Goal: Task Accomplishment & Management: Manage account settings

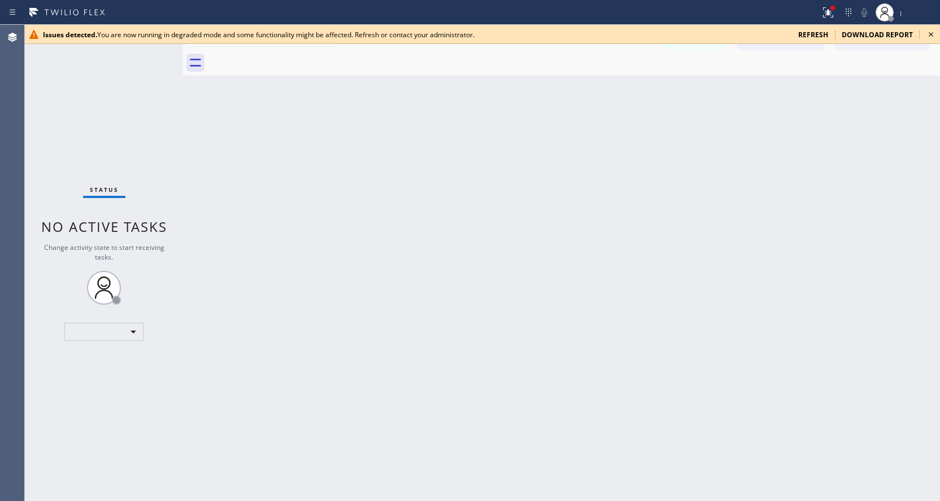
click at [931, 36] on icon at bounding box center [931, 35] width 14 height 14
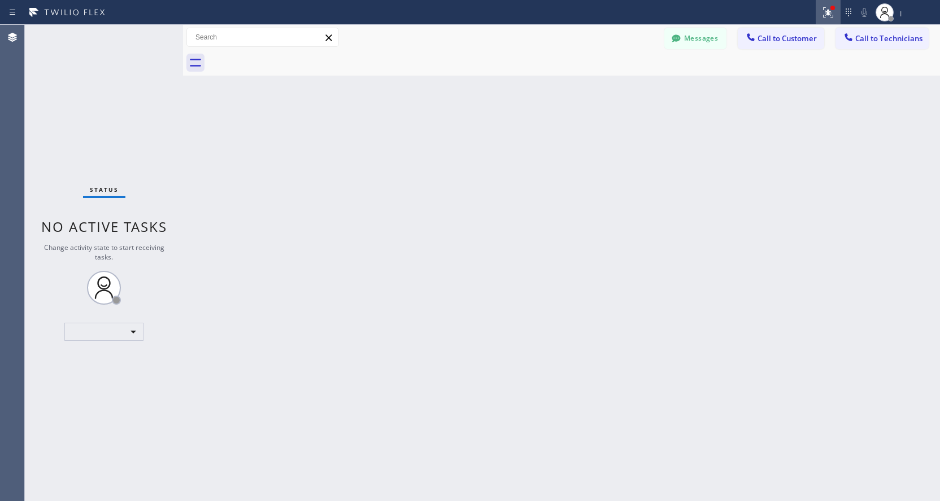
click at [819, 12] on div at bounding box center [827, 13] width 25 height 14
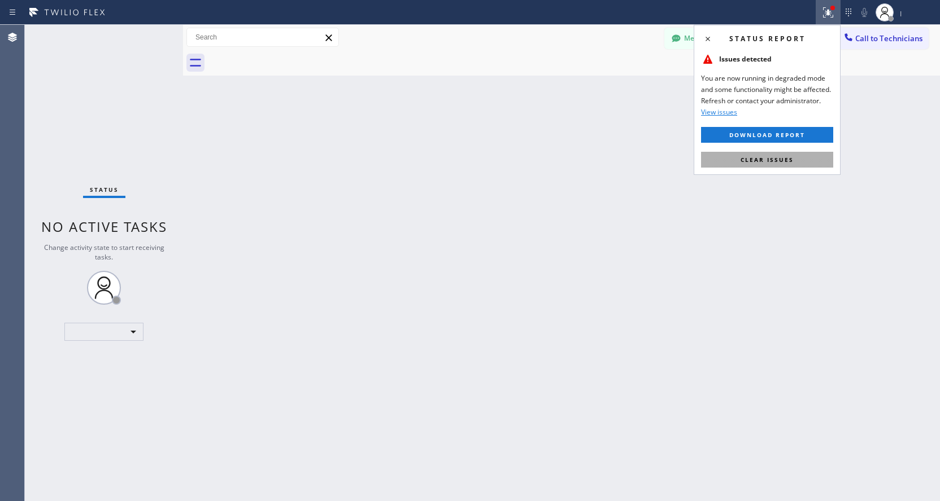
click at [757, 161] on span "Clear issues" at bounding box center [766, 160] width 53 height 8
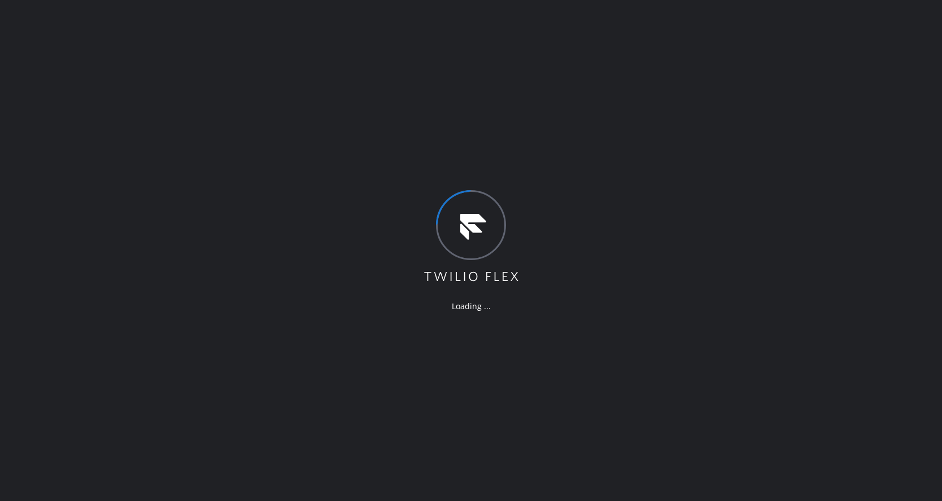
click at [920, 62] on div "Loading ..." at bounding box center [471, 250] width 942 height 501
click at [939, 76] on html "Loading ..." at bounding box center [472, 250] width 944 height 501
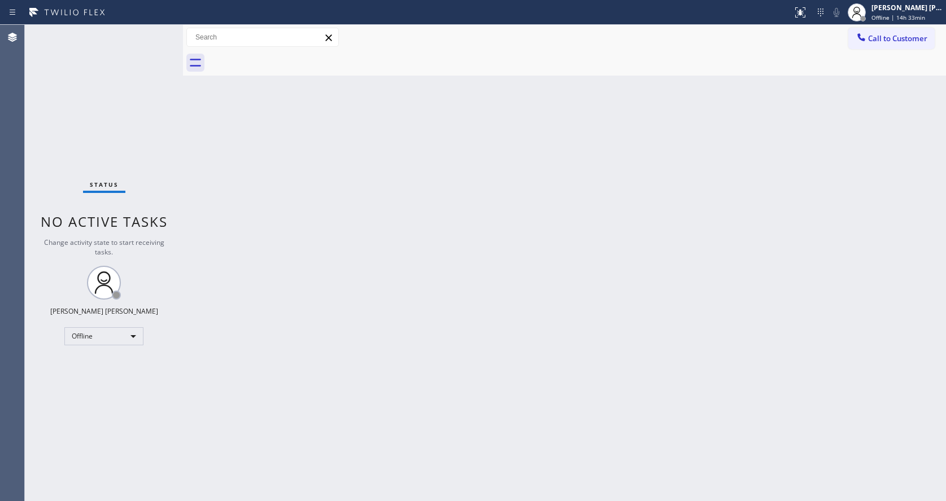
click at [230, 138] on div "Back to Dashboard Change Sender ID Customers Technicians Select a contact Outbo…" at bounding box center [564, 263] width 763 height 477
click at [340, 330] on div "Back to Dashboard Change Sender ID Customers Technicians Select a contact Outbo…" at bounding box center [564, 263] width 763 height 477
drag, startPoint x: 209, startPoint y: 106, endPoint x: 623, endPoint y: 51, distance: 417.6
click at [209, 106] on div "Back to Dashboard Change Sender ID Customers Technicians Select a contact Outbo…" at bounding box center [564, 263] width 763 height 477
click at [344, 278] on div "Back to Dashboard Change Sender ID Customers Technicians Select a contact Outbo…" at bounding box center [565, 263] width 764 height 477
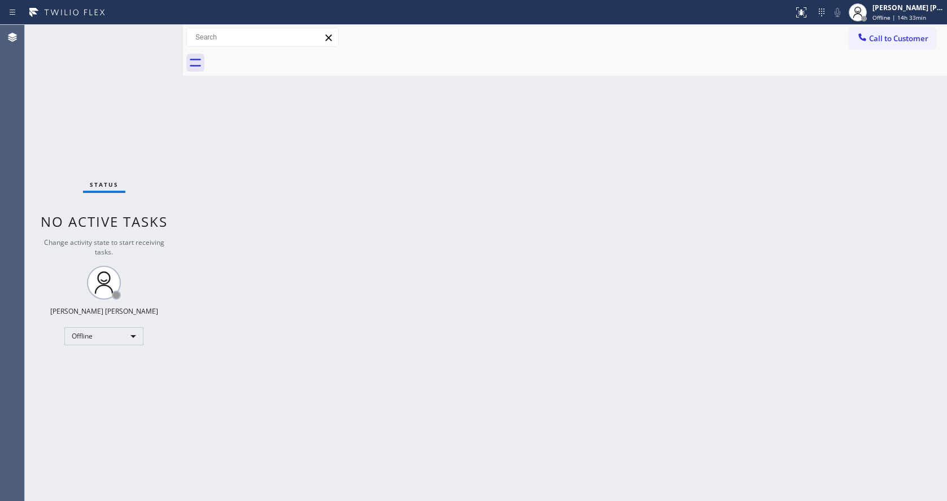
click at [224, 259] on div "Back to Dashboard Change Sender ID Customers Technicians Select a contact Outbo…" at bounding box center [565, 263] width 764 height 477
click at [522, 236] on div "Back to Dashboard Change Sender ID Customers Technicians Select a contact Outbo…" at bounding box center [565, 263] width 764 height 477
drag, startPoint x: 98, startPoint y: 69, endPoint x: 115, endPoint y: 67, distance: 16.5
click at [98, 69] on div "Status No active tasks Change activity state to start receiving tasks. [PERSON_…" at bounding box center [104, 263] width 158 height 477
click at [801, 409] on div "Back to Dashboard Change Sender ID Customers Technicians Select a contact Outbo…" at bounding box center [565, 263] width 764 height 477
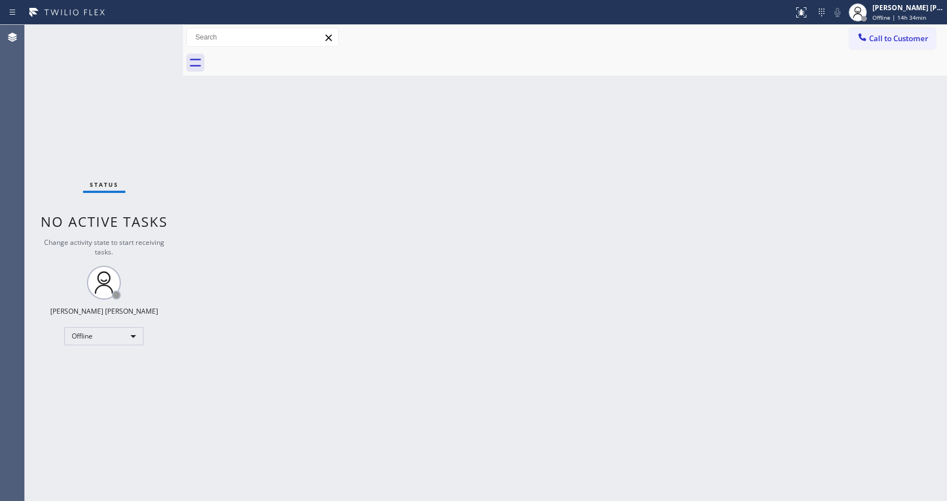
click at [280, 204] on div "Back to Dashboard Change Sender ID Customers Technicians Select a contact Outbo…" at bounding box center [565, 263] width 764 height 477
click at [235, 305] on div "Back to Dashboard Change Sender ID Customers Technicians Select a contact Outbo…" at bounding box center [565, 263] width 764 height 477
click at [346, 286] on div "Back to Dashboard Change Sender ID Customers Technicians Select a contact Outbo…" at bounding box center [565, 263] width 764 height 477
click at [278, 237] on div "Back to Dashboard Change Sender ID Customers Technicians Select a contact Outbo…" at bounding box center [565, 263] width 764 height 477
click at [591, 431] on div "Back to Dashboard Change Sender ID Customers Technicians Select a contact Outbo…" at bounding box center [565, 263] width 764 height 477
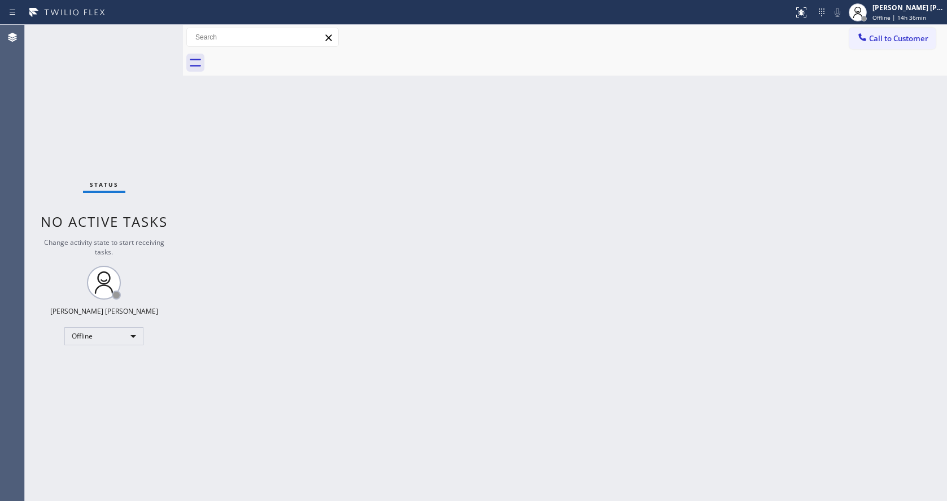
click at [264, 343] on div "Back to Dashboard Change Sender ID Customers Technicians Select a contact Outbo…" at bounding box center [565, 263] width 764 height 477
click at [544, 418] on div "Back to Dashboard Change Sender ID Customers Technicians Select a contact Outbo…" at bounding box center [565, 263] width 764 height 477
click at [689, 174] on div "Back to Dashboard Change Sender ID Customers Technicians Select a contact Outbo…" at bounding box center [565, 263] width 764 height 477
click at [913, 103] on div "Back to Dashboard Change Sender ID Customers Technicians Select a contact Outbo…" at bounding box center [565, 263] width 764 height 477
click at [267, 263] on div "Back to Dashboard Change Sender ID Customers Technicians Select a contact Outbo…" at bounding box center [565, 263] width 764 height 477
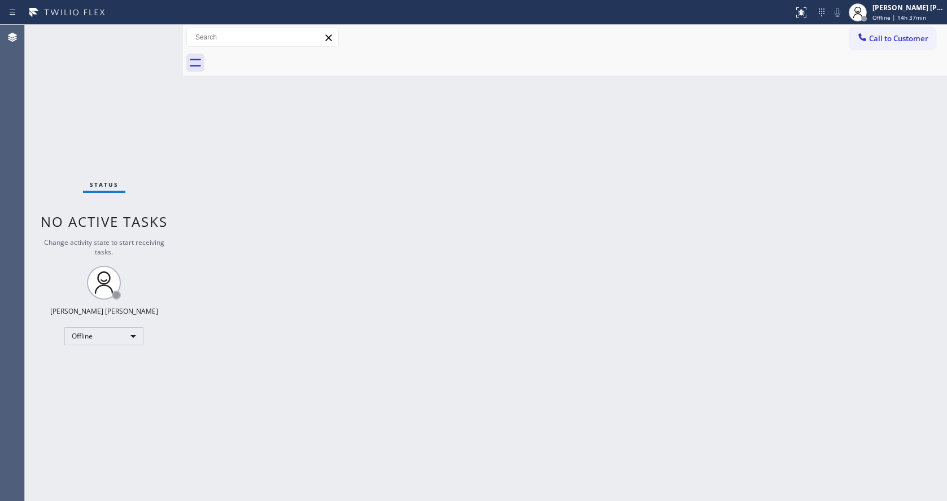
click at [156, 30] on div "Status No active tasks Change activity state to start receiving tasks. [PERSON_…" at bounding box center [104, 263] width 158 height 477
click at [793, 230] on div "Back to Dashboard Change Sender ID Customers Technicians Select a contact Outbo…" at bounding box center [565, 263] width 764 height 477
click at [736, 167] on div "Back to Dashboard Change Sender ID Customers Technicians Select a contact Outbo…" at bounding box center [565, 263] width 764 height 477
click at [450, 353] on div "Back to Dashboard Change Sender ID Customers Technicians Select a contact Outbo…" at bounding box center [565, 263] width 764 height 477
click at [194, 331] on div "Back to Dashboard Change Sender ID Customers Technicians Select a contact Outbo…" at bounding box center [565, 263] width 764 height 477
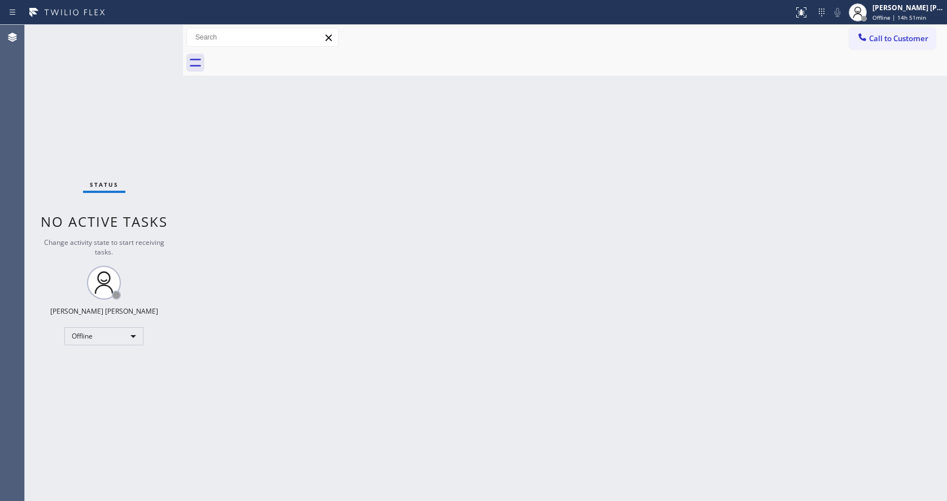
click at [290, 268] on div "Back to Dashboard Change Sender ID Customers Technicians Select a contact Outbo…" at bounding box center [565, 263] width 764 height 477
click at [378, 235] on div "Back to Dashboard Change Sender ID Customers Technicians Select a contact Outbo…" at bounding box center [565, 263] width 764 height 477
click at [162, 158] on div "Status No active tasks Change activity state to start receiving tasks. [PERSON_…" at bounding box center [104, 263] width 158 height 477
drag, startPoint x: 182, startPoint y: 187, endPoint x: 210, endPoint y: 256, distance: 73.7
click at [183, 188] on div at bounding box center [183, 263] width 0 height 477
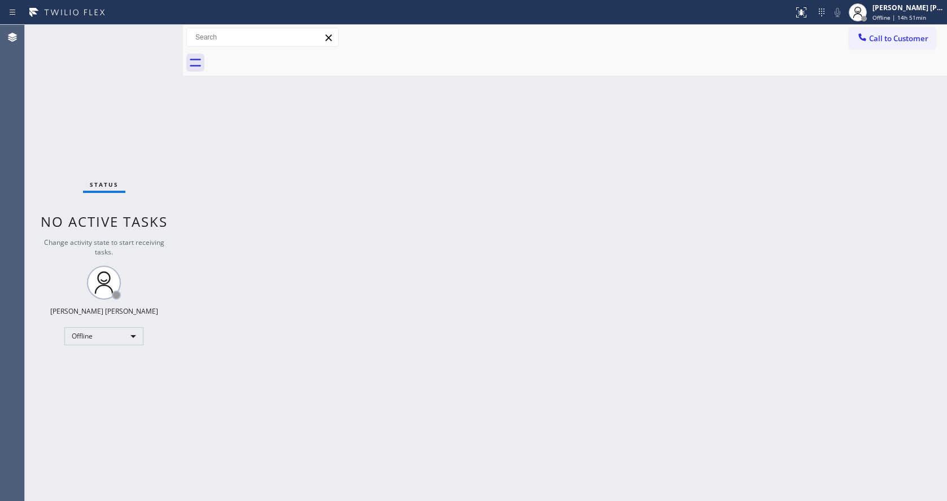
click at [603, 380] on div "Back to Dashboard Change Sender ID Customers Technicians Select a contact Outbo…" at bounding box center [565, 263] width 764 height 477
click at [404, 241] on div "Back to Dashboard Change Sender ID Customers Technicians Select a contact Outbo…" at bounding box center [565, 263] width 764 height 477
click at [578, 357] on div "Back to Dashboard Change Sender ID Customers Technicians Select a contact Outbo…" at bounding box center [565, 263] width 764 height 477
click at [916, 21] on span "Offline | 14h 52min" at bounding box center [899, 18] width 54 height 8
click at [885, 60] on button "Available" at bounding box center [890, 60] width 113 height 15
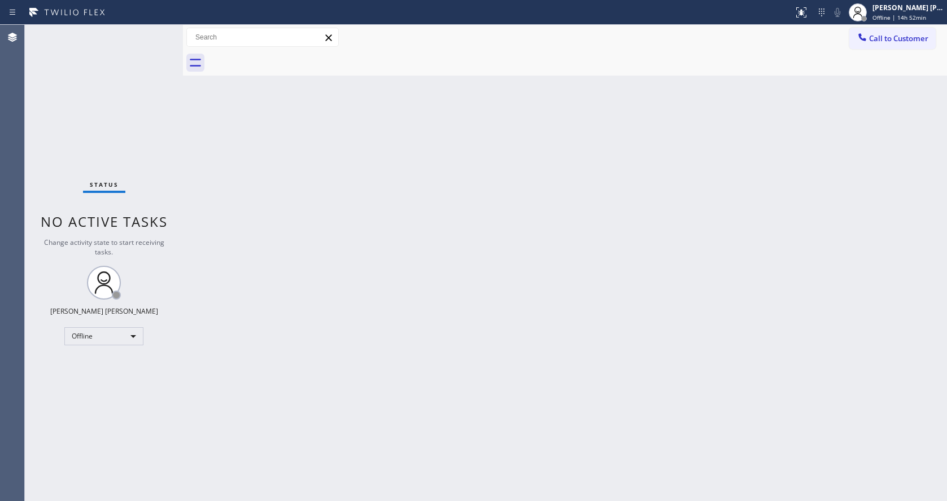
click at [416, 277] on div "Back to Dashboard Change Sender ID Customers Technicians Select a contact Outbo…" at bounding box center [565, 263] width 764 height 477
click at [318, 205] on div "Back to Dashboard Change Sender ID Customers Technicians Select a contact Outbo…" at bounding box center [565, 263] width 764 height 477
click at [155, 41] on div "Status No active tasks You are ready to start receiving tasks. [PERSON_NAME] [P…" at bounding box center [104, 263] width 158 height 477
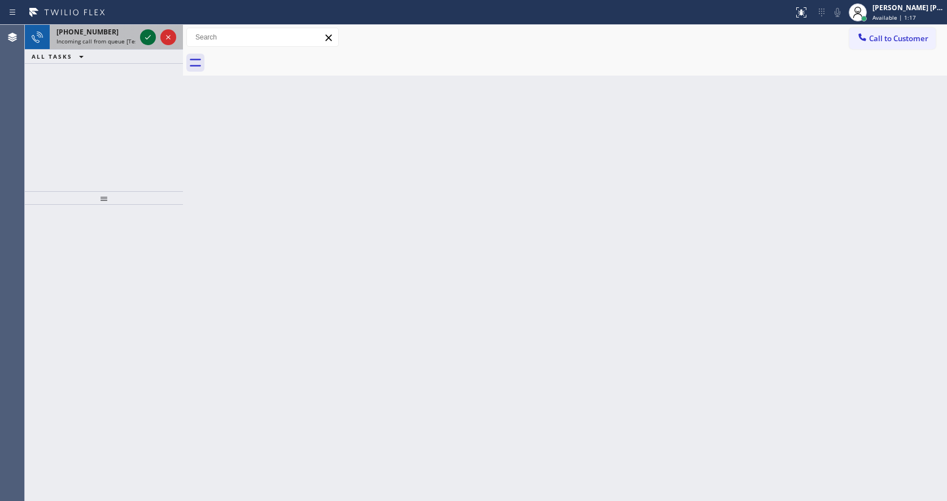
click at [151, 38] on icon at bounding box center [148, 37] width 14 height 14
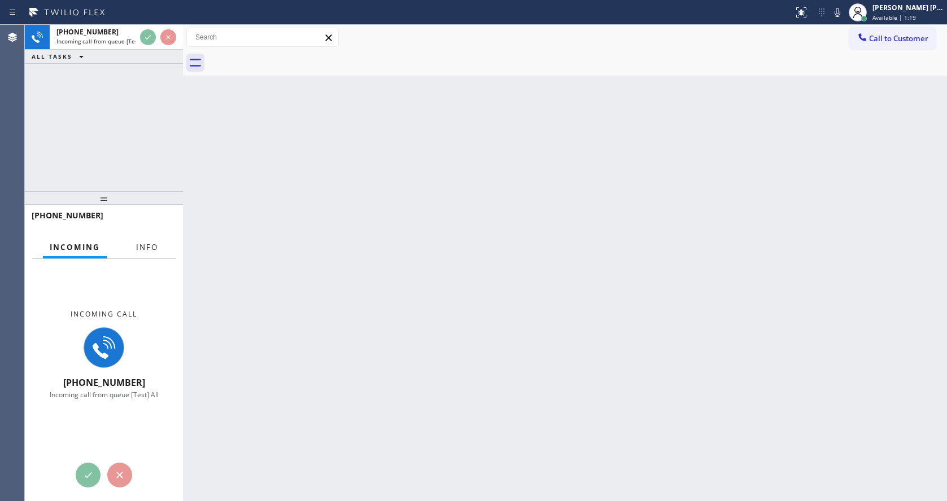
click at [154, 250] on span "Info" at bounding box center [147, 247] width 22 height 10
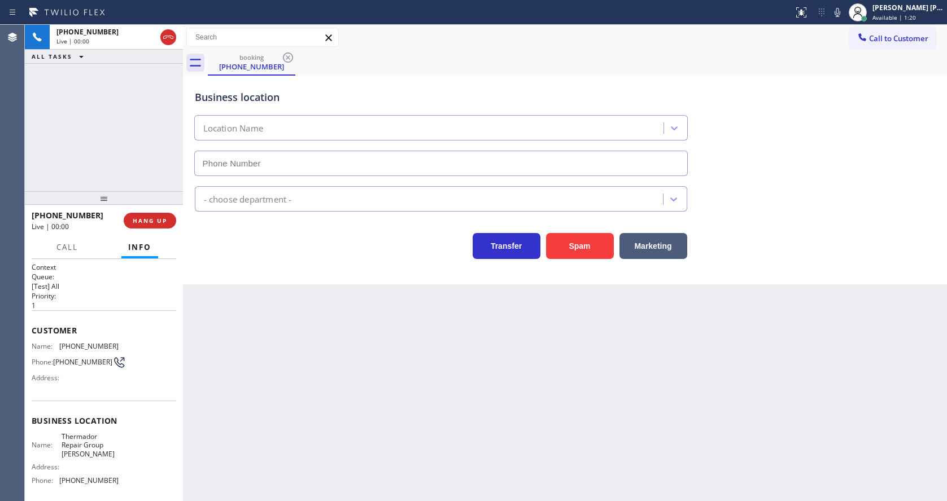
type input "[PHONE_NUMBER]"
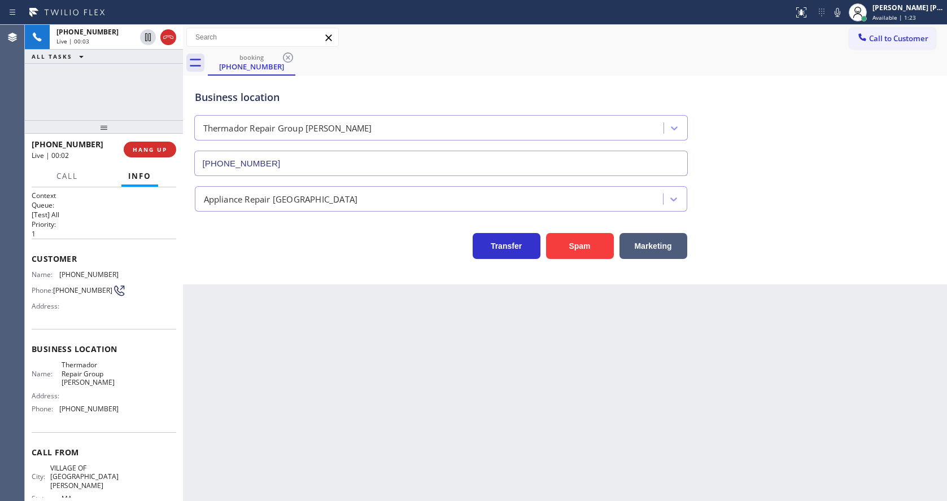
drag, startPoint x: 103, startPoint y: 199, endPoint x: 107, endPoint y: 115, distance: 84.3
click at [107, 115] on div "[PHONE_NUMBER] Live | 00:03 ALL TASKS ALL TASKS ACTIVE TASKS TASKS IN WRAP UP […" at bounding box center [104, 263] width 158 height 477
click at [347, 409] on div "Back to Dashboard Change Sender ID Customers Technicians Select a contact Outbo…" at bounding box center [565, 263] width 764 height 477
click at [434, 371] on div "Back to Dashboard Change Sender ID Customers Technicians Select a contact Outbo…" at bounding box center [565, 263] width 764 height 477
click at [302, 355] on div "Back to Dashboard Change Sender ID Customers Technicians Select a contact Outbo…" at bounding box center [565, 263] width 764 height 477
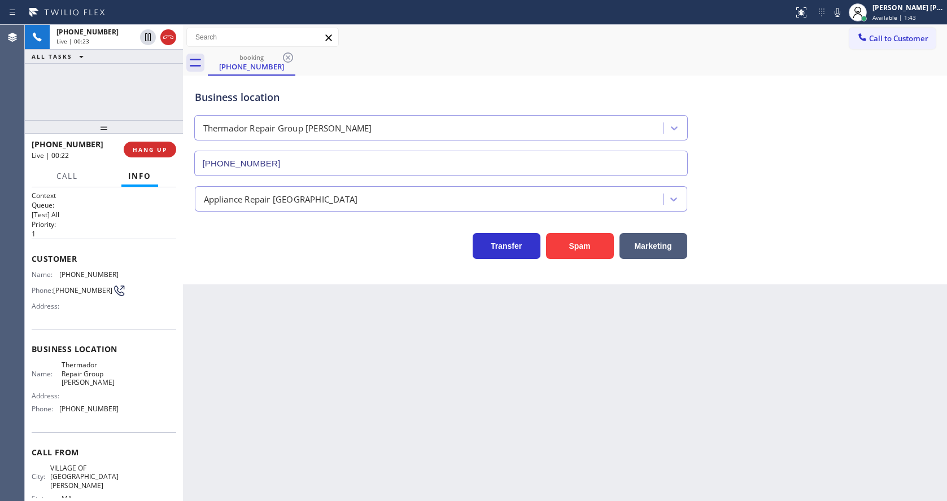
click at [126, 295] on div "Name: [PHONE_NUMBER] Phone: [PHONE_NUMBER] Address:" at bounding box center [104, 292] width 145 height 45
drag, startPoint x: 54, startPoint y: 277, endPoint x: 132, endPoint y: 274, distance: 78.0
click at [132, 274] on div "Name: [PHONE_NUMBER] Phone: [PHONE_NUMBER] Address:" at bounding box center [104, 292] width 145 height 45
copy div "[PHONE_NUMBER]"
drag, startPoint x: 293, startPoint y: 369, endPoint x: 282, endPoint y: 400, distance: 32.9
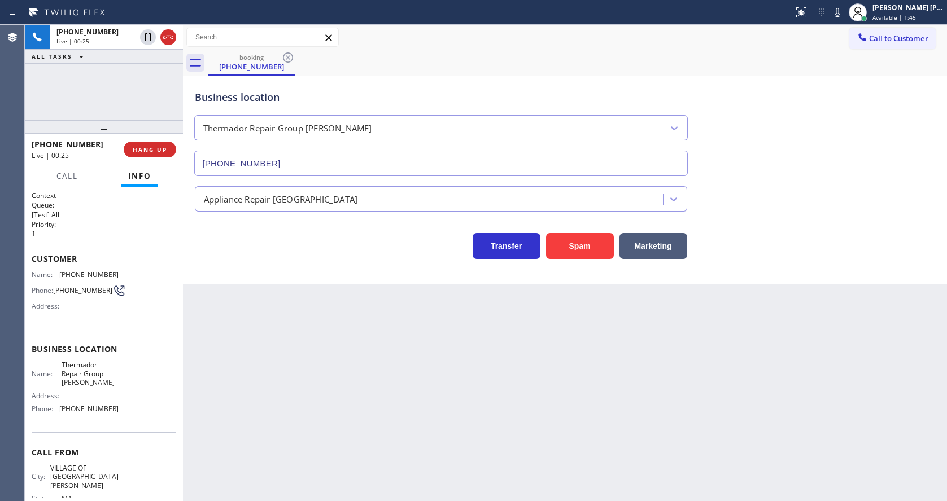
click at [293, 370] on div "Back to Dashboard Change Sender ID Customers Technicians Select a contact Outbo…" at bounding box center [565, 263] width 764 height 477
click at [107, 345] on div "Business location Name: Thermador Repair Group [PERSON_NAME] Address: Phone: [P…" at bounding box center [104, 380] width 145 height 103
drag, startPoint x: 56, startPoint y: 363, endPoint x: 92, endPoint y: 385, distance: 42.3
click at [92, 385] on div "Business location Name: Thermador Repair Group [PERSON_NAME] Address: Phone: [P…" at bounding box center [104, 380] width 145 height 103
copy span "Thermador Repair Group [PERSON_NAME]"
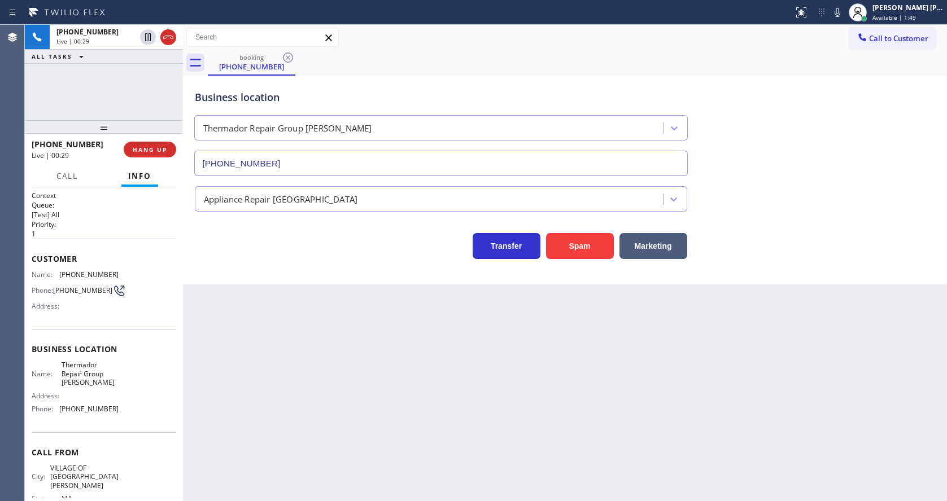
click at [368, 398] on div "Back to Dashboard Change Sender ID Customers Technicians Select a contact Outbo…" at bounding box center [565, 263] width 764 height 477
click at [73, 438] on div "Call From City: VILLAGE OF [GEOGRAPHIC_DATA][PERSON_NAME]: [US_STATE] Zipcode: …" at bounding box center [104, 484] width 145 height 103
drag, startPoint x: 56, startPoint y: 413, endPoint x: 150, endPoint y: 416, distance: 93.2
click at [150, 416] on div "Name: Thermador Repair Group [PERSON_NAME] Address: Phone: [PHONE_NUMBER]" at bounding box center [104, 389] width 145 height 57
copy div "[PHONE_NUMBER]"
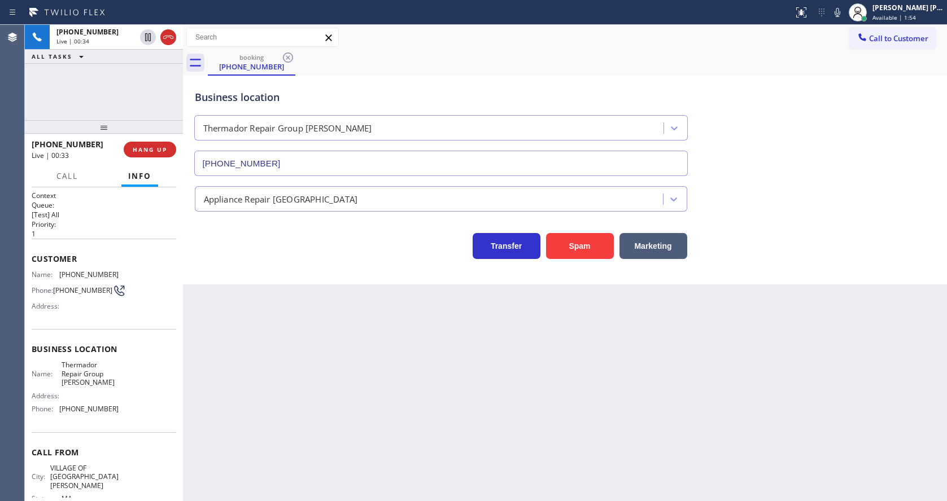
click at [278, 384] on div "Back to Dashboard Change Sender ID Customers Technicians Select a contact Outbo…" at bounding box center [565, 263] width 764 height 477
click at [840, 15] on icon at bounding box center [838, 12] width 6 height 9
click at [552, 291] on div "Back to Dashboard Change Sender ID Customers Technicians Select a contact Outbo…" at bounding box center [565, 263] width 764 height 477
click at [233, 362] on div "Back to Dashboard Change Sender ID Customers Technicians Select a contact Outbo…" at bounding box center [565, 263] width 764 height 477
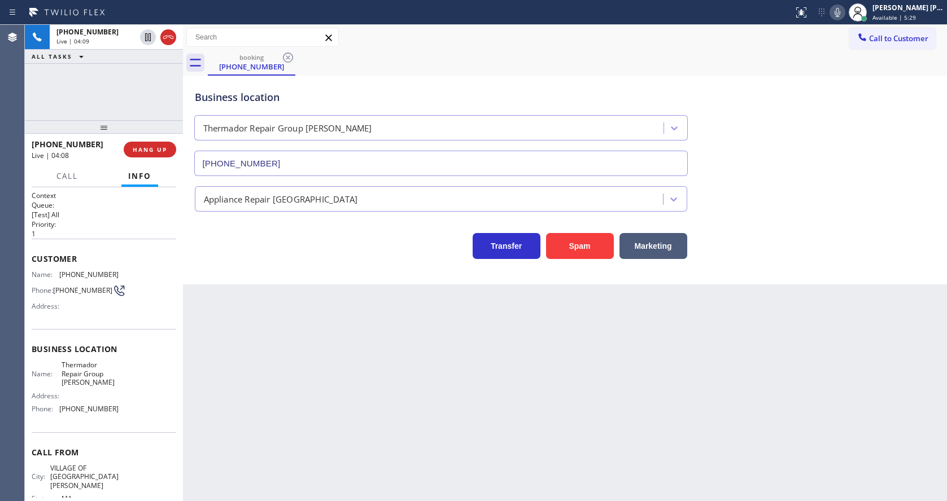
click at [466, 392] on div "Back to Dashboard Change Sender ID Customers Technicians Select a contact Outbo…" at bounding box center [565, 263] width 764 height 477
click at [840, 19] on icon at bounding box center [838, 13] width 14 height 14
click at [146, 37] on icon at bounding box center [148, 37] width 14 height 14
drag, startPoint x: 377, startPoint y: 442, endPoint x: 368, endPoint y: 446, distance: 9.6
click at [372, 444] on div "Back to Dashboard Change Sender ID Customers Technicians Select a contact Outbo…" at bounding box center [565, 263] width 764 height 477
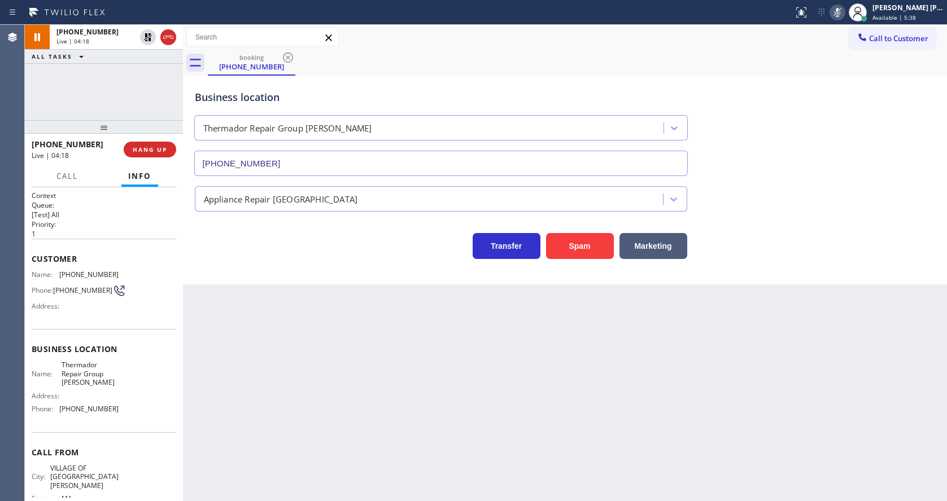
click at [547, 433] on div "Back to Dashboard Change Sender ID Customers Technicians Select a contact Outbo…" at bounding box center [565, 263] width 764 height 477
click at [289, 437] on div "Back to Dashboard Change Sender ID Customers Technicians Select a contact Outbo…" at bounding box center [565, 263] width 764 height 477
click at [503, 368] on div "Back to Dashboard Change Sender ID Customers Technicians Select a contact Outbo…" at bounding box center [565, 263] width 764 height 477
click at [281, 365] on div "Back to Dashboard Change Sender ID Customers Technicians Select a contact Outbo…" at bounding box center [565, 263] width 764 height 477
click at [443, 350] on div "Back to Dashboard Change Sender ID Customers Technicians Select a contact Outbo…" at bounding box center [565, 263] width 764 height 477
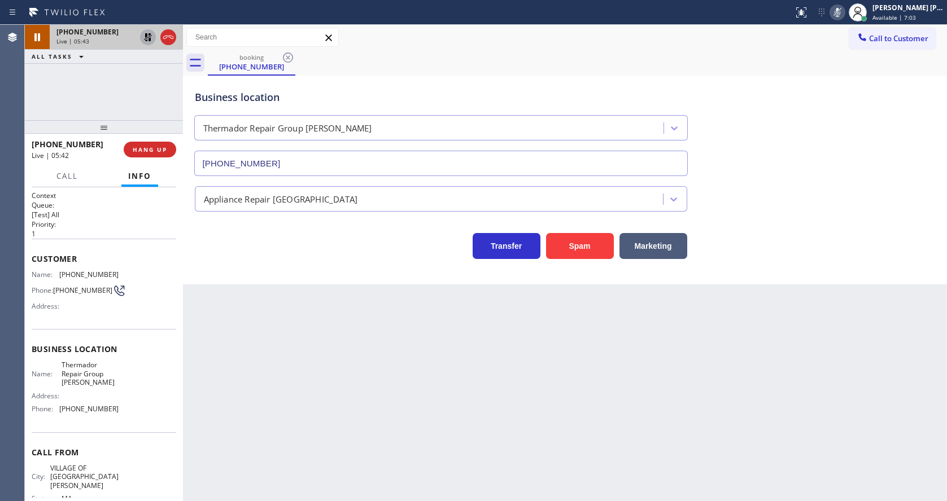
click at [149, 39] on icon at bounding box center [148, 37] width 8 height 8
click at [840, 11] on icon at bounding box center [838, 13] width 14 height 14
click at [869, 97] on div "Business location Thermador Repair Group [GEOGRAPHIC_DATA] [PHONE_NUMBER]" at bounding box center [565, 125] width 745 height 102
click at [431, 359] on div "Back to Dashboard Change Sender ID Customers Technicians Select a contact Outbo…" at bounding box center [565, 263] width 764 height 477
click at [355, 410] on div "Back to Dashboard Change Sender ID Customers Technicians Select a contact Outbo…" at bounding box center [565, 263] width 764 height 477
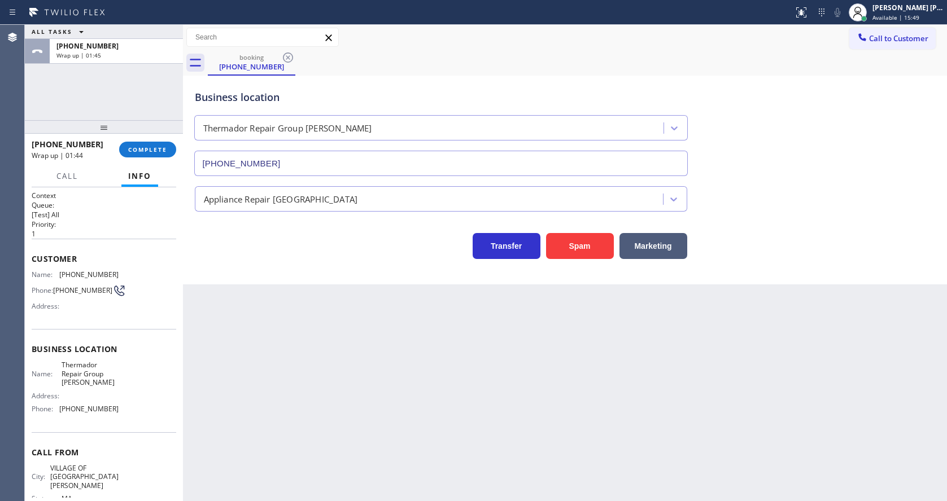
click at [142, 139] on div "[PHONE_NUMBER] Wrap up | 01:44 COMPLETE" at bounding box center [104, 149] width 145 height 29
click at [140, 143] on button "COMPLETE" at bounding box center [147, 150] width 57 height 16
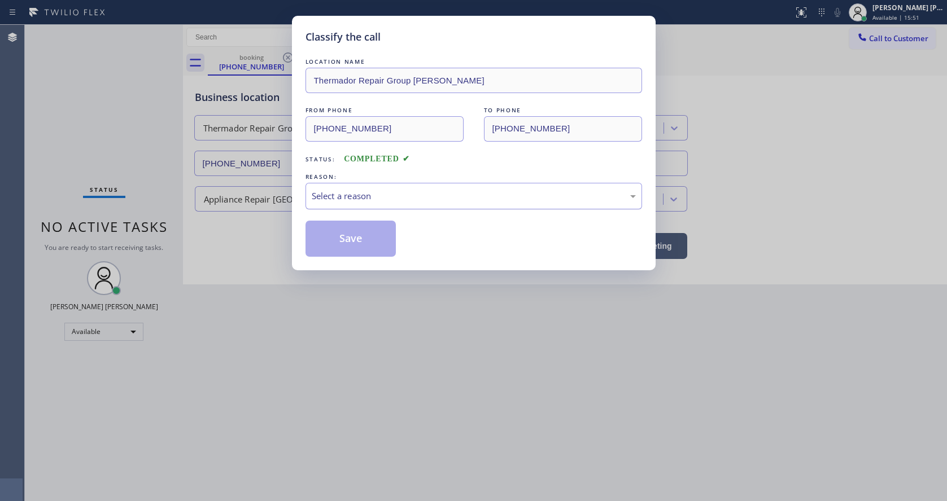
click at [349, 197] on div "Select a reason" at bounding box center [474, 196] width 324 height 13
click at [334, 243] on button "Save" at bounding box center [350, 239] width 91 height 36
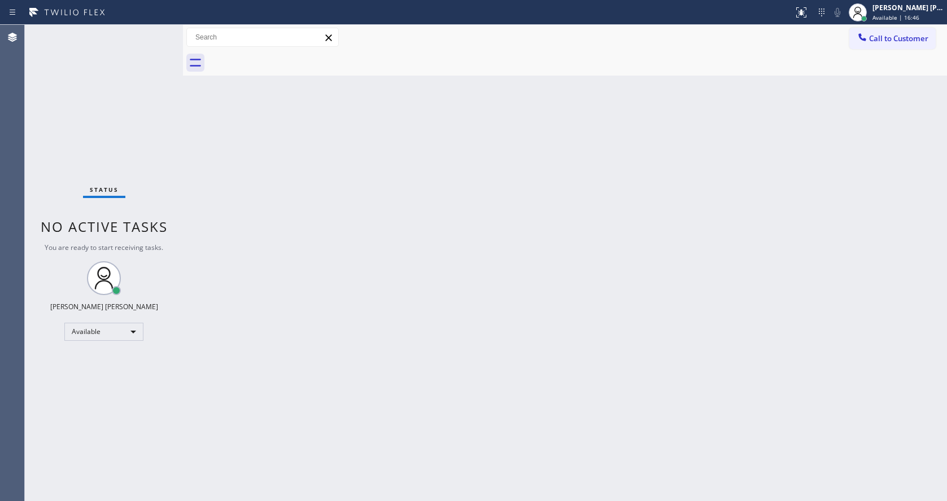
click at [614, 191] on div "Back to Dashboard Change Sender ID Customers Technicians Select a contact Outbo…" at bounding box center [565, 263] width 764 height 477
drag, startPoint x: 218, startPoint y: 194, endPoint x: 174, endPoint y: 132, distance: 75.8
click at [219, 194] on div "Back to Dashboard Change Sender ID Customers Technicians Select a contact Outbo…" at bounding box center [565, 263] width 764 height 477
click at [160, 29] on div "Status No active tasks You are ready to start receiving tasks. [PERSON_NAME] [P…" at bounding box center [104, 263] width 158 height 477
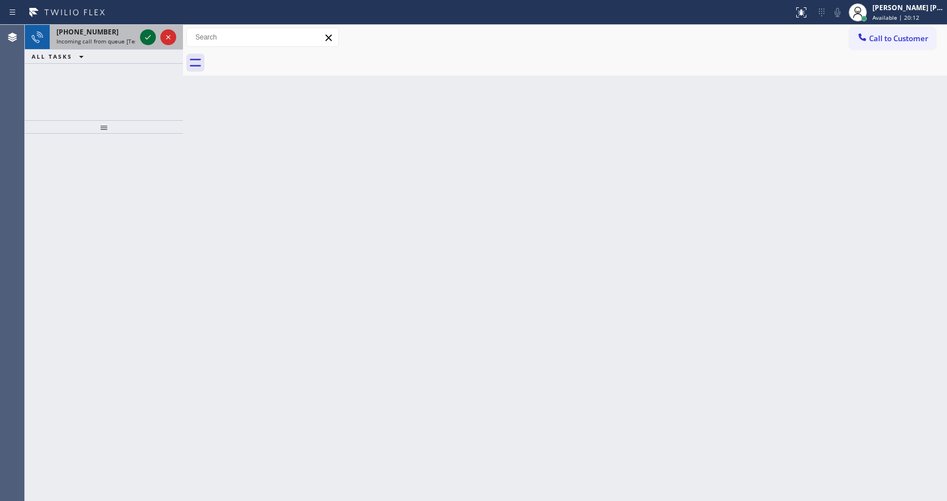
click at [146, 39] on icon at bounding box center [148, 37] width 14 height 14
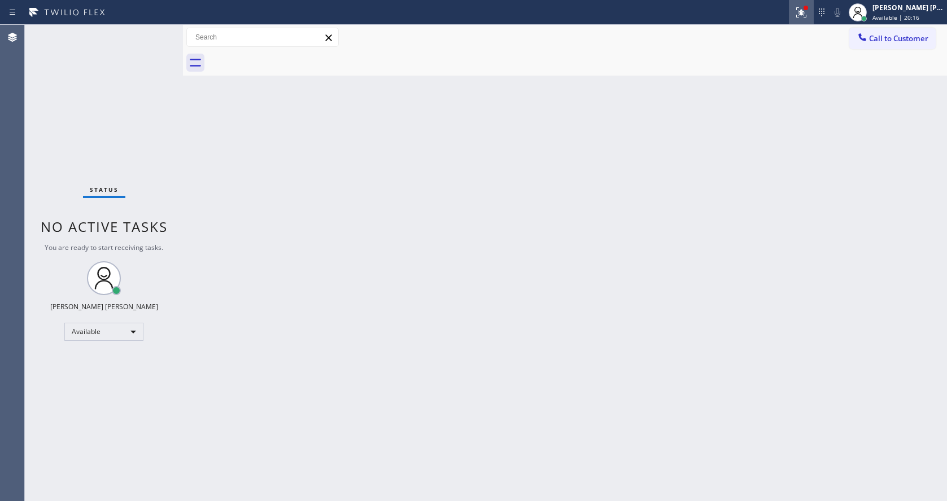
click at [805, 7] on icon at bounding box center [801, 13] width 14 height 14
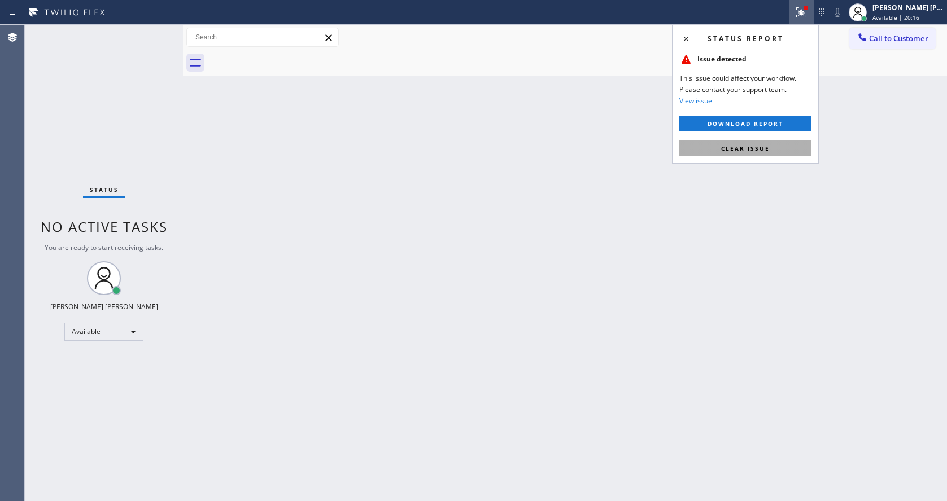
click at [770, 142] on button "Clear issue" at bounding box center [745, 149] width 132 height 16
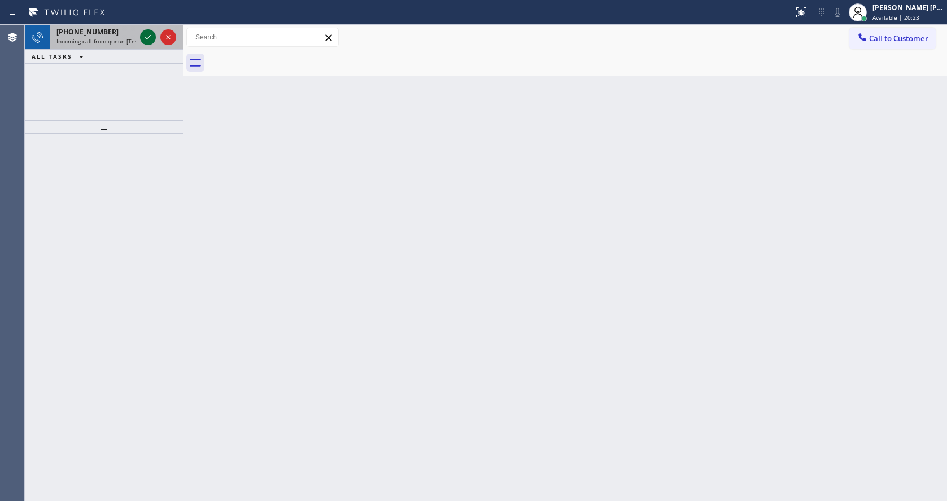
click at [140, 40] on div at bounding box center [148, 37] width 16 height 14
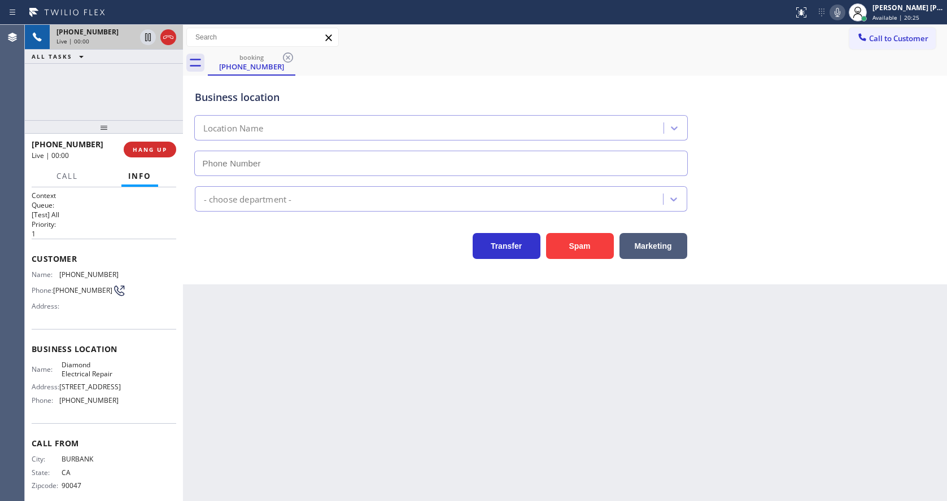
scroll to position [15, 0]
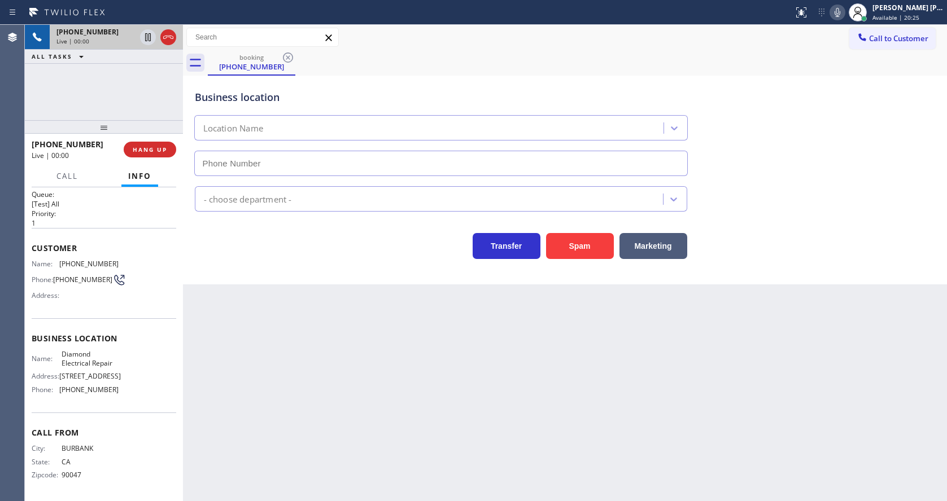
type input "[PHONE_NUMBER]"
click at [372, 374] on div "Back to Dashboard Change Sender ID Customers Technicians Select a contact Outbo…" at bounding box center [565, 263] width 764 height 477
click at [342, 369] on div "Back to Dashboard Change Sender ID Customers Technicians Select a contact Outbo…" at bounding box center [565, 263] width 764 height 477
click at [693, 460] on div "Back to Dashboard Change Sender ID Customers Technicians Select a contact Outbo…" at bounding box center [565, 263] width 764 height 477
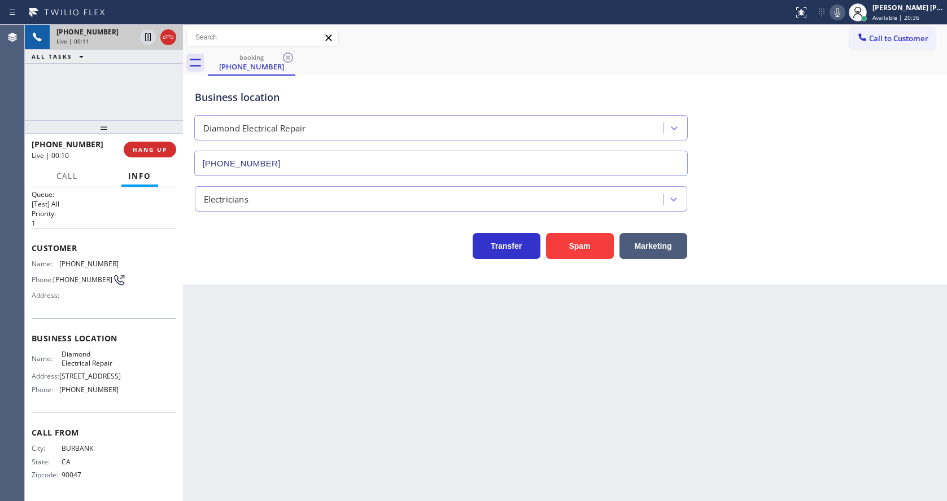
click at [437, 381] on div "Back to Dashboard Change Sender ID Customers Technicians Select a contact Outbo…" at bounding box center [565, 263] width 764 height 477
click at [272, 400] on div "Back to Dashboard Change Sender ID Customers Technicians Select a contact Outbo…" at bounding box center [565, 263] width 764 height 477
click at [397, 392] on div "Back to Dashboard Change Sender ID Customers Technicians Select a contact Outbo…" at bounding box center [565, 263] width 764 height 477
click at [329, 372] on div "Back to Dashboard Change Sender ID Customers Technicians Select a contact Outbo…" at bounding box center [565, 263] width 764 height 477
click at [150, 142] on button "HANG UP" at bounding box center [150, 150] width 53 height 16
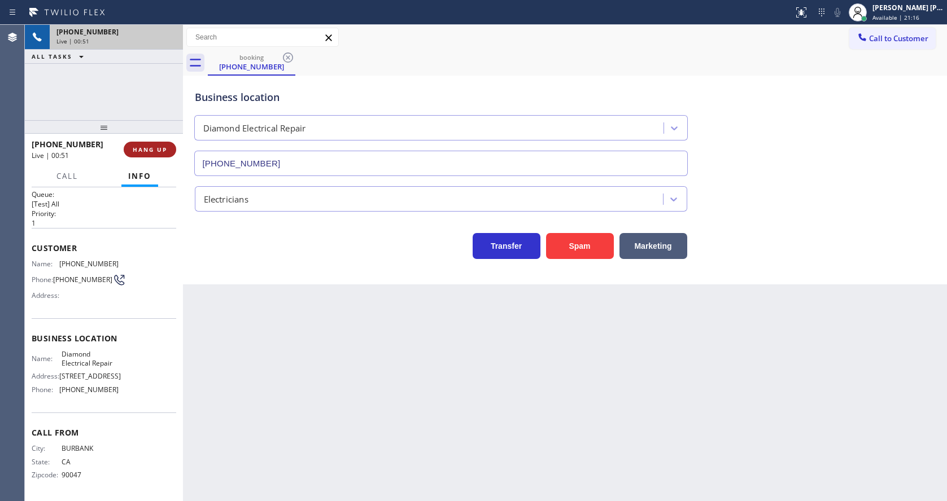
click at [150, 142] on button "HANG UP" at bounding box center [150, 150] width 53 height 16
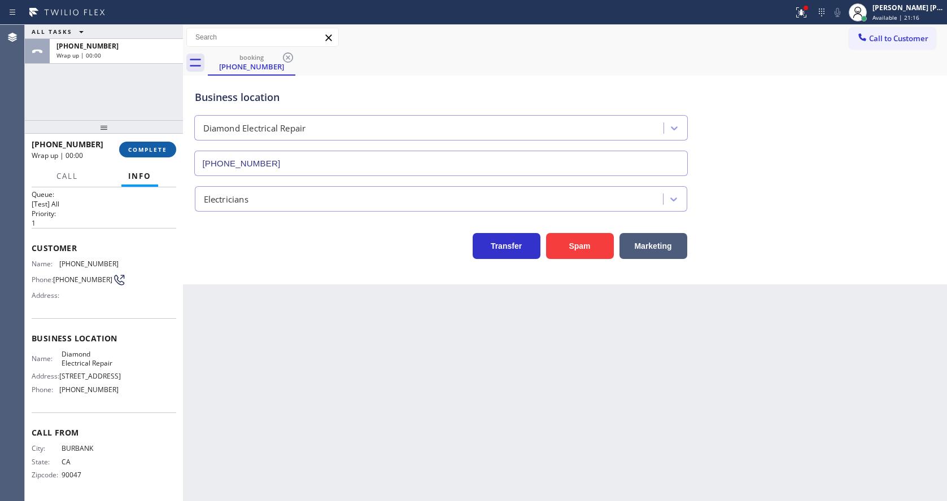
click at [150, 142] on button "COMPLETE" at bounding box center [147, 150] width 57 height 16
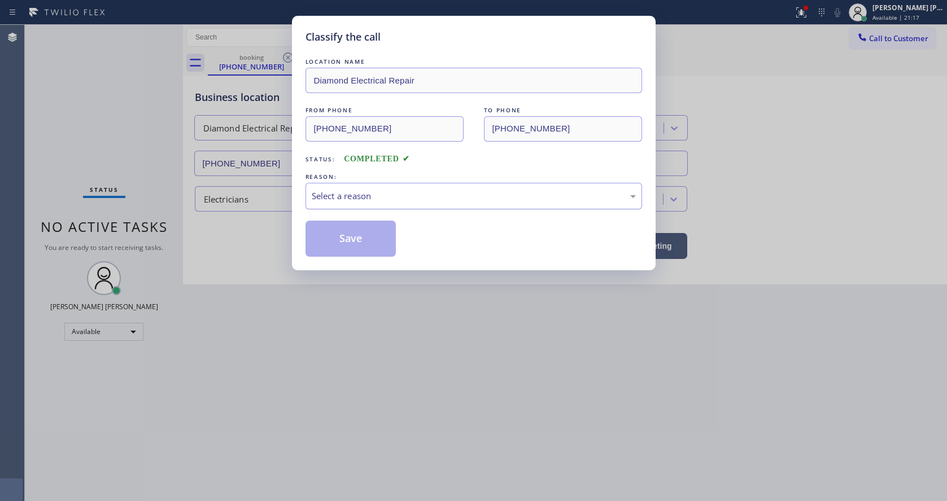
click at [308, 190] on div "Select a reason" at bounding box center [473, 196] width 337 height 27
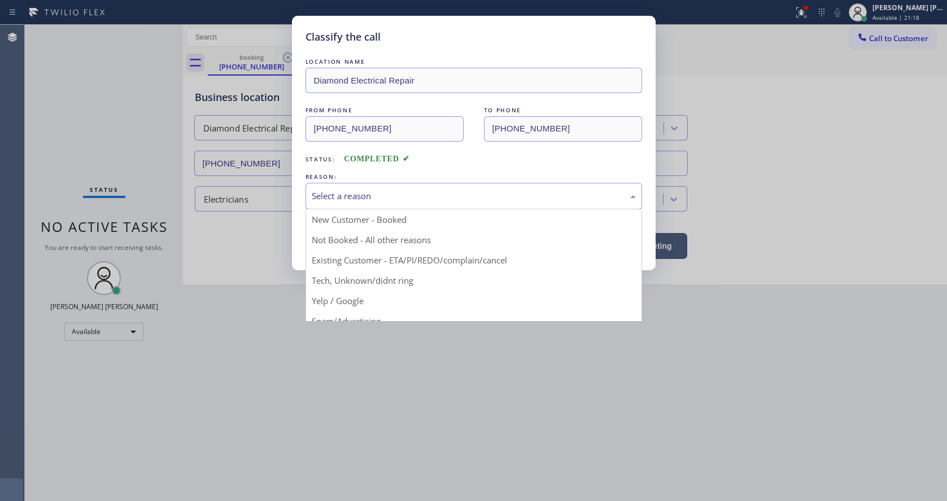
drag, startPoint x: 342, startPoint y: 284, endPoint x: 340, endPoint y: 274, distance: 10.4
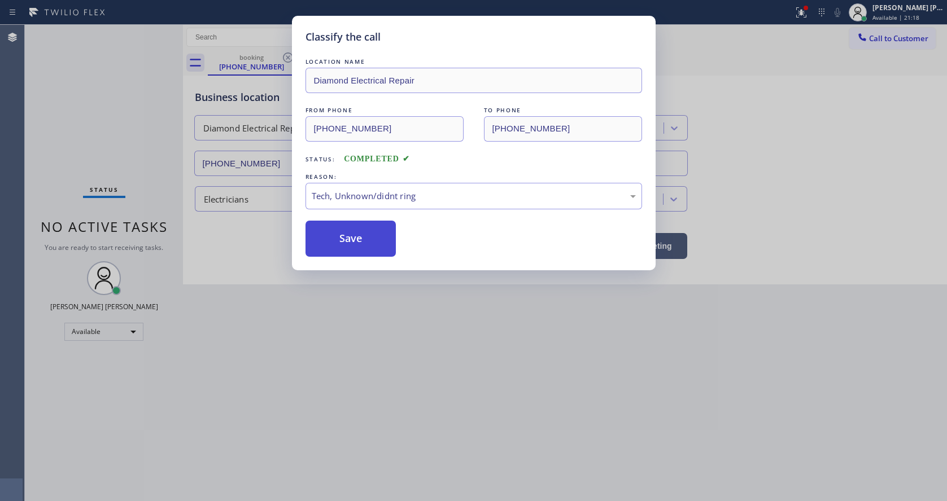
click at [342, 251] on button "Save" at bounding box center [350, 239] width 91 height 36
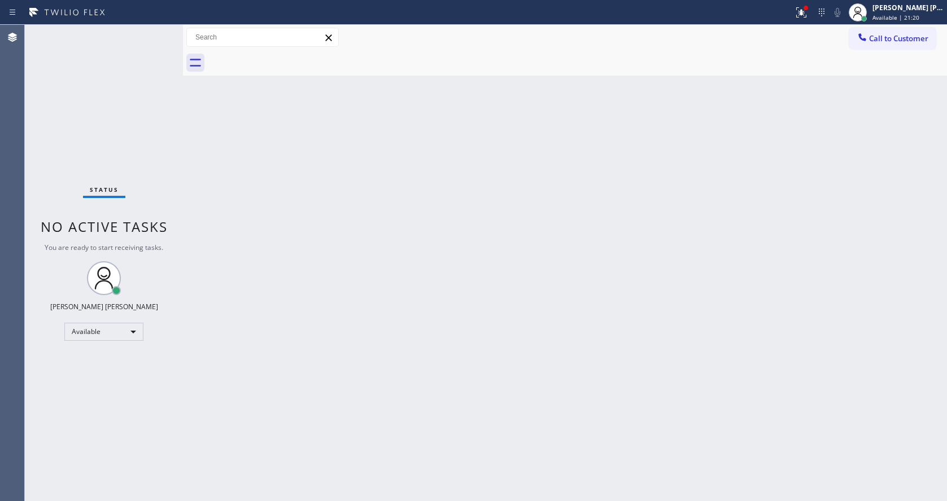
click at [162, 29] on div "Status No active tasks You are ready to start receiving tasks. [PERSON_NAME] [P…" at bounding box center [104, 263] width 158 height 477
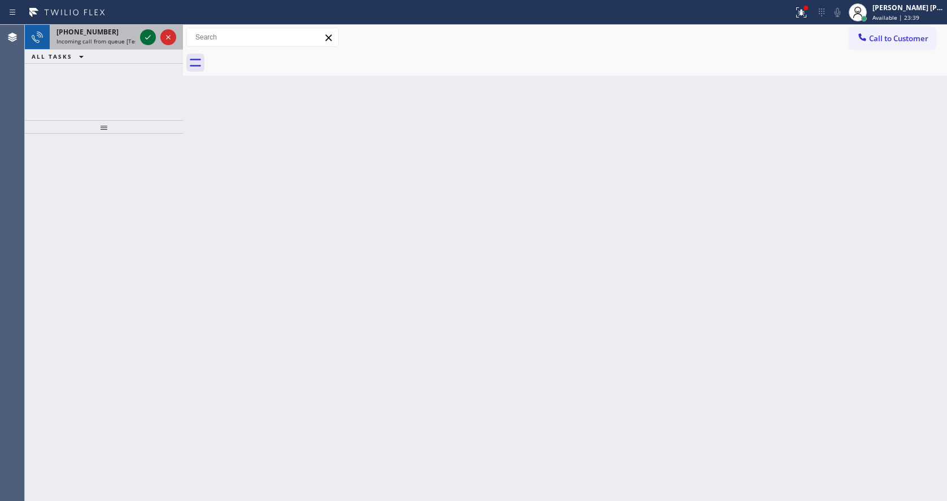
click at [145, 37] on icon at bounding box center [148, 37] width 14 height 14
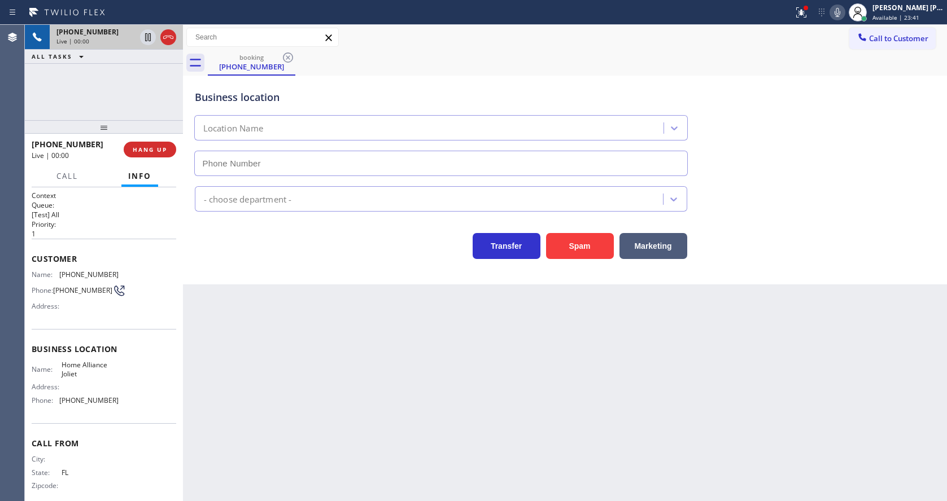
type input "[PHONE_NUMBER]"
click at [308, 352] on div "Back to Dashboard Change Sender ID Customers Technicians Select a contact Outbo…" at bounding box center [565, 263] width 764 height 477
click at [280, 328] on div "Back to Dashboard Change Sender ID Customers Technicians Select a contact Outbo…" at bounding box center [565, 263] width 764 height 477
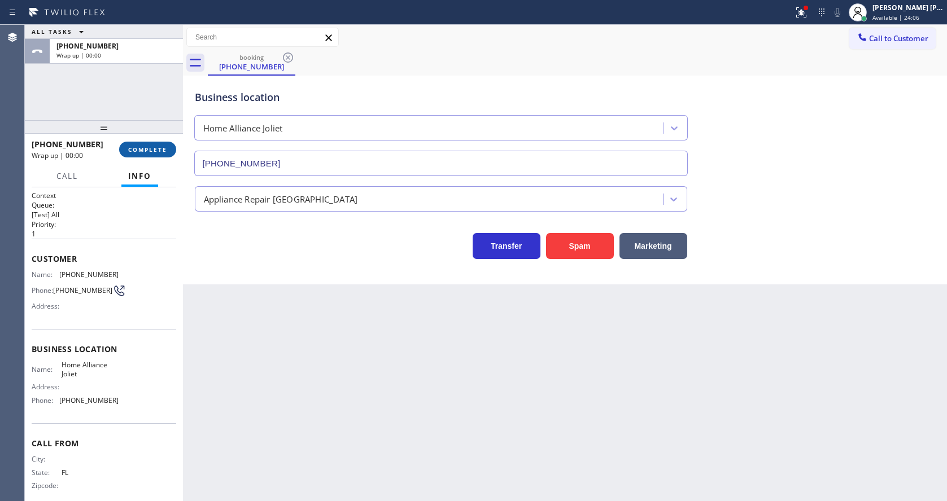
click at [155, 143] on button "COMPLETE" at bounding box center [147, 150] width 57 height 16
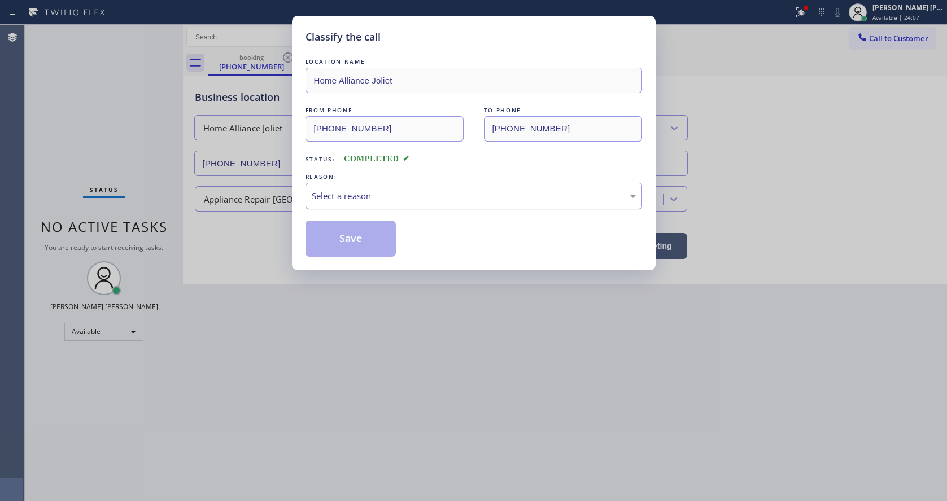
click at [364, 192] on div "Select a reason" at bounding box center [474, 196] width 324 height 13
click at [334, 239] on button "Save" at bounding box center [350, 239] width 91 height 36
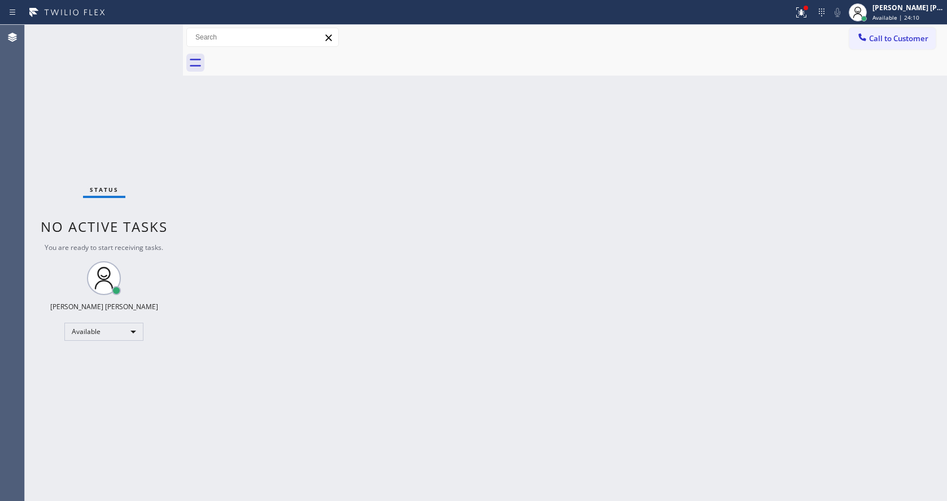
click at [154, 31] on div "Status No active tasks You are ready to start receiving tasks. [PERSON_NAME] [P…" at bounding box center [104, 263] width 158 height 477
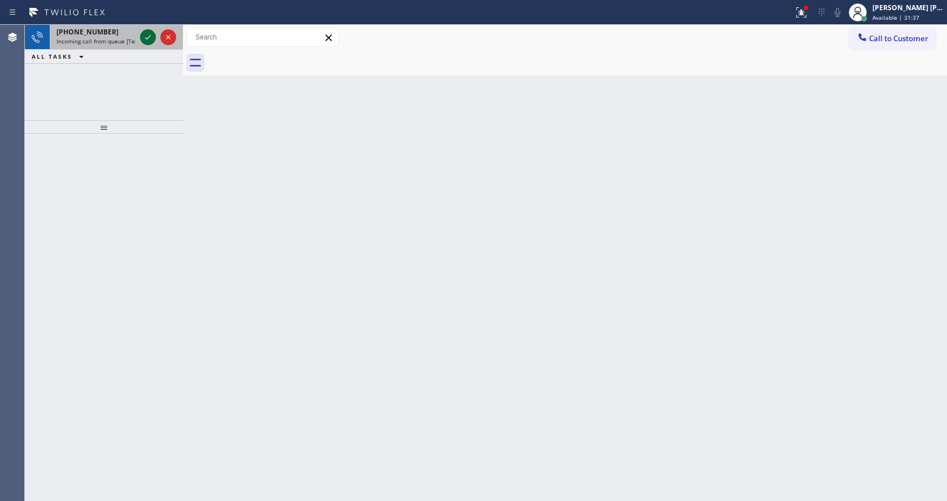
click at [154, 31] on icon at bounding box center [148, 37] width 14 height 14
click at [149, 33] on icon at bounding box center [148, 37] width 14 height 14
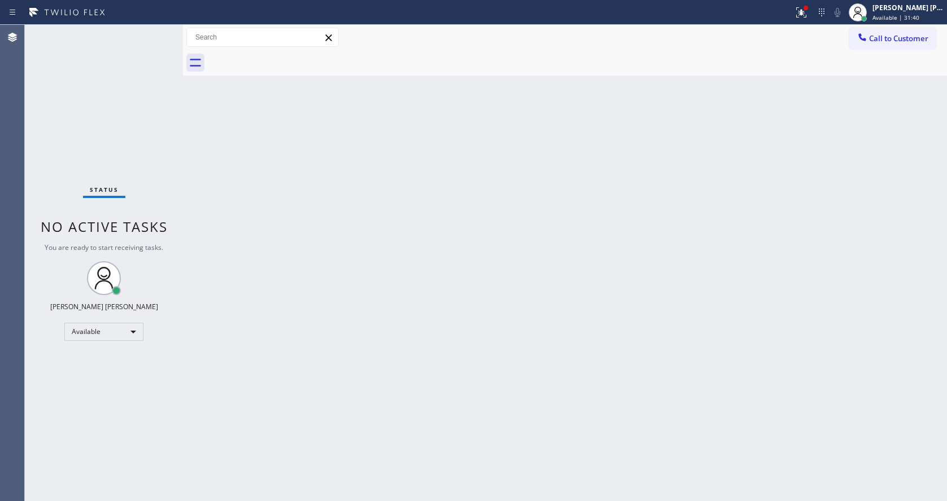
click at [149, 33] on div "Status No active tasks You are ready to start receiving tasks. [PERSON_NAME] [P…" at bounding box center [104, 263] width 158 height 477
click at [257, 185] on div "Back to Dashboard Change Sender ID Customers Technicians Select a contact Outbo…" at bounding box center [565, 263] width 764 height 477
click at [157, 30] on div "Status No active tasks You are ready to start receiving tasks. [PERSON_NAME] [P…" at bounding box center [104, 263] width 158 height 477
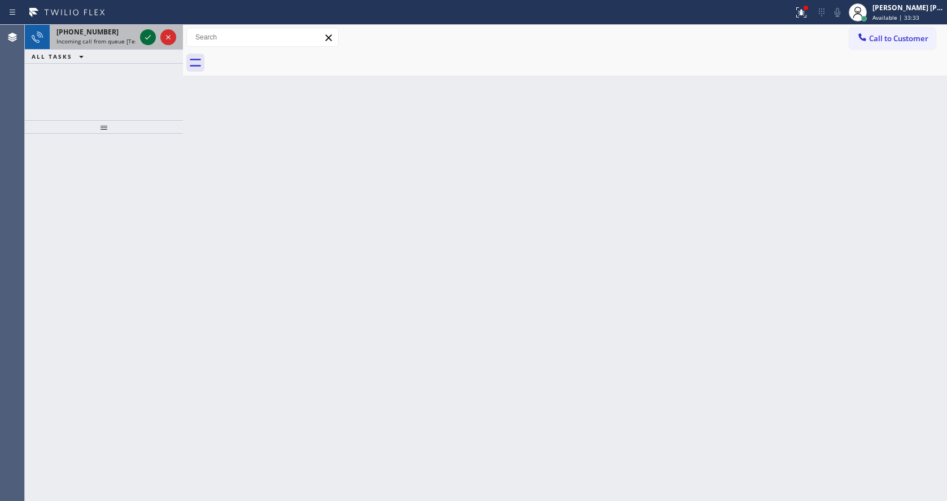
click at [140, 38] on div at bounding box center [148, 37] width 16 height 14
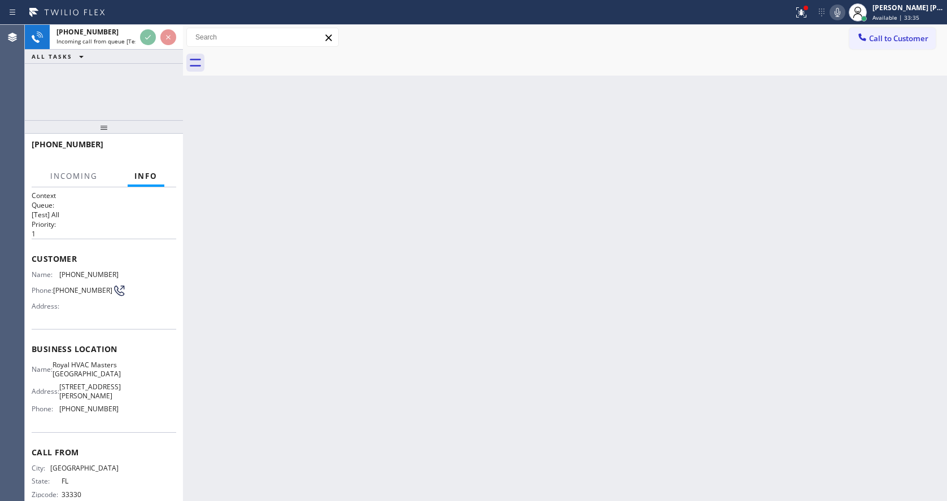
click at [505, 356] on div "Back to Dashboard Change Sender ID Customers Technicians Select a contact Outbo…" at bounding box center [565, 263] width 764 height 477
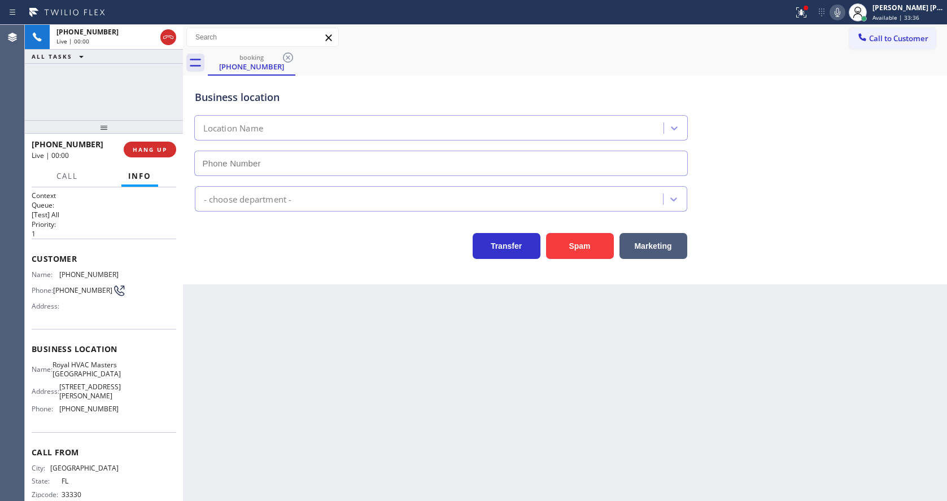
type input "[PHONE_NUMBER]"
click at [296, 340] on div "Back to Dashboard Change Sender ID Customers Technicians Select a contact Outbo…" at bounding box center [565, 263] width 764 height 477
click at [321, 356] on div "Back to Dashboard Change Sender ID Customers Technicians Select a contact Outbo…" at bounding box center [565, 263] width 764 height 477
click at [298, 340] on div "Back to Dashboard Change Sender ID Customers Technicians Select a contact Outbo…" at bounding box center [565, 263] width 764 height 477
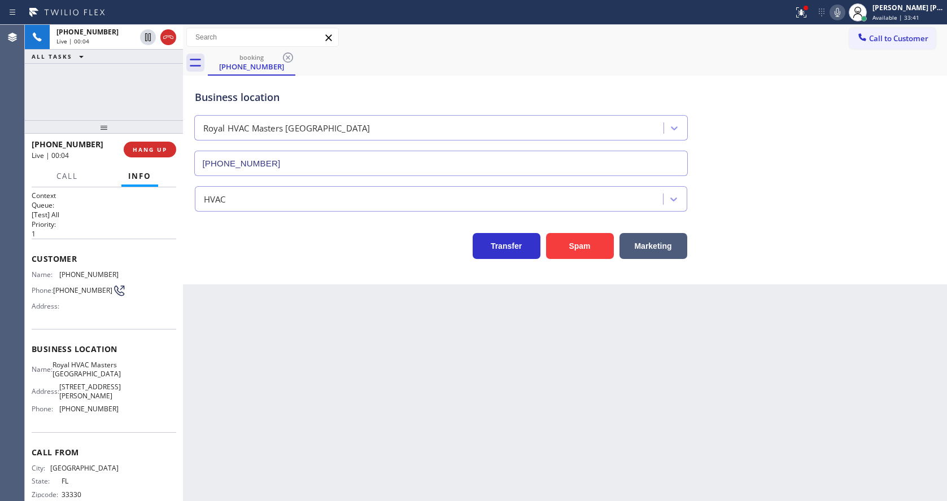
click at [425, 400] on div "Back to Dashboard Change Sender ID Customers Technicians Select a contact Outbo…" at bounding box center [565, 263] width 764 height 477
click at [328, 299] on div "Back to Dashboard Change Sender ID Customers Technicians Select a contact Outbo…" at bounding box center [565, 263] width 764 height 477
click at [239, 392] on div "Back to Dashboard Change Sender ID Customers Technicians Select a contact Outbo…" at bounding box center [565, 263] width 764 height 477
click at [74, 343] on div "Business location Name: Royal HVAC Masters [GEOGRAPHIC_DATA] Address: [STREET_A…" at bounding box center [104, 380] width 145 height 103
drag, startPoint x: 57, startPoint y: 274, endPoint x: 159, endPoint y: 277, distance: 101.7
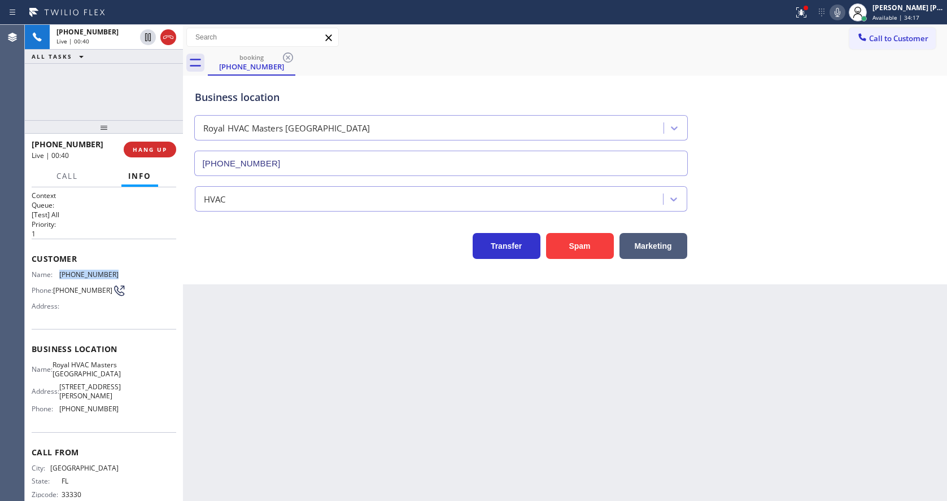
click at [159, 277] on div "Name: [PHONE_NUMBER] Phone: [PHONE_NUMBER] Address:" at bounding box center [104, 292] width 145 height 45
copy div "[PHONE_NUMBER]"
click at [312, 355] on div "Back to Dashboard Change Sender ID Customers Technicians Select a contact Outbo…" at bounding box center [565, 263] width 764 height 477
click at [116, 346] on div "Business location Name: Royal HVAC Masters [GEOGRAPHIC_DATA] Address: [STREET_A…" at bounding box center [104, 380] width 145 height 103
drag, startPoint x: 57, startPoint y: 366, endPoint x: 126, endPoint y: 390, distance: 72.9
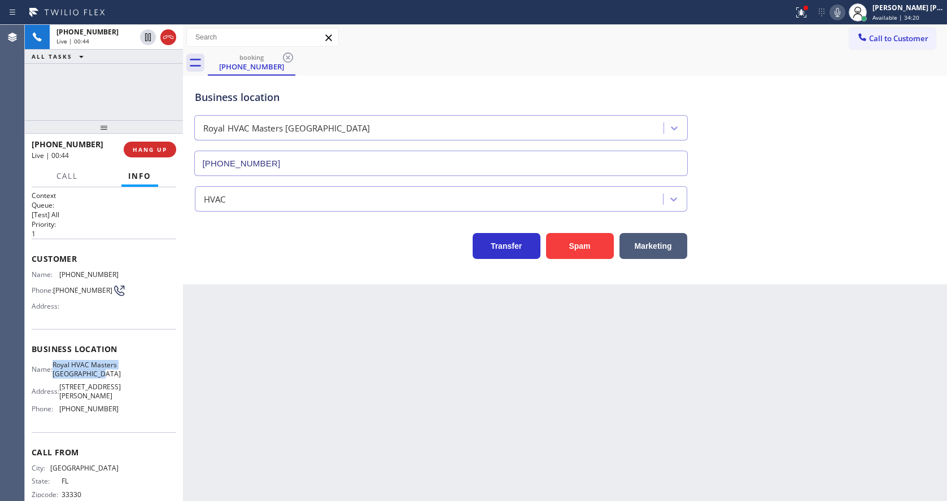
click at [126, 390] on div "Name: Royal HVAC Masters [GEOGRAPHIC_DATA] Address: [STREET_ADDRESS][PERSON_NAM…" at bounding box center [104, 389] width 145 height 57
copy span "Royal HVAC Masters [GEOGRAPHIC_DATA]"
click at [282, 407] on div "Back to Dashboard Change Sender ID Customers Technicians Select a contact Outbo…" at bounding box center [565, 263] width 764 height 477
drag, startPoint x: 189, startPoint y: 305, endPoint x: 213, endPoint y: 257, distance: 53.5
click at [189, 305] on div "Back to Dashboard Change Sender ID Customers Technicians Select a contact Outbo…" at bounding box center [565, 263] width 764 height 477
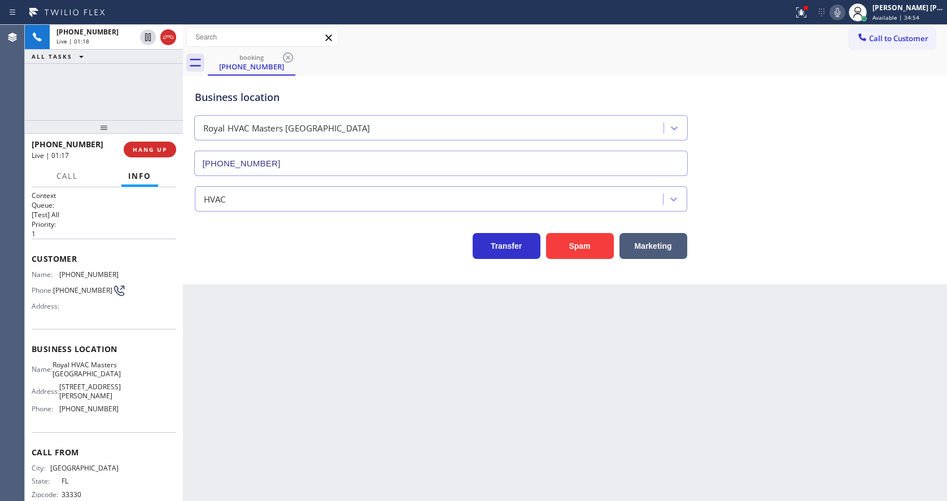
click at [76, 378] on span "Royal HVAC Masters [GEOGRAPHIC_DATA]" at bounding box center [87, 370] width 68 height 18
drag, startPoint x: 54, startPoint y: 414, endPoint x: 125, endPoint y: 423, distance: 71.2
click at [125, 423] on div "Business location Name: Royal HVAC Masters [GEOGRAPHIC_DATA] Address: [STREET_A…" at bounding box center [104, 380] width 145 height 103
copy div "[PHONE_NUMBER]"
click at [237, 447] on div "Back to Dashboard Change Sender ID Customers Technicians Select a contact Outbo…" at bounding box center [565, 263] width 764 height 477
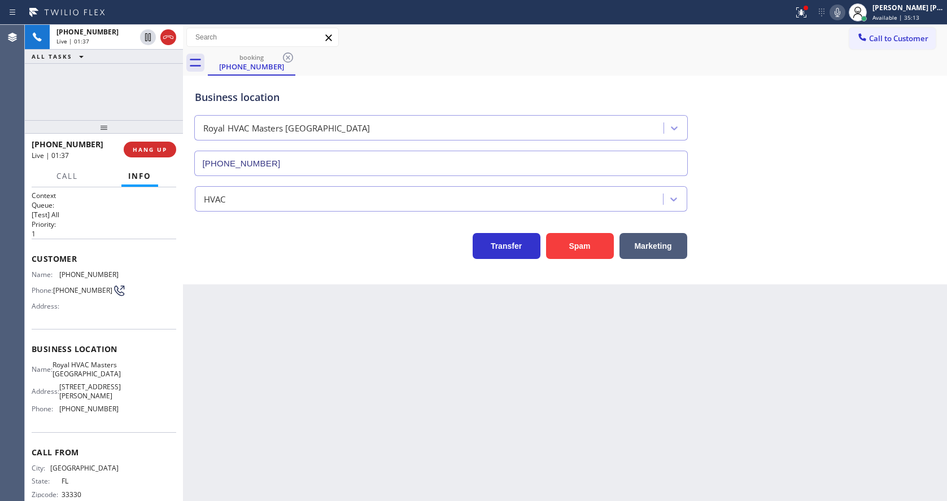
click at [583, 390] on div "Back to Dashboard Change Sender ID Customers Technicians Select a contact Outbo…" at bounding box center [565, 263] width 764 height 477
click at [801, 14] on icon at bounding box center [801, 13] width 14 height 14
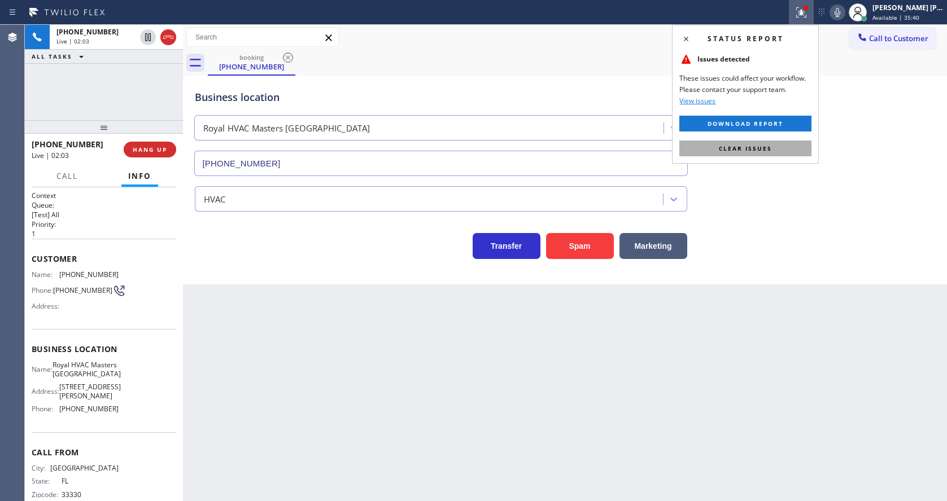
click at [768, 151] on span "Clear issues" at bounding box center [745, 149] width 53 height 8
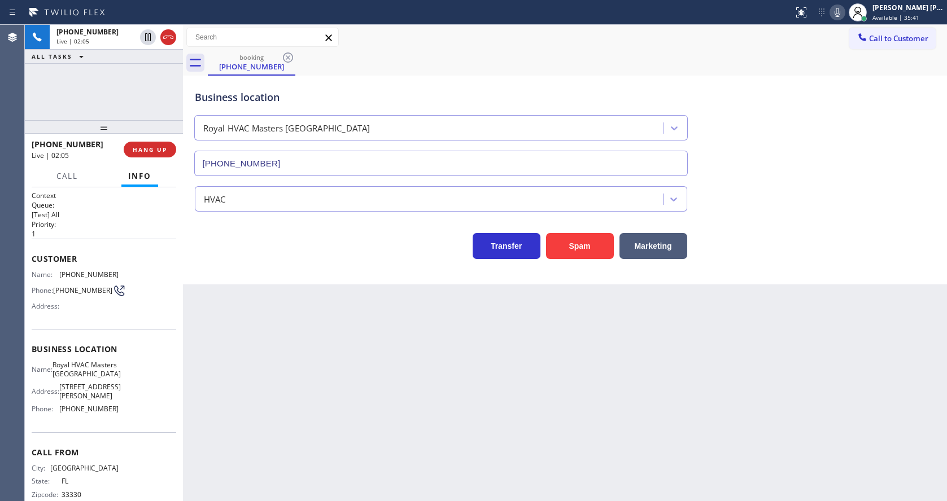
click at [844, 8] on icon at bounding box center [838, 13] width 14 height 14
click at [838, 15] on icon at bounding box center [838, 13] width 14 height 14
click at [850, 49] on div "Call to Customer Outbound call Location Search location Your caller id phone nu…" at bounding box center [565, 37] width 764 height 25
click at [371, 387] on div "Back to Dashboard Change Sender ID Customers Technicians Select a contact Outbo…" at bounding box center [565, 263] width 764 height 477
click at [263, 396] on div "Back to Dashboard Change Sender ID Customers Technicians Select a contact Outbo…" at bounding box center [565, 263] width 764 height 477
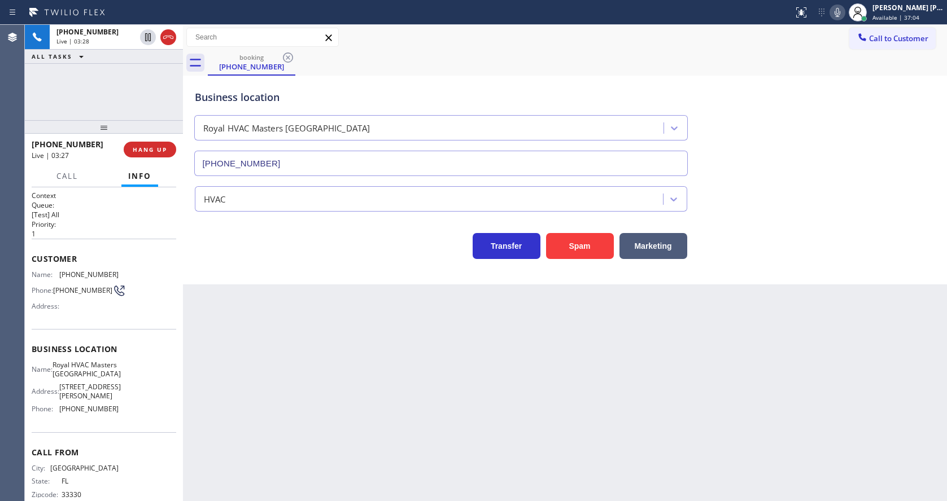
click at [307, 366] on div "Back to Dashboard Change Sender ID Customers Technicians Select a contact Outbo…" at bounding box center [565, 263] width 764 height 477
click at [147, 37] on icon at bounding box center [148, 37] width 6 height 8
click at [839, 15] on icon at bounding box center [838, 13] width 14 height 14
click at [374, 361] on div "Back to Dashboard Change Sender ID Customers Technicians Select a contact Outbo…" at bounding box center [565, 263] width 764 height 477
click at [347, 448] on div "Back to Dashboard Change Sender ID Customers Technicians Select a contact Outbo…" at bounding box center [565, 263] width 764 height 477
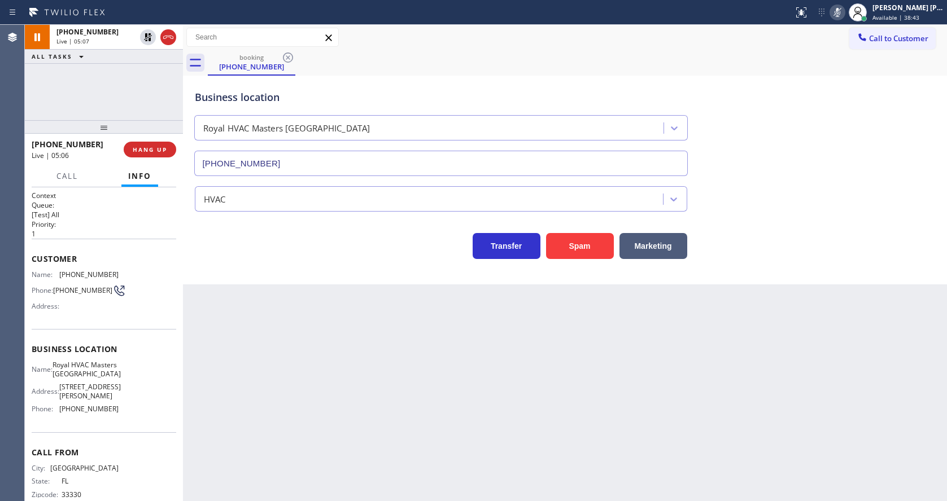
drag, startPoint x: 456, startPoint y: 432, endPoint x: 440, endPoint y: 436, distance: 16.4
click at [456, 432] on div "Back to Dashboard Change Sender ID Customers Technicians Select a contact Outbo…" at bounding box center [565, 263] width 764 height 477
click at [306, 265] on div "Business location Royal HVAC Masters [GEOGRAPHIC_DATA] [PHONE_NUMBER] HVAC Tran…" at bounding box center [565, 180] width 764 height 209
click at [282, 370] on div "Back to Dashboard Change Sender ID Customers Technicians Select a contact Outbo…" at bounding box center [565, 263] width 764 height 477
click at [147, 35] on icon at bounding box center [148, 37] width 8 height 8
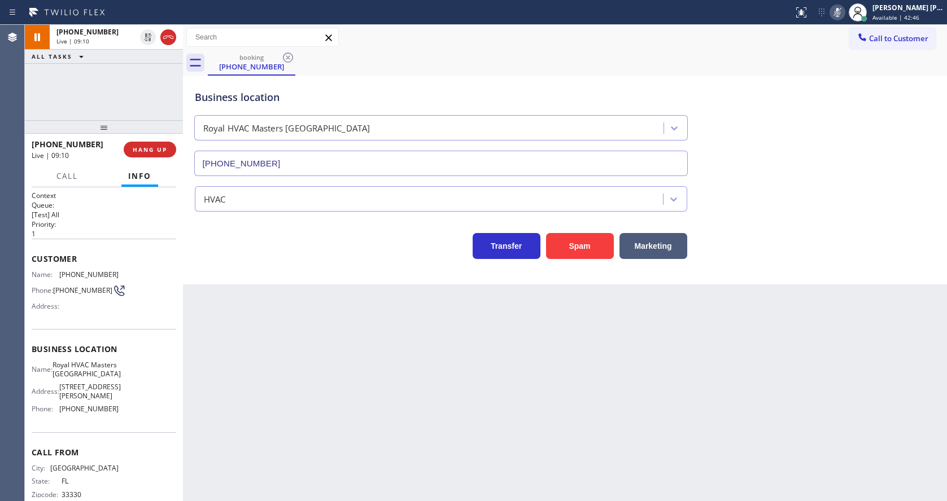
click at [840, 11] on icon at bounding box center [838, 13] width 14 height 14
click at [840, 26] on div "Call to Customer Outbound call Location Search location Your caller id phone nu…" at bounding box center [565, 37] width 764 height 25
click at [256, 429] on div "Back to Dashboard Change Sender ID Customers Technicians Select a contact Outbo…" at bounding box center [565, 263] width 764 height 477
drag, startPoint x: 464, startPoint y: 393, endPoint x: 386, endPoint y: 435, distance: 88.7
click at [464, 393] on div "Back to Dashboard Change Sender ID Customers Technicians Select a contact Outbo…" at bounding box center [565, 263] width 764 height 477
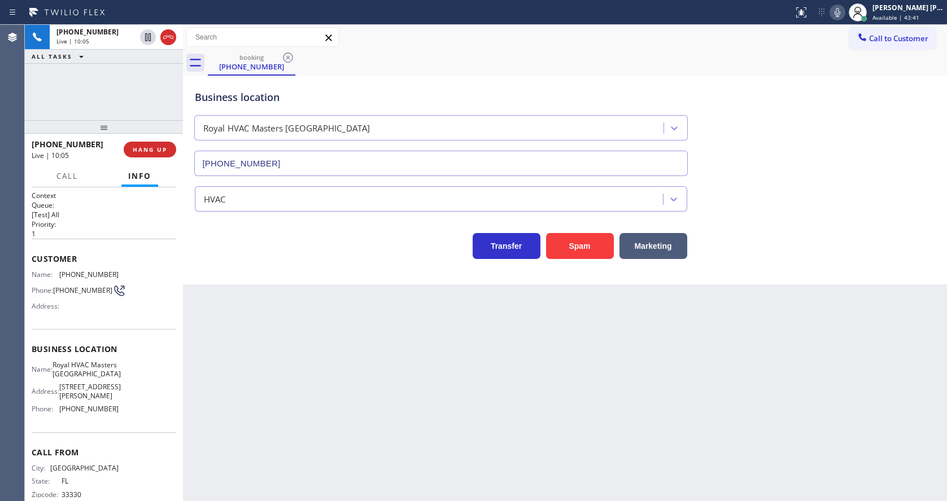
click at [477, 453] on div "Back to Dashboard Change Sender ID Customers Technicians Select a contact Outbo…" at bounding box center [565, 263] width 764 height 477
click at [216, 328] on div "Back to Dashboard Change Sender ID Customers Technicians Select a contact Outbo…" at bounding box center [565, 263] width 764 height 477
click at [482, 454] on div "Back to Dashboard Change Sender ID Customers Technicians Select a contact Outbo…" at bounding box center [565, 263] width 764 height 477
click at [247, 469] on div "Back to Dashboard Change Sender ID Customers Technicians Select a contact Outbo…" at bounding box center [565, 263] width 764 height 477
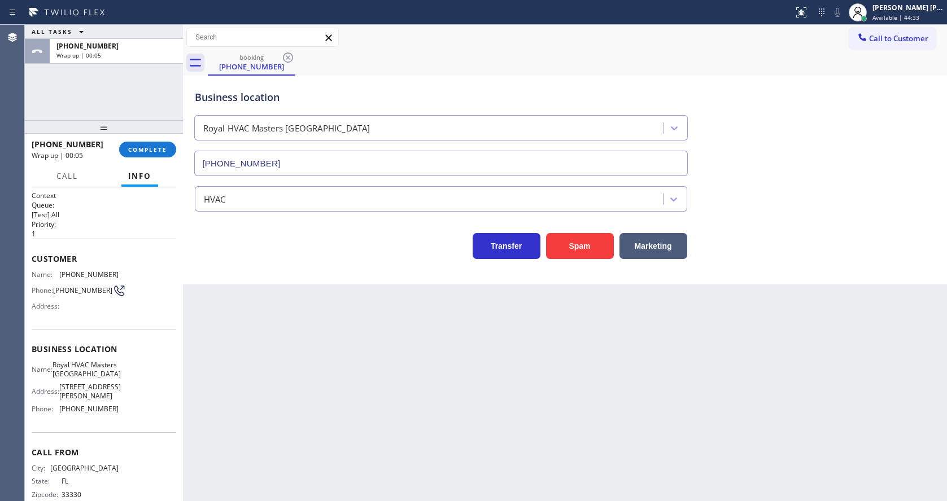
click at [504, 378] on div "Back to Dashboard Change Sender ID Customers Technicians Select a contact Outbo…" at bounding box center [565, 263] width 764 height 477
click at [440, 362] on div "Back to Dashboard Change Sender ID Customers Technicians Select a contact Outbo…" at bounding box center [565, 263] width 764 height 477
click at [164, 151] on span "COMPLETE" at bounding box center [147, 150] width 39 height 8
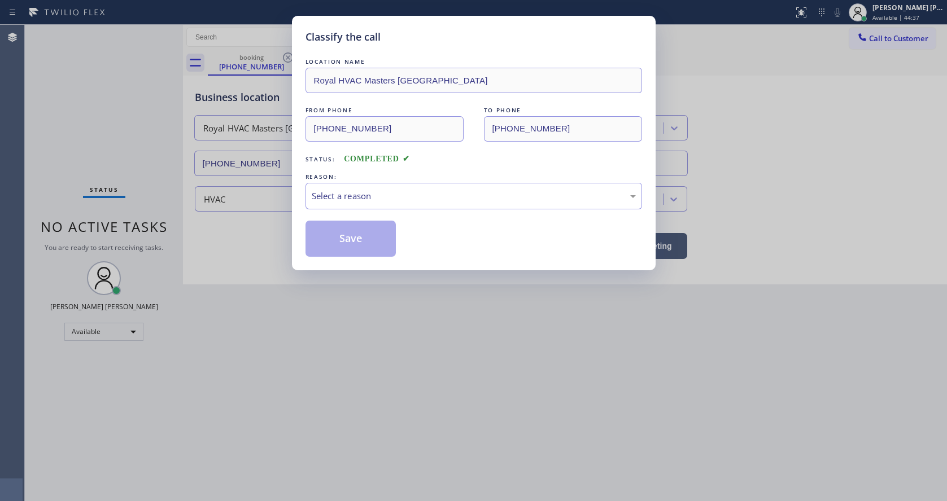
click at [357, 191] on div "Select a reason" at bounding box center [474, 196] width 324 height 13
click at [357, 236] on button "Save" at bounding box center [350, 239] width 91 height 36
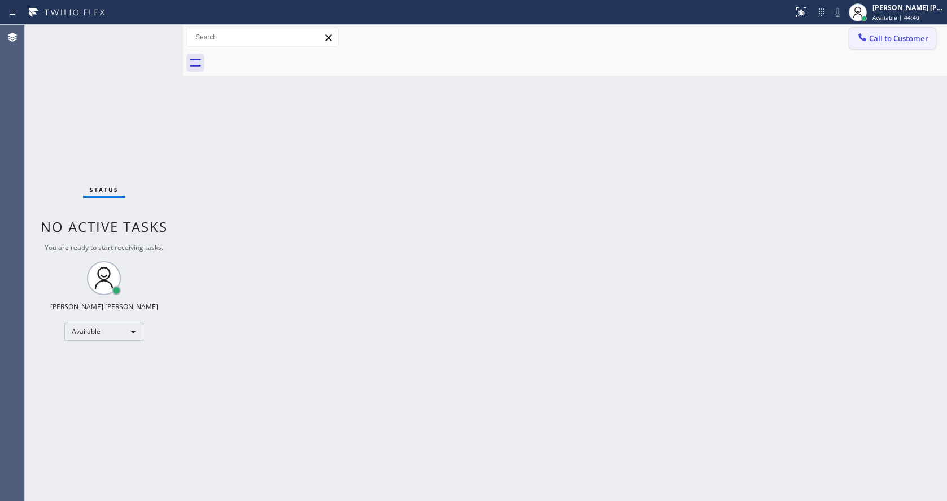
click at [897, 31] on button "Call to Customer" at bounding box center [892, 38] width 86 height 21
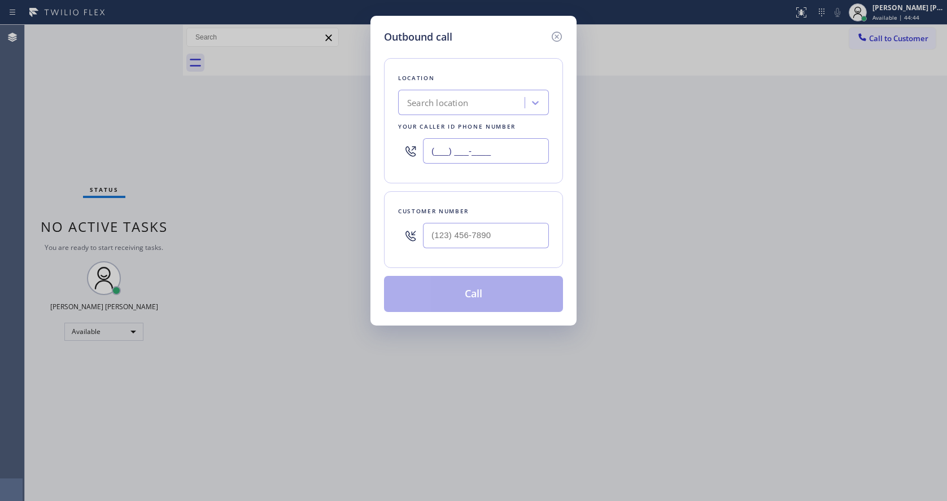
click at [465, 147] on input "(___) ___-____" at bounding box center [486, 150] width 126 height 25
paste input "786) 375-5773"
type input "[PHONE_NUMBER]"
click at [487, 232] on input "(___) ___-____" at bounding box center [486, 235] width 126 height 25
paste input "954) 536-3572"
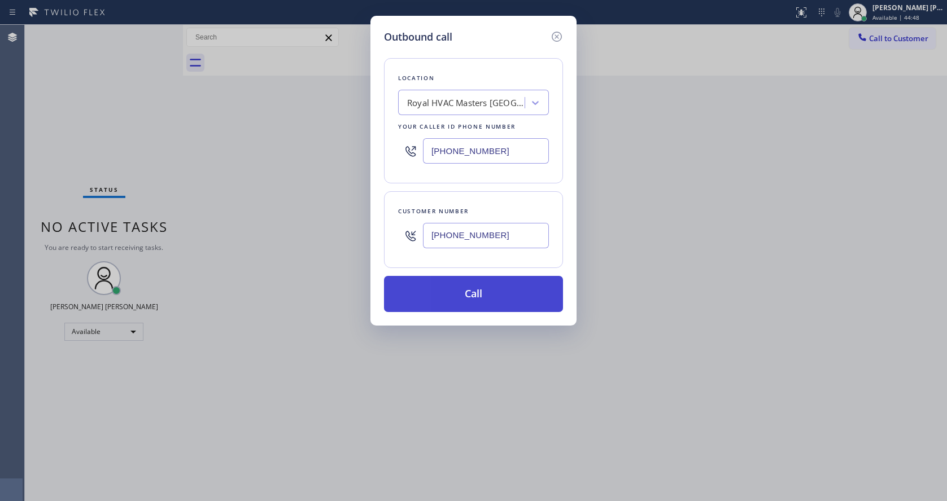
type input "[PHONE_NUMBER]"
click at [468, 298] on button "Call" at bounding box center [473, 294] width 179 height 36
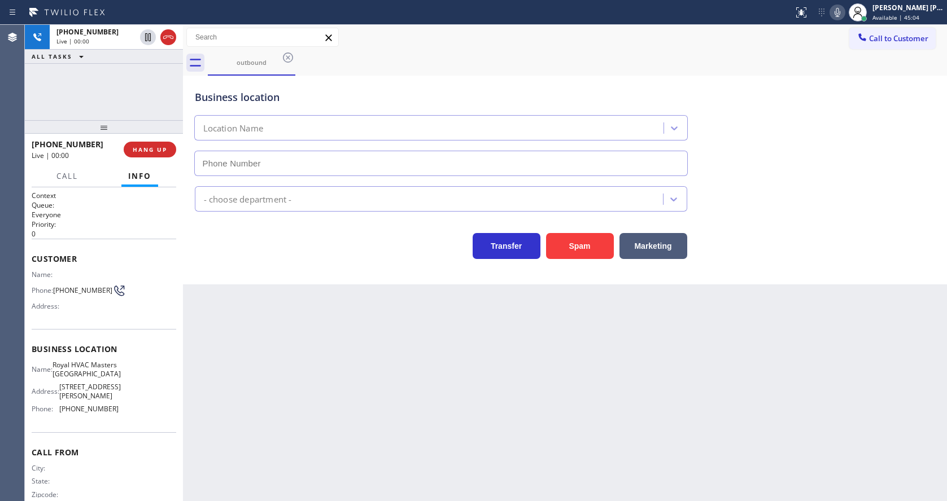
type input "[PHONE_NUMBER]"
click at [353, 391] on div "Back to Dashboard Change Sender ID Customers Technicians Select a contact Outbo…" at bounding box center [565, 263] width 764 height 477
drag, startPoint x: 484, startPoint y: 342, endPoint x: 496, endPoint y: 437, distance: 96.2
click at [484, 342] on div "Back to Dashboard Change Sender ID Customers Technicians Select a contact Outbo…" at bounding box center [565, 263] width 764 height 477
click at [320, 405] on div "Back to Dashboard Change Sender ID Customers Technicians Select a contact Outbo…" at bounding box center [565, 263] width 764 height 477
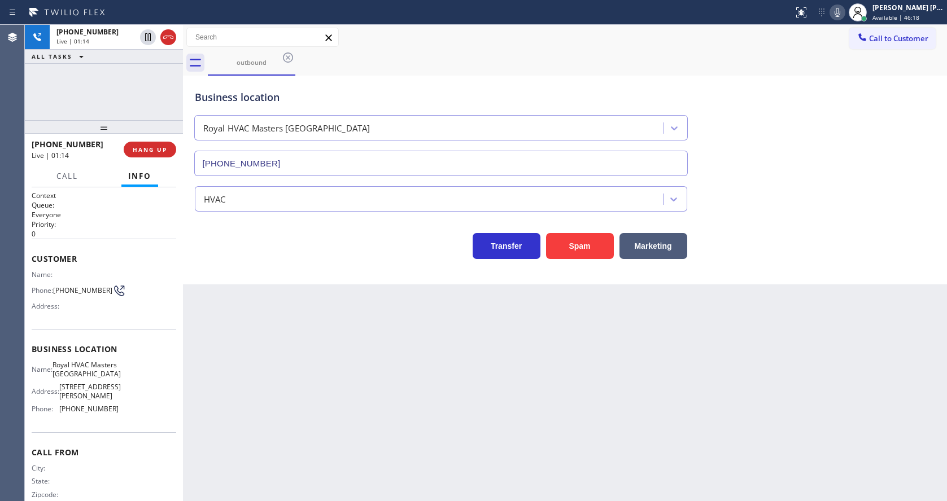
click at [439, 379] on div "Back to Dashboard Change Sender ID Customers Technicians Select a contact Outbo…" at bounding box center [565, 263] width 764 height 477
drag, startPoint x: 244, startPoint y: 309, endPoint x: 264, endPoint y: 416, distance: 109.1
click at [244, 309] on div "Back to Dashboard Change Sender ID Customers Technicians Select a contact Outbo…" at bounding box center [565, 263] width 764 height 477
click at [442, 383] on div "Back to Dashboard Change Sender ID Customers Technicians Select a contact Outbo…" at bounding box center [565, 263] width 764 height 477
click at [298, 370] on div "Back to Dashboard Change Sender ID Customers Technicians Select a contact Outbo…" at bounding box center [565, 263] width 764 height 477
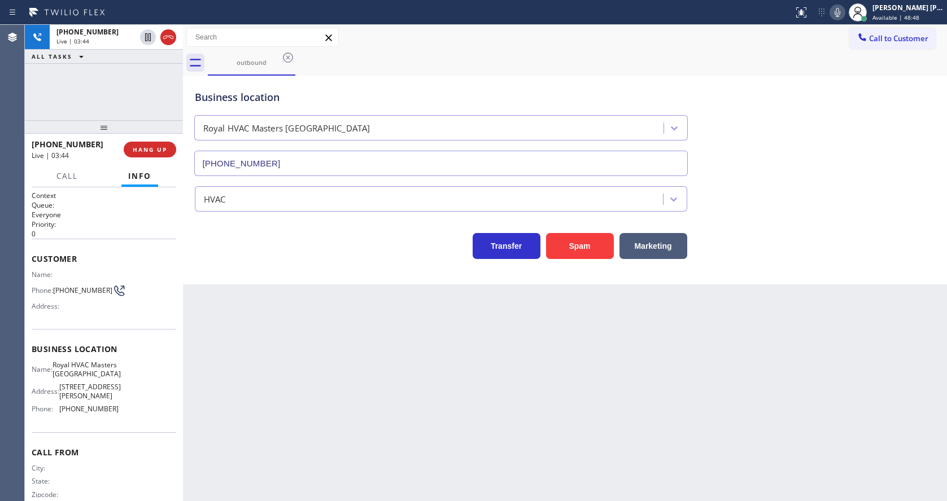
click at [401, 358] on div "Back to Dashboard Change Sender ID Customers Technicians Select a contact Outbo…" at bounding box center [565, 263] width 764 height 477
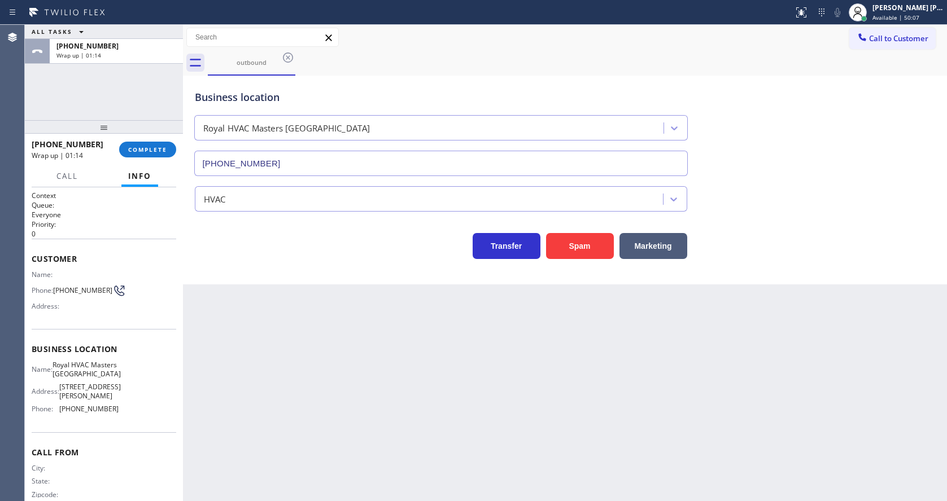
click at [144, 164] on div "[PHONE_NUMBER] Wrap up | 01:14 COMPLETE" at bounding box center [104, 150] width 158 height 32
click at [137, 142] on button "COMPLETE" at bounding box center [147, 150] width 57 height 16
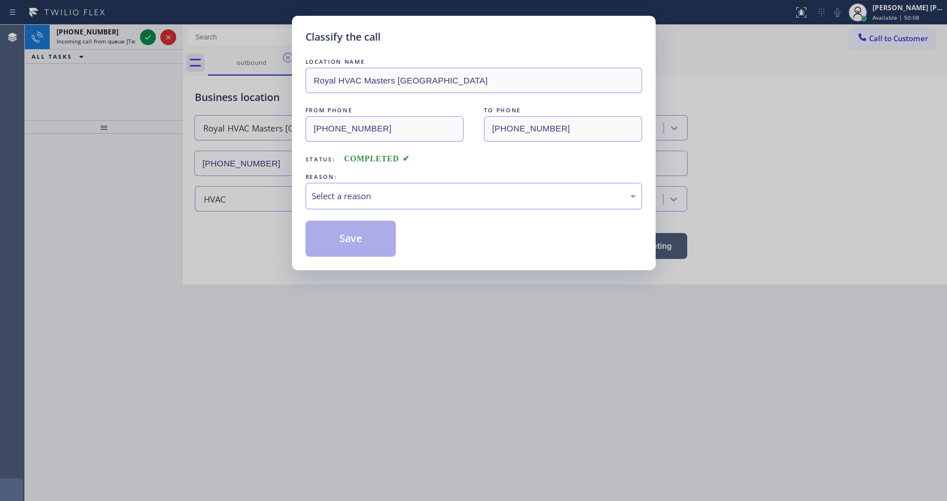
click at [348, 202] on div "Select a reason" at bounding box center [474, 196] width 324 height 13
click at [338, 239] on button "Save" at bounding box center [350, 239] width 91 height 36
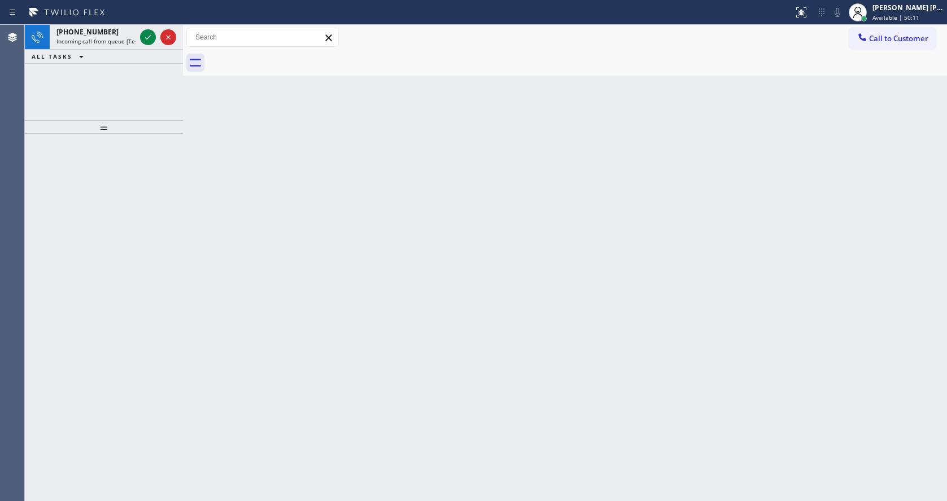
click at [119, 34] on div "[PHONE_NUMBER]" at bounding box center [95, 32] width 79 height 10
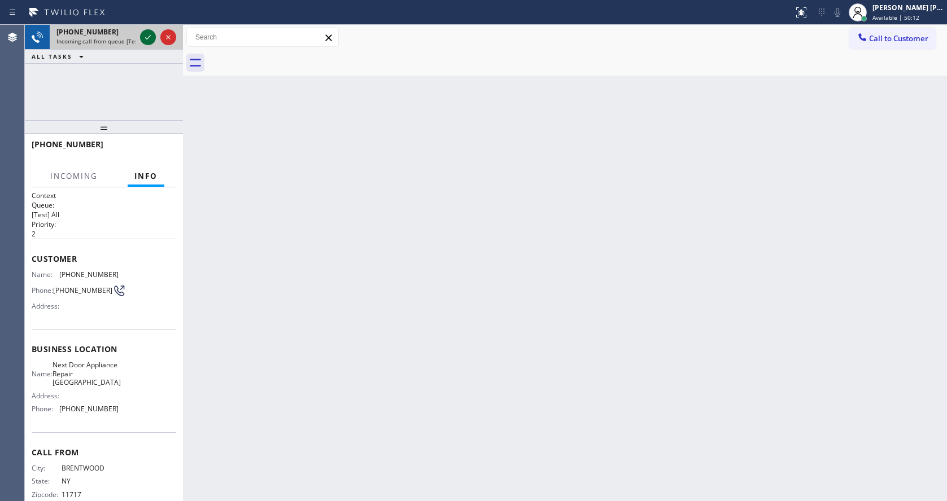
click at [149, 38] on icon at bounding box center [148, 37] width 14 height 14
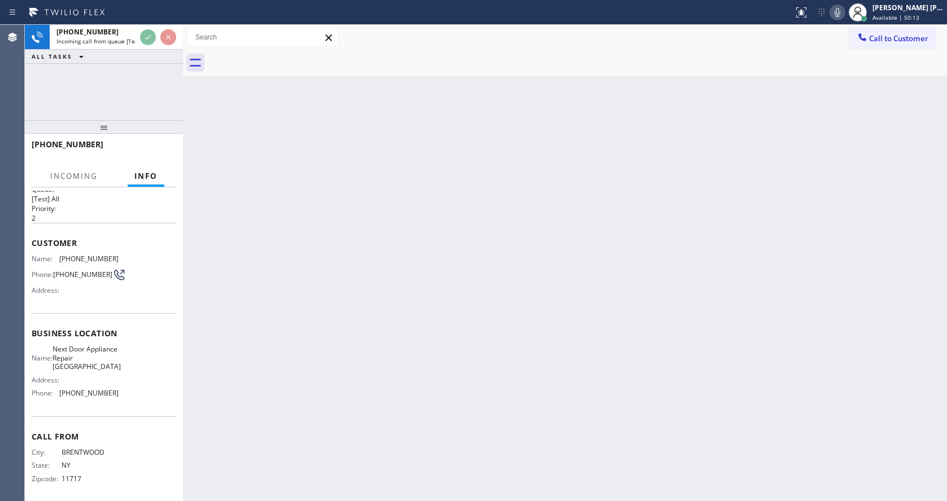
scroll to position [24, 0]
click at [290, 358] on div "Back to Dashboard Change Sender ID Customers Technicians Select a contact Outbo…" at bounding box center [565, 263] width 764 height 477
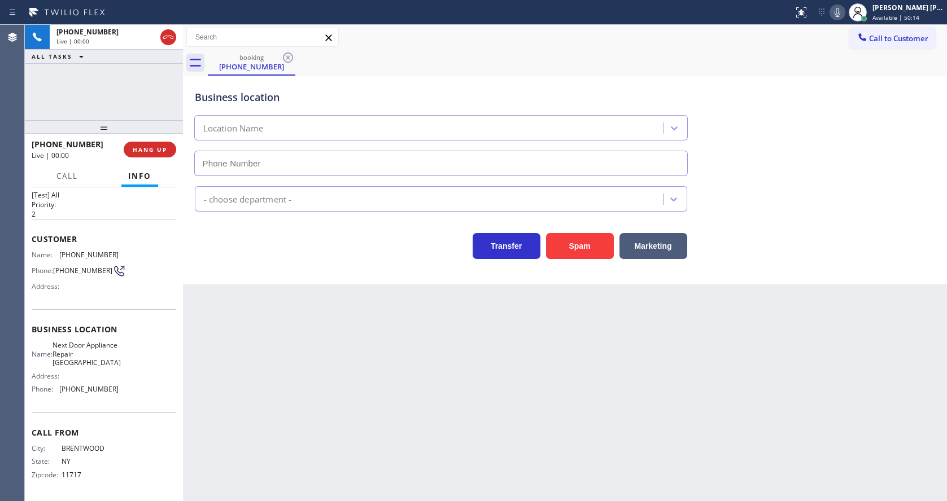
type input "[PHONE_NUMBER]"
click at [379, 369] on div "Back to Dashboard Change Sender ID Customers Technicians Select a contact Outbo…" at bounding box center [565, 263] width 764 height 477
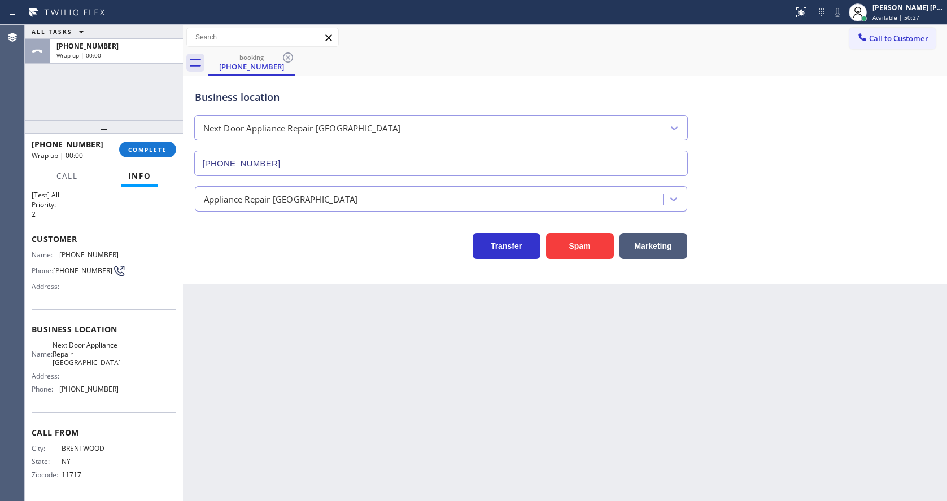
drag, startPoint x: 246, startPoint y: 268, endPoint x: 232, endPoint y: 240, distance: 31.3
click at [246, 268] on div "Business location Next Door Appliance Repair [GEOGRAPHIC_DATA] [PHONE_NUMBER] A…" at bounding box center [565, 180] width 764 height 209
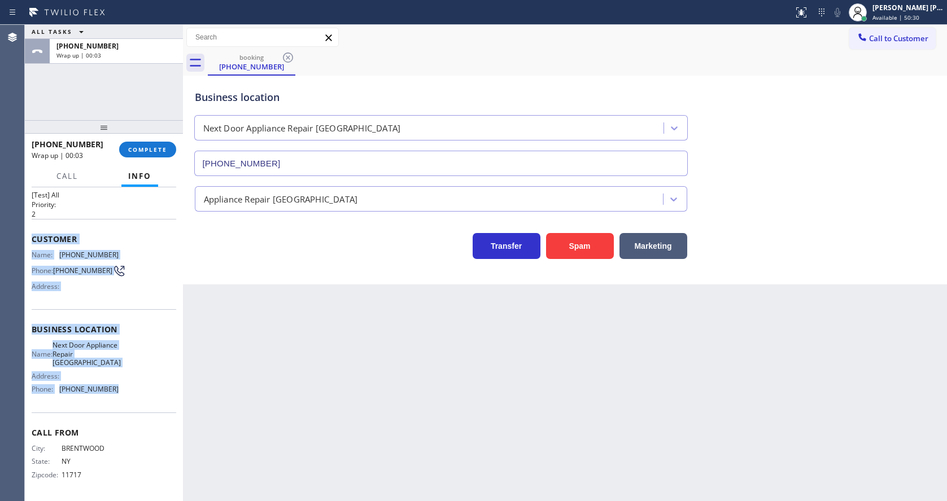
drag, startPoint x: 42, startPoint y: 233, endPoint x: 119, endPoint y: 383, distance: 169.0
click at [119, 383] on div "Context Queue: [Test] All Priority: 2 Customer Name: [PHONE_NUMBER] Phone: [PHO…" at bounding box center [104, 344] width 158 height 314
copy div "Customer Name: [PHONE_NUMBER] Phone: [PHONE_NUMBER] Address: Business location …"
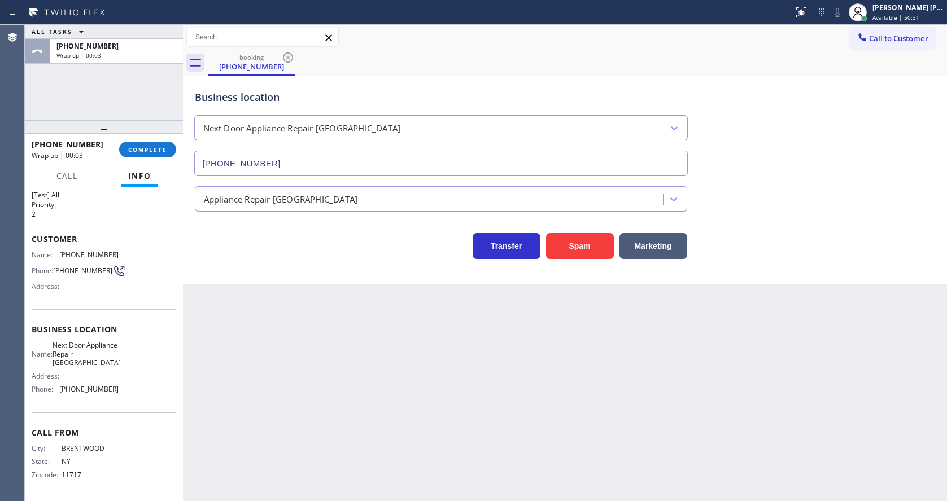
drag, startPoint x: 332, startPoint y: 403, endPoint x: 318, endPoint y: 426, distance: 26.6
click at [325, 410] on div "Back to Dashboard Change Sender ID Customers Technicians Select a contact Outbo…" at bounding box center [565, 263] width 764 height 477
click at [142, 146] on span "COMPLETE" at bounding box center [147, 150] width 39 height 8
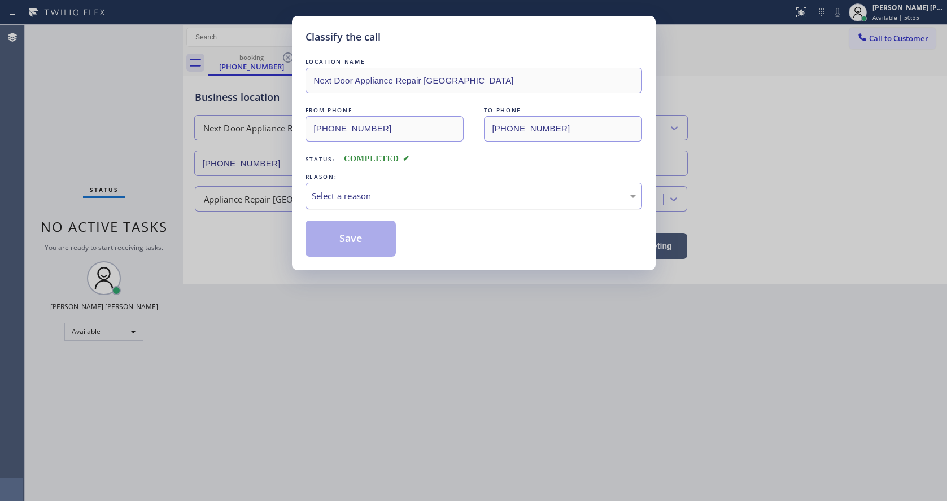
click at [348, 200] on div "Select a reason" at bounding box center [474, 196] width 324 height 13
click at [337, 233] on button "Save" at bounding box center [350, 239] width 91 height 36
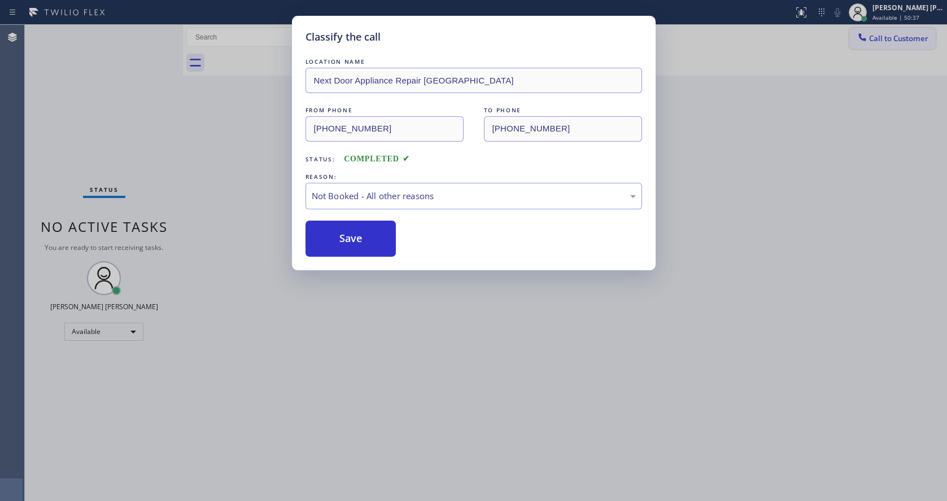
click at [865, 39] on icon at bounding box center [861, 36] width 7 height 7
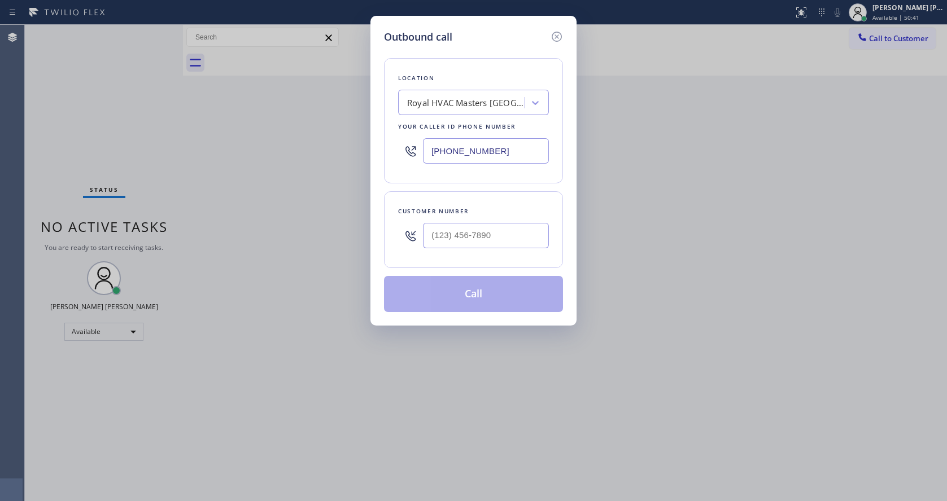
click at [488, 140] on input "[PHONE_NUMBER]" at bounding box center [486, 150] width 126 height 25
paste input "631) 203-1974"
type input "[PHONE_NUMBER]"
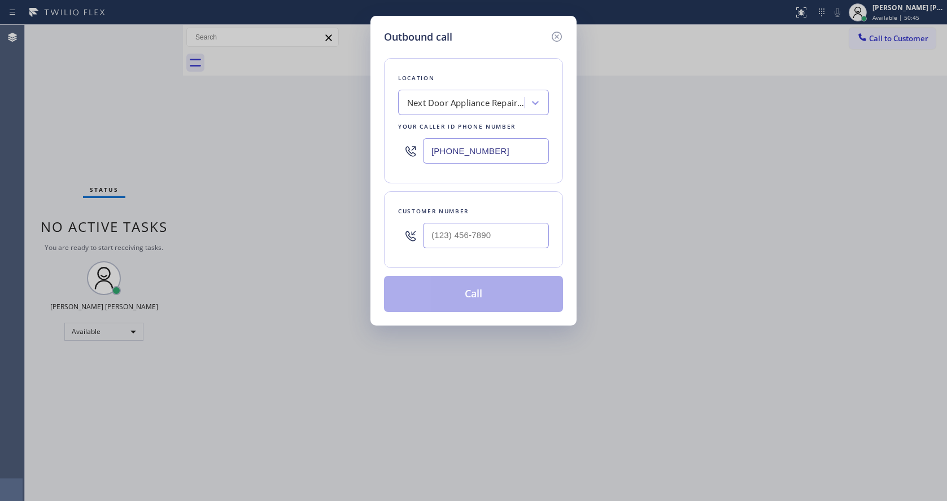
click at [475, 252] on div at bounding box center [486, 235] width 126 height 37
click at [488, 237] on input "(___) ___-____" at bounding box center [486, 235] width 126 height 25
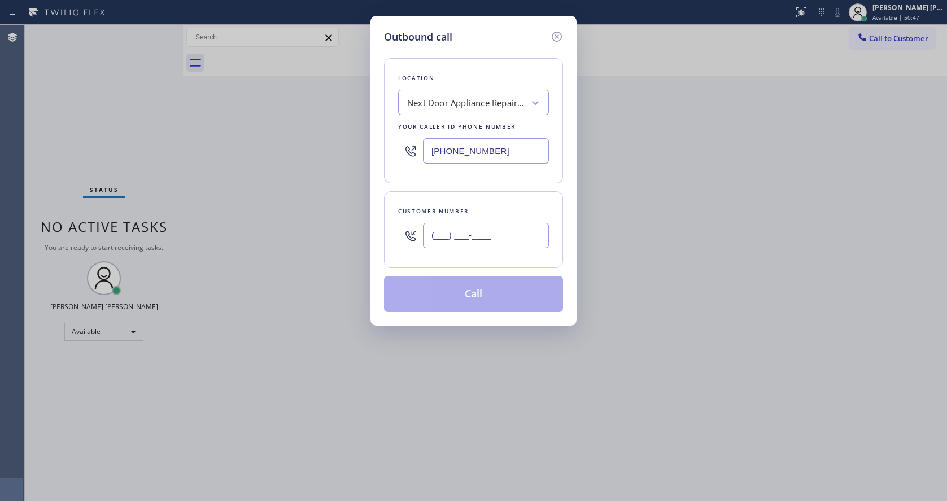
paste input "631) 299-9292"
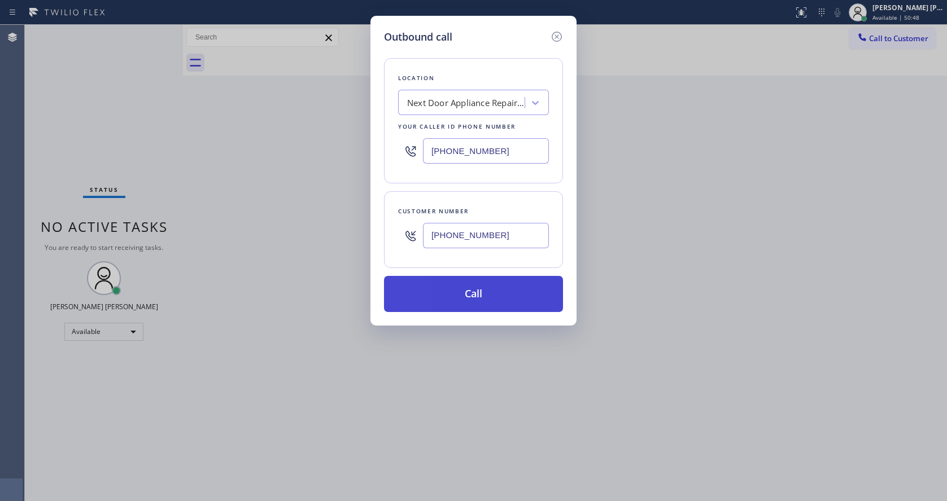
type input "[PHONE_NUMBER]"
click at [492, 292] on button "Call" at bounding box center [473, 294] width 179 height 36
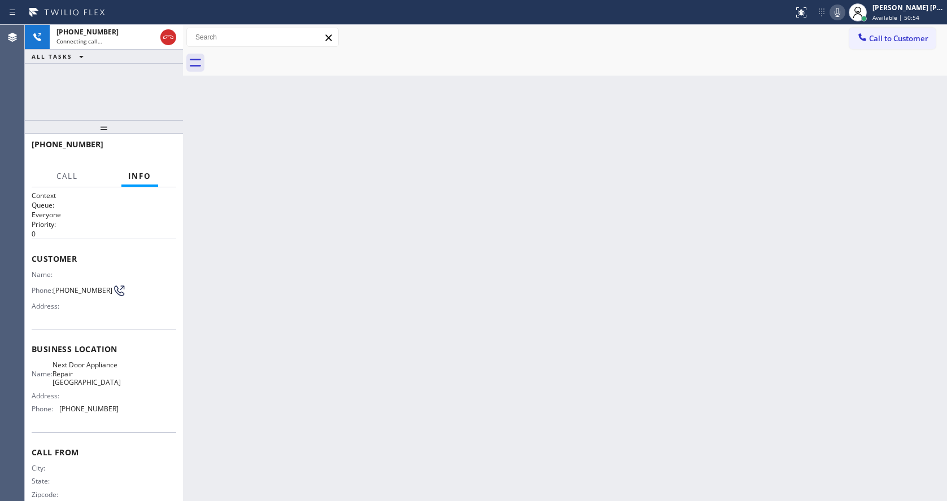
click at [351, 357] on div "Back to Dashboard Change Sender ID Customers Technicians Select a contact Outbo…" at bounding box center [565, 263] width 764 height 477
click at [544, 395] on div "Back to Dashboard Change Sender ID Customers Technicians Select a contact Outbo…" at bounding box center [565, 263] width 764 height 477
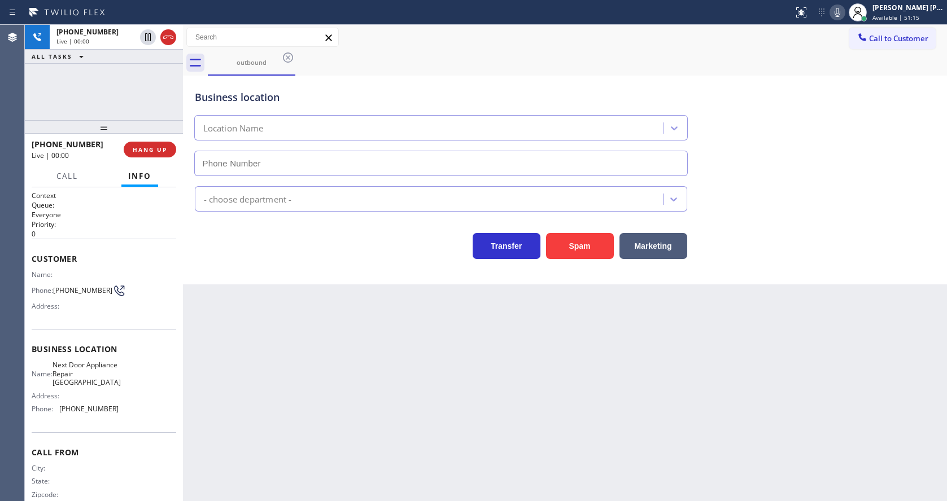
type input "[PHONE_NUMBER]"
click at [137, 142] on button "HANG UP" at bounding box center [150, 150] width 53 height 16
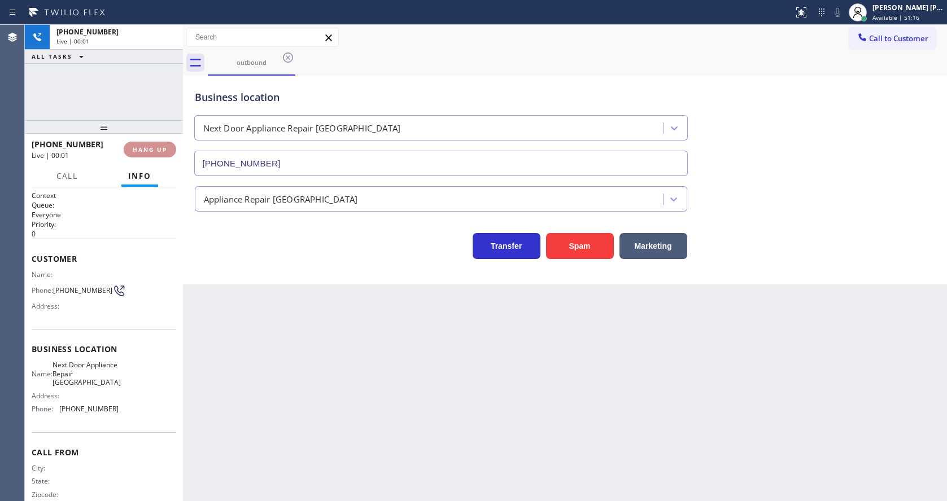
click at [137, 142] on button "HANG UP" at bounding box center [150, 150] width 53 height 16
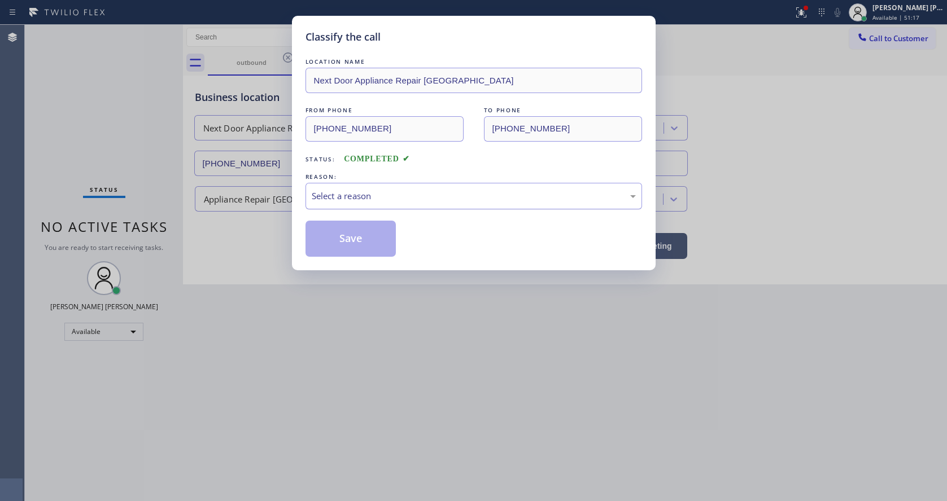
click at [314, 206] on div "Select a reason" at bounding box center [473, 196] width 337 height 27
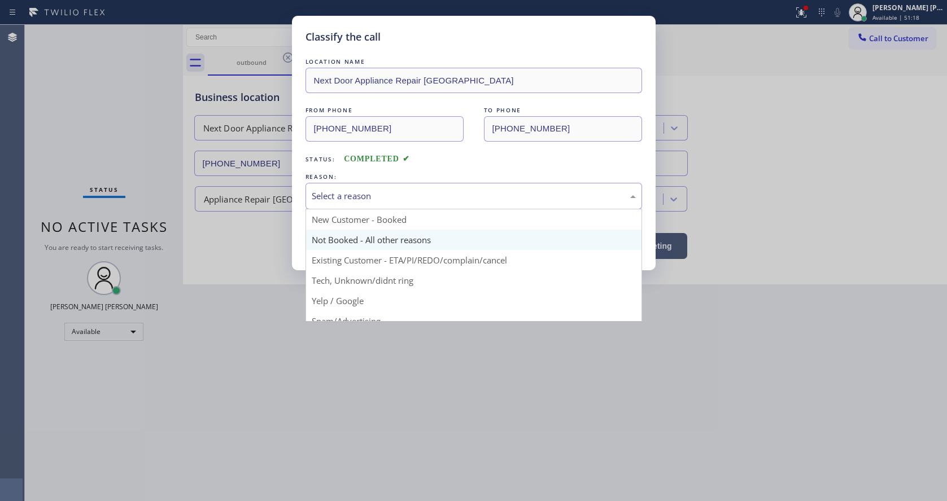
click at [331, 239] on button "Save" at bounding box center [350, 239] width 91 height 36
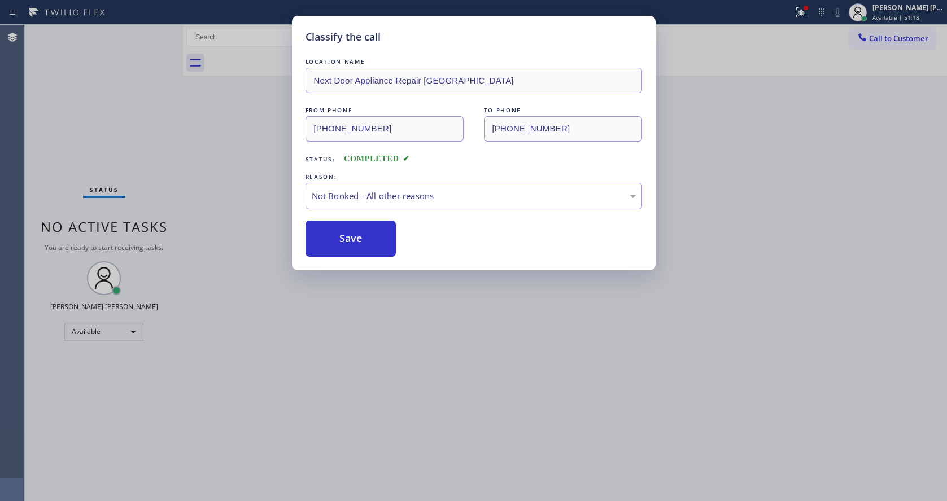
click at [331, 239] on button "Save" at bounding box center [350, 239] width 91 height 36
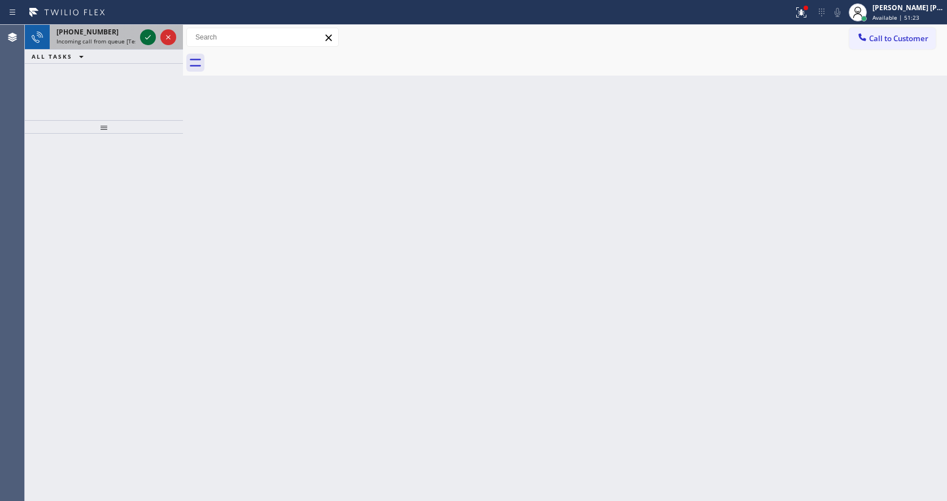
click at [150, 35] on icon at bounding box center [148, 37] width 14 height 14
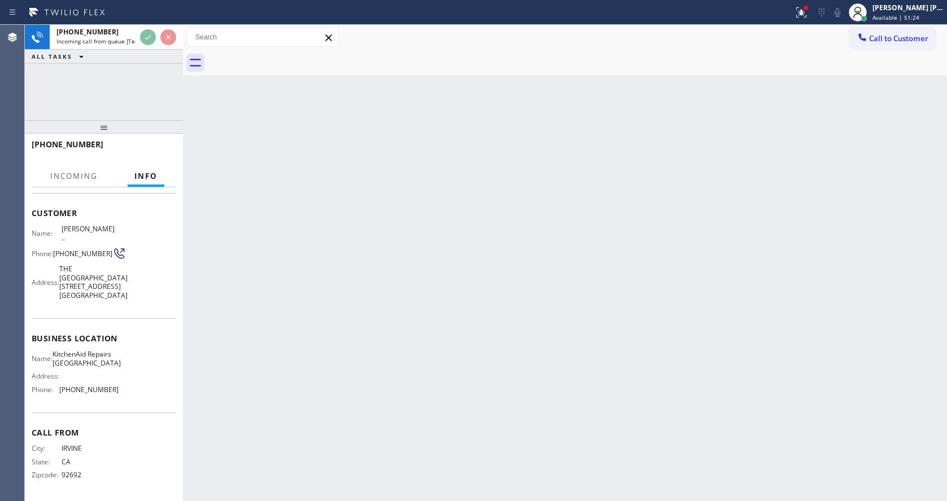
scroll to position [59, 0]
click at [324, 359] on div "Back to Dashboard Change Sender ID Customers Technicians Select a contact Outbo…" at bounding box center [565, 263] width 764 height 477
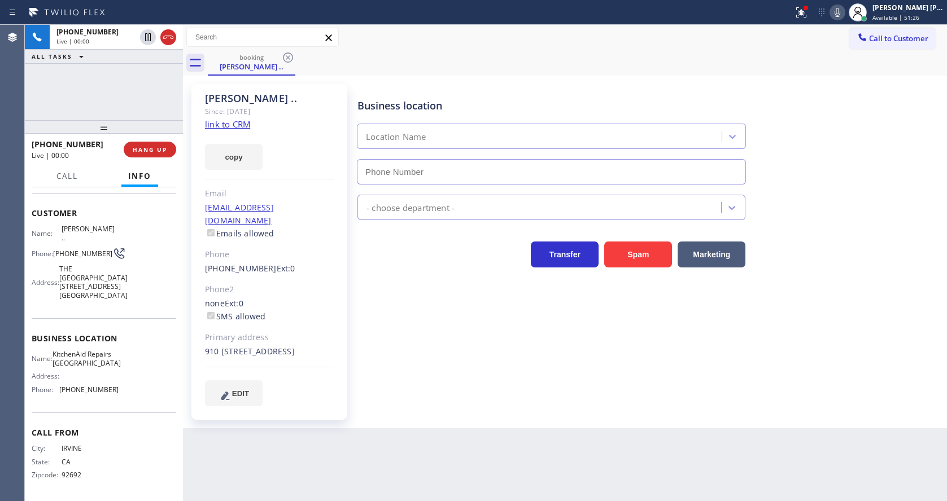
type input "[PHONE_NUMBER]"
click at [395, 350] on div "Business location KitchenAid Repairs [GEOGRAPHIC_DATA] [PHONE_NUMBER] Appliance…" at bounding box center [649, 245] width 589 height 316
click at [244, 126] on link "link to CRM" at bounding box center [227, 124] width 45 height 11
click at [372, 366] on div "Business location KitchenAid Repairs [GEOGRAPHIC_DATA] [PHONE_NUMBER] Appliance…" at bounding box center [649, 245] width 589 height 316
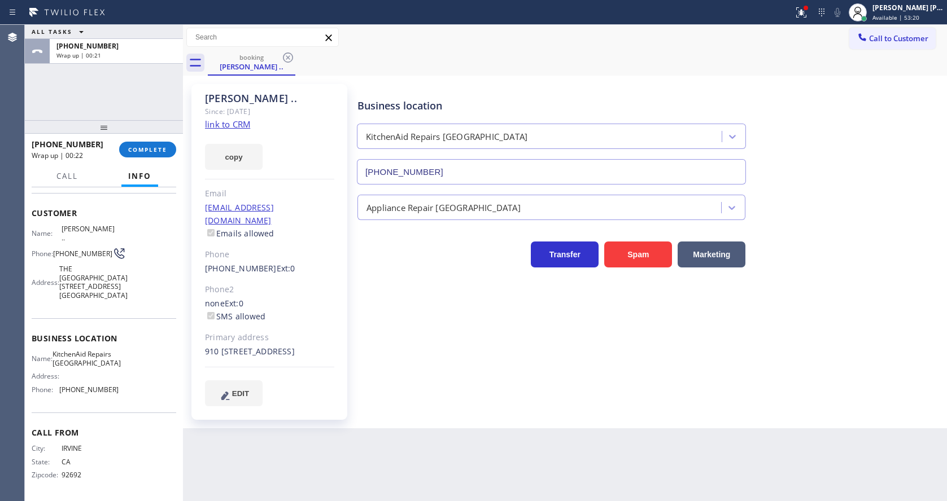
click at [178, 340] on div "Context Queue: [Test] All Priority: 1 Customer Name: [PERSON_NAME] .. Phone: [P…" at bounding box center [104, 344] width 158 height 314
click at [138, 144] on button "COMPLETE" at bounding box center [147, 150] width 57 height 16
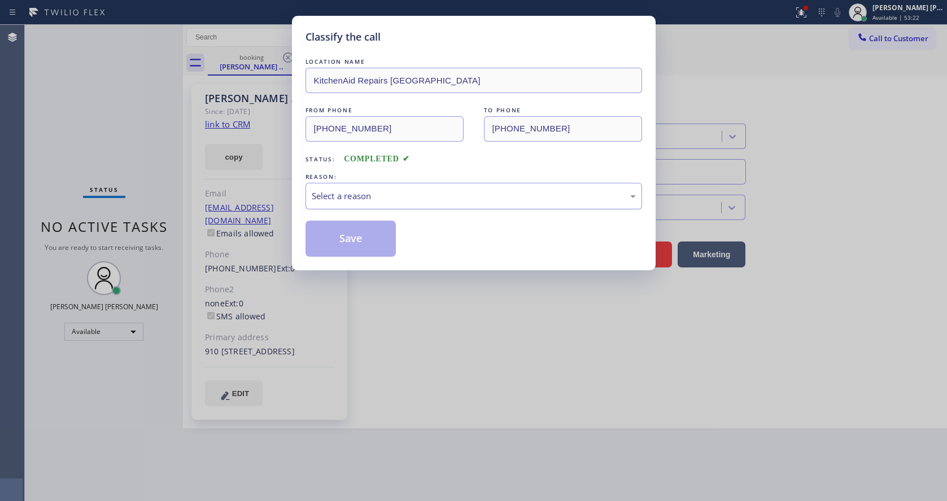
click at [378, 193] on div "Select a reason" at bounding box center [474, 196] width 324 height 13
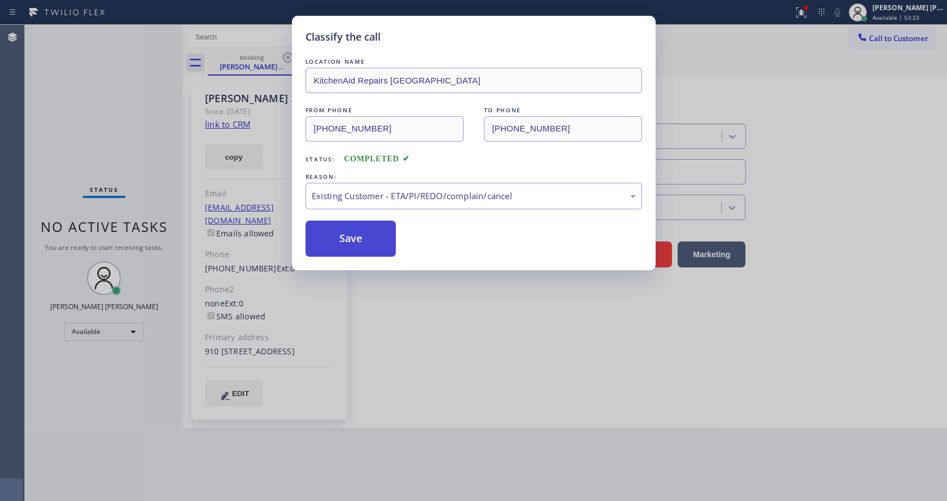
click at [357, 238] on button "Save" at bounding box center [350, 239] width 91 height 36
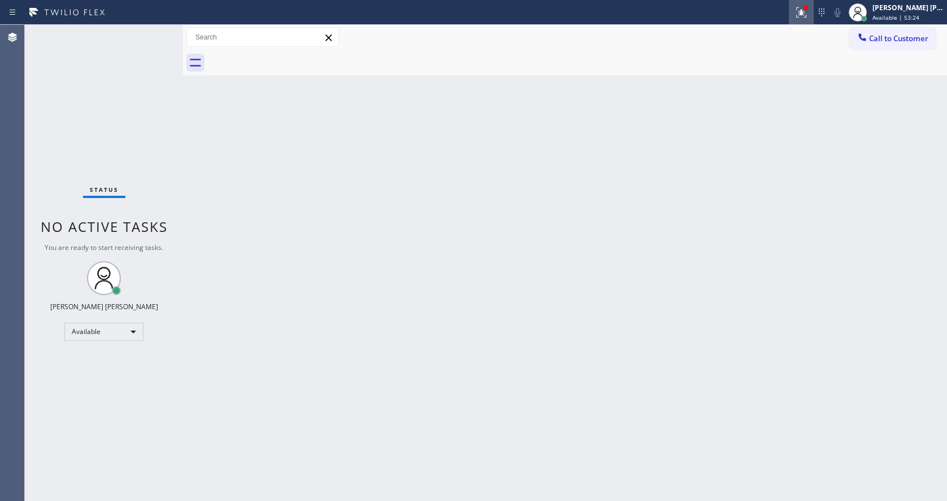
click at [802, 8] on icon at bounding box center [799, 11] width 7 height 8
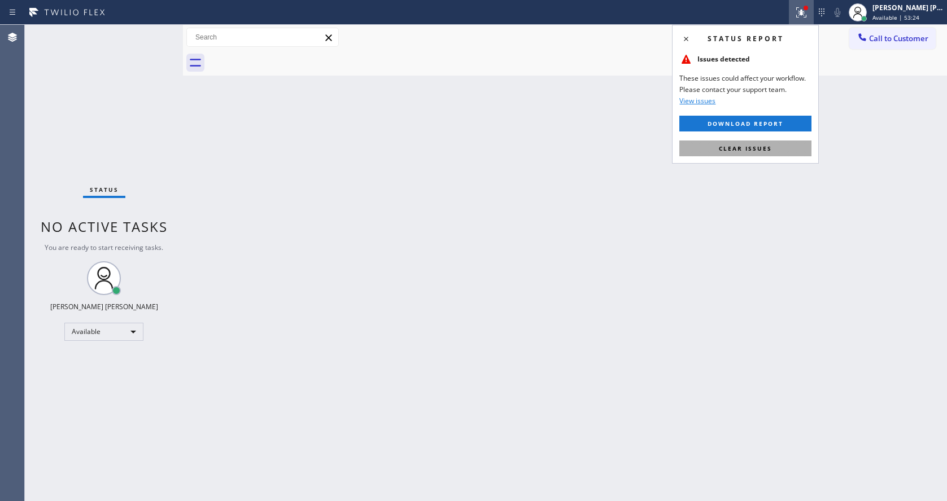
click at [762, 145] on span "Clear issues" at bounding box center [745, 149] width 53 height 8
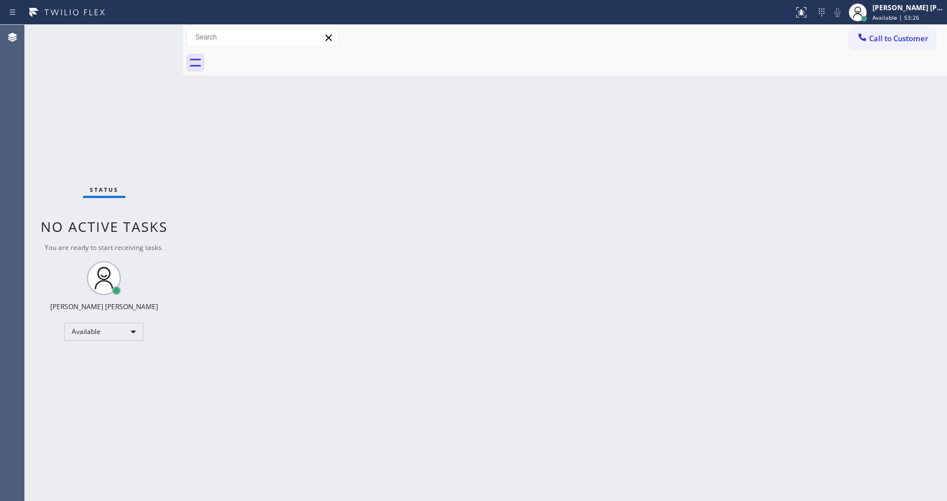
click at [312, 372] on div "Back to Dashboard Change Sender ID Customers Technicians Select a contact Outbo…" at bounding box center [565, 263] width 764 height 477
click at [261, 287] on div "Back to Dashboard Change Sender ID Customers Technicians Select a contact Outbo…" at bounding box center [565, 263] width 764 height 477
drag, startPoint x: 496, startPoint y: 347, endPoint x: 421, endPoint y: 426, distance: 109.4
click at [487, 352] on div "Back to Dashboard Change Sender ID Customers Technicians Select a contact Outbo…" at bounding box center [565, 263] width 764 height 477
click at [410, 386] on div "Back to Dashboard Change Sender ID Customers Technicians Select a contact Outbo…" at bounding box center [565, 263] width 764 height 477
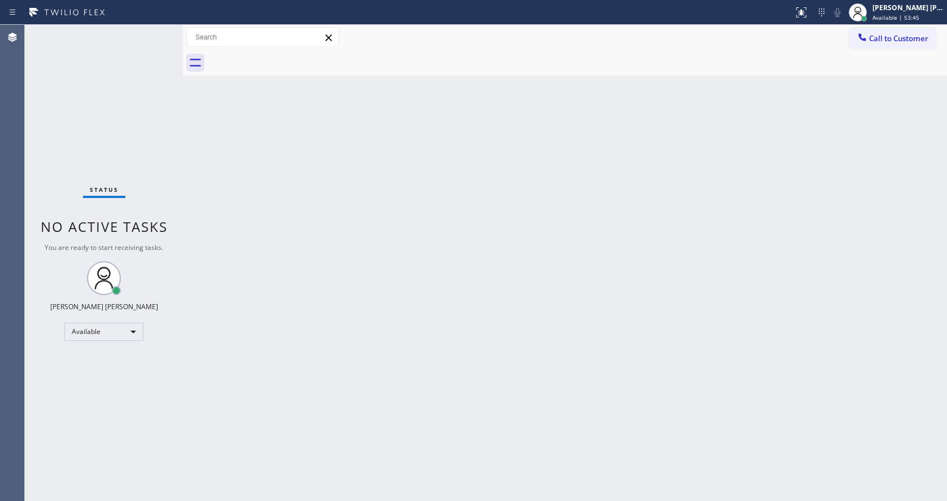
click at [331, 231] on div "Back to Dashboard Change Sender ID Customers Technicians Select a contact Outbo…" at bounding box center [565, 263] width 764 height 477
click at [159, 30] on div "Status No active tasks You are ready to start receiving tasks. [PERSON_NAME] [P…" at bounding box center [104, 263] width 158 height 477
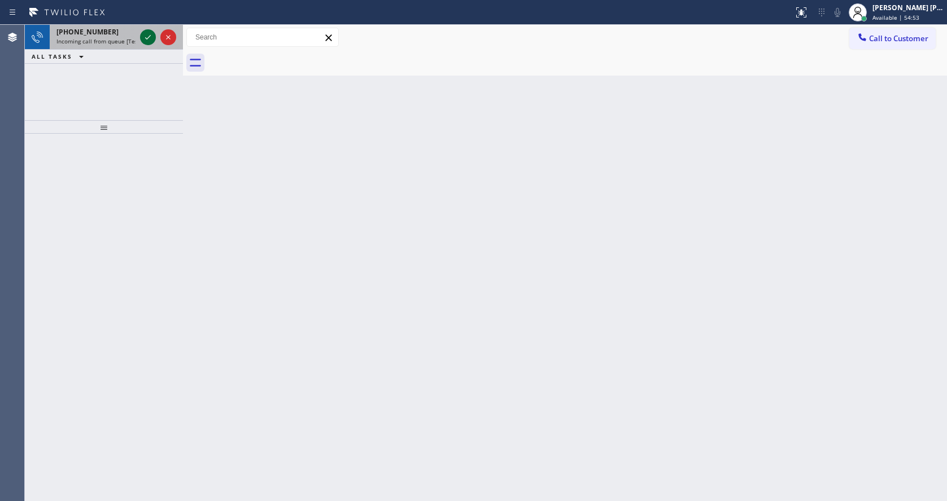
click at [149, 36] on icon at bounding box center [148, 37] width 14 height 14
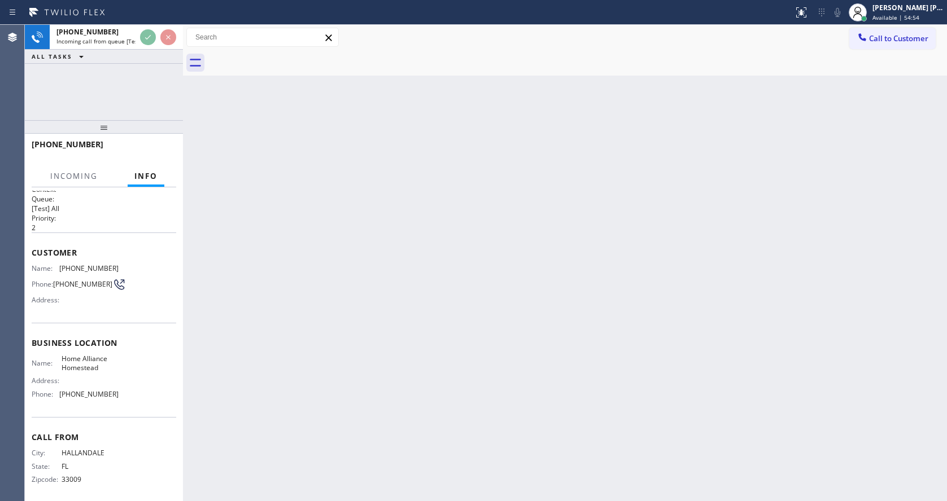
scroll to position [15, 0]
click at [398, 348] on div "Back to Dashboard Change Sender ID Customers Technicians Select a contact Outbo…" at bounding box center [565, 263] width 764 height 477
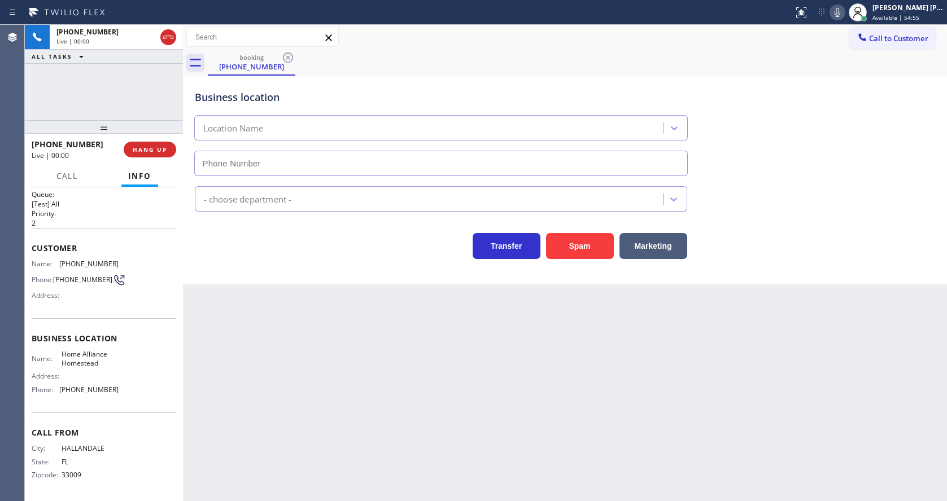
type input "[PHONE_NUMBER]"
click at [398, 348] on div "Back to Dashboard Change Sender ID Customers Technicians Select a contact Outbo…" at bounding box center [565, 263] width 764 height 477
click at [317, 395] on div "Back to Dashboard Change Sender ID Customers Technicians Select a contact Outbo…" at bounding box center [565, 263] width 764 height 477
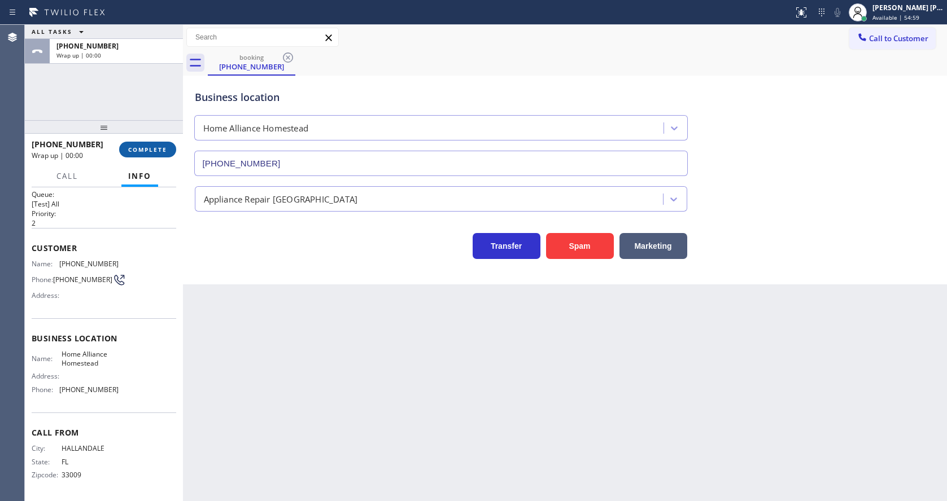
click at [134, 152] on span "COMPLETE" at bounding box center [147, 150] width 39 height 8
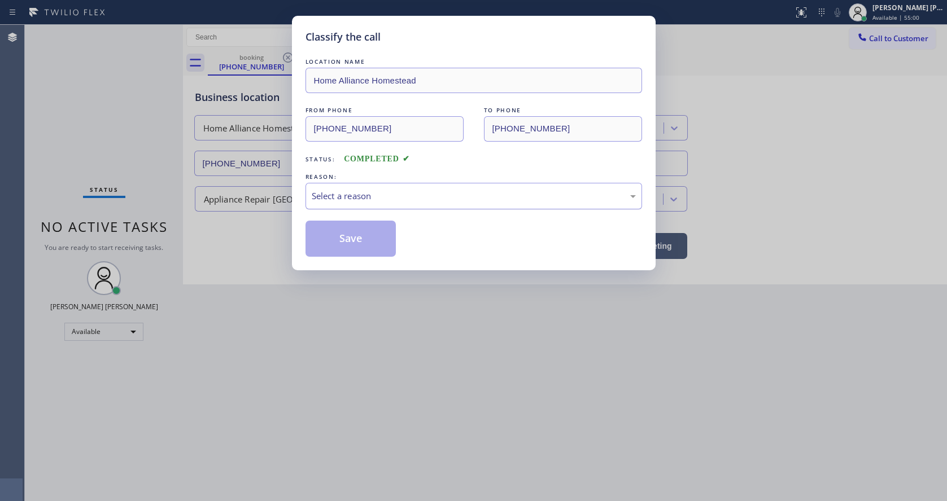
click at [369, 185] on div "Select a reason" at bounding box center [473, 196] width 337 height 27
click at [361, 232] on button "Save" at bounding box center [350, 239] width 91 height 36
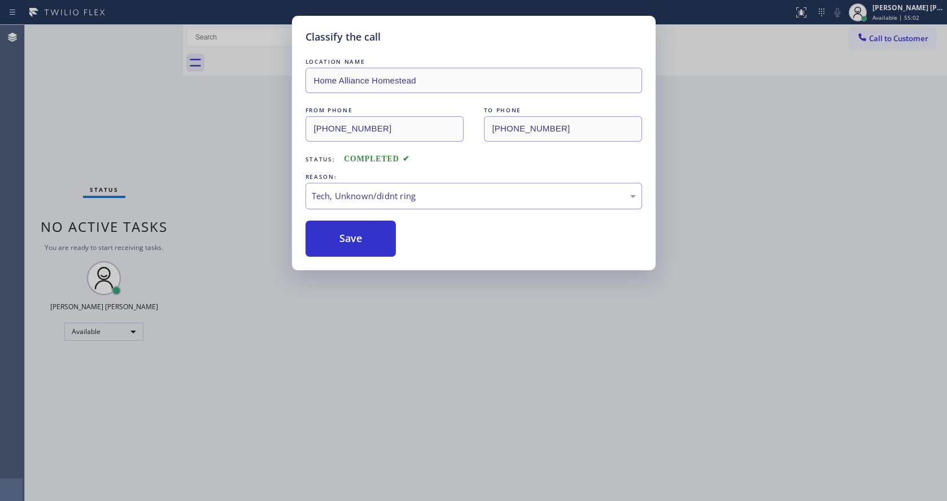
click at [156, 29] on div "Status No active tasks You are ready to start receiving tasks. [PERSON_NAME] [P…" at bounding box center [104, 263] width 158 height 477
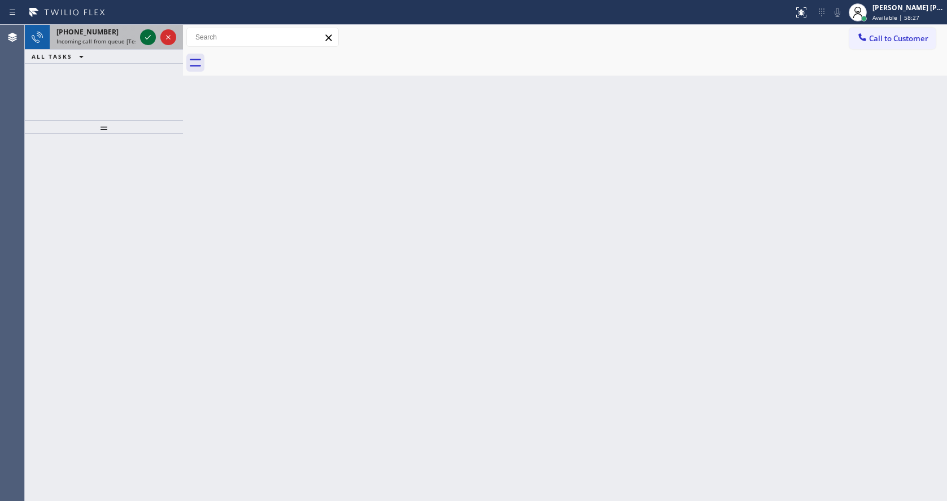
click at [140, 40] on div at bounding box center [148, 37] width 16 height 14
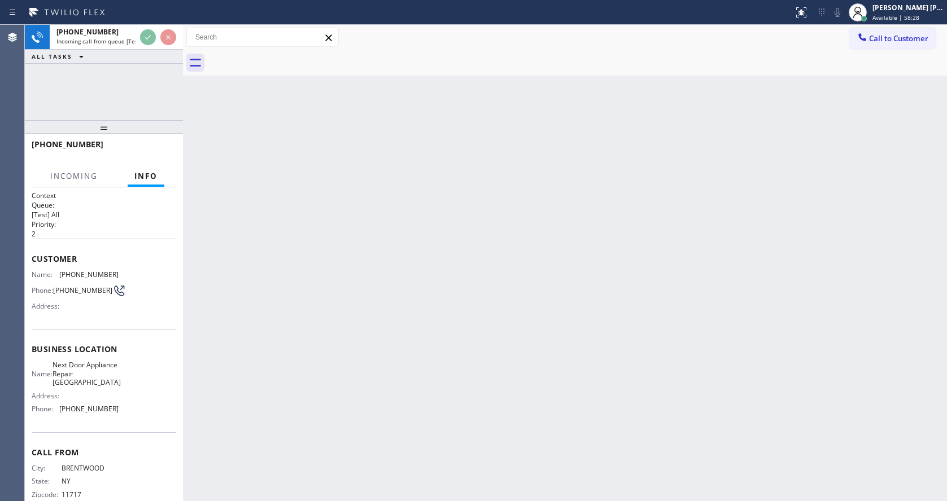
click at [385, 308] on div "Back to Dashboard Change Sender ID Customers Technicians Select a contact Outbo…" at bounding box center [565, 263] width 764 height 477
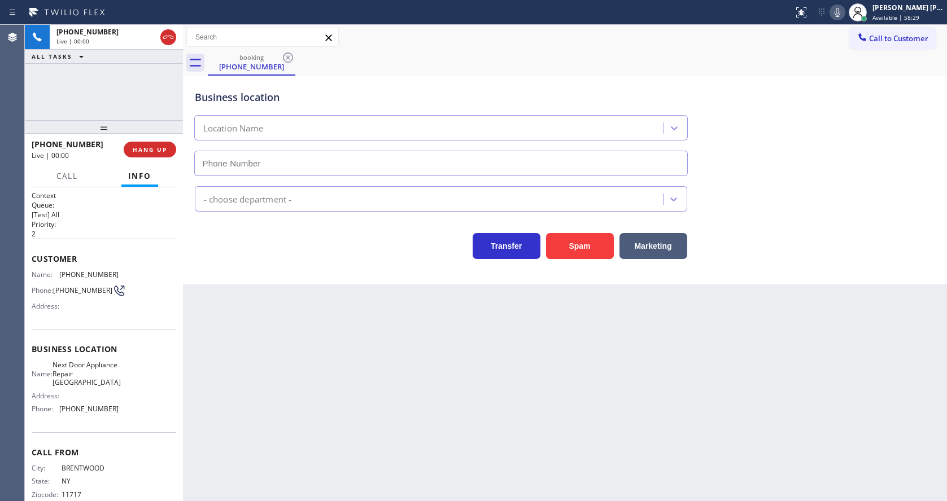
type input "[PHONE_NUMBER]"
click at [382, 339] on div "Back to Dashboard Change Sender ID Customers Technicians Select a contact Outbo…" at bounding box center [565, 263] width 764 height 477
click at [379, 351] on div "Back to Dashboard Change Sender ID Customers Technicians Select a contact Outbo…" at bounding box center [565, 263] width 764 height 477
click at [379, 352] on div "Back to Dashboard Change Sender ID Customers Technicians Select a contact Outbo…" at bounding box center [565, 263] width 764 height 477
click at [244, 418] on div "Back to Dashboard Change Sender ID Customers Technicians Select a contact Outbo…" at bounding box center [565, 263] width 764 height 477
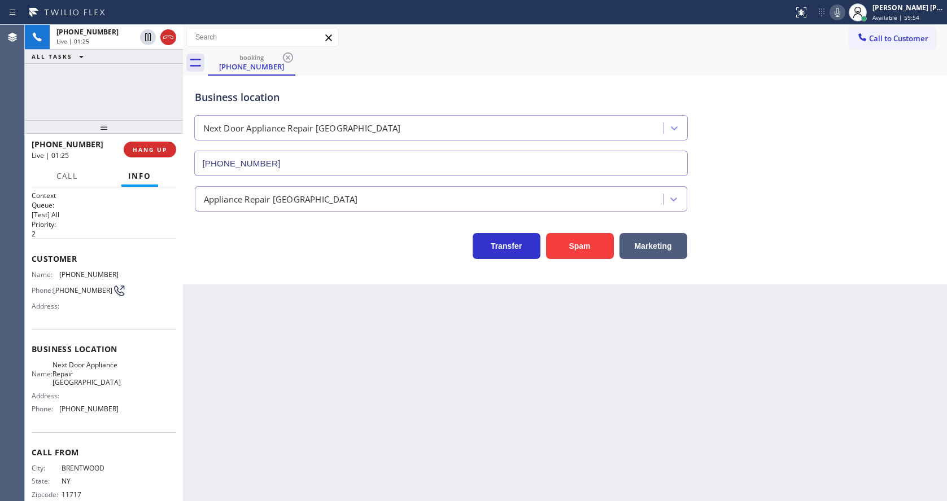
click at [120, 348] on span "Business location" at bounding box center [104, 349] width 145 height 11
drag, startPoint x: 58, startPoint y: 274, endPoint x: 139, endPoint y: 278, distance: 81.9
click at [139, 278] on div "Name: [PHONE_NUMBER] Phone: [PHONE_NUMBER] Address:" at bounding box center [104, 292] width 145 height 45
copy div "[PHONE_NUMBER]"
click at [331, 392] on div "Back to Dashboard Change Sender ID Customers Technicians Select a contact Outbo…" at bounding box center [565, 263] width 764 height 477
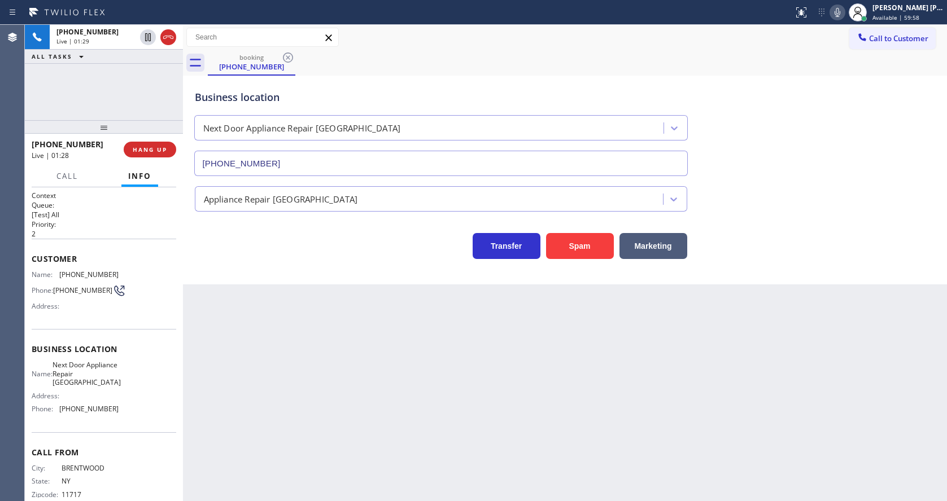
click at [147, 355] on span "Business location" at bounding box center [104, 349] width 145 height 11
drag, startPoint x: 57, startPoint y: 369, endPoint x: 115, endPoint y: 391, distance: 62.2
click at [115, 391] on div "Name: Next Door Appliance Repair [GEOGRAPHIC_DATA] Address: Phone: [PHONE_NUMBE…" at bounding box center [104, 389] width 145 height 57
copy span "Next Door Appliance Repair [GEOGRAPHIC_DATA]"
click at [233, 381] on div "Back to Dashboard Change Sender ID Customers Technicians Select a contact Outbo…" at bounding box center [565, 263] width 764 height 477
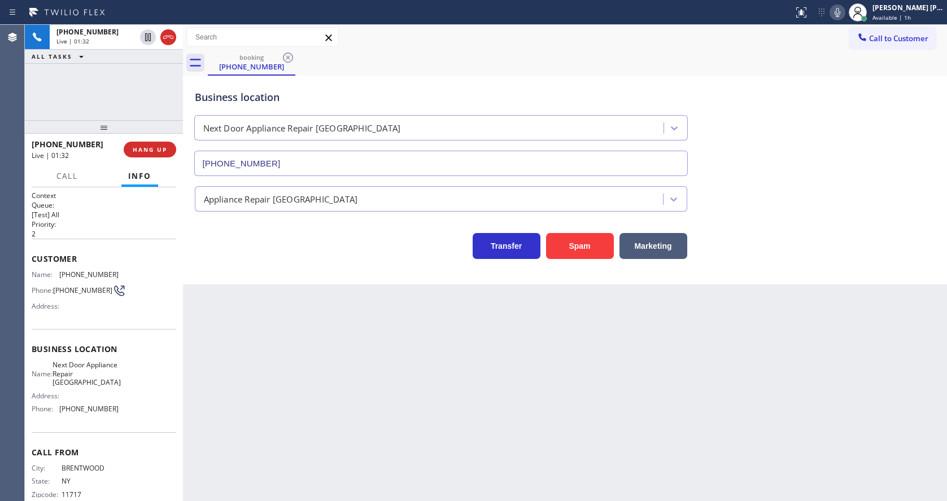
drag, startPoint x: 154, startPoint y: 369, endPoint x: 125, endPoint y: 387, distance: 34.3
click at [154, 369] on div "Name: Next Door Appliance Repair [GEOGRAPHIC_DATA] Address: Phone: [PHONE_NUMBE…" at bounding box center [104, 389] width 145 height 57
drag, startPoint x: 56, startPoint y: 413, endPoint x: 125, endPoint y: 417, distance: 69.5
click at [125, 417] on div "Name: Next Door Appliance Repair [GEOGRAPHIC_DATA] Address: Phone: [PHONE_NUMBE…" at bounding box center [104, 389] width 145 height 57
copy div "[PHONE_NUMBER]"
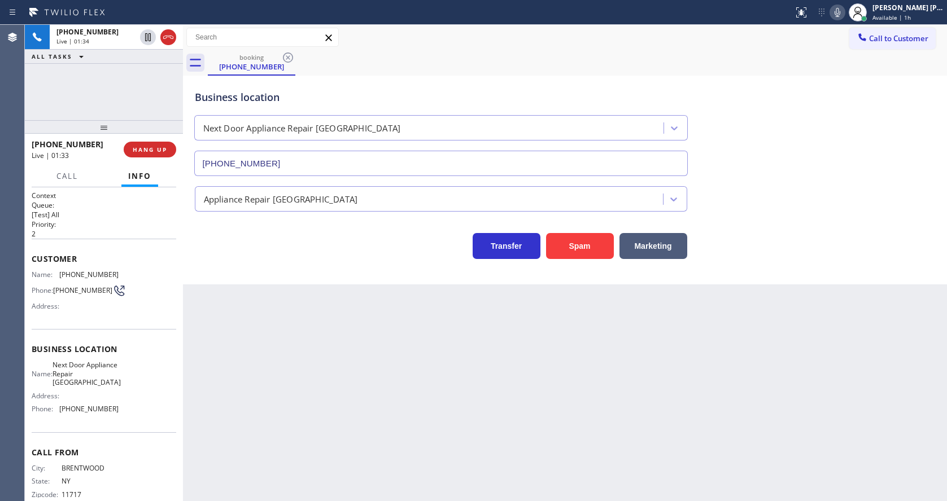
click at [309, 435] on div "Back to Dashboard Change Sender ID Customers Technicians Select a contact Outbo…" at bounding box center [565, 263] width 764 height 477
drag, startPoint x: 551, startPoint y: 374, endPoint x: 577, endPoint y: 351, distance: 34.8
click at [551, 374] on div "Back to Dashboard Change Sender ID Customers Technicians Select a contact Outbo…" at bounding box center [565, 263] width 764 height 477
click at [243, 344] on div "Back to Dashboard Change Sender ID Customers Technicians Select a contact Outbo…" at bounding box center [565, 263] width 764 height 477
click at [148, 77] on icon at bounding box center [148, 76] width 6 height 5
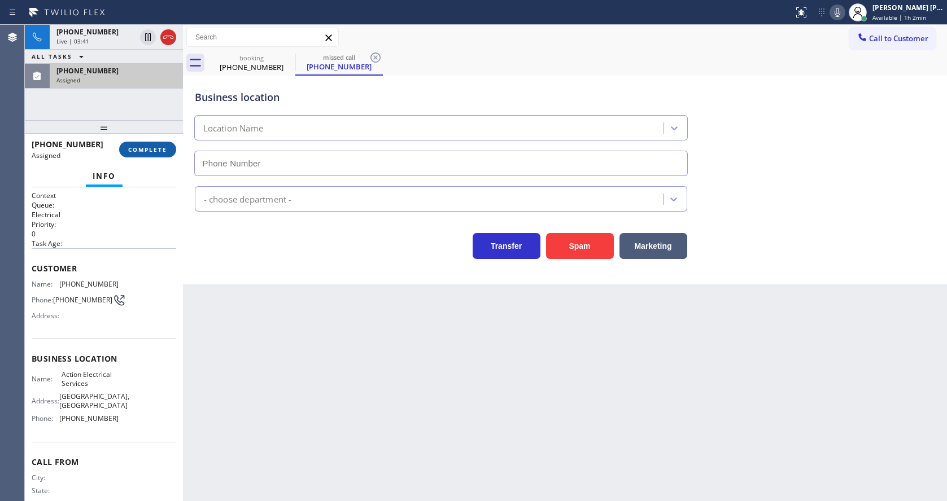
type input "[PHONE_NUMBER]"
click at [141, 150] on span "COMPLETE" at bounding box center [147, 150] width 39 height 8
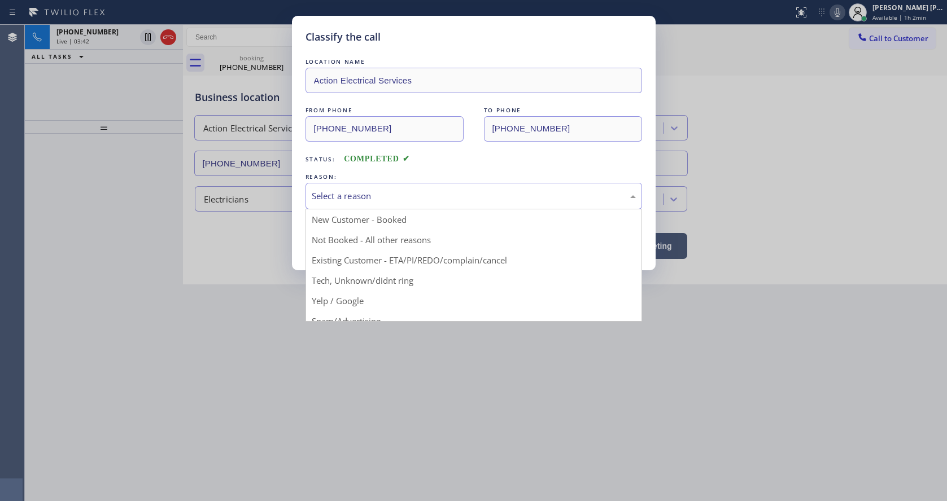
click at [351, 206] on div "Select a reason" at bounding box center [473, 196] width 337 height 27
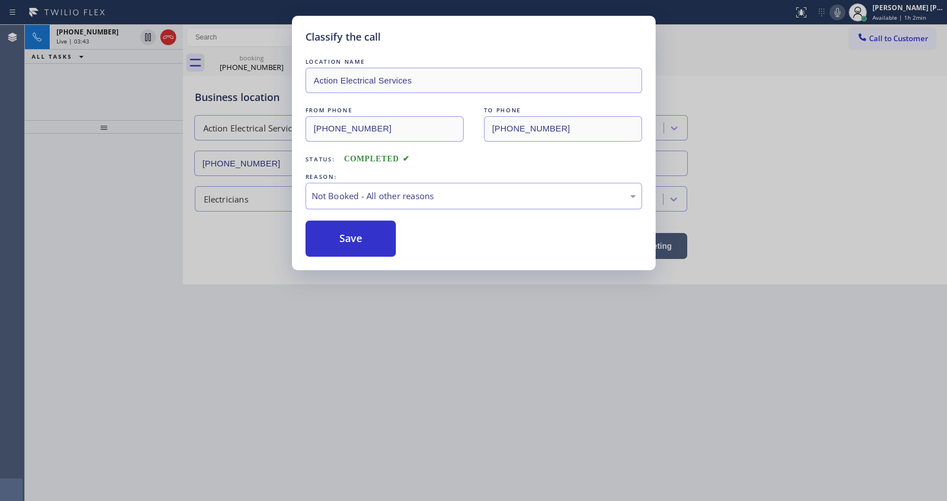
click at [342, 237] on button "Save" at bounding box center [350, 239] width 91 height 36
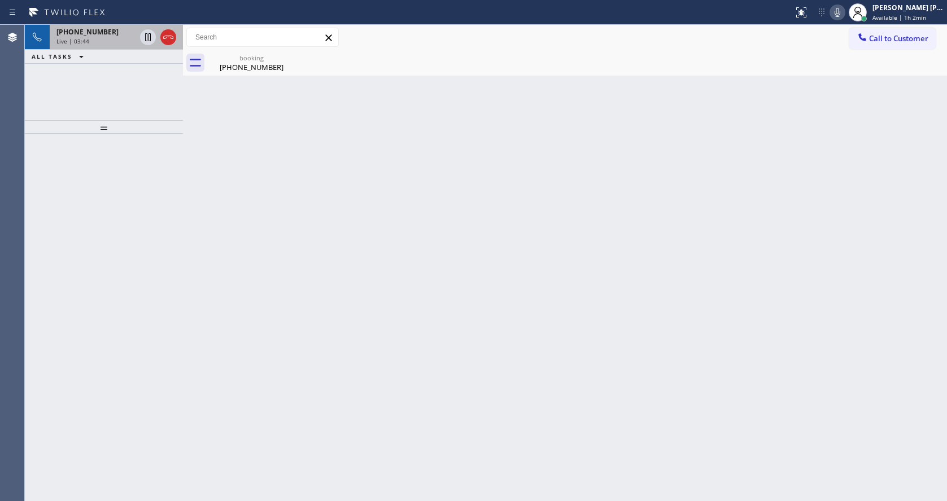
click at [85, 41] on span "Live | 03:44" at bounding box center [72, 41] width 33 height 8
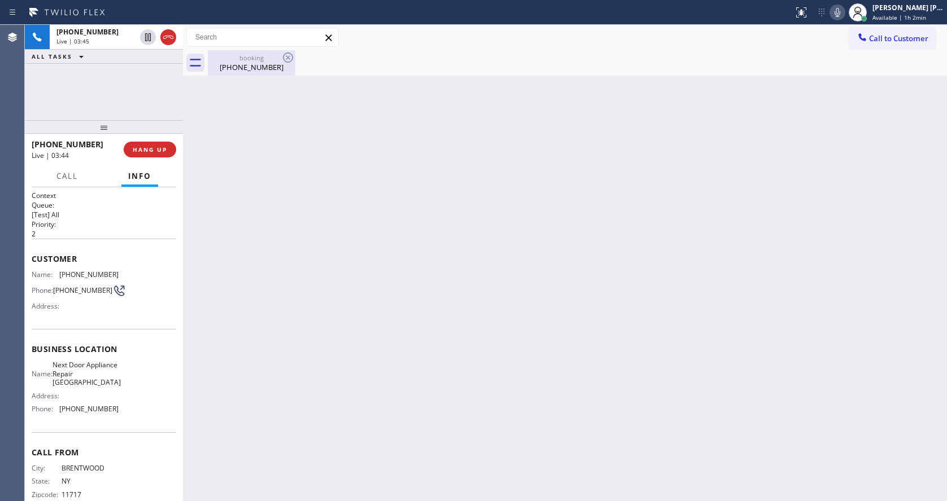
click at [251, 64] on div "[PHONE_NUMBER]" at bounding box center [251, 67] width 85 height 10
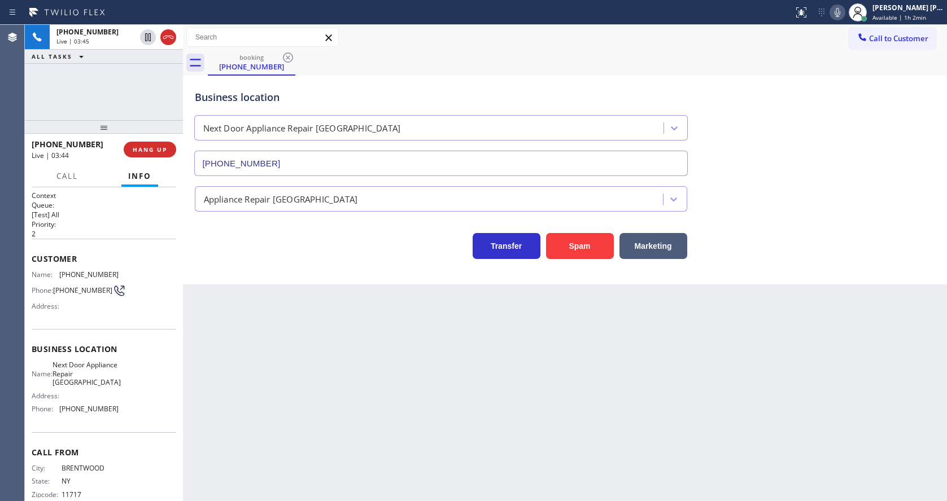
click at [364, 404] on div "Back to Dashboard Change Sender ID Customers Technicians Select a contact Outbo…" at bounding box center [565, 263] width 764 height 477
click at [465, 411] on div "Back to Dashboard Change Sender ID Customers Technicians Select a contact Outbo…" at bounding box center [565, 263] width 764 height 477
click at [837, 23] on div "Status report No issues detected If you experience an issue, please download th…" at bounding box center [868, 12] width 158 height 25
click at [839, 14] on icon at bounding box center [838, 13] width 14 height 14
click at [835, 168] on div "Business location Next Door Appliance Repair [GEOGRAPHIC_DATA] [PHONE_NUMBER]" at bounding box center [565, 125] width 745 height 102
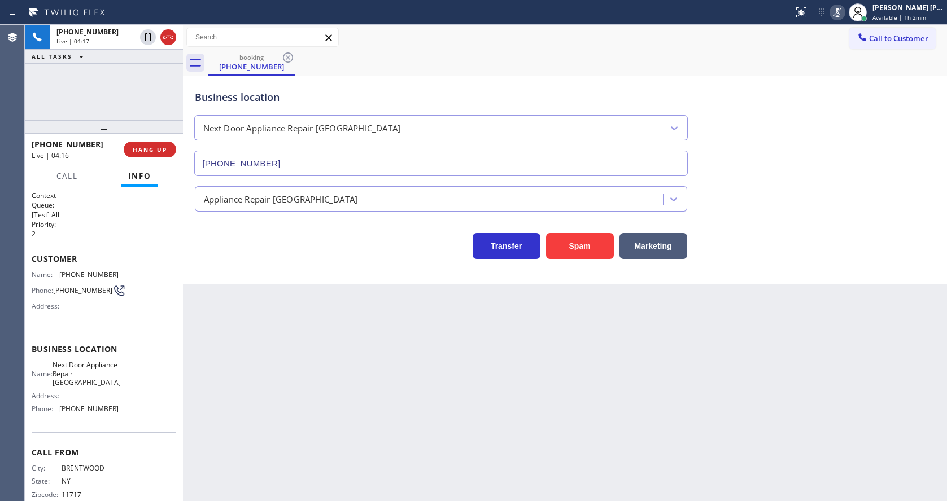
click at [291, 315] on div "Back to Dashboard Change Sender ID Customers Technicians Select a contact Outbo…" at bounding box center [565, 263] width 764 height 477
drag, startPoint x: 502, startPoint y: 462, endPoint x: 473, endPoint y: 468, distance: 29.9
click at [502, 462] on div "Back to Dashboard Change Sender ID Customers Technicians Select a contact Outbo…" at bounding box center [565, 263] width 764 height 477
click at [292, 353] on div "Back to Dashboard Change Sender ID Customers Technicians Select a contact Outbo…" at bounding box center [565, 263] width 764 height 477
click at [350, 377] on div "Back to Dashboard Change Sender ID Customers Technicians Select a contact Outbo…" at bounding box center [565, 263] width 764 height 477
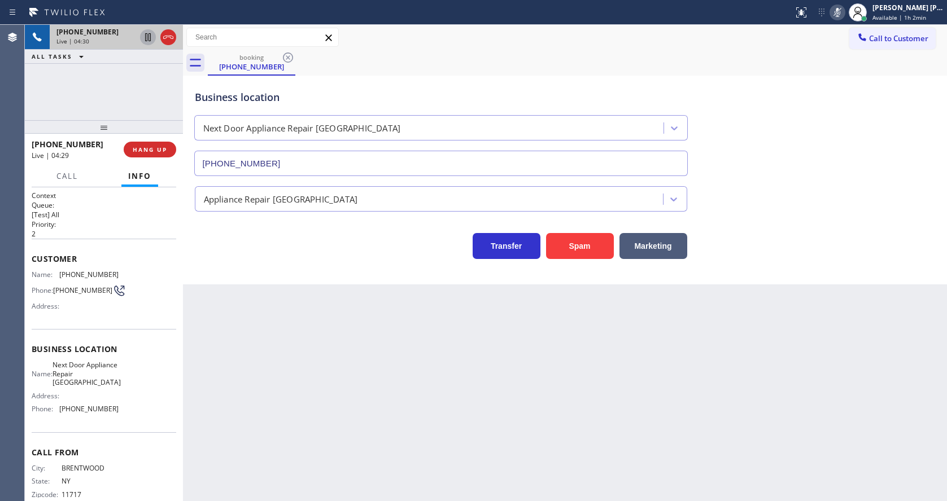
click at [147, 31] on icon at bounding box center [148, 37] width 14 height 14
click at [384, 404] on div "Back to Dashboard Change Sender ID Customers Technicians Select a contact Outbo…" at bounding box center [565, 263] width 764 height 477
click at [207, 337] on div "Back to Dashboard Change Sender ID Customers Technicians Select a contact Outbo…" at bounding box center [565, 263] width 764 height 477
click at [339, 361] on div "Back to Dashboard Change Sender ID Customers Technicians Select a contact Outbo…" at bounding box center [565, 263] width 764 height 477
click at [269, 374] on div "Back to Dashboard Change Sender ID Customers Technicians Select a contact Outbo…" at bounding box center [565, 263] width 764 height 477
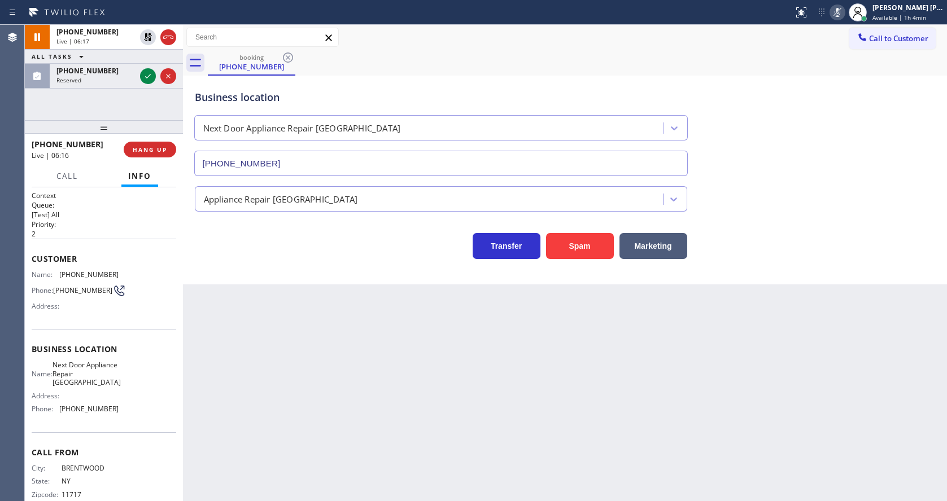
click at [267, 223] on div "Transfer Spam Marketing" at bounding box center [565, 241] width 745 height 36
click at [147, 71] on icon at bounding box center [148, 76] width 14 height 14
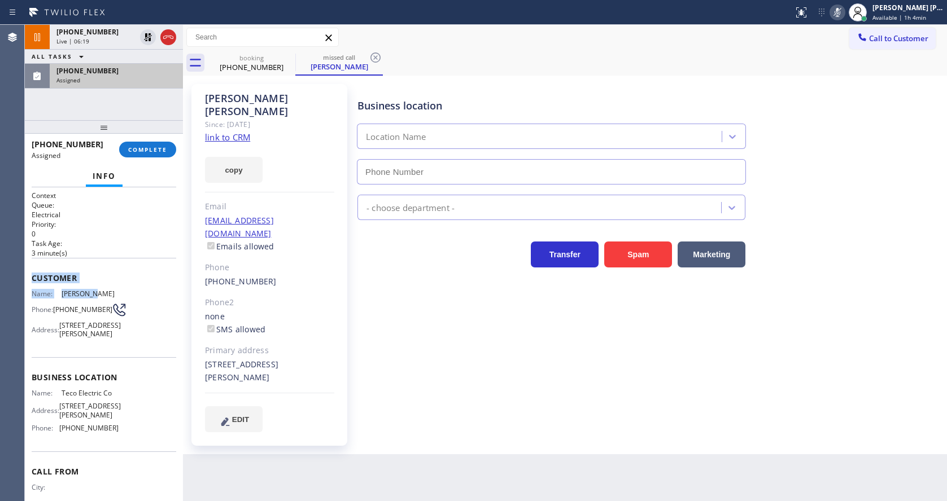
type input "[PHONE_NUMBER]"
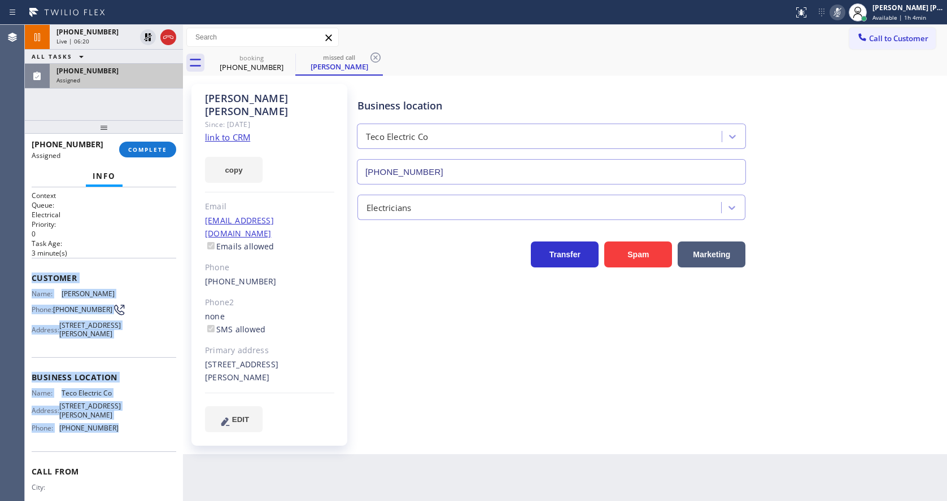
drag, startPoint x: 27, startPoint y: 273, endPoint x: 116, endPoint y: 454, distance: 201.5
click at [116, 454] on div "Context Queue: Electrical Priority: 0 Task Age: [DEMOGRAPHIC_DATA] minute(s) Cu…" at bounding box center [104, 344] width 158 height 314
click at [155, 152] on span "COMPLETE" at bounding box center [147, 150] width 39 height 8
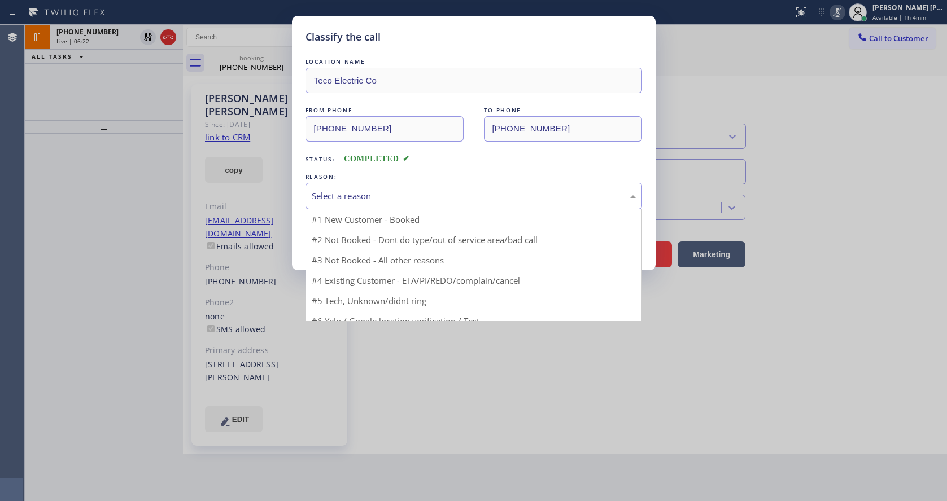
click at [333, 189] on div "Select a reason" at bounding box center [473, 196] width 337 height 27
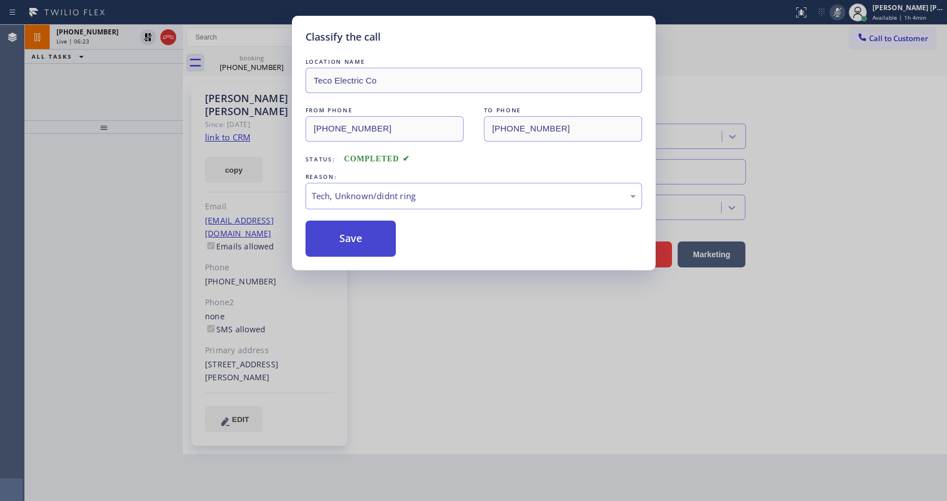
click at [350, 231] on button "Save" at bounding box center [350, 239] width 91 height 36
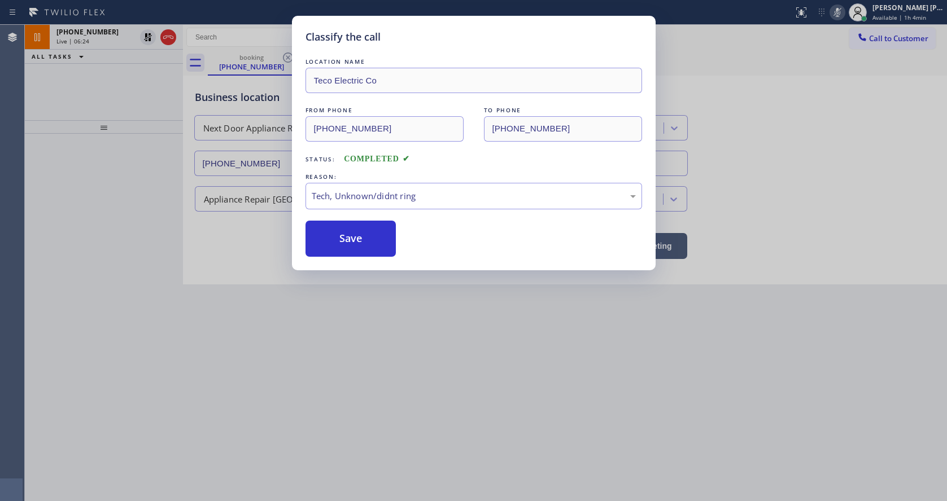
click at [443, 392] on div "Classify the call LOCATION NAME Teco Electric Co FROM PHONE [PHONE_NUMBER] TO P…" at bounding box center [473, 250] width 947 height 501
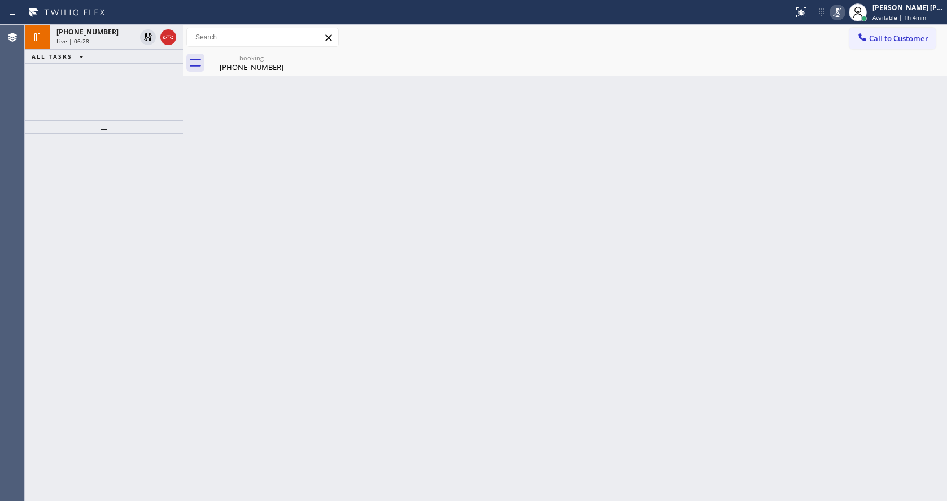
click at [273, 238] on div "Back to Dashboard Change Sender ID Customers Technicians Select a contact Outbo…" at bounding box center [565, 263] width 764 height 477
click at [234, 67] on div "[PHONE_NUMBER]" at bounding box center [251, 67] width 85 height 10
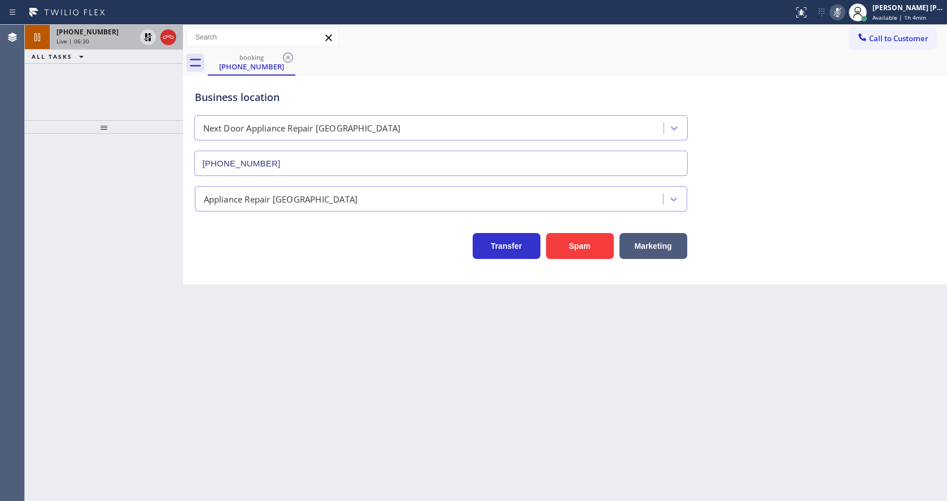
click at [106, 45] on div "[PHONE_NUMBER] Live | 06:30" at bounding box center [94, 37] width 88 height 25
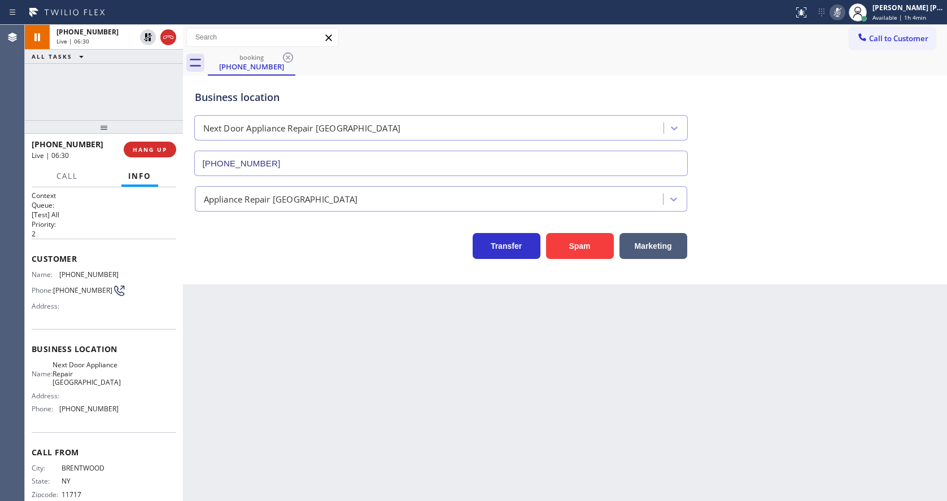
drag, startPoint x: 337, startPoint y: 343, endPoint x: 322, endPoint y: 390, distance: 48.6
click at [337, 344] on div "Back to Dashboard Change Sender ID Customers Technicians Select a contact Outbo…" at bounding box center [565, 263] width 764 height 477
click at [220, 306] on div "Back to Dashboard Change Sender ID Customers Technicians Select a contact Outbo…" at bounding box center [565, 263] width 764 height 477
click at [145, 36] on icon at bounding box center [148, 37] width 8 height 8
click at [838, 14] on icon at bounding box center [838, 13] width 14 height 14
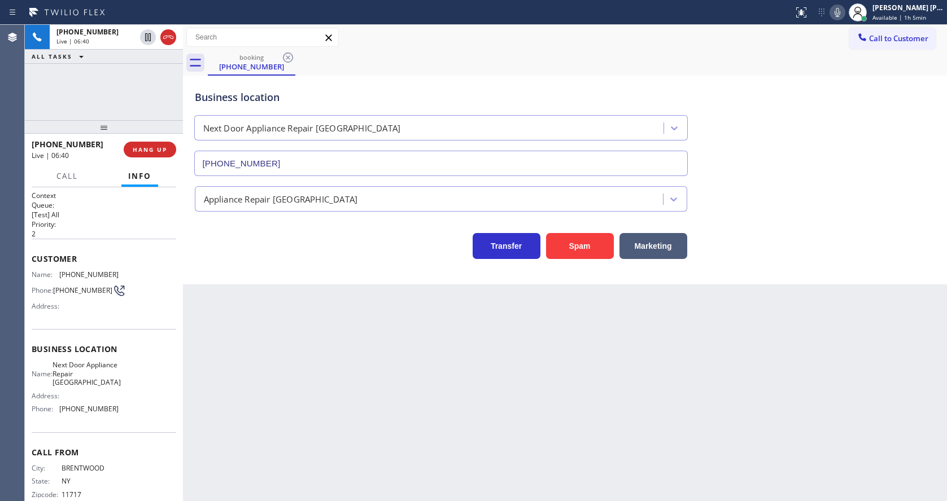
click at [833, 86] on div "Business location Next Door Appliance Repair [GEOGRAPHIC_DATA] [PHONE_NUMBER]" at bounding box center [565, 125] width 745 height 102
click at [254, 338] on div "Back to Dashboard Change Sender ID Customers Technicians Select a contact Outbo…" at bounding box center [565, 263] width 764 height 477
click at [484, 381] on div "Back to Dashboard Change Sender ID Customers Technicians Select a contact Outbo…" at bounding box center [565, 263] width 764 height 477
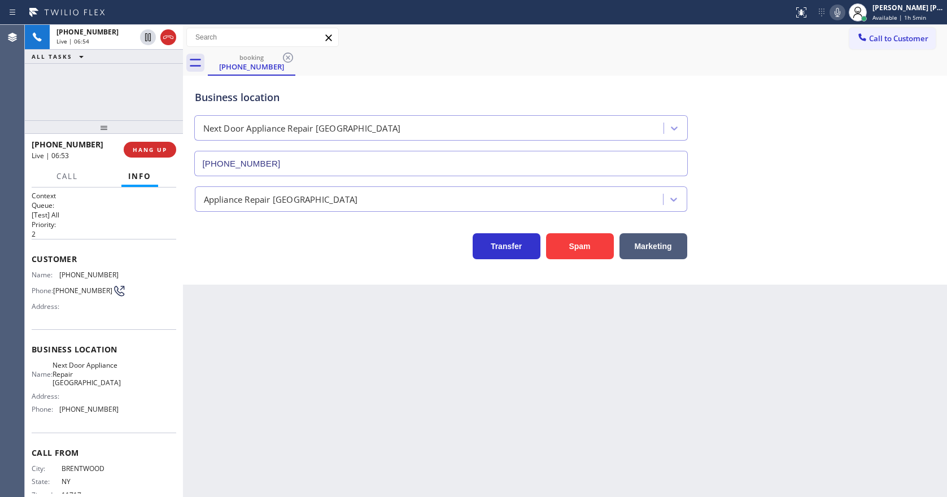
click at [335, 424] on div "Back to Dashboard Change Sender ID Customers Technicians Select a contact Outbo…" at bounding box center [565, 261] width 764 height 472
click at [519, 472] on div "Back to Dashboard Change Sender ID Customers Technicians Select a contact Outbo…" at bounding box center [565, 261] width 764 height 472
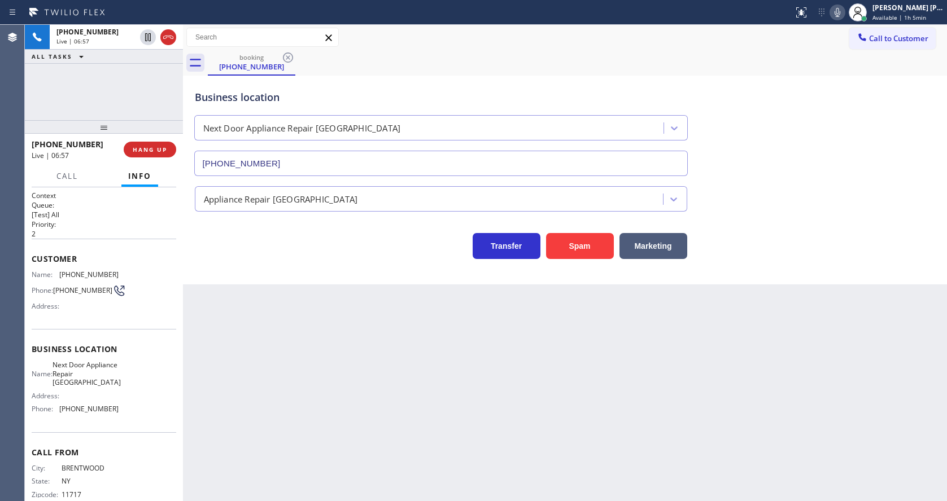
click at [377, 475] on div "Back to Dashboard Change Sender ID Customers Technicians Select a contact Outbo…" at bounding box center [565, 263] width 764 height 477
click at [292, 312] on div "Back to Dashboard Change Sender ID Customers Technicians Select a contact Outbo…" at bounding box center [565, 263] width 764 height 477
click at [365, 358] on div "Back to Dashboard Change Sender ID Customers Technicians Select a contact Outbo…" at bounding box center [565, 263] width 764 height 477
click at [468, 389] on div "Back to Dashboard Change Sender ID Customers Technicians Select a contact Outbo…" at bounding box center [565, 263] width 764 height 477
click at [257, 405] on div "Back to Dashboard Change Sender ID Customers Technicians Select a contact Outbo…" at bounding box center [565, 263] width 764 height 477
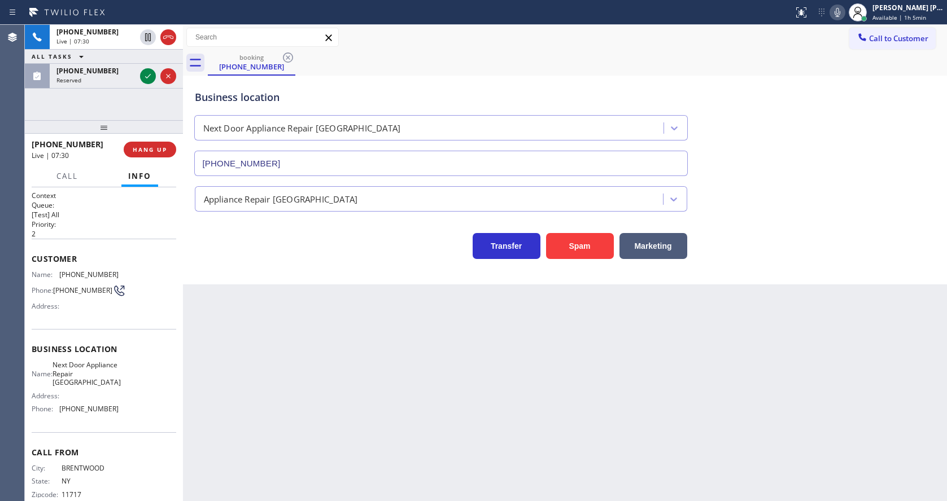
click at [474, 375] on div "Back to Dashboard Change Sender ID Customers Technicians Select a contact Outbo…" at bounding box center [565, 263] width 764 height 477
click at [150, 78] on icon at bounding box center [148, 76] width 14 height 14
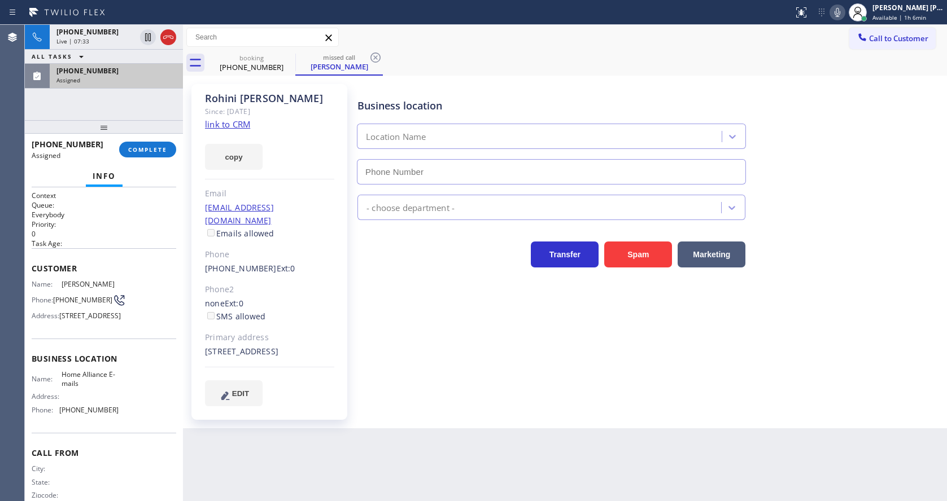
type input "[PHONE_NUMBER]"
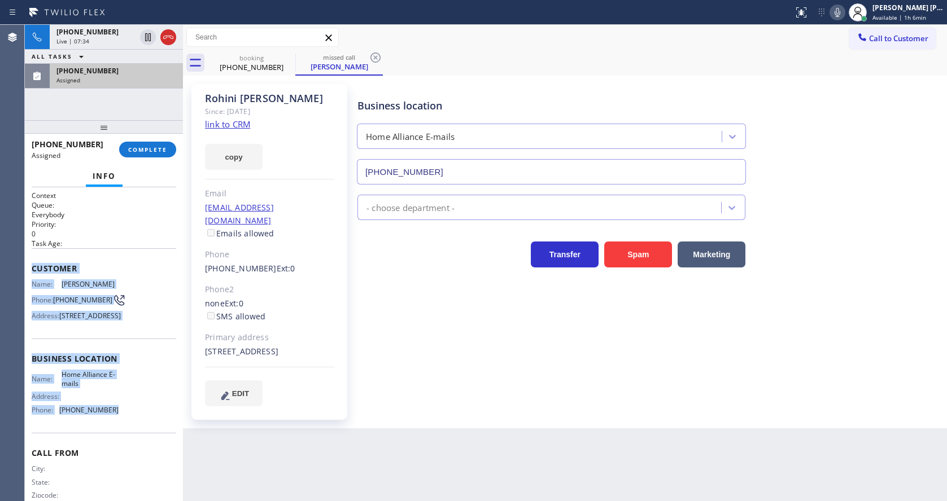
drag, startPoint x: 29, startPoint y: 267, endPoint x: 124, endPoint y: 440, distance: 197.1
click at [124, 440] on div "Context Queue: Everybody Priority: 0 Task Age: Customer Name: [PERSON_NAME] Pho…" at bounding box center [104, 344] width 158 height 314
click at [142, 148] on span "COMPLETE" at bounding box center [147, 150] width 39 height 8
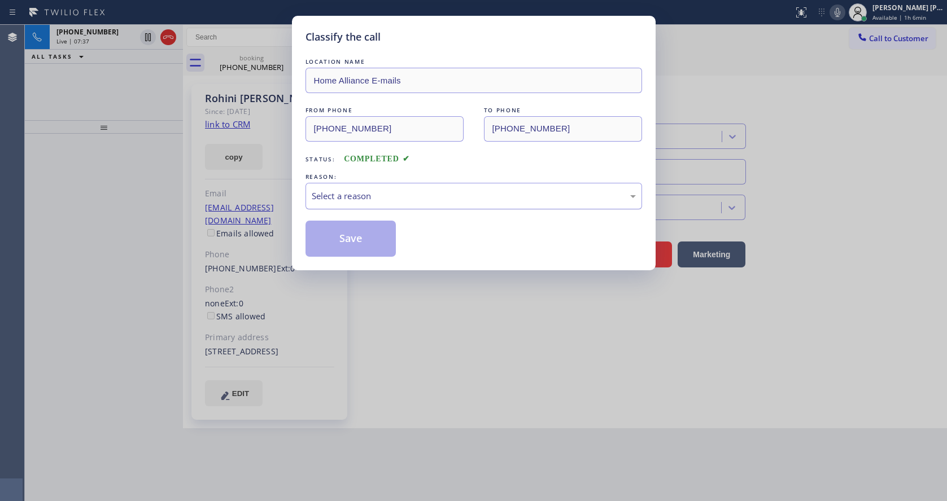
click at [376, 196] on div "Select a reason" at bounding box center [474, 196] width 324 height 13
click at [346, 237] on button "Save" at bounding box center [350, 239] width 91 height 36
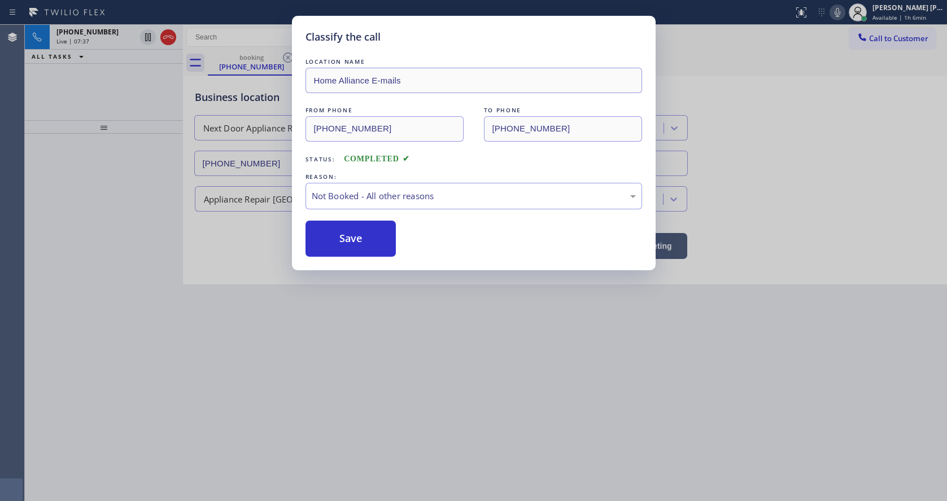
click at [346, 237] on button "Save" at bounding box center [350, 239] width 91 height 36
click at [430, 399] on div "Classify the call LOCATION NAME Home Alliance E-mails FROM PHONE [PHONE_NUMBER]…" at bounding box center [473, 250] width 947 height 501
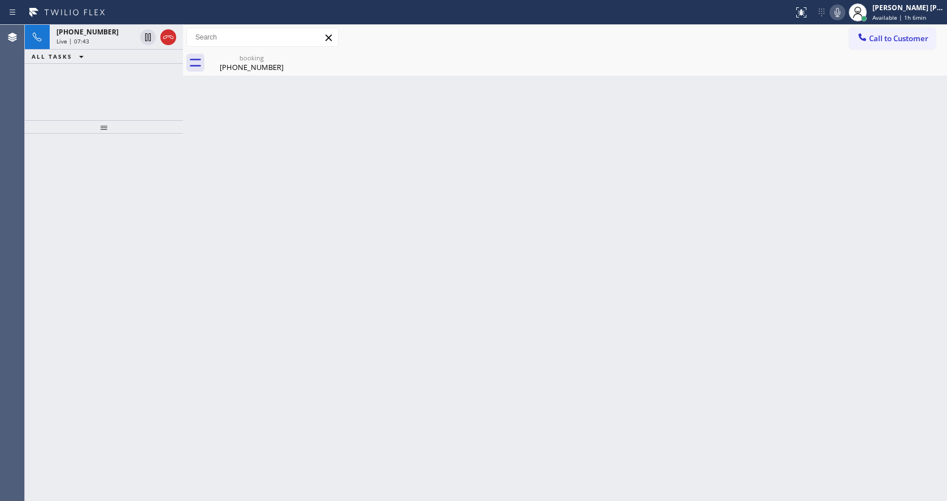
click at [292, 204] on div "Back to Dashboard Change Sender ID Customers Technicians Select a contact Outbo…" at bounding box center [565, 263] width 764 height 477
click at [242, 76] on div "Back to Dashboard Change Sender ID Customers Technicians Select a contact Outbo…" at bounding box center [565, 263] width 764 height 477
click at [228, 48] on div "Call to Customer Outbound call Location Next Door Appliance Repair [GEOGRAPHIC_…" at bounding box center [565, 37] width 764 height 25
click at [218, 67] on div "[PHONE_NUMBER]" at bounding box center [251, 67] width 85 height 10
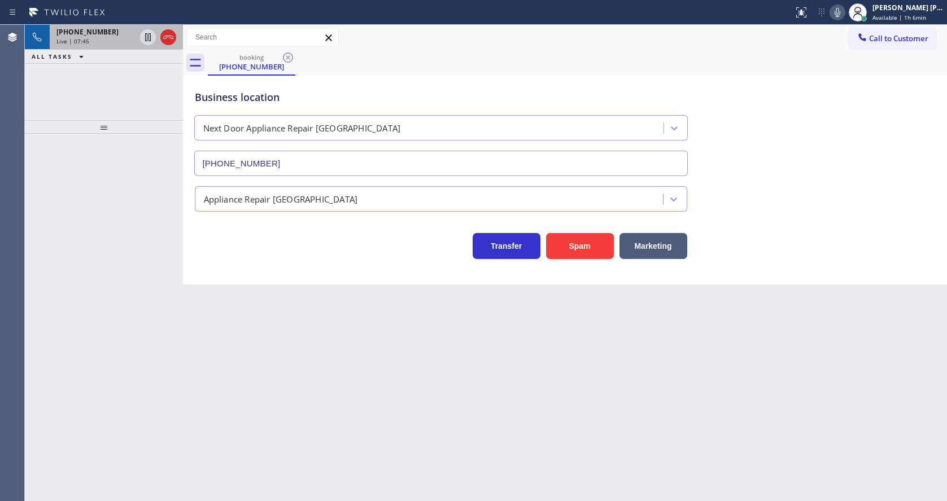
click at [92, 43] on div "Live | 07:46" at bounding box center [95, 41] width 79 height 8
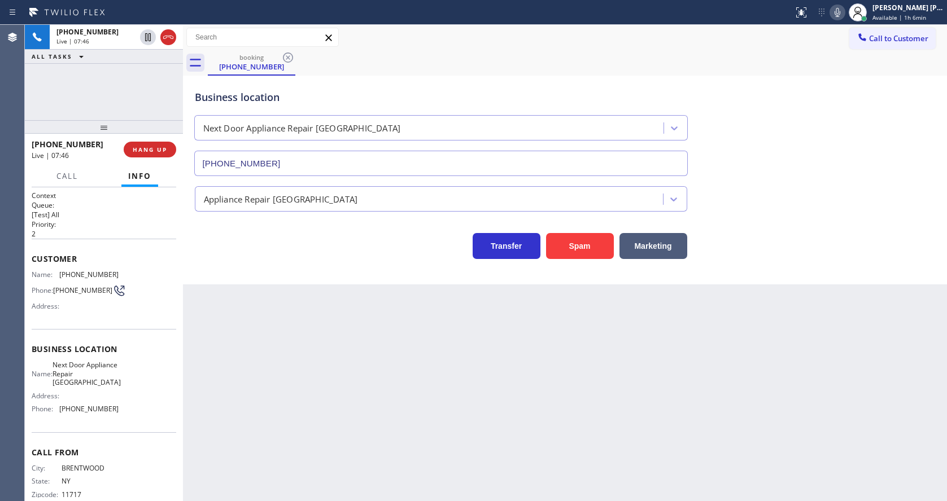
click at [300, 355] on div "Back to Dashboard Change Sender ID Customers Technicians Select a contact Outbo…" at bounding box center [565, 263] width 764 height 477
click at [264, 335] on div "Back to Dashboard Change Sender ID Customers Technicians Select a contact Outbo…" at bounding box center [565, 263] width 764 height 477
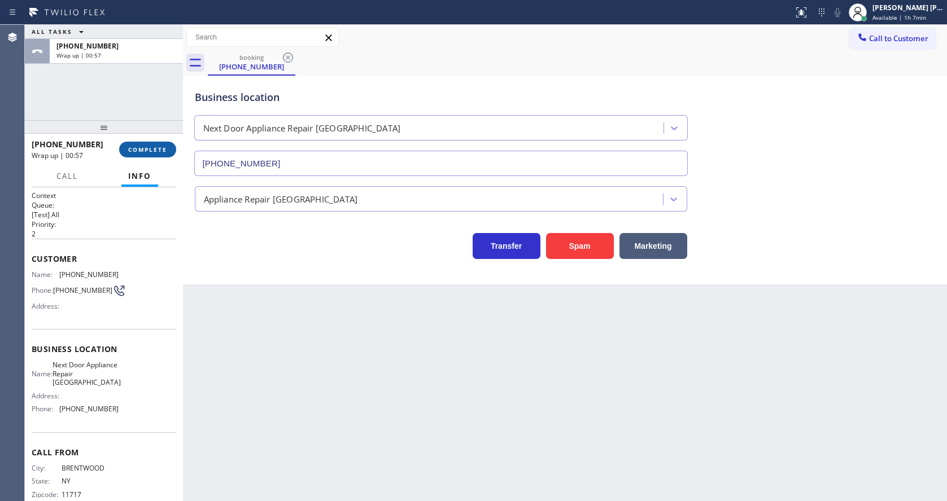
click at [139, 151] on span "COMPLETE" at bounding box center [147, 150] width 39 height 8
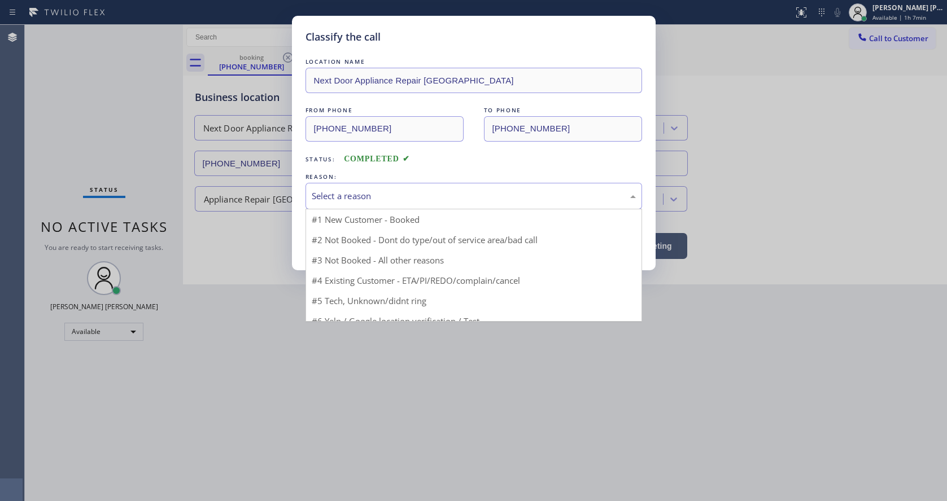
click at [353, 202] on div "Select a reason" at bounding box center [474, 196] width 324 height 13
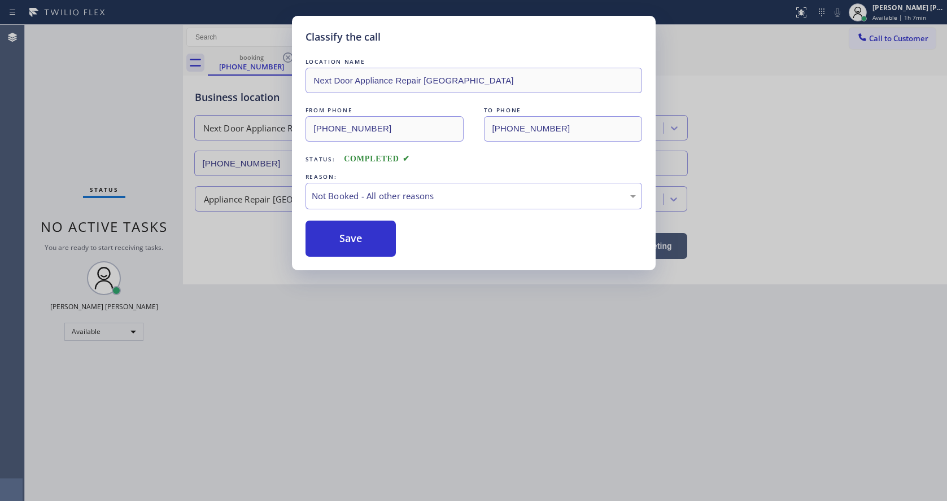
click at [354, 238] on button "Save" at bounding box center [350, 239] width 91 height 36
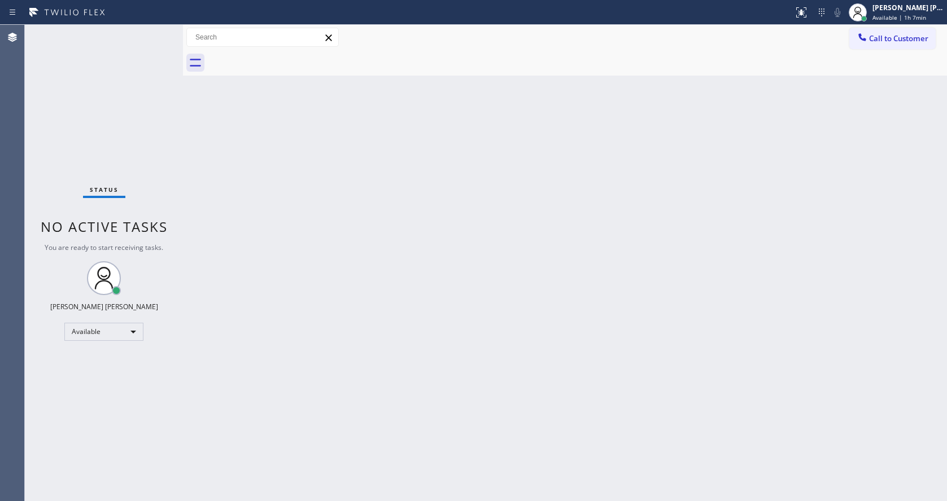
click at [193, 276] on div "Back to Dashboard Change Sender ID Customers Technicians Select a contact Outbo…" at bounding box center [565, 263] width 764 height 477
click at [150, 184] on div "Status No active tasks You are ready to start receiving tasks. [PERSON_NAME] [P…" at bounding box center [104, 263] width 158 height 477
click at [160, 32] on div "Status No active tasks You are ready to start receiving tasks. [PERSON_NAME] [P…" at bounding box center [104, 263] width 158 height 477
click at [145, 37] on div "Status No active tasks You are ready to start receiving tasks. [PERSON_NAME] [P…" at bounding box center [104, 263] width 158 height 477
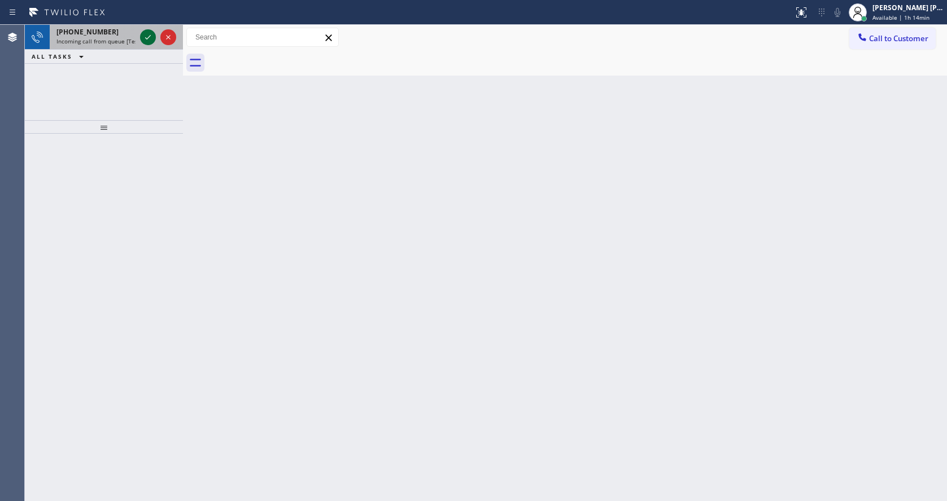
click at [145, 37] on icon at bounding box center [148, 37] width 14 height 14
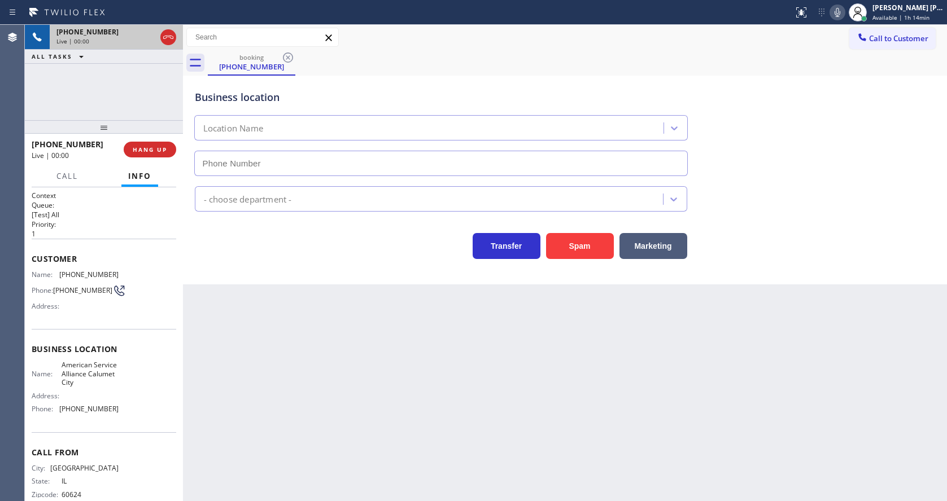
type input "[PHONE_NUMBER]"
click at [400, 319] on div "Back to Dashboard Change Sender ID Customers Technicians Select a contact Outbo…" at bounding box center [565, 263] width 764 height 477
click at [368, 352] on div "Back to Dashboard Change Sender ID Customers Technicians Select a contact Outbo…" at bounding box center [565, 263] width 764 height 477
click at [234, 360] on div "Back to Dashboard Change Sender ID Customers Technicians Select a contact Outbo…" at bounding box center [565, 263] width 764 height 477
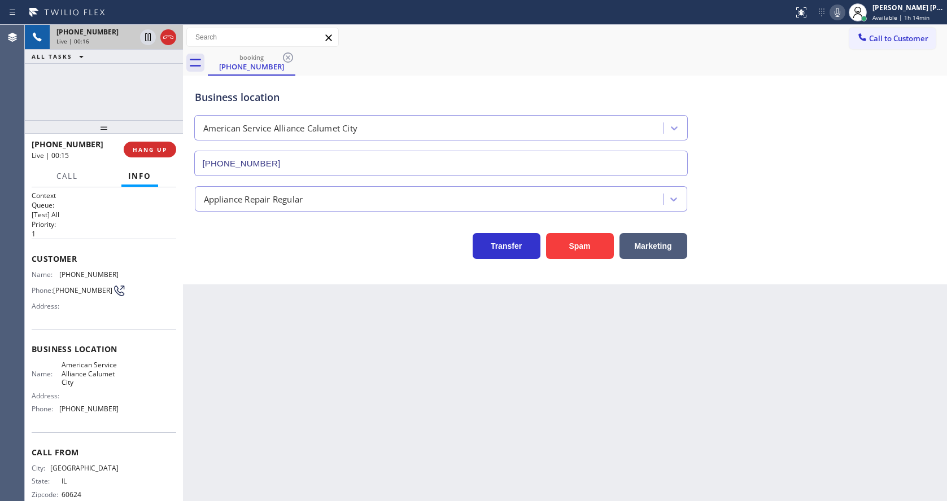
click at [318, 457] on div "Back to Dashboard Change Sender ID Customers Technicians Select a contact Outbo…" at bounding box center [565, 263] width 764 height 477
click at [255, 484] on div "Back to Dashboard Change Sender ID Customers Technicians Select a contact Outbo…" at bounding box center [565, 263] width 764 height 477
click at [539, 461] on div "Back to Dashboard Change Sender ID Customers Technicians Select a contact Outbo…" at bounding box center [565, 263] width 764 height 477
click at [327, 396] on div "Back to Dashboard Change Sender ID Customers Technicians Select a contact Outbo…" at bounding box center [565, 263] width 764 height 477
click at [784, 92] on div "Business location American Service Alliance [GEOGRAPHIC_DATA] [PHONE_NUMBER]" at bounding box center [565, 125] width 745 height 102
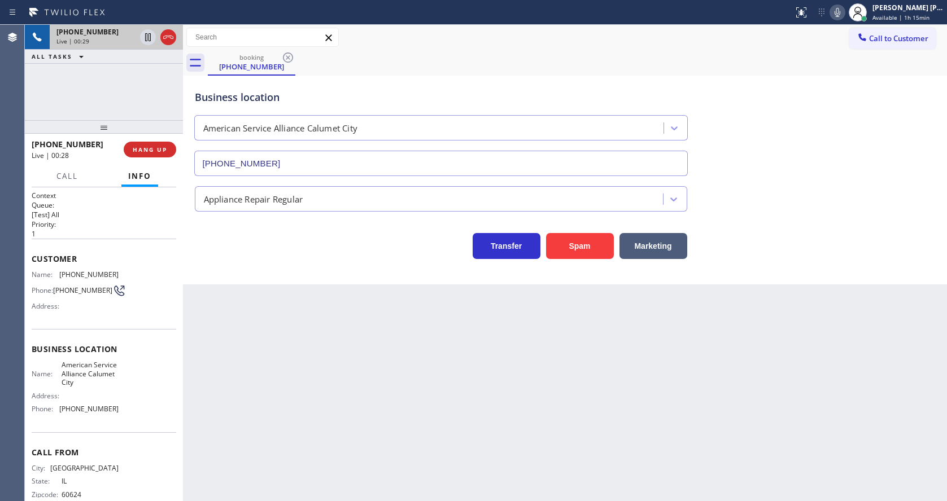
click at [315, 337] on div "Back to Dashboard Change Sender ID Customers Technicians Select a contact Outbo…" at bounding box center [565, 263] width 764 height 477
click at [142, 143] on button "HANG UP" at bounding box center [150, 150] width 53 height 16
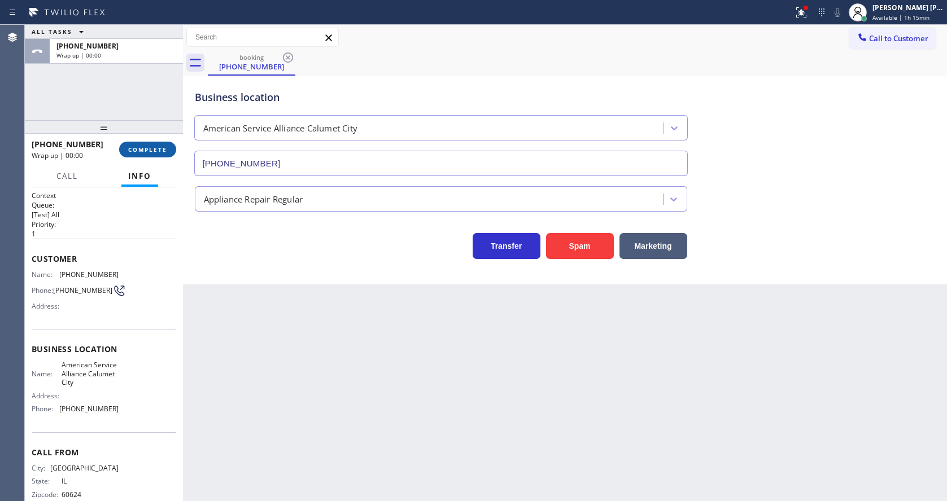
click at [142, 143] on button "COMPLETE" at bounding box center [147, 150] width 57 height 16
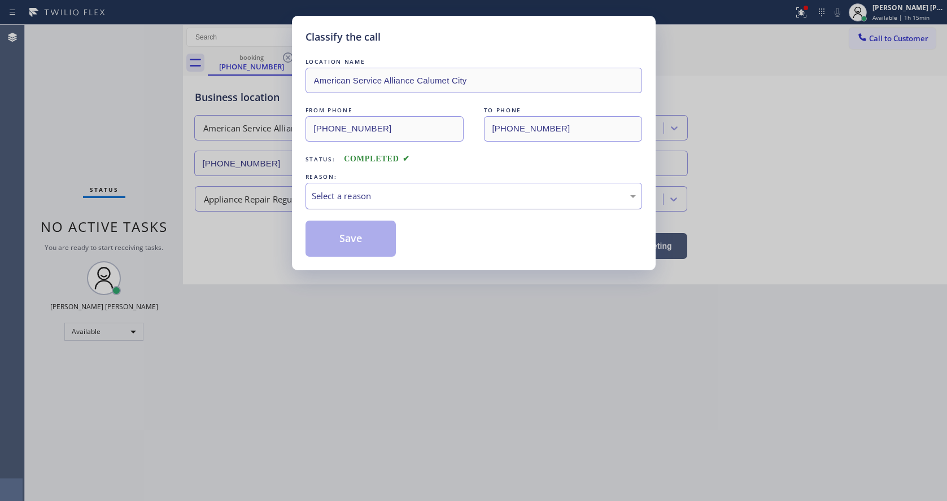
click at [384, 198] on div "Select a reason" at bounding box center [474, 196] width 324 height 13
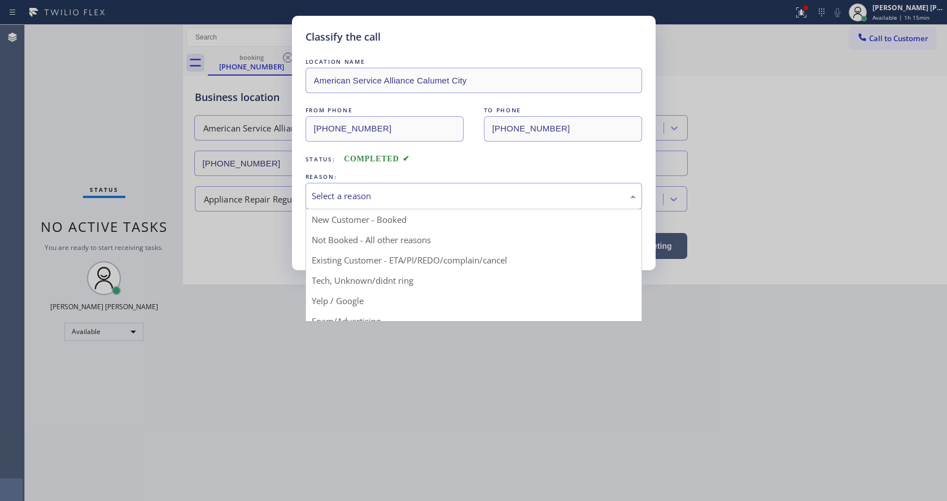
drag, startPoint x: 357, startPoint y: 278, endPoint x: 356, endPoint y: 273, distance: 5.8
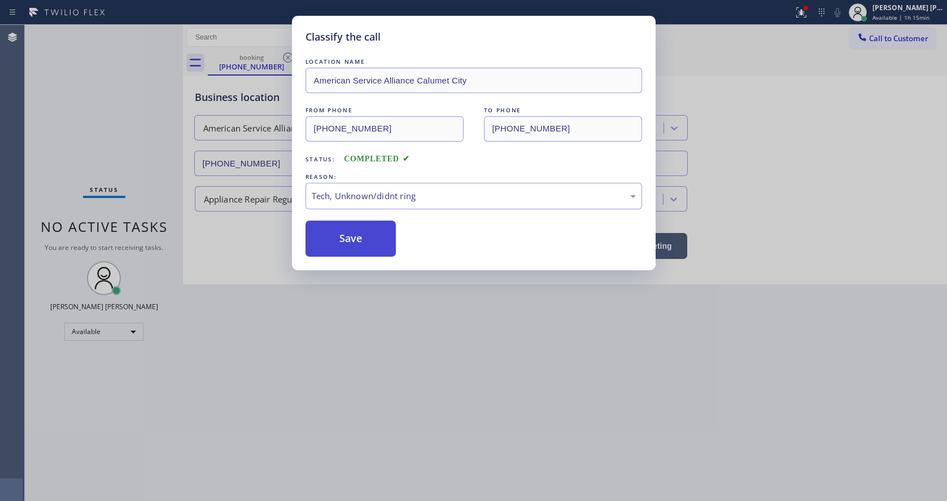
click at [352, 254] on button "Save" at bounding box center [350, 239] width 91 height 36
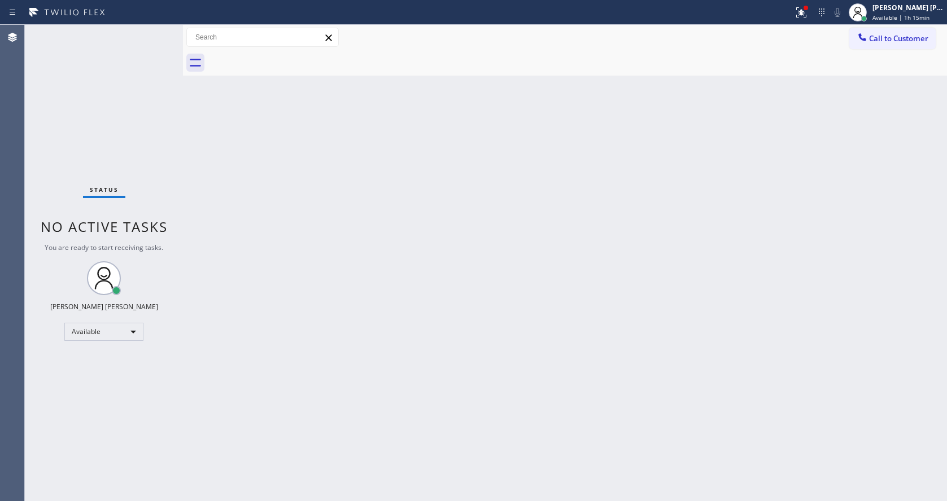
click at [327, 149] on div "Back to Dashboard Change Sender ID Customers Technicians Select a contact Outbo…" at bounding box center [565, 263] width 764 height 477
click at [924, 15] on span "Available | 1h 15min" at bounding box center [900, 18] width 57 height 8
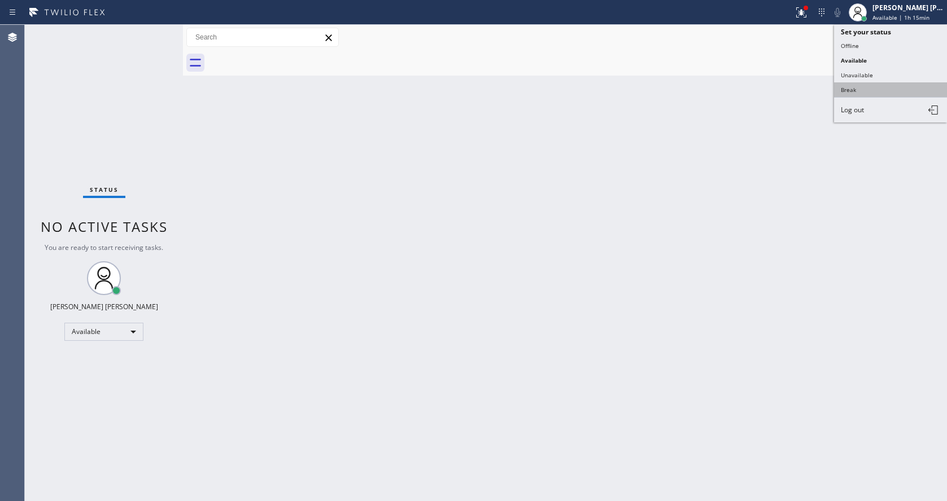
click at [863, 89] on button "Break" at bounding box center [890, 89] width 113 height 15
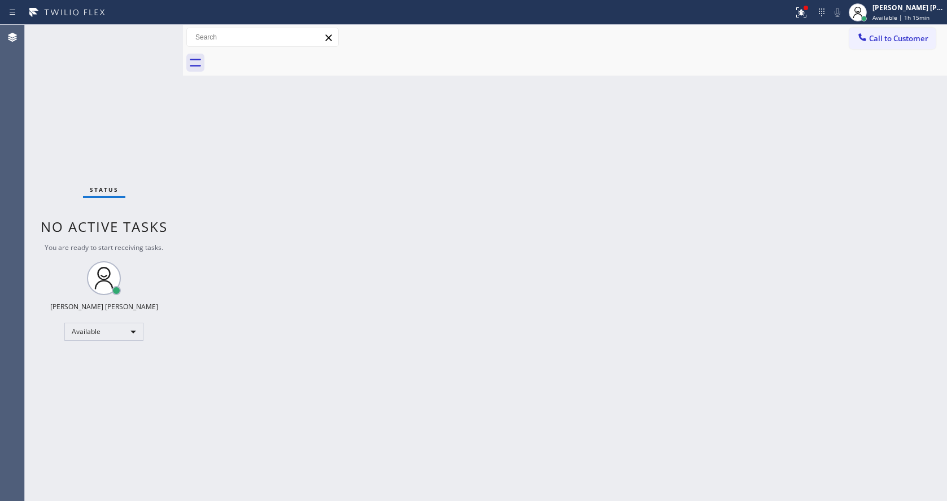
click at [671, 243] on div "Back to Dashboard Change Sender ID Customers Technicians Select a contact Outbo…" at bounding box center [565, 263] width 764 height 477
click at [793, 120] on div "Back to Dashboard Change Sender ID Customers Technicians Select a contact Outbo…" at bounding box center [565, 263] width 764 height 477
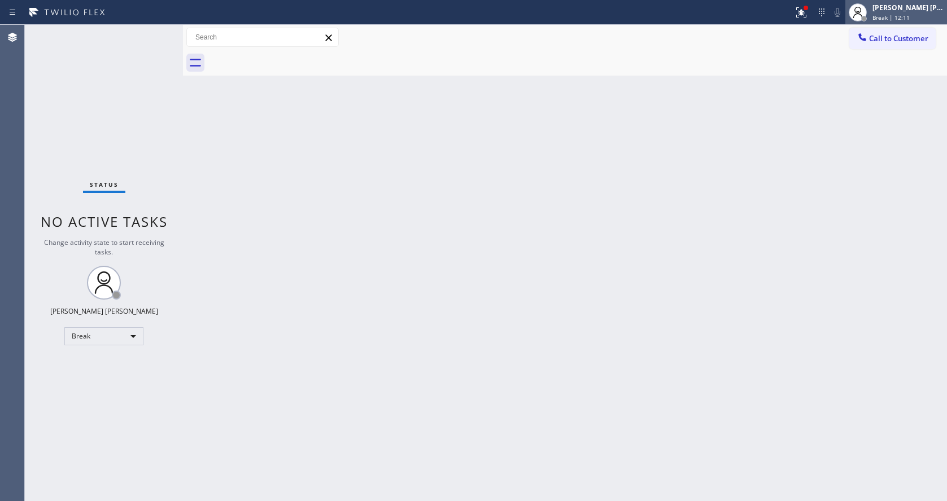
click at [918, 10] on div "[PERSON_NAME] [PERSON_NAME]" at bounding box center [907, 8] width 71 height 10
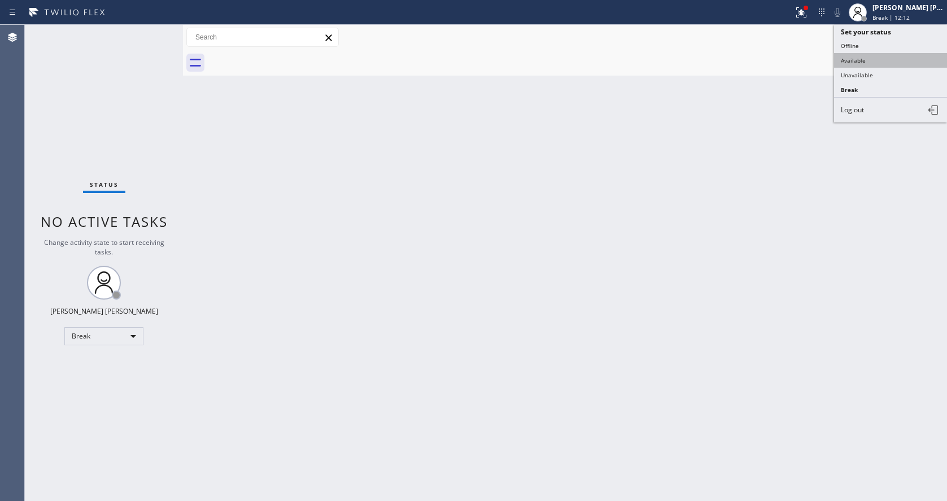
click at [865, 62] on button "Available" at bounding box center [890, 60] width 113 height 15
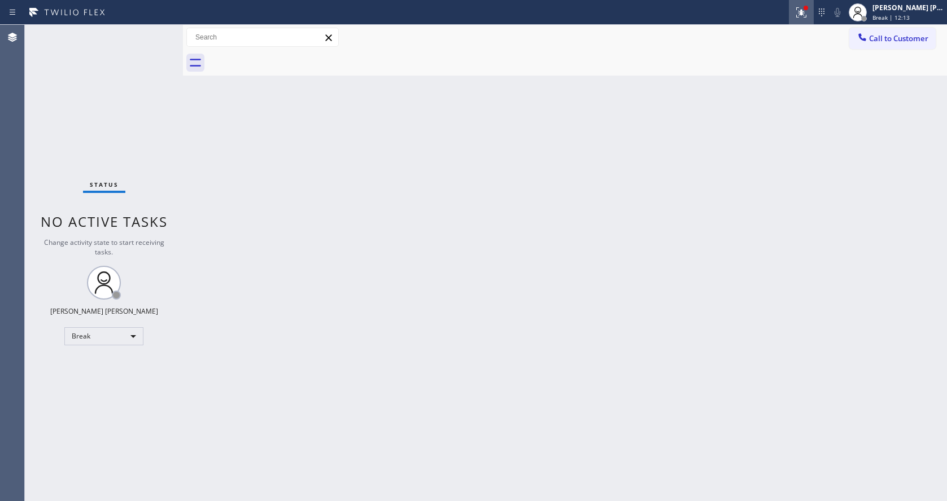
click at [808, 4] on button at bounding box center [801, 12] width 25 height 25
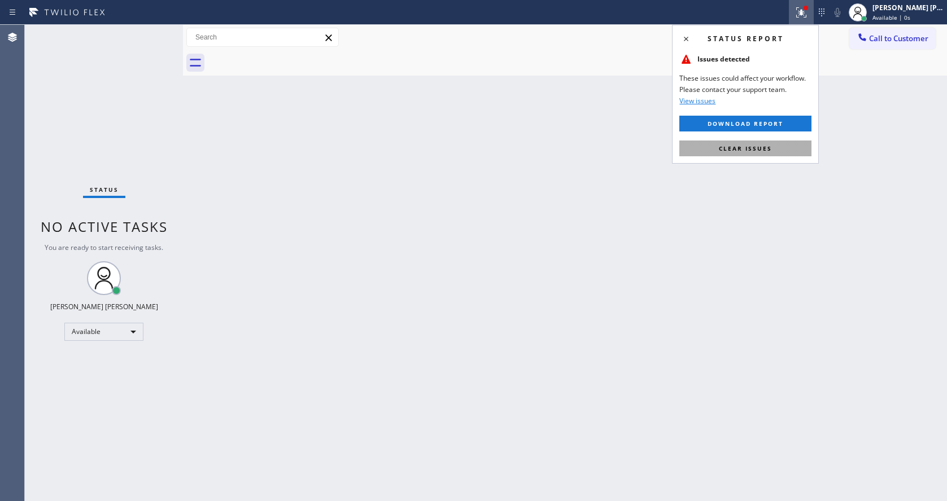
click at [757, 150] on span "Clear issues" at bounding box center [745, 149] width 53 height 8
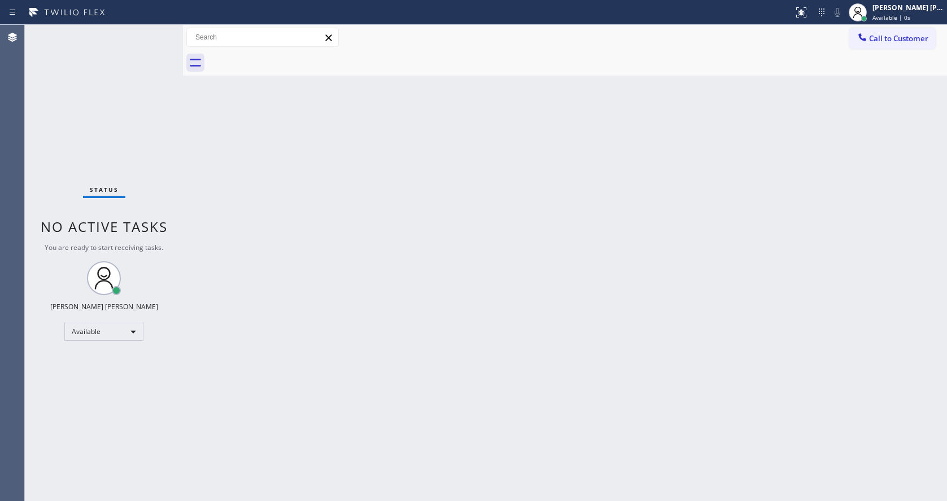
click at [756, 163] on div "Back to Dashboard Change Sender ID Customers Technicians Select a contact Outbo…" at bounding box center [565, 263] width 764 height 477
drag, startPoint x: 187, startPoint y: 212, endPoint x: 181, endPoint y: 198, distance: 15.7
click at [187, 212] on div "Back to Dashboard Change Sender ID Customers Technicians Select a contact Outbo…" at bounding box center [565, 263] width 764 height 477
click at [421, 422] on div "Back to Dashboard Change Sender ID Customers Technicians Select a contact Outbo…" at bounding box center [565, 263] width 764 height 477
click at [242, 240] on div "Back to Dashboard Change Sender ID Customers Technicians Select a contact Outbo…" at bounding box center [565, 263] width 764 height 477
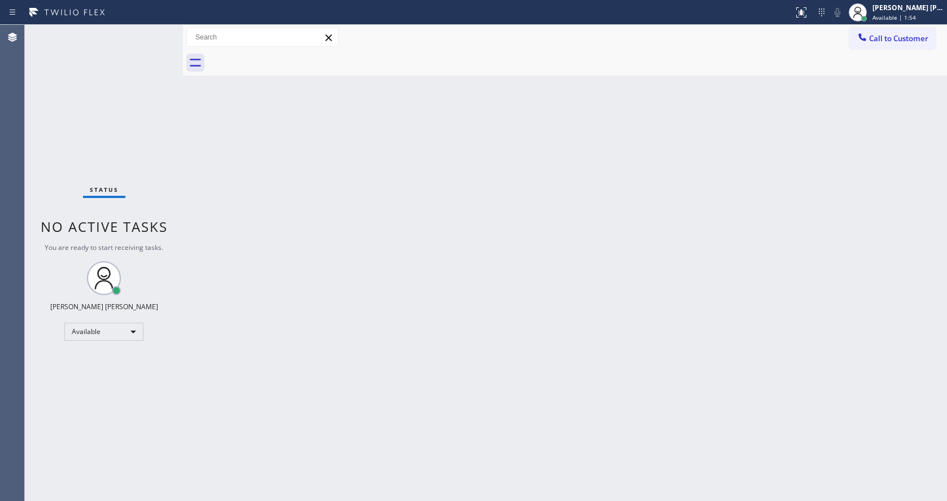
click at [151, 33] on div "Status No active tasks You are ready to start receiving tasks. [PERSON_NAME] [P…" at bounding box center [104, 263] width 158 height 477
click at [152, 33] on div "Status No active tasks You are ready to start receiving tasks. [PERSON_NAME] [P…" at bounding box center [104, 263] width 158 height 477
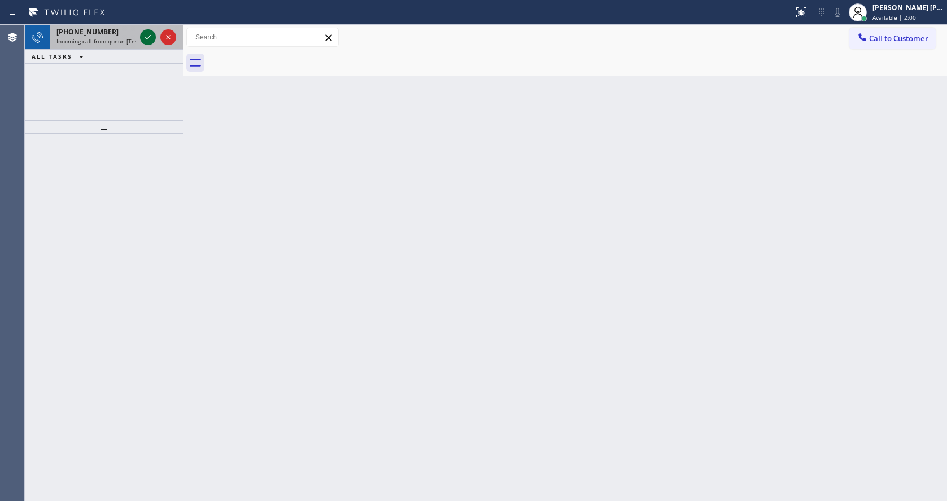
click at [152, 33] on icon at bounding box center [148, 37] width 14 height 14
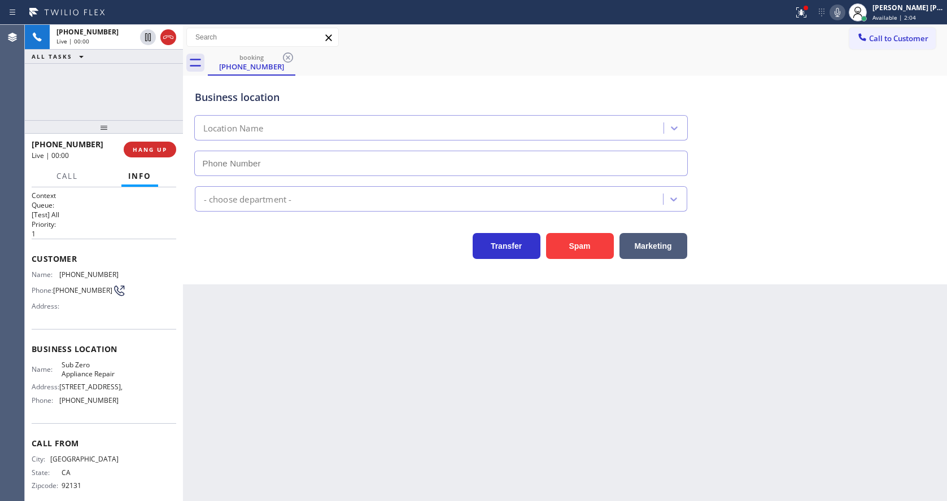
type input "[PHONE_NUMBER]"
click at [443, 401] on div "Back to Dashboard Change Sender ID Customers Technicians Select a contact Outbo…" at bounding box center [565, 263] width 764 height 477
drag, startPoint x: 110, startPoint y: 411, endPoint x: 61, endPoint y: 417, distance: 49.0
click at [61, 405] on span "[PHONE_NUMBER]" at bounding box center [88, 400] width 59 height 8
click at [387, 404] on div "Back to Dashboard Change Sender ID Customers Technicians Select a contact Outbo…" at bounding box center [565, 263] width 764 height 477
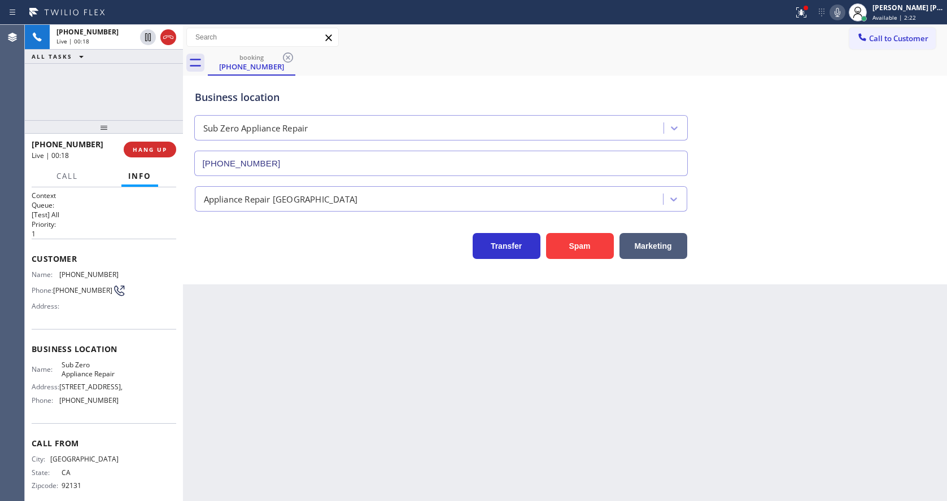
click at [383, 378] on div "Back to Dashboard Change Sender ID Customers Technicians Select a contact Outbo…" at bounding box center [565, 263] width 764 height 477
drag, startPoint x: 56, startPoint y: 273, endPoint x: 124, endPoint y: 277, distance: 67.3
click at [124, 277] on div "Name: [PHONE_NUMBER] Phone: [PHONE_NUMBER] Address:" at bounding box center [104, 292] width 145 height 45
click at [293, 396] on div "Back to Dashboard Change Sender ID Customers Technicians Select a contact Outbo…" at bounding box center [565, 263] width 764 height 477
click at [123, 374] on div "Name: Sub Zero Appliance Repair Address: [STREET_ADDRESS], Phone: [PHONE_NUMBER]" at bounding box center [104, 385] width 145 height 49
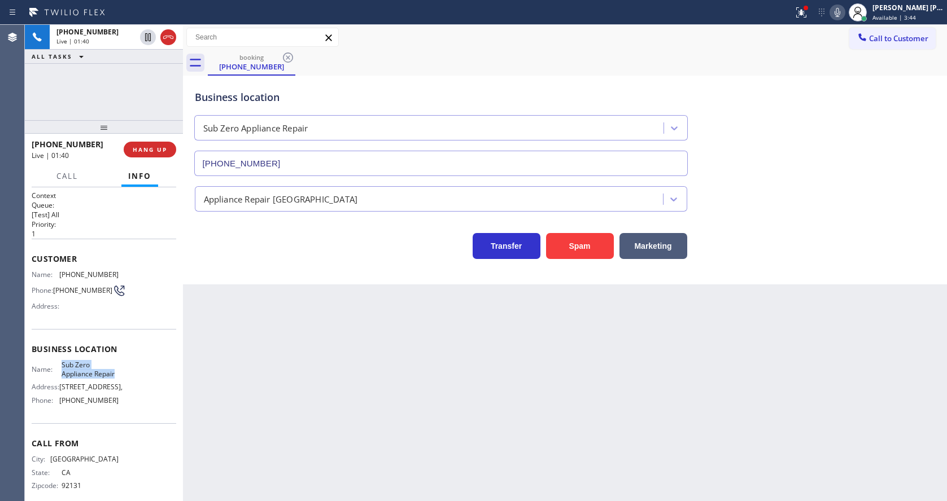
drag, startPoint x: 55, startPoint y: 365, endPoint x: 126, endPoint y: 378, distance: 71.8
click at [126, 378] on div "Name: Sub Zero Appliance Repair Address: [STREET_ADDRESS], Phone: [PHONE_NUMBER]" at bounding box center [104, 385] width 145 height 49
click at [308, 389] on div "Back to Dashboard Change Sender ID Customers Technicians Select a contact Outbo…" at bounding box center [565, 263] width 764 height 477
click at [95, 405] on span "[PHONE_NUMBER]" at bounding box center [88, 400] width 59 height 8
drag, startPoint x: 56, startPoint y: 413, endPoint x: 134, endPoint y: 418, distance: 77.6
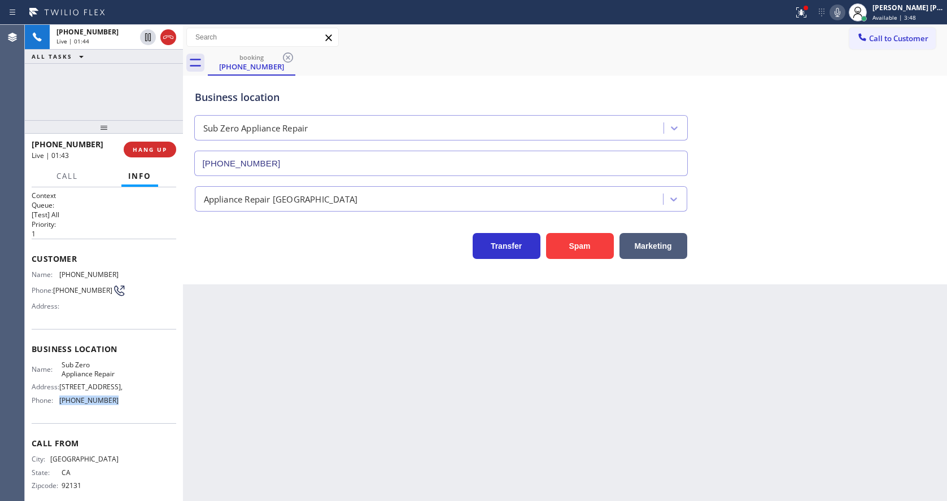
click at [134, 409] on div "Name: Sub Zero Appliance Repair Address: [STREET_ADDRESS], Phone: [PHONE_NUMBER]" at bounding box center [104, 385] width 145 height 49
click at [324, 398] on div "Back to Dashboard Change Sender ID Customers Technicians Select a contact Outbo…" at bounding box center [565, 263] width 764 height 477
click at [463, 358] on div "Back to Dashboard Change Sender ID Customers Technicians Select a contact Outbo…" at bounding box center [565, 263] width 764 height 477
click at [804, 18] on icon at bounding box center [801, 13] width 14 height 14
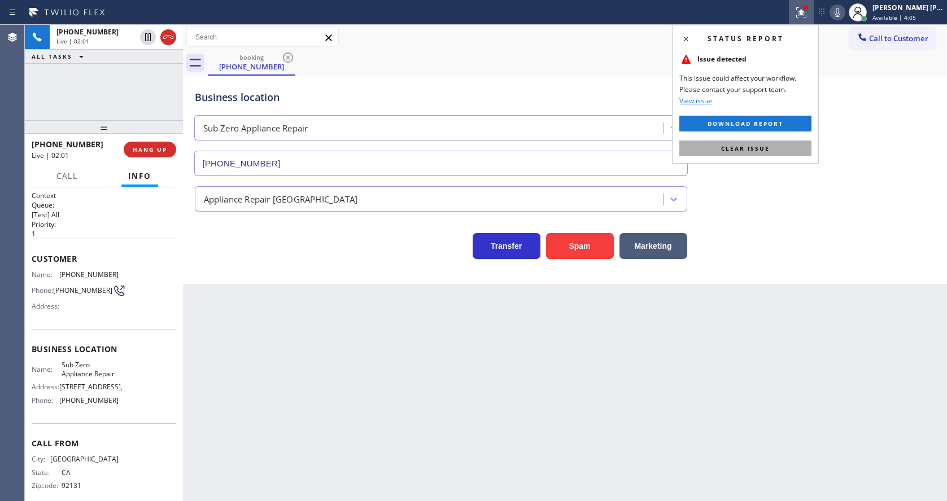
click at [765, 145] on span "Clear issue" at bounding box center [745, 149] width 49 height 8
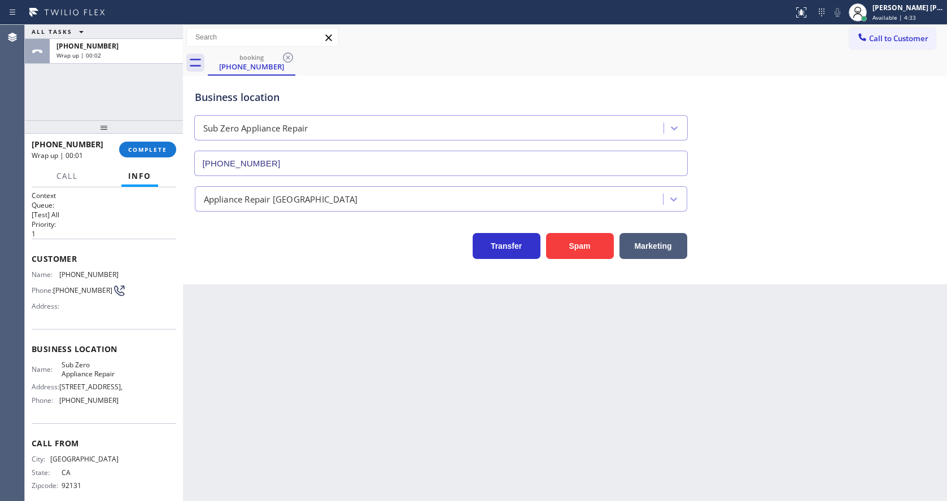
click at [300, 404] on div "Back to Dashboard Change Sender ID Customers Technicians Select a contact Outbo…" at bounding box center [565, 263] width 764 height 477
click at [457, 367] on div "Back to Dashboard Change Sender ID Customers Technicians Select a contact Outbo…" at bounding box center [565, 263] width 764 height 477
click at [145, 147] on span "COMPLETE" at bounding box center [147, 150] width 39 height 8
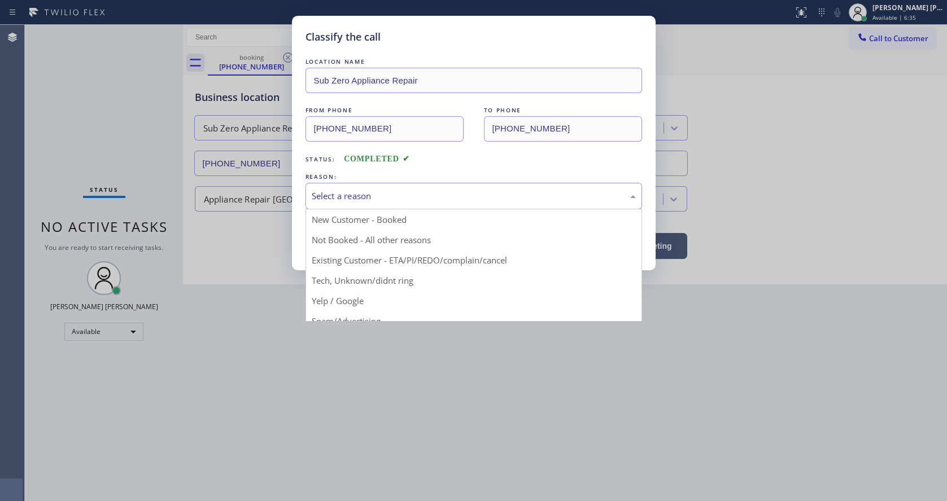
click at [353, 194] on div "Select a reason" at bounding box center [474, 196] width 324 height 13
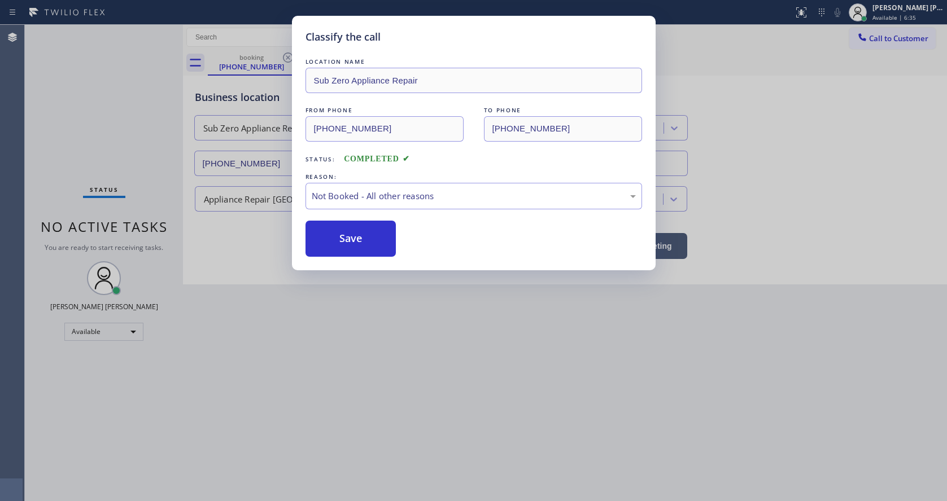
click at [354, 238] on button "Save" at bounding box center [350, 239] width 91 height 36
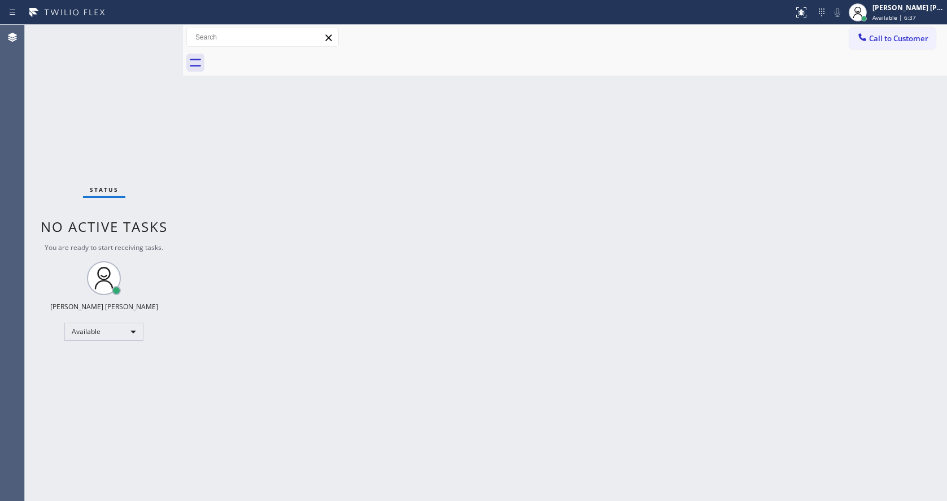
click at [157, 32] on div "Status No active tasks You are ready to start receiving tasks. [PERSON_NAME] [P…" at bounding box center [104, 263] width 158 height 477
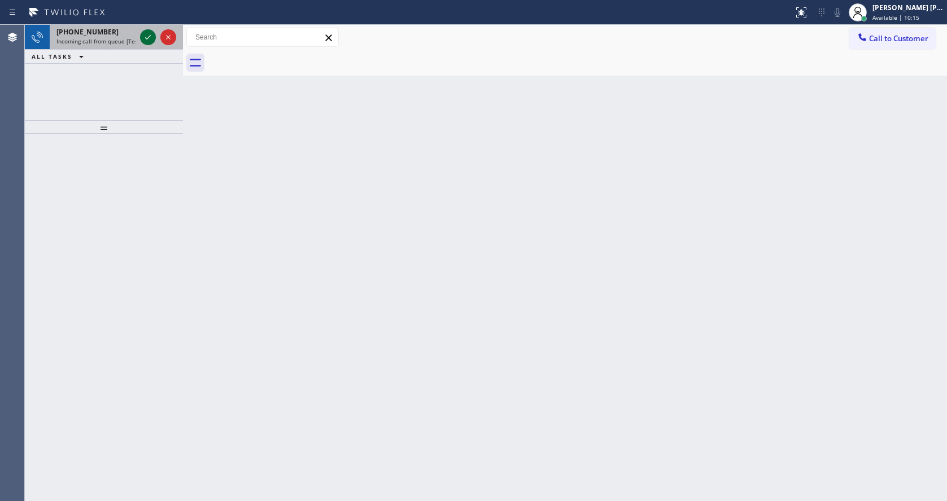
click at [149, 34] on icon at bounding box center [148, 37] width 14 height 14
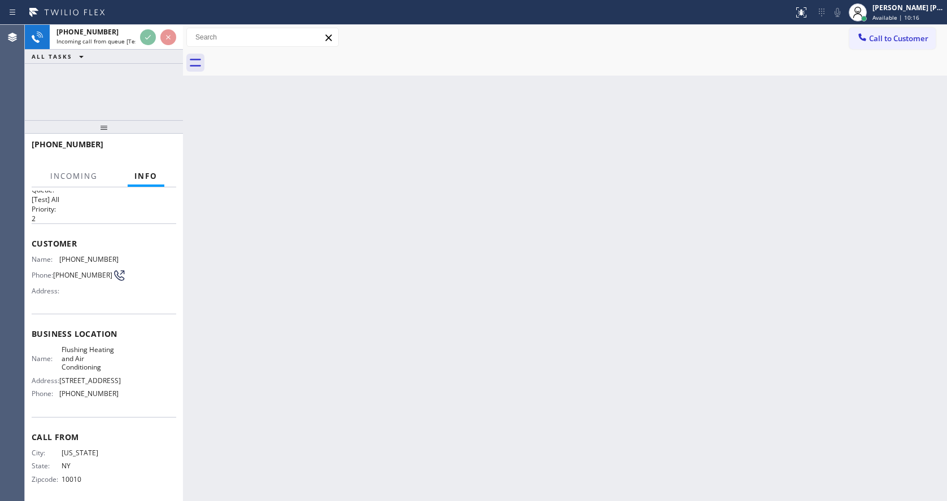
scroll to position [24, 0]
click at [311, 357] on div "Back to Dashboard Change Sender ID Customers Technicians Select a contact Outbo…" at bounding box center [565, 263] width 764 height 477
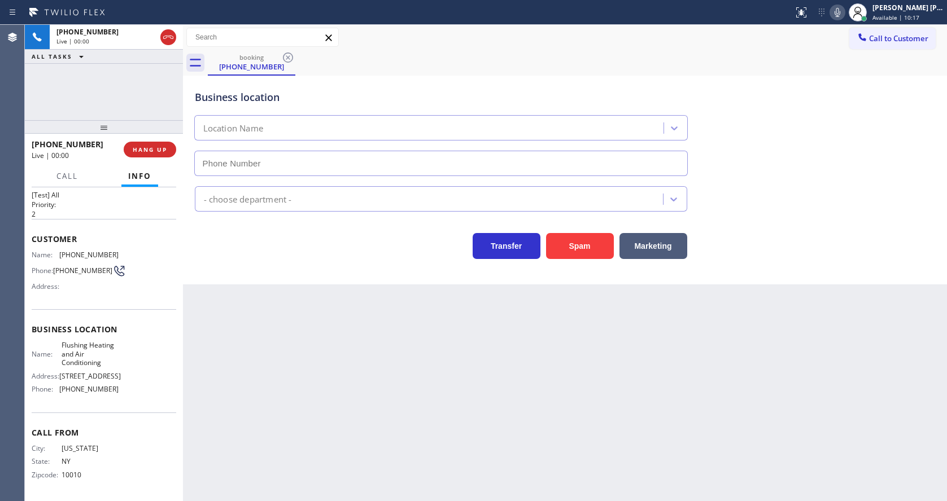
type input "[PHONE_NUMBER]"
click at [347, 374] on div "Back to Dashboard Change Sender ID Customers Technicians Select a contact Outbo…" at bounding box center [565, 263] width 764 height 477
click at [482, 420] on div "Back to Dashboard Change Sender ID Customers Technicians Select a contact Outbo…" at bounding box center [565, 263] width 764 height 477
click at [71, 275] on span "[PHONE_NUMBER]" at bounding box center [82, 271] width 59 height 8
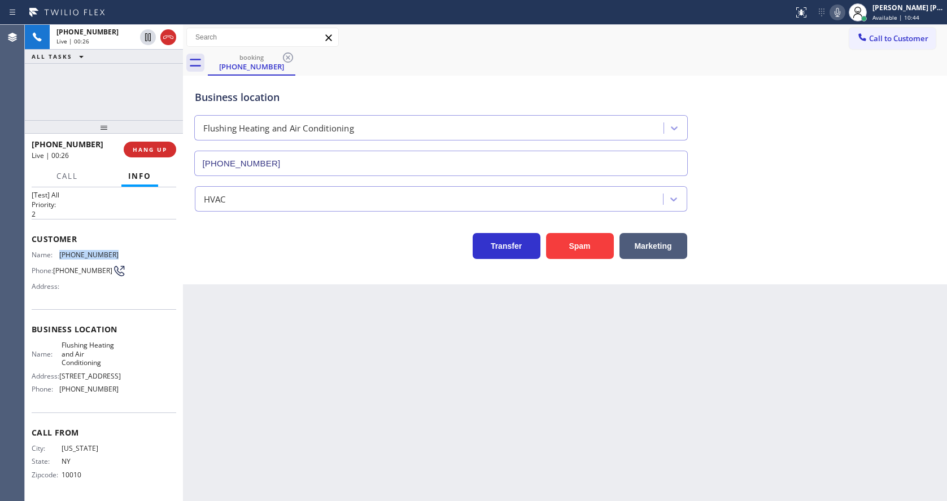
drag, startPoint x: 59, startPoint y: 247, endPoint x: 117, endPoint y: 254, distance: 59.1
click at [117, 254] on div "Name: [PHONE_NUMBER] Phone: [PHONE_NUMBER] Address:" at bounding box center [104, 273] width 145 height 45
click at [256, 343] on div "Back to Dashboard Change Sender ID Customers Technicians Select a contact Outbo…" at bounding box center [565, 263] width 764 height 477
click at [142, 356] on div "Name: Flushing Heating and Air Conditioning Address: [STREET_ADDRESS] Phone: [P…" at bounding box center [104, 369] width 145 height 57
drag, startPoint x: 55, startPoint y: 343, endPoint x: 114, endPoint y: 364, distance: 63.1
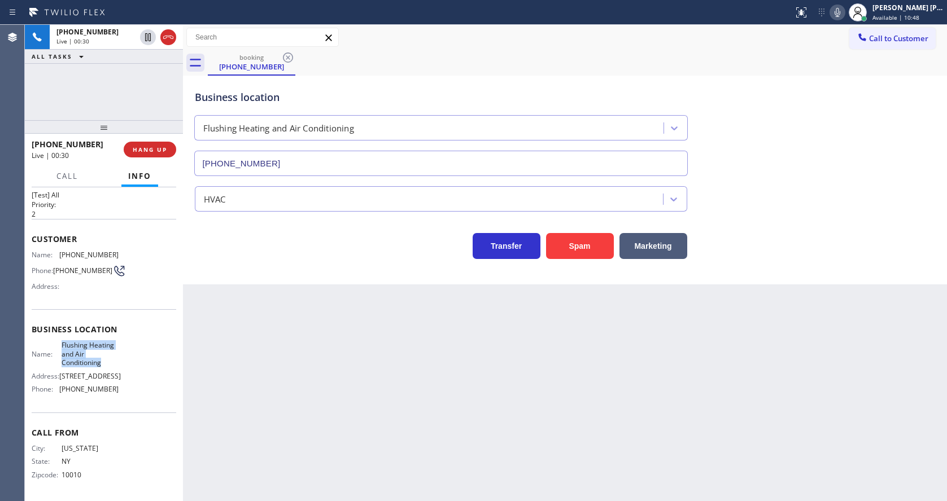
click at [114, 364] on div "Name: Flushing Heating and Air Conditioning Address: [STREET_ADDRESS] Phone: [P…" at bounding box center [104, 369] width 145 height 57
click at [318, 404] on div "Back to Dashboard Change Sender ID Customers Technicians Select a contact Outbo…" at bounding box center [565, 263] width 764 height 477
drag, startPoint x: 135, startPoint y: 369, endPoint x: 98, endPoint y: 391, distance: 43.3
click at [135, 369] on div "Name: Flushing Heating and Air Conditioning Address: [STREET_ADDRESS] Phone: [P…" at bounding box center [104, 369] width 145 height 57
drag, startPoint x: 56, startPoint y: 392, endPoint x: 139, endPoint y: 393, distance: 83.0
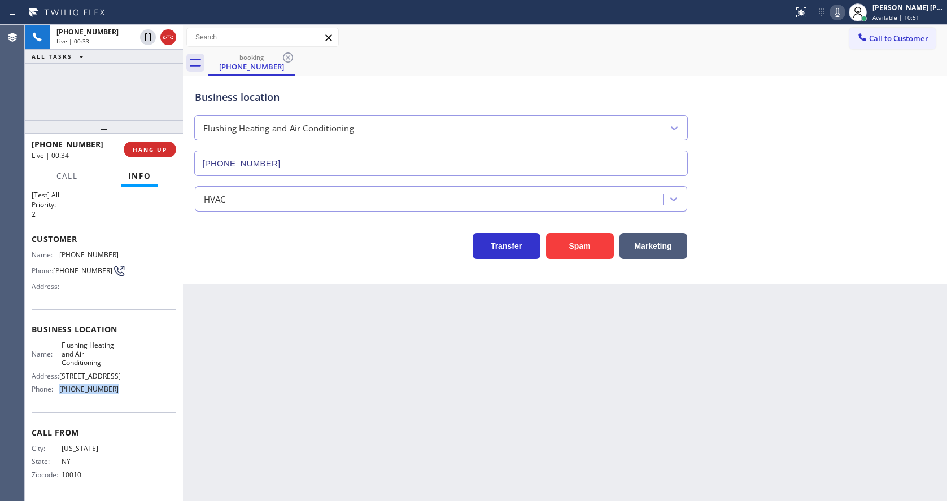
click at [139, 393] on div "Name: Flushing Heating and Air Conditioning Address: [STREET_ADDRESS] Phone: [P…" at bounding box center [104, 369] width 145 height 57
click at [297, 381] on div "Back to Dashboard Change Sender ID Customers Technicians Select a contact Outbo…" at bounding box center [565, 263] width 764 height 477
click at [285, 412] on div "Back to Dashboard Change Sender ID Customers Technicians Select a contact Outbo…" at bounding box center [565, 263] width 764 height 477
click at [535, 405] on div "Back to Dashboard Change Sender ID Customers Technicians Select a contact Outbo…" at bounding box center [565, 263] width 764 height 477
click at [505, 364] on div "Back to Dashboard Change Sender ID Customers Technicians Select a contact Outbo…" at bounding box center [565, 263] width 764 height 477
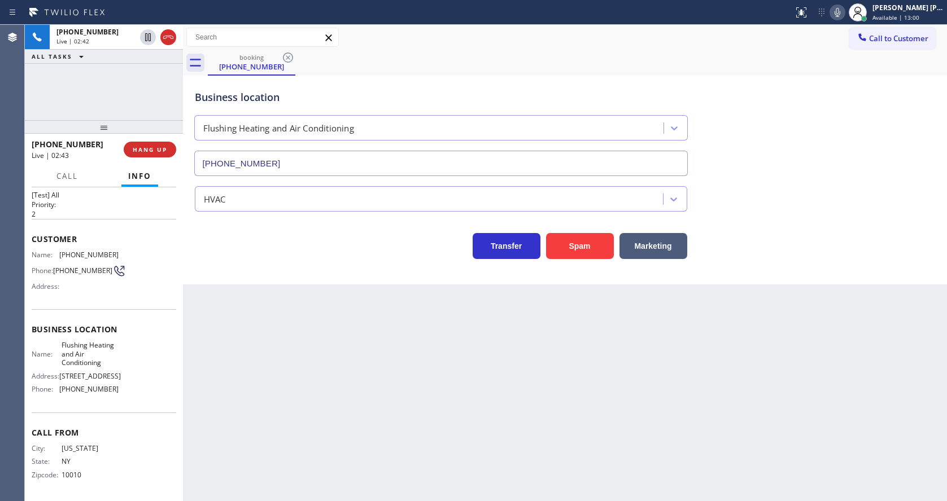
click at [390, 404] on div "Back to Dashboard Change Sender ID Customers Technicians Select a contact Outbo…" at bounding box center [565, 263] width 764 height 477
click at [840, 10] on icon at bounding box center [838, 12] width 6 height 9
click at [150, 33] on icon at bounding box center [148, 37] width 6 height 8
click at [322, 349] on div "Back to Dashboard Change Sender ID Customers Technicians Select a contact Outbo…" at bounding box center [565, 263] width 764 height 477
click at [298, 463] on div "Back to Dashboard Change Sender ID Customers Technicians Select a contact Outbo…" at bounding box center [565, 263] width 764 height 477
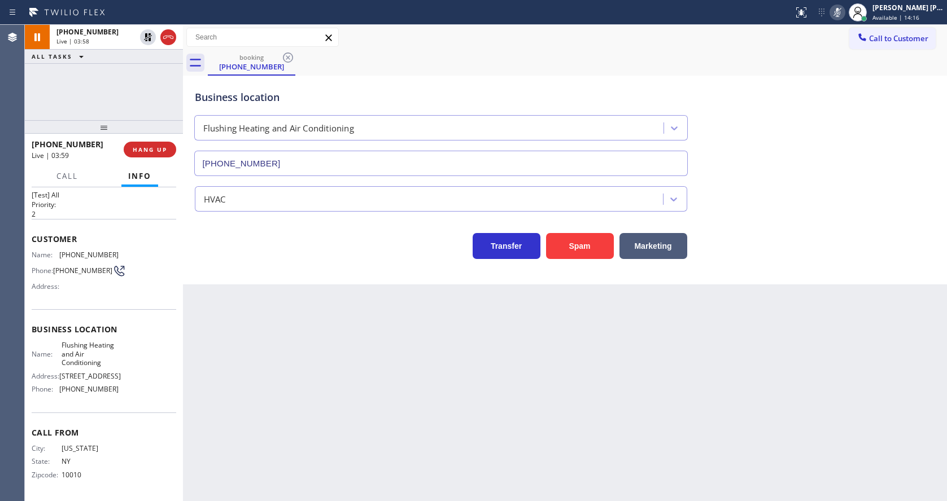
click at [395, 395] on div "Back to Dashboard Change Sender ID Customers Technicians Select a contact Outbo…" at bounding box center [565, 263] width 764 height 477
click at [296, 400] on div "Back to Dashboard Change Sender ID Customers Technicians Select a contact Outbo…" at bounding box center [565, 263] width 764 height 477
drag, startPoint x: 432, startPoint y: 428, endPoint x: 422, endPoint y: 434, distance: 11.4
click at [432, 428] on div "Back to Dashboard Change Sender ID Customers Technicians Select a contact Outbo…" at bounding box center [565, 263] width 764 height 477
drag, startPoint x: 418, startPoint y: 451, endPoint x: 398, endPoint y: 456, distance: 20.4
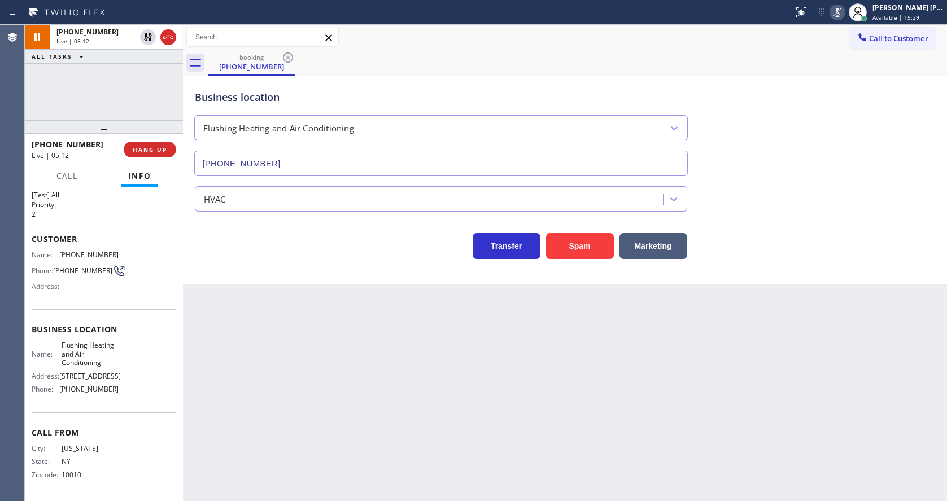
click at [418, 451] on div "Back to Dashboard Change Sender ID Customers Technicians Select a contact Outbo…" at bounding box center [565, 263] width 764 height 477
click at [431, 400] on div "Back to Dashboard Change Sender ID Customers Technicians Select a contact Outbo…" at bounding box center [565, 263] width 764 height 477
click at [149, 32] on icon at bounding box center [148, 37] width 14 height 14
click at [838, 15] on icon at bounding box center [838, 13] width 14 height 14
click at [356, 337] on div "Back to Dashboard Change Sender ID Customers Technicians Select a contact Outbo…" at bounding box center [565, 263] width 764 height 477
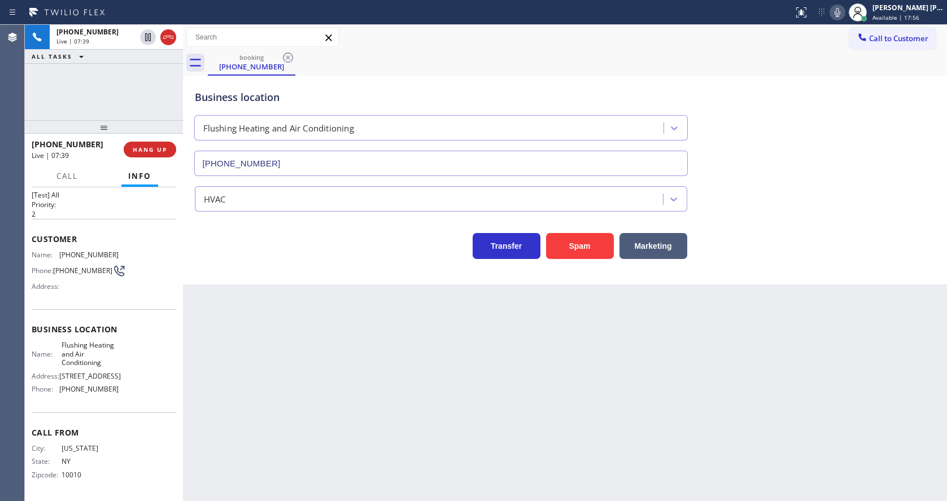
click at [516, 439] on div "Back to Dashboard Change Sender ID Customers Technicians Select a contact Outbo…" at bounding box center [565, 263] width 764 height 477
click at [364, 378] on div "Back to Dashboard Change Sender ID Customers Technicians Select a contact Outbo…" at bounding box center [565, 263] width 764 height 477
click at [484, 443] on div "Back to Dashboard Change Sender ID Customers Technicians Select a contact Outbo…" at bounding box center [565, 263] width 764 height 477
click at [251, 400] on div "Back to Dashboard Change Sender ID Customers Technicians Select a contact Outbo…" at bounding box center [565, 263] width 764 height 477
click at [436, 418] on div "Back to Dashboard Change Sender ID Customers Technicians Select a contact Outbo…" at bounding box center [565, 263] width 764 height 477
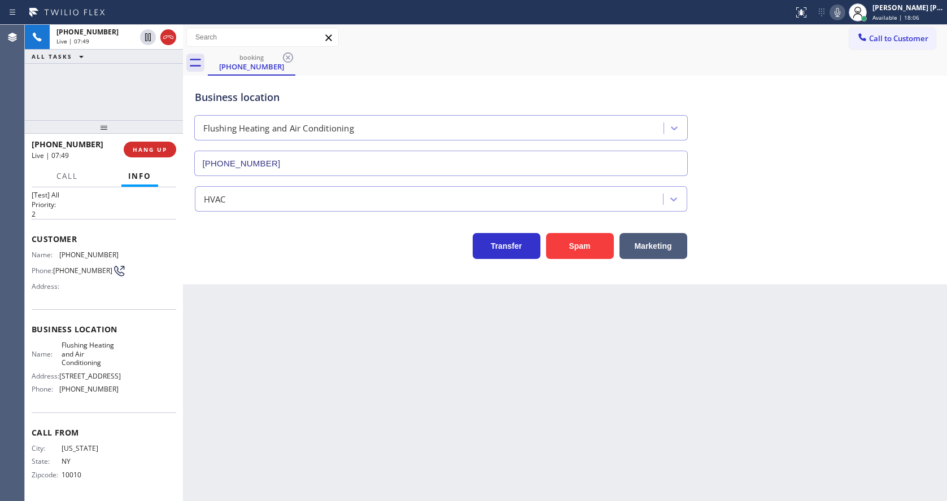
click at [493, 427] on div "Back to Dashboard Change Sender ID Customers Technicians Select a contact Outbo…" at bounding box center [565, 263] width 764 height 477
click at [412, 319] on div "Back to Dashboard Change Sender ID Customers Technicians Select a contact Outbo…" at bounding box center [565, 263] width 764 height 477
click at [495, 403] on div "Back to Dashboard Change Sender ID Customers Technicians Select a contact Outbo…" at bounding box center [565, 263] width 764 height 477
click at [344, 436] on div "Back to Dashboard Change Sender ID Customers Technicians Select a contact Outbo…" at bounding box center [565, 263] width 764 height 477
drag, startPoint x: 460, startPoint y: 425, endPoint x: 447, endPoint y: 431, distance: 14.9
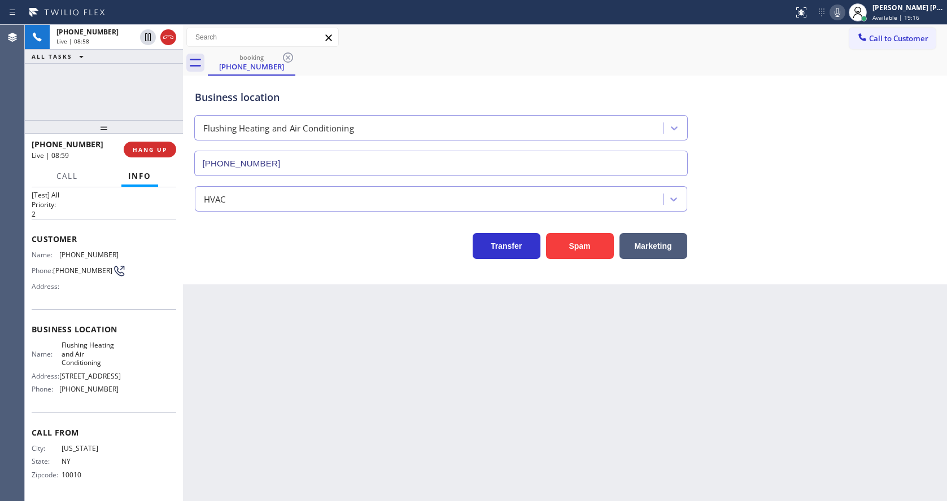
click at [460, 425] on div "Back to Dashboard Change Sender ID Customers Technicians Select a contact Outbo…" at bounding box center [565, 263] width 764 height 477
click at [238, 405] on div "Back to Dashboard Change Sender ID Customers Technicians Select a contact Outbo…" at bounding box center [565, 263] width 764 height 477
click at [473, 366] on div "Back to Dashboard Change Sender ID Customers Technicians Select a contact Outbo…" at bounding box center [565, 263] width 764 height 477
click at [295, 424] on div "Back to Dashboard Change Sender ID Customers Technicians Select a contact Outbo…" at bounding box center [565, 263] width 764 height 477
click at [318, 374] on div "Back to Dashboard Change Sender ID Customers Technicians Select a contact Outbo…" at bounding box center [565, 263] width 764 height 477
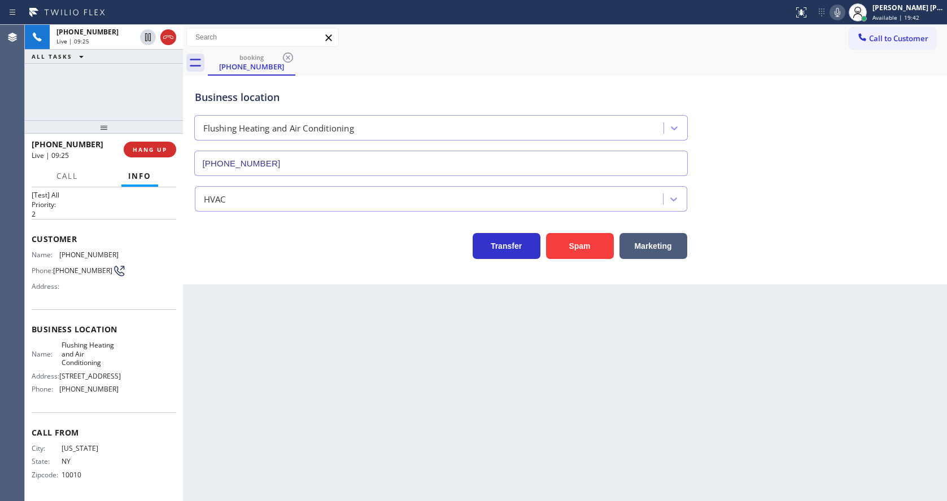
click at [449, 431] on div "Back to Dashboard Change Sender ID Customers Technicians Select a contact Outbo…" at bounding box center [565, 263] width 764 height 477
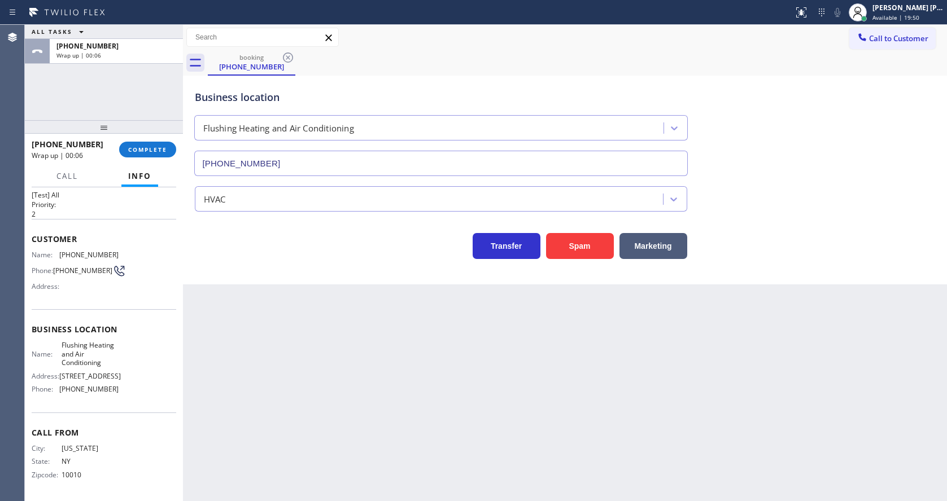
click at [384, 398] on div "Back to Dashboard Change Sender ID Customers Technicians Select a contact Outbo…" at bounding box center [565, 263] width 764 height 477
click at [320, 384] on div "Back to Dashboard Change Sender ID Customers Technicians Select a contact Outbo…" at bounding box center [565, 263] width 764 height 477
click at [245, 298] on div "Back to Dashboard Change Sender ID Customers Technicians Select a contact Outbo…" at bounding box center [565, 263] width 764 height 477
click at [136, 146] on span "COMPLETE" at bounding box center [147, 150] width 39 height 8
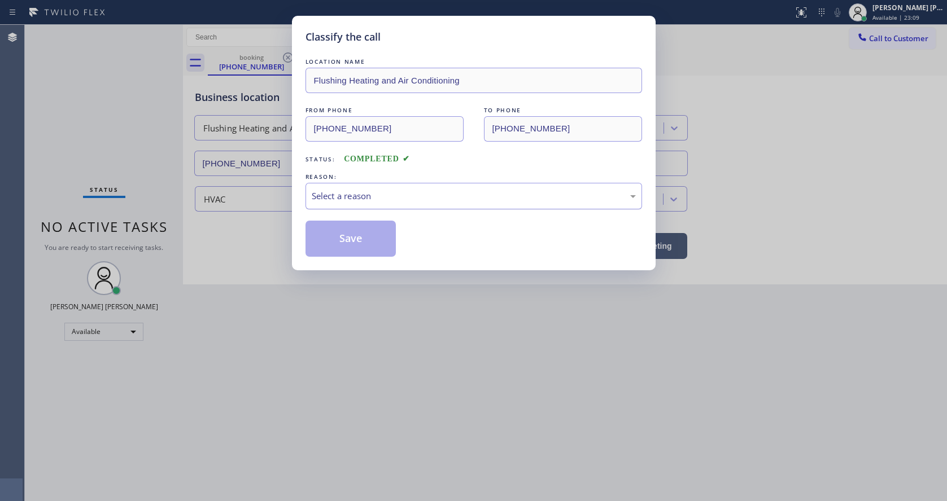
click at [348, 201] on div "Select a reason" at bounding box center [474, 196] width 324 height 13
click at [343, 234] on button "Save" at bounding box center [350, 239] width 91 height 36
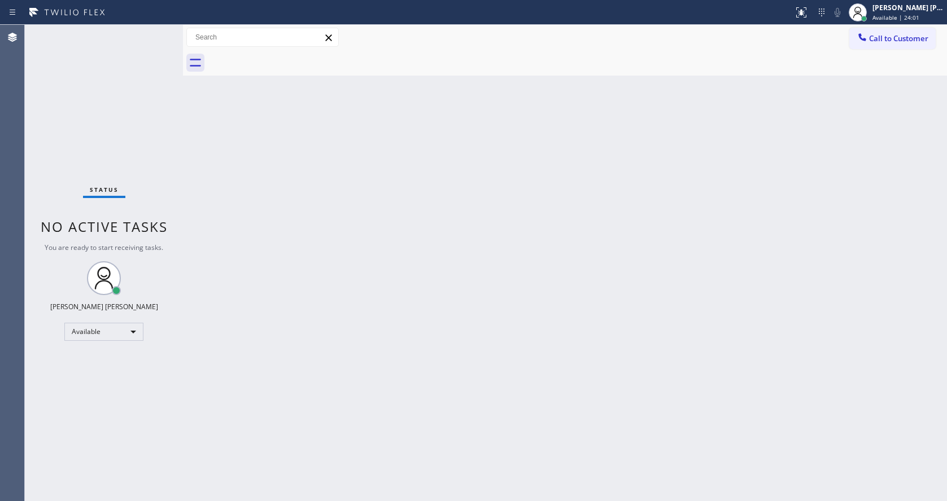
click at [878, 75] on div at bounding box center [577, 62] width 739 height 25
click at [136, 269] on div "Status No active tasks You are ready to start receiving tasks. [PERSON_NAME] [P…" at bounding box center [104, 263] width 158 height 477
click at [160, 29] on div "Status No active tasks You are ready to start receiving tasks. [PERSON_NAME] [P…" at bounding box center [104, 263] width 158 height 477
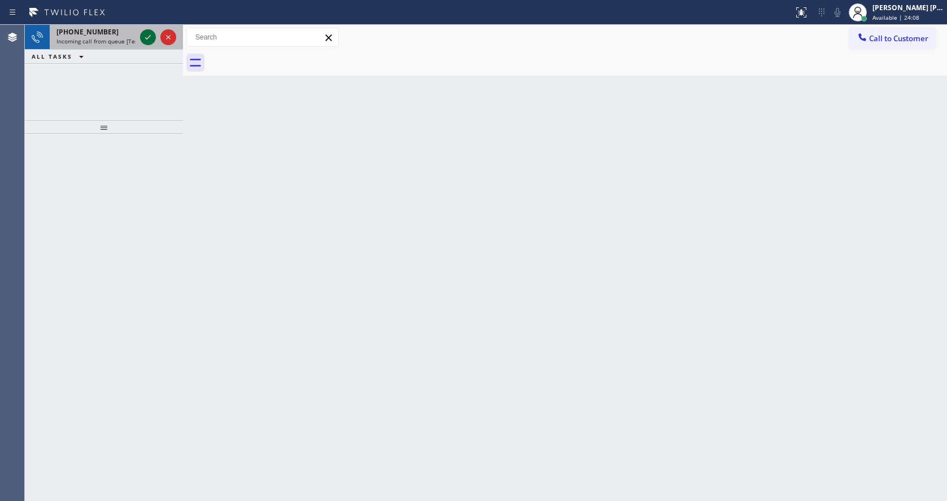
click at [152, 33] on icon at bounding box center [148, 37] width 14 height 14
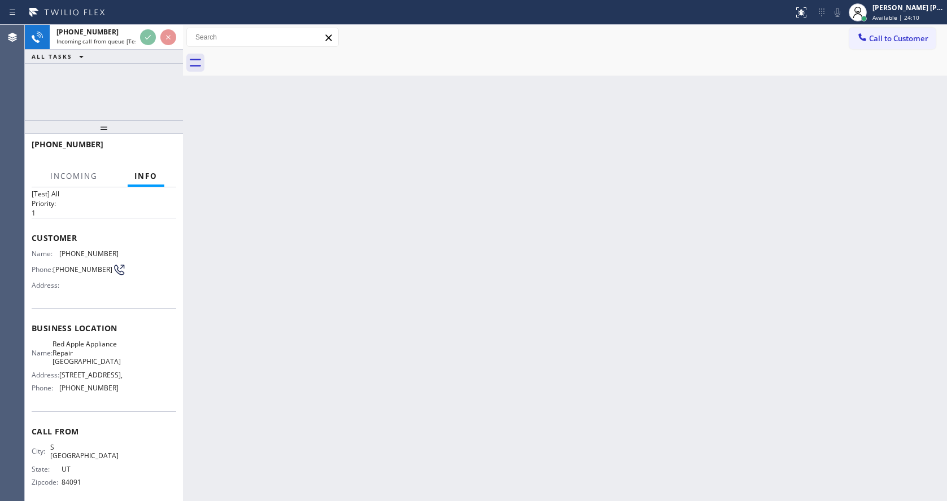
scroll to position [32, 0]
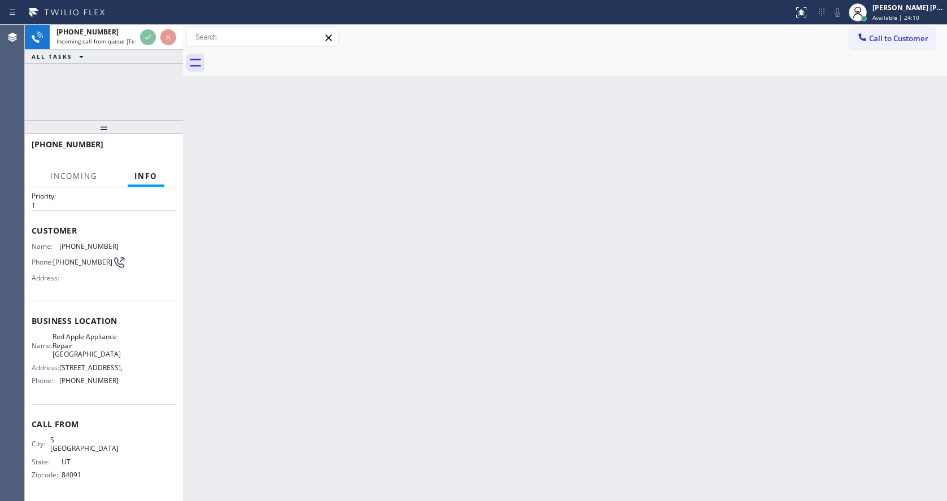
click at [334, 333] on div "Back to Dashboard Change Sender ID Customers Technicians Select a contact Outbo…" at bounding box center [565, 263] width 764 height 477
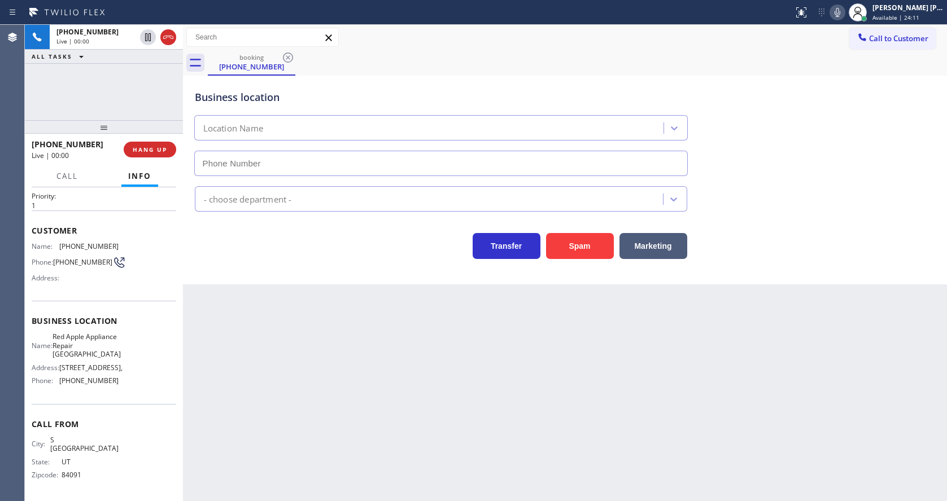
type input "[PHONE_NUMBER]"
click at [361, 457] on div "Back to Dashboard Change Sender ID Customers Technicians Select a contact Outbo…" at bounding box center [565, 263] width 764 height 477
drag, startPoint x: 257, startPoint y: 434, endPoint x: 252, endPoint y: 450, distance: 17.0
click at [257, 434] on div "Back to Dashboard Change Sender ID Customers Technicians Select a contact Outbo…" at bounding box center [565, 263] width 764 height 477
click at [471, 456] on div "Back to Dashboard Change Sender ID Customers Technicians Select a contact Outbo…" at bounding box center [565, 263] width 764 height 477
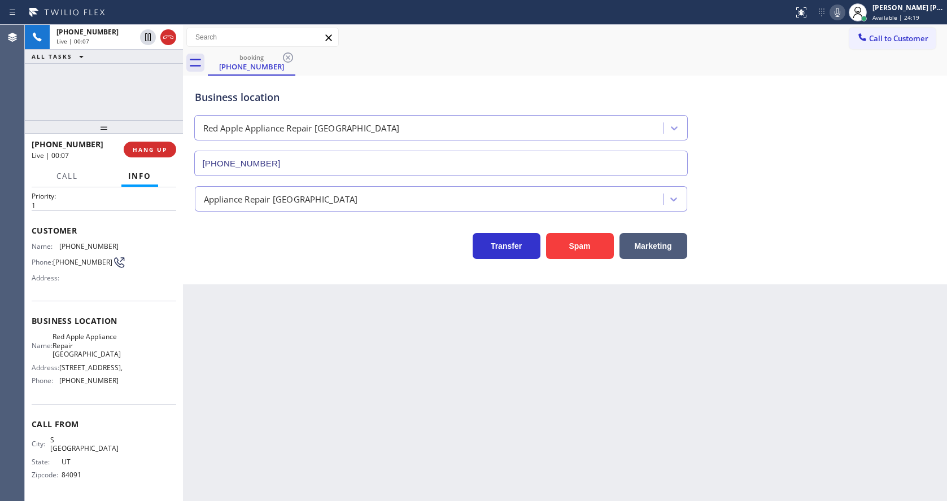
click at [253, 375] on div "Back to Dashboard Change Sender ID Customers Technicians Select a contact Outbo…" at bounding box center [565, 263] width 764 height 477
click at [91, 385] on span "[PHONE_NUMBER]" at bounding box center [88, 381] width 59 height 8
drag, startPoint x: 56, startPoint y: 391, endPoint x: 137, endPoint y: 397, distance: 80.9
click at [137, 390] on div "Name: Red Apple Appliance Repair [GEOGRAPHIC_DATA] Address: [STREET_ADDRESS][GE…" at bounding box center [104, 361] width 145 height 57
click at [270, 413] on div "Back to Dashboard Change Sender ID Customers Technicians Select a contact Outbo…" at bounding box center [565, 263] width 764 height 477
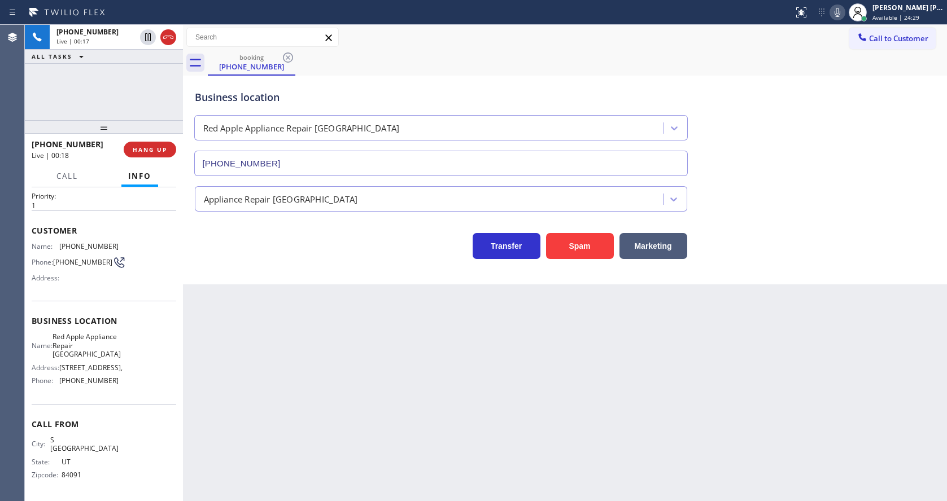
click at [42, 358] on div "Name: Red Apple Appliance Repair [GEOGRAPHIC_DATA]" at bounding box center [75, 346] width 87 height 26
drag, startPoint x: 57, startPoint y: 243, endPoint x: 122, endPoint y: 242, distance: 65.0
click at [122, 242] on div "Name: [PHONE_NUMBER] Phone: [PHONE_NUMBER] Address:" at bounding box center [104, 264] width 145 height 45
click at [243, 343] on div "Back to Dashboard Change Sender ID Customers Technicians Select a contact Outbo…" at bounding box center [565, 263] width 764 height 477
click at [127, 321] on span "Business location" at bounding box center [104, 321] width 145 height 11
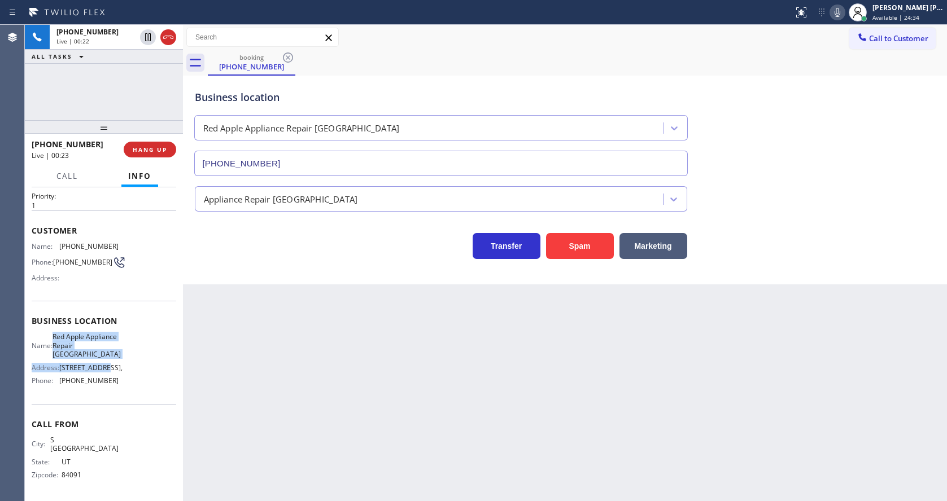
drag, startPoint x: 60, startPoint y: 334, endPoint x: 120, endPoint y: 365, distance: 67.2
click at [120, 365] on div "Name: Red Apple Appliance Repair [GEOGRAPHIC_DATA] Address: [STREET_ADDRESS][GE…" at bounding box center [104, 361] width 145 height 57
click at [104, 348] on span "Red Apple Appliance Repair [GEOGRAPHIC_DATA]" at bounding box center [87, 346] width 68 height 26
drag, startPoint x: 94, startPoint y: 358, endPoint x: 58, endPoint y: 342, distance: 39.4
click at [58, 342] on div "Name: Red Apple Appliance Repair [GEOGRAPHIC_DATA]" at bounding box center [75, 346] width 87 height 26
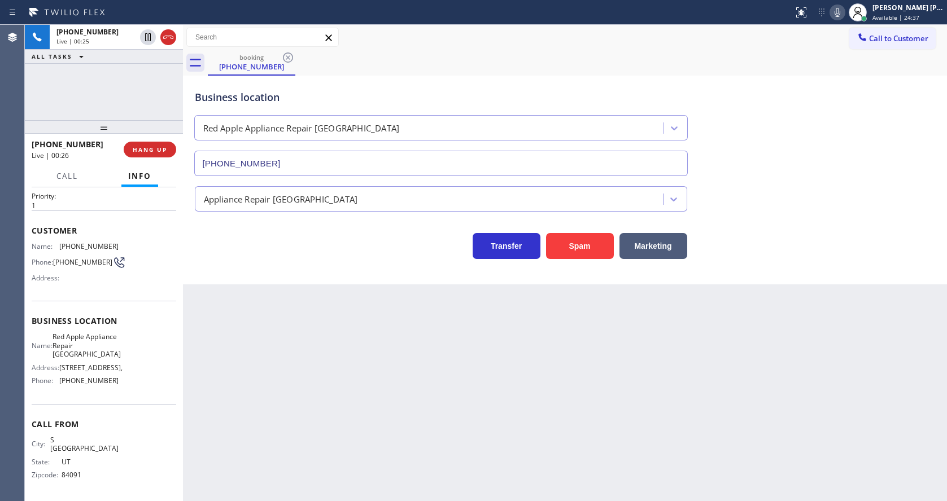
click at [251, 378] on div "Back to Dashboard Change Sender ID Customers Technicians Select a contact Outbo…" at bounding box center [565, 263] width 764 height 477
click at [94, 368] on span "[STREET_ADDRESS]," at bounding box center [90, 368] width 63 height 8
drag, startPoint x: 55, startPoint y: 388, endPoint x: 132, endPoint y: 389, distance: 76.8
click at [132, 389] on div "Name: Red Apple Appliance Repair [GEOGRAPHIC_DATA] Address: [STREET_ADDRESS][GE…" at bounding box center [104, 361] width 145 height 57
click at [348, 413] on div "Back to Dashboard Change Sender ID Customers Technicians Select a contact Outbo…" at bounding box center [565, 263] width 764 height 477
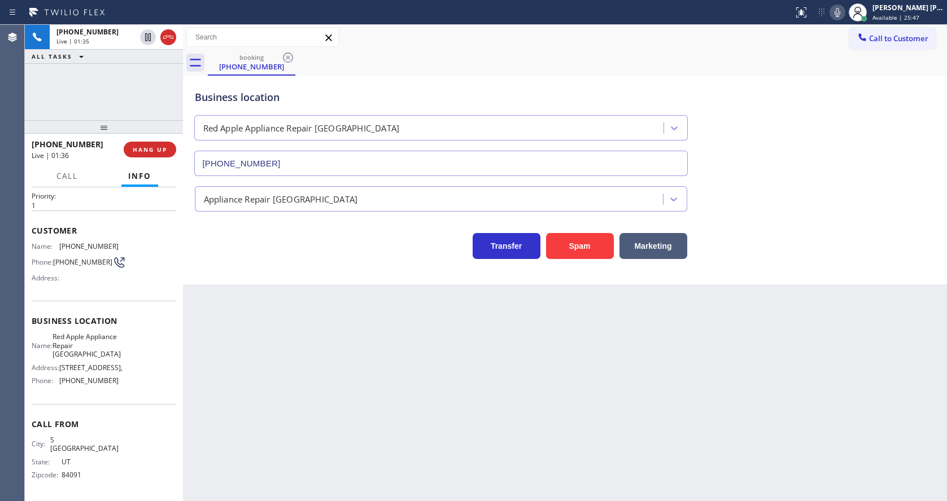
click at [837, 15] on icon at bounding box center [838, 13] width 14 height 14
click at [844, 15] on icon at bounding box center [838, 13] width 14 height 14
click at [848, 109] on div "Business location Red Apple Appliance Repair [GEOGRAPHIC_DATA] [PHONE_NUMBER]" at bounding box center [565, 125] width 745 height 102
click at [552, 388] on div "Back to Dashboard Change Sender ID Customers Technicians Select a contact Outbo…" at bounding box center [565, 263] width 764 height 477
click at [318, 390] on div "Back to Dashboard Change Sender ID Customers Technicians Select a contact Outbo…" at bounding box center [565, 263] width 764 height 477
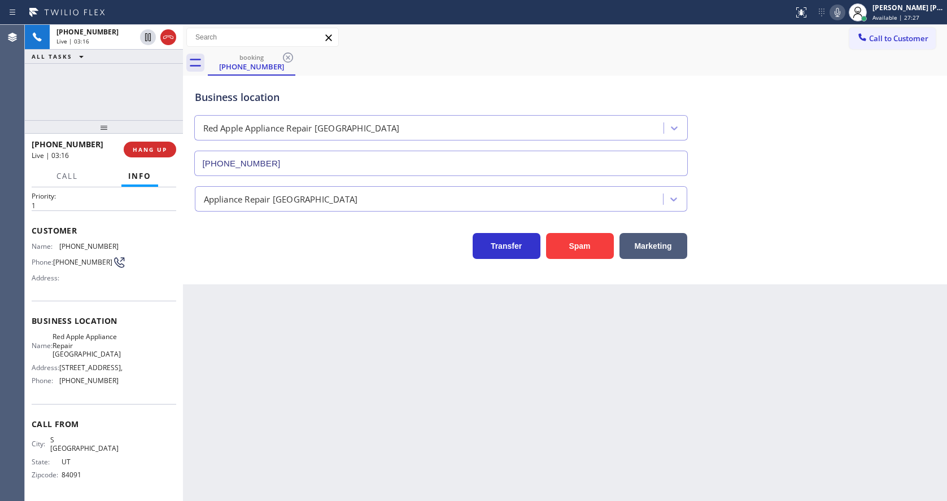
click at [267, 368] on div "Back to Dashboard Change Sender ID Customers Technicians Select a contact Outbo…" at bounding box center [565, 263] width 764 height 477
click at [492, 384] on div "Back to Dashboard Change Sender ID Customers Technicians Select a contact Outbo…" at bounding box center [565, 263] width 764 height 477
drag, startPoint x: 826, startPoint y: 331, endPoint x: 867, endPoint y: 133, distance: 201.9
click at [827, 330] on div "Back to Dashboard Change Sender ID Customers Technicians Select a contact Outbo…" at bounding box center [565, 263] width 764 height 477
click at [838, 18] on icon at bounding box center [838, 13] width 14 height 14
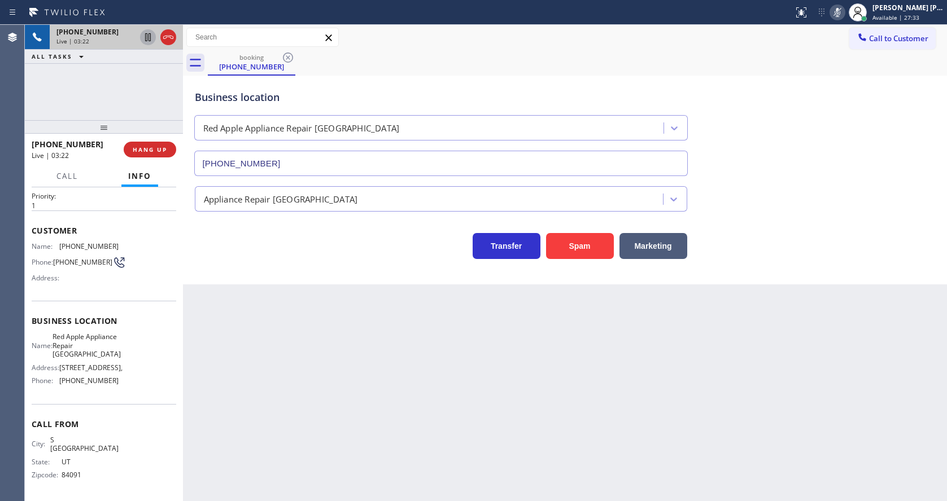
click at [145, 36] on icon at bounding box center [148, 37] width 14 height 14
click at [290, 406] on div "Back to Dashboard Change Sender ID Customers Technicians Select a contact Outbo…" at bounding box center [565, 263] width 764 height 477
click at [339, 330] on div "Back to Dashboard Change Sender ID Customers Technicians Select a contact Outbo…" at bounding box center [565, 263] width 764 height 477
click at [422, 367] on div "Back to Dashboard Change Sender ID Customers Technicians Select a contact Outbo…" at bounding box center [565, 263] width 764 height 477
click at [144, 37] on icon at bounding box center [148, 37] width 14 height 14
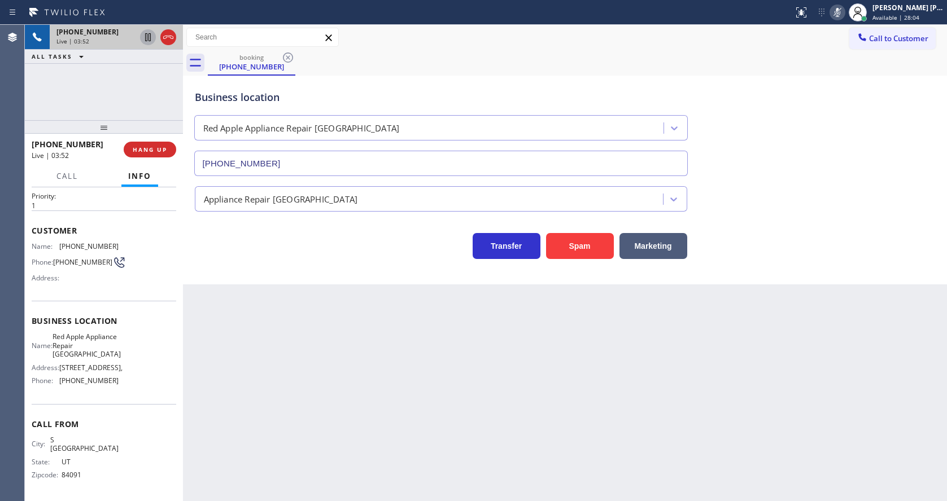
click at [837, 15] on icon at bounding box center [838, 13] width 14 height 14
click at [847, 49] on div "Call to Customer Outbound call Location Next Door Appliance Repair [GEOGRAPHIC_…" at bounding box center [565, 37] width 764 height 25
click at [343, 361] on div "Back to Dashboard Change Sender ID Customers Technicians Select a contact Outbo…" at bounding box center [565, 263] width 764 height 477
click at [461, 357] on div "Back to Dashboard Change Sender ID Customers Technicians Select a contact Outbo…" at bounding box center [565, 263] width 764 height 477
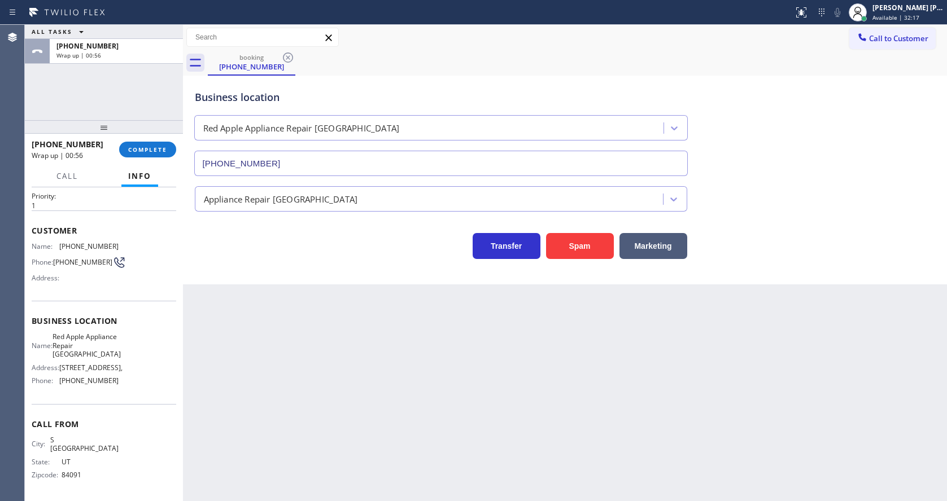
click at [166, 161] on div "[PHONE_NUMBER] Wrap up | 00:56 COMPLETE" at bounding box center [104, 149] width 145 height 29
click at [145, 149] on span "COMPLETE" at bounding box center [147, 150] width 39 height 8
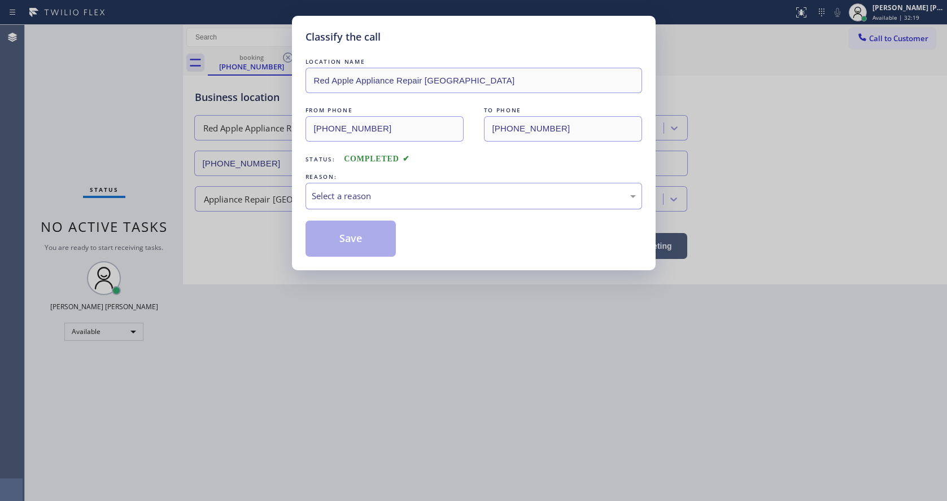
click at [343, 193] on div "Select a reason" at bounding box center [474, 196] width 324 height 13
click at [335, 239] on button "Save" at bounding box center [350, 239] width 91 height 36
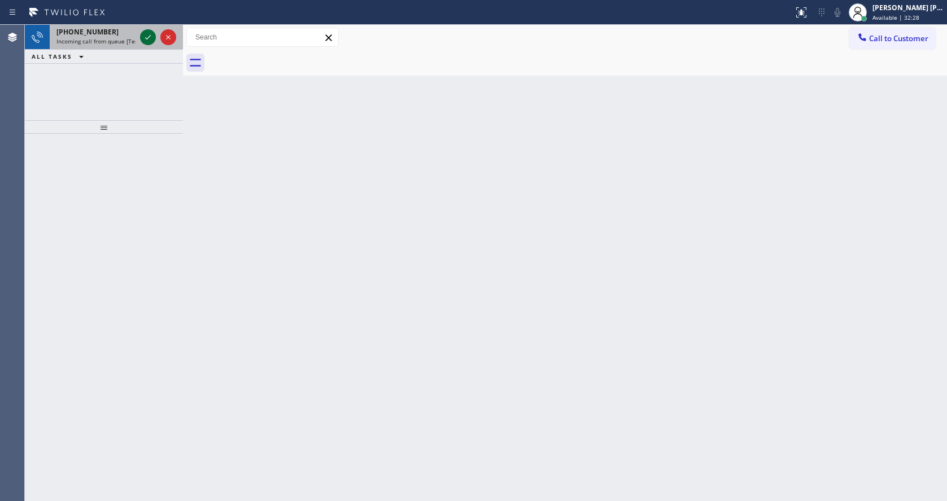
click at [147, 37] on icon at bounding box center [148, 37] width 14 height 14
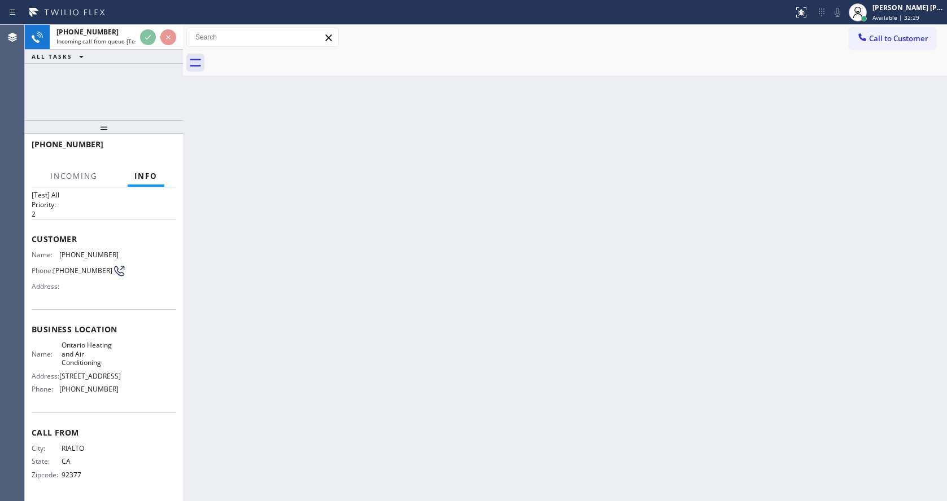
scroll to position [32, 0]
click at [352, 334] on div "Back to Dashboard Change Sender ID Customers Technicians Select a contact Outbo…" at bounding box center [565, 263] width 764 height 477
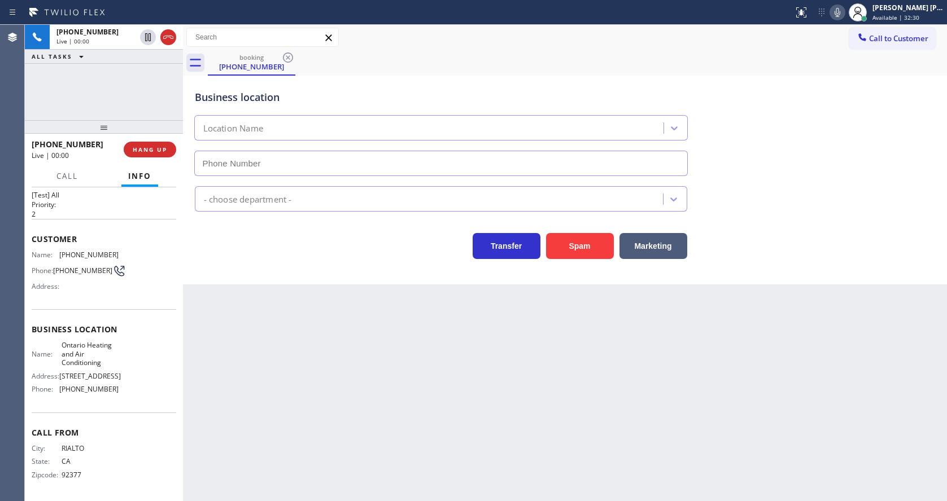
type input "[PHONE_NUMBER]"
click at [288, 382] on div "Back to Dashboard Change Sender ID Customers Technicians Select a contact Outbo…" at bounding box center [565, 263] width 764 height 477
drag, startPoint x: 285, startPoint y: 407, endPoint x: 282, endPoint y: 496, distance: 89.3
click at [285, 407] on div "Back to Dashboard Change Sender ID Customers Technicians Select a contact Outbo…" at bounding box center [565, 263] width 764 height 477
click at [401, 337] on div "Back to Dashboard Change Sender ID Customers Technicians Select a contact Outbo…" at bounding box center [565, 263] width 764 height 477
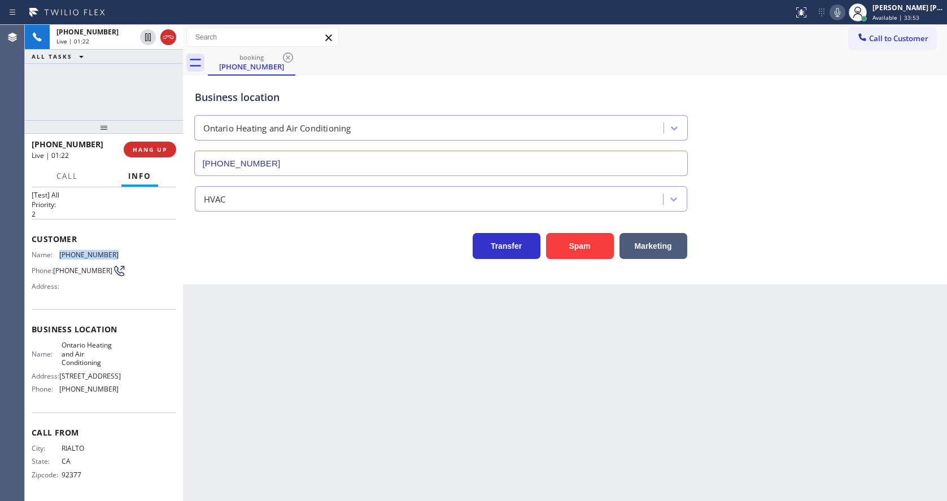
drag, startPoint x: 58, startPoint y: 244, endPoint x: 114, endPoint y: 246, distance: 56.5
click at [114, 251] on div "Name: [PHONE_NUMBER] Phone: [PHONE_NUMBER] Address:" at bounding box center [104, 273] width 145 height 45
drag, startPoint x: 305, startPoint y: 413, endPoint x: 257, endPoint y: 497, distance: 97.4
click at [302, 415] on div "Back to Dashboard Change Sender ID Customers Technicians Select a contact Outbo…" at bounding box center [565, 263] width 764 height 477
click at [127, 344] on div "Name: Ontario Heating and Air Conditioning Address: [STREET_ADDRESS] Phone: [PH…" at bounding box center [104, 369] width 145 height 57
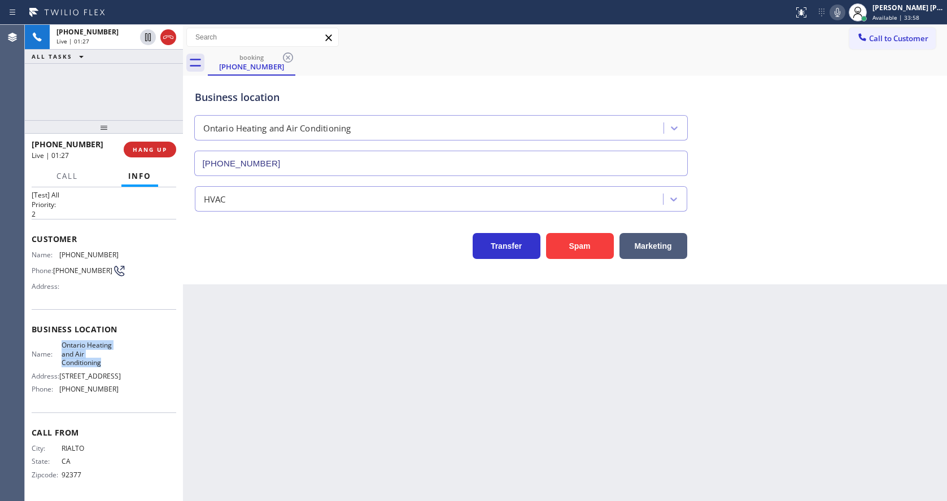
drag, startPoint x: 59, startPoint y: 335, endPoint x: 102, endPoint y: 352, distance: 45.8
click at [102, 352] on div "Name: Ontario Heating and Air Conditioning" at bounding box center [75, 354] width 87 height 26
click at [400, 403] on div "Back to Dashboard Change Sender ID Customers Technicians Select a contact Outbo…" at bounding box center [565, 263] width 764 height 477
drag, startPoint x: 119, startPoint y: 402, endPoint x: 84, endPoint y: 405, distance: 35.1
click at [119, 402] on div "Business location Name: [GEOGRAPHIC_DATA] Heating and Air Conditioning Address:…" at bounding box center [104, 360] width 145 height 103
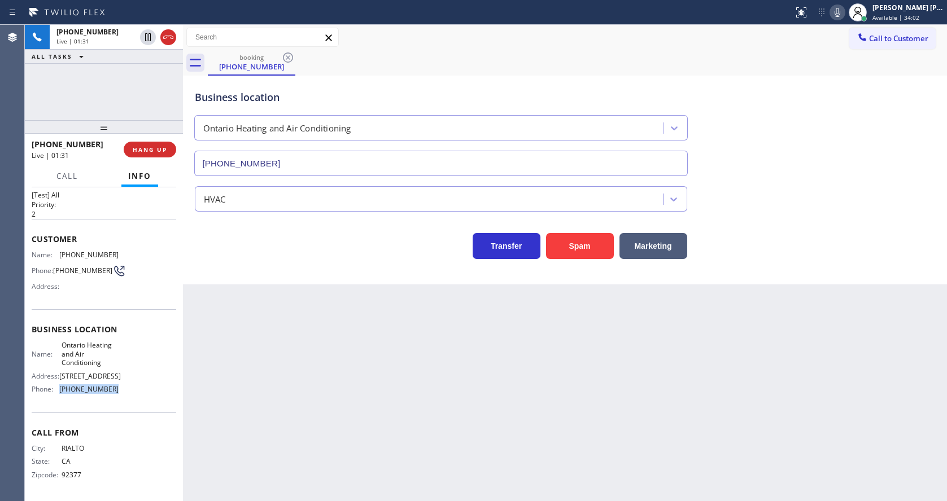
drag, startPoint x: 58, startPoint y: 388, endPoint x: 134, endPoint y: 390, distance: 76.2
click at [134, 390] on div "Name: Ontario Heating and Air Conditioning Address: [STREET_ADDRESS] Phone: [PH…" at bounding box center [104, 369] width 145 height 57
click at [264, 399] on div "Back to Dashboard Change Sender ID Customers Technicians Select a contact Outbo…" at bounding box center [565, 263] width 764 height 477
click at [466, 352] on div "Back to Dashboard Change Sender ID Customers Technicians Select a contact Outbo…" at bounding box center [565, 263] width 764 height 477
click at [292, 429] on div "Back to Dashboard Change Sender ID Customers Technicians Select a contact Outbo…" at bounding box center [565, 263] width 764 height 477
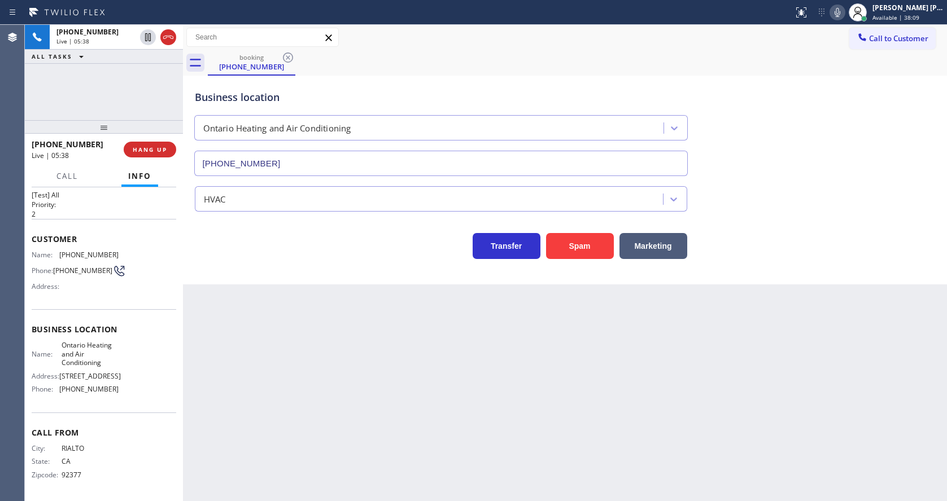
click at [839, 16] on icon at bounding box center [838, 13] width 14 height 14
click at [150, 35] on icon at bounding box center [148, 37] width 6 height 8
click at [322, 465] on div "Back to Dashboard Change Sender ID Customers Technicians Select a contact Outbo…" at bounding box center [565, 263] width 764 height 477
drag, startPoint x: 479, startPoint y: 405, endPoint x: 374, endPoint y: 447, distance: 113.2
click at [479, 405] on div "Back to Dashboard Change Sender ID Customers Technicians Select a contact Outbo…" at bounding box center [565, 263] width 764 height 477
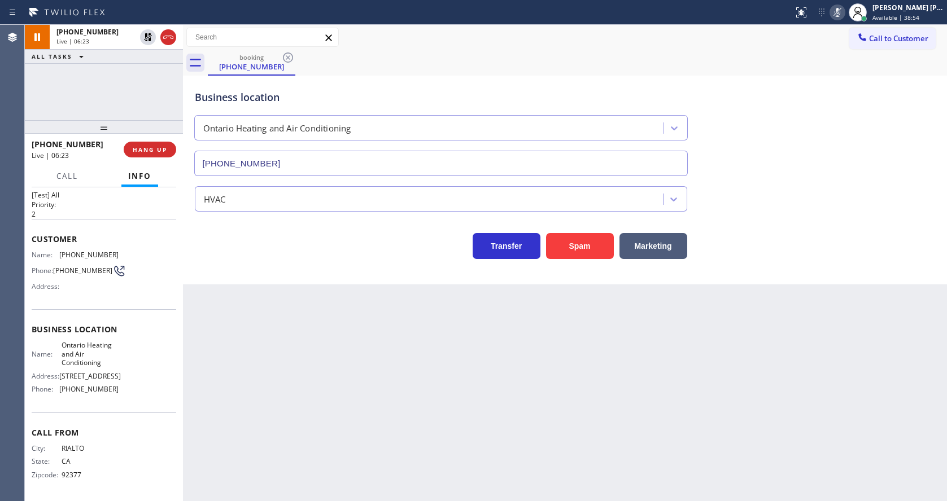
drag, startPoint x: 281, startPoint y: 447, endPoint x: 287, endPoint y: 451, distance: 7.1
click at [281, 447] on div "Back to Dashboard Change Sender ID Customers Technicians Select a contact Outbo…" at bounding box center [565, 263] width 764 height 477
drag, startPoint x: 255, startPoint y: 377, endPoint x: 288, endPoint y: 352, distance: 41.2
click at [255, 377] on div "Back to Dashboard Change Sender ID Customers Technicians Select a contact Outbo…" at bounding box center [565, 263] width 764 height 477
click at [239, 300] on div "Back to Dashboard Change Sender ID Customers Technicians Select a contact Outbo…" at bounding box center [565, 263] width 764 height 477
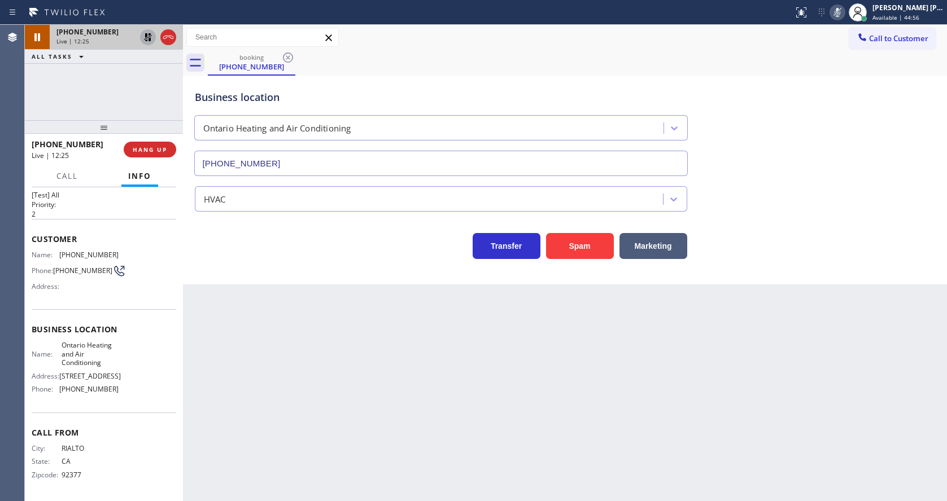
click at [146, 38] on icon at bounding box center [148, 37] width 14 height 14
click at [840, 14] on icon at bounding box center [838, 12] width 6 height 9
click at [851, 91] on div "Business location [GEOGRAPHIC_DATA] Heating and Air Conditioning [PHONE_NUMBER]" at bounding box center [565, 125] width 745 height 102
click at [369, 317] on div "Back to Dashboard Change Sender ID Customers Technicians Select a contact Outbo…" at bounding box center [565, 263] width 764 height 477
drag, startPoint x: 324, startPoint y: 423, endPoint x: 307, endPoint y: 448, distance: 30.1
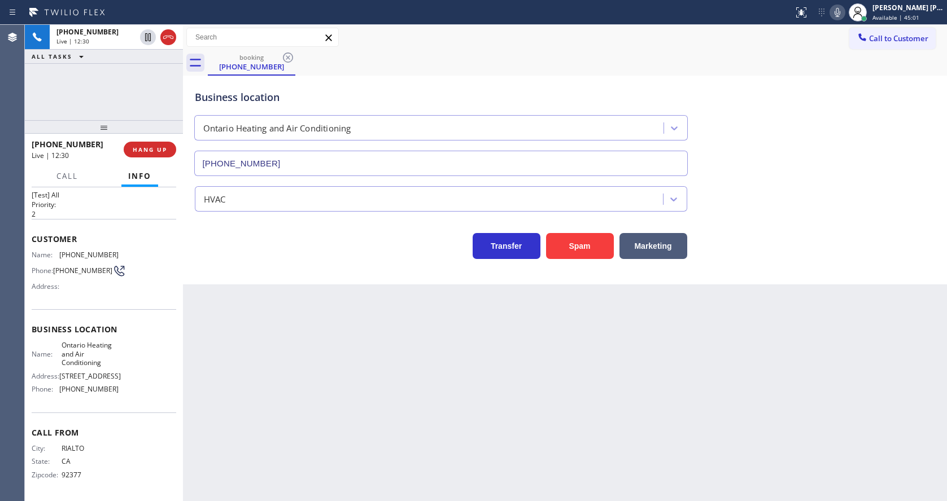
click at [324, 423] on div "Back to Dashboard Change Sender ID Customers Technicians Select a contact Outbo…" at bounding box center [565, 263] width 764 height 477
click at [486, 380] on div "Back to Dashboard Change Sender ID Customers Technicians Select a contact Outbo…" at bounding box center [565, 263] width 764 height 477
click at [390, 433] on div "Back to Dashboard Change Sender ID Customers Technicians Select a contact Outbo…" at bounding box center [565, 263] width 764 height 477
click at [230, 420] on div "Back to Dashboard Change Sender ID Customers Technicians Select a contact Outbo…" at bounding box center [565, 263] width 764 height 477
drag, startPoint x: 374, startPoint y: 400, endPoint x: 715, endPoint y: 167, distance: 413.9
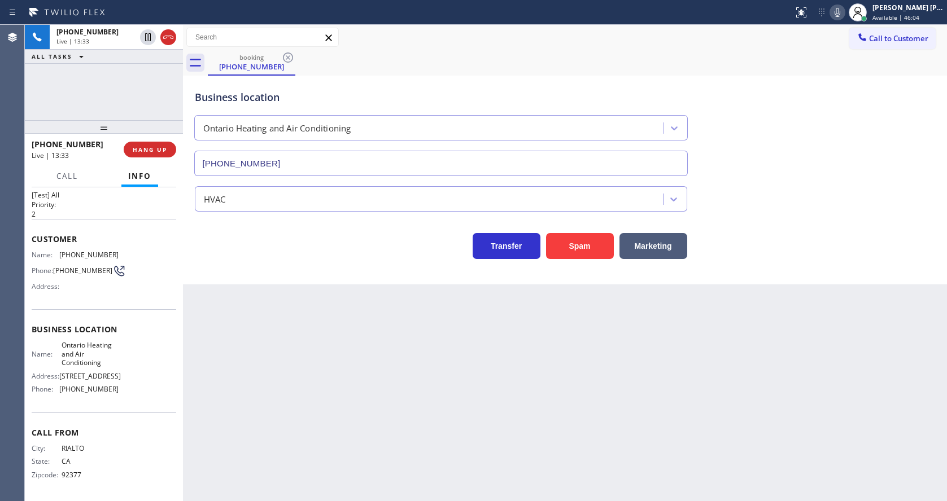
click at [374, 400] on div "Back to Dashboard Change Sender ID Customers Technicians Select a contact Outbo…" at bounding box center [565, 263] width 764 height 477
click at [843, 8] on icon at bounding box center [838, 13] width 14 height 14
click at [813, 115] on div "Business location [GEOGRAPHIC_DATA] Heating and Air Conditioning [PHONE_NUMBER]" at bounding box center [565, 125] width 745 height 102
click at [835, 14] on div at bounding box center [837, 13] width 16 height 14
click at [842, 70] on div "booking [PHONE_NUMBER]" at bounding box center [577, 62] width 739 height 25
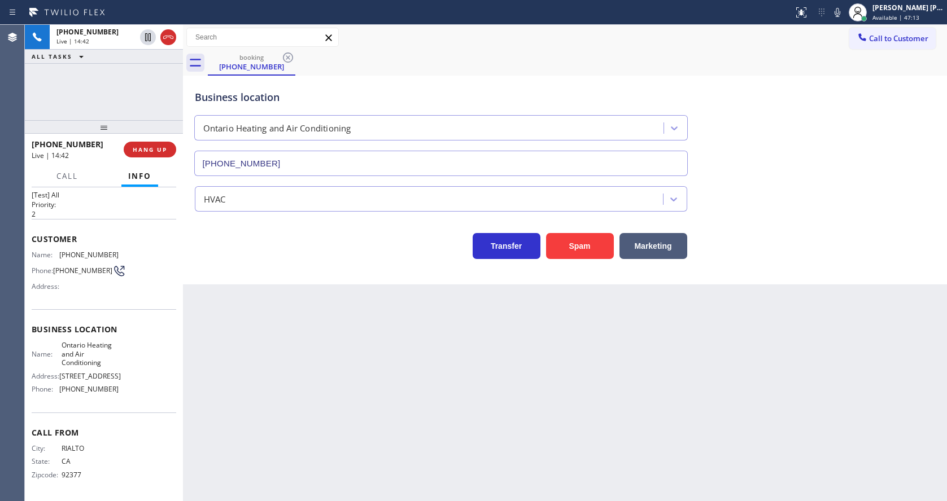
drag, startPoint x: 398, startPoint y: 378, endPoint x: 363, endPoint y: 483, distance: 110.9
click at [394, 387] on div "Back to Dashboard Change Sender ID Customers Technicians Select a contact Outbo…" at bounding box center [565, 263] width 764 height 477
click at [887, 136] on div "Business location [GEOGRAPHIC_DATA] Heating and Air Conditioning [PHONE_NUMBER]" at bounding box center [565, 125] width 745 height 102
click at [838, 12] on icon at bounding box center [838, 13] width 14 height 14
click at [822, 54] on div "booking [PHONE_NUMBER]" at bounding box center [577, 62] width 739 height 25
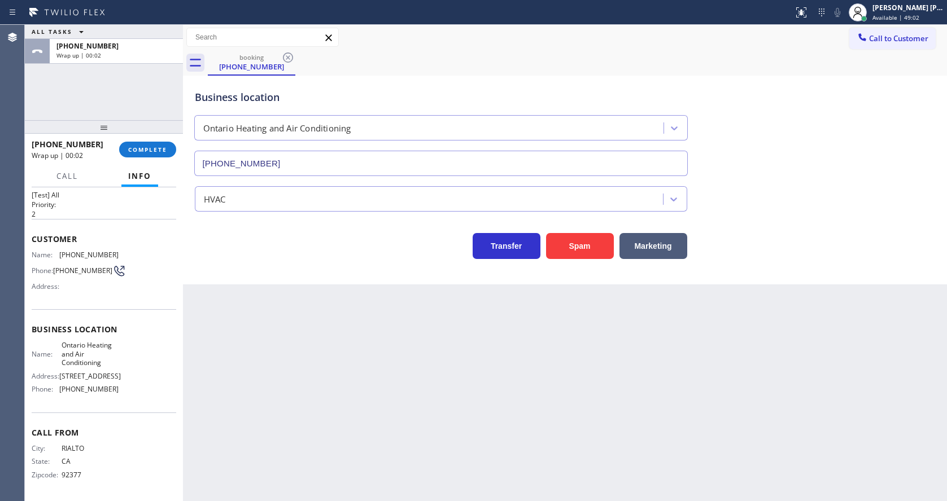
click at [246, 464] on div "Back to Dashboard Change Sender ID Customers Technicians Select a contact Outbo…" at bounding box center [565, 263] width 764 height 477
drag, startPoint x: 287, startPoint y: 254, endPoint x: 252, endPoint y: 241, distance: 37.1
click at [287, 254] on div "Transfer Spam Marketing" at bounding box center [441, 244] width 497 height 32
click at [442, 378] on div "Back to Dashboard Change Sender ID Customers Technicians Select a contact Outbo…" at bounding box center [565, 263] width 764 height 477
click at [150, 145] on button "COMPLETE" at bounding box center [147, 150] width 57 height 16
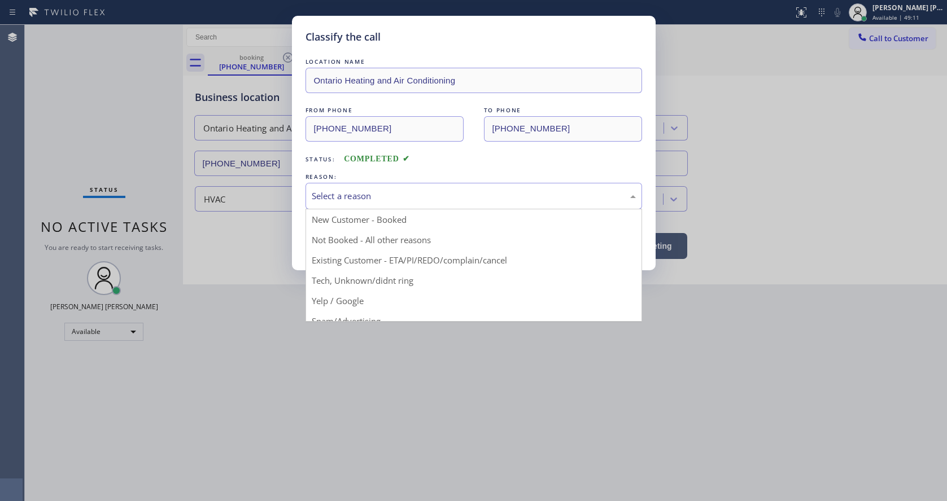
click at [397, 191] on div "Select a reason" at bounding box center [474, 196] width 324 height 13
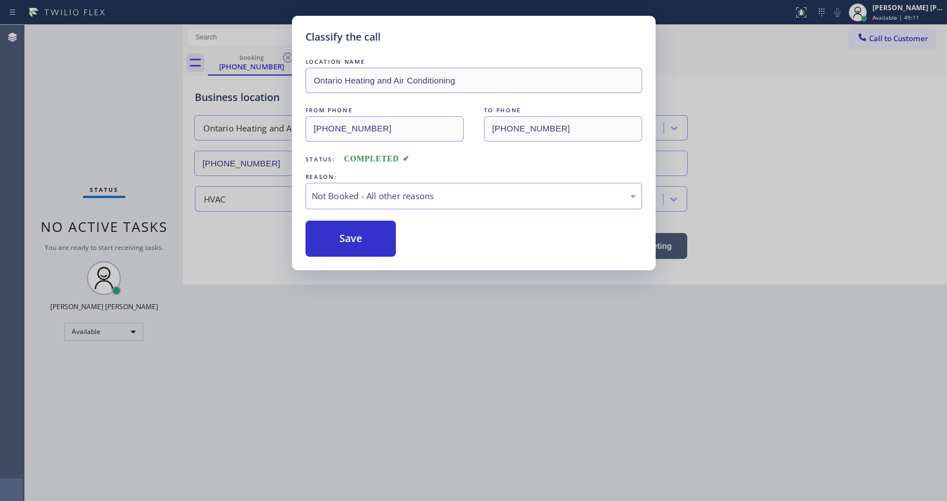
click at [351, 233] on button "Save" at bounding box center [350, 239] width 91 height 36
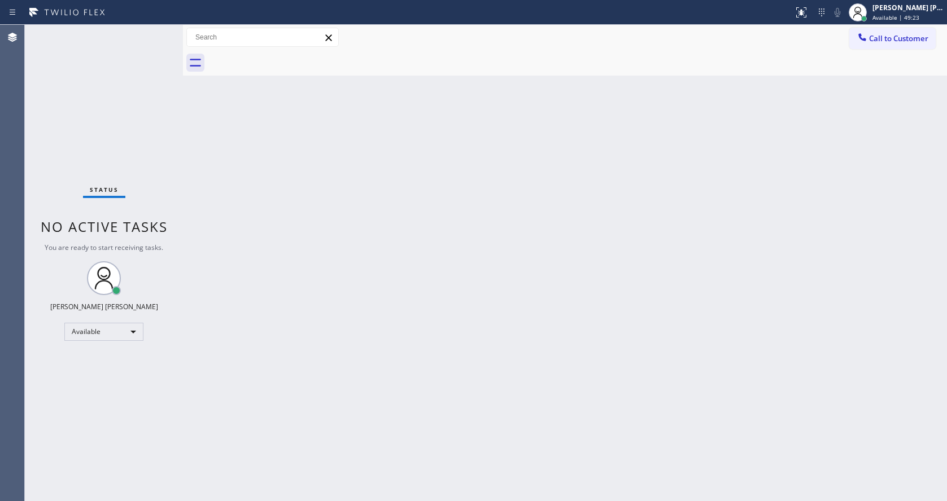
click at [368, 302] on div "Back to Dashboard Change Sender ID Customers Technicians Select a contact Outbo…" at bounding box center [565, 263] width 764 height 477
click at [474, 307] on div "Back to Dashboard Change Sender ID Customers Technicians Select a contact Outbo…" at bounding box center [565, 263] width 764 height 477
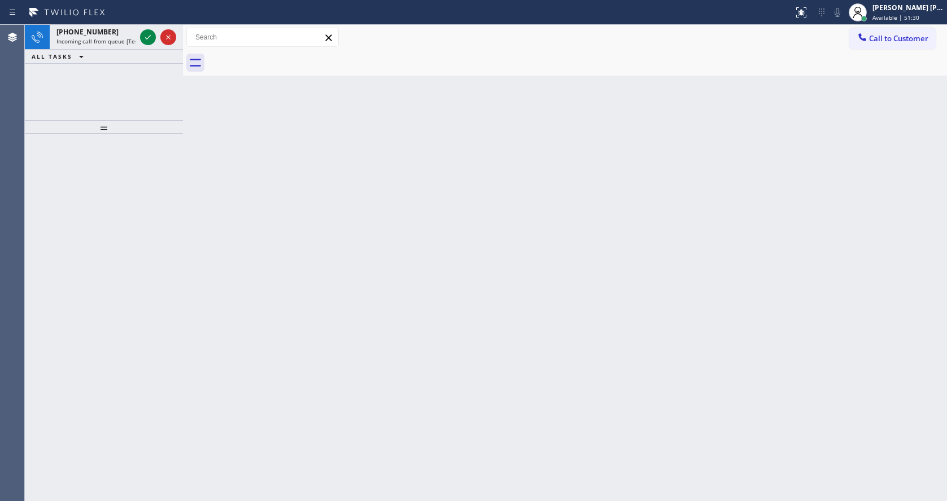
click at [221, 159] on div "Back to Dashboard Change Sender ID Customers Technicians Select a contact Outbo…" at bounding box center [565, 263] width 764 height 477
click at [110, 36] on div "[PHONE_NUMBER]" at bounding box center [95, 32] width 79 height 10
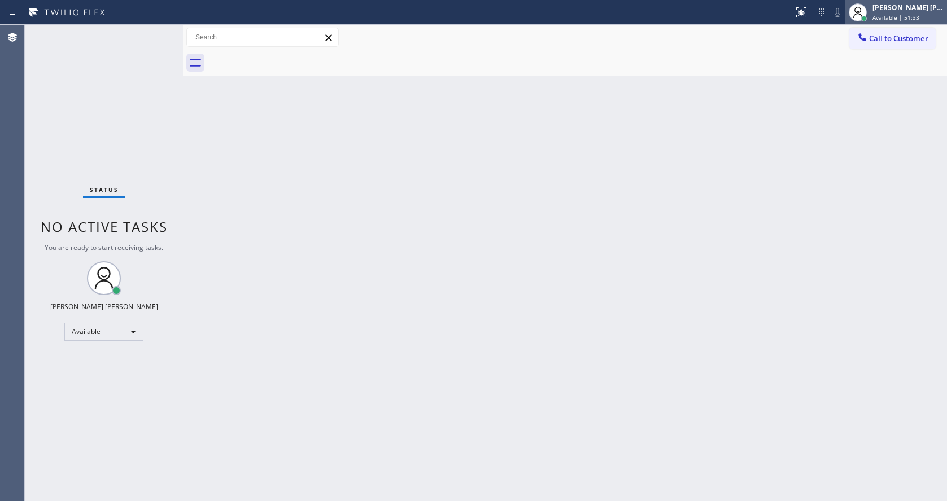
click at [902, 21] on span "Available | 51:33" at bounding box center [895, 18] width 47 height 8
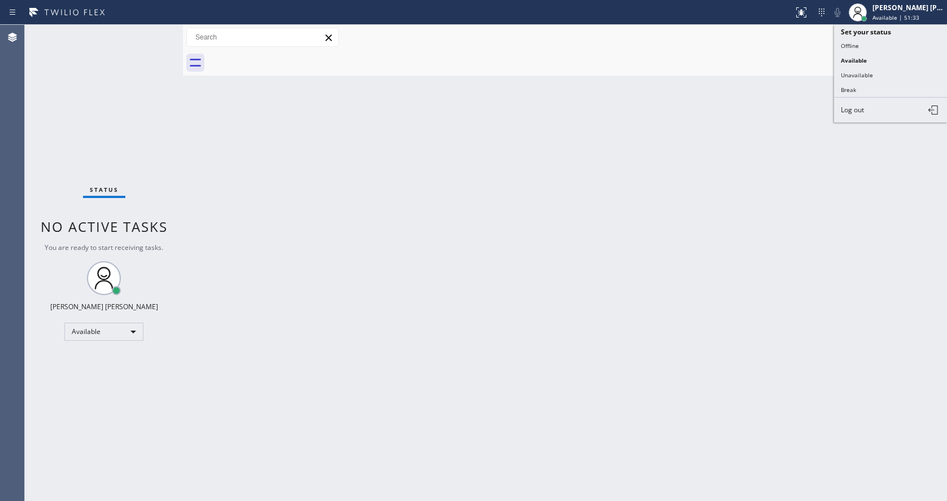
drag, startPoint x: 670, startPoint y: 189, endPoint x: 682, endPoint y: 185, distance: 13.2
click at [674, 188] on div "Back to Dashboard Change Sender ID Customers Technicians Select a contact Outbo…" at bounding box center [565, 263] width 764 height 477
click at [877, 40] on span "Call to Customer" at bounding box center [898, 38] width 59 height 10
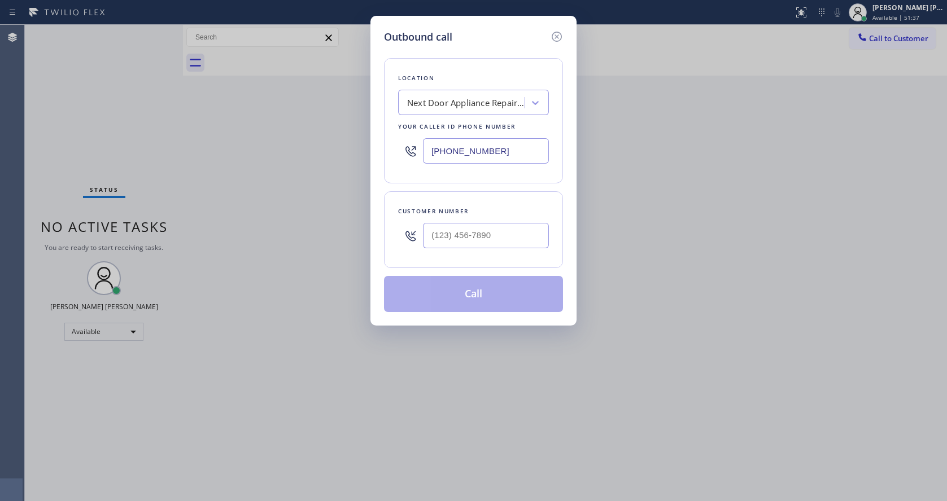
click at [469, 149] on input "[PHONE_NUMBER]" at bounding box center [486, 150] width 126 height 25
paste input "909) 341-1104"
type input "[PHONE_NUMBER]"
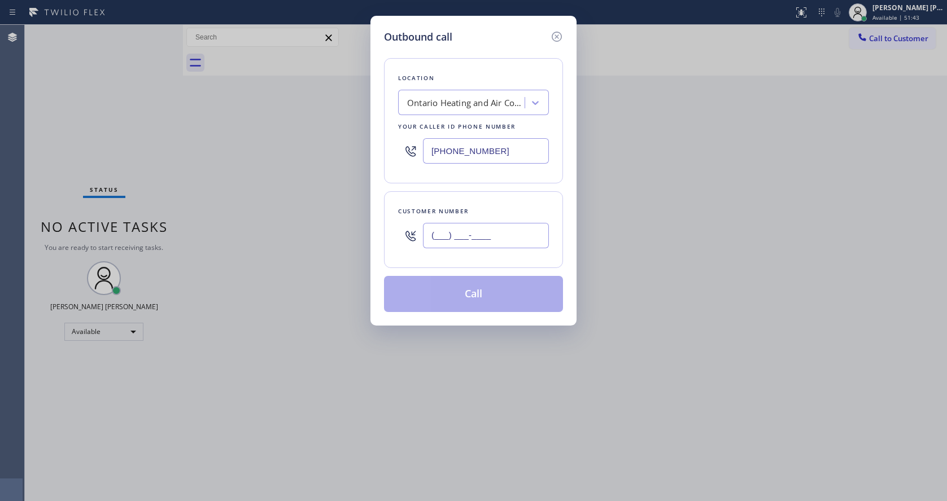
click at [455, 241] on input "(___) ___-____" at bounding box center [486, 235] width 126 height 25
paste input "909) 562-8042"
type input "[PHONE_NUMBER]"
click at [456, 291] on button "Call" at bounding box center [473, 294] width 179 height 36
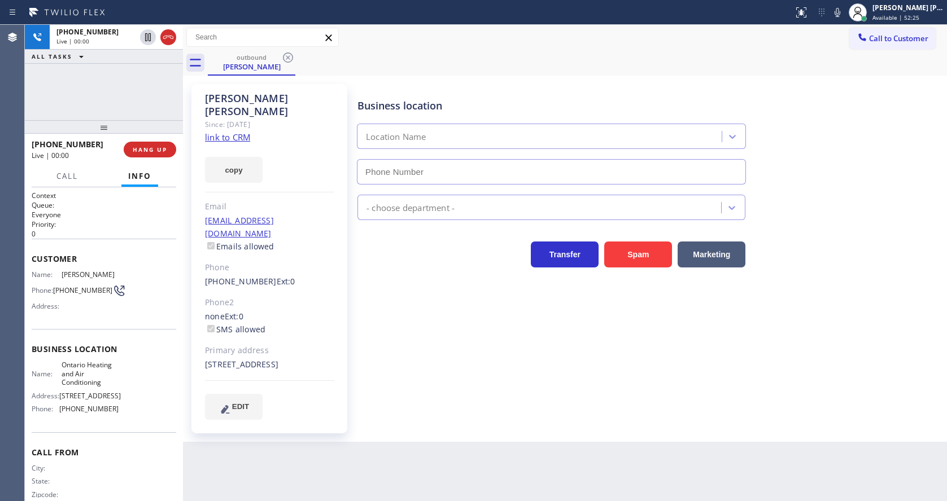
type input "[PHONE_NUMBER]"
click at [403, 350] on div "Business location [GEOGRAPHIC_DATA] Heating and Air Conditioning [PHONE_NUMBER]…" at bounding box center [649, 252] width 589 height 330
click at [444, 404] on div "Business location [GEOGRAPHIC_DATA] Heating and Air Conditioning [PHONE_NUMBER]…" at bounding box center [649, 263] width 589 height 352
click at [379, 318] on div "Business location [GEOGRAPHIC_DATA] Heating and Air Conditioning [PHONE_NUMBER]…" at bounding box center [649, 252] width 589 height 330
click at [330, 312] on div "[PERSON_NAME] Since: [DATE] link to CRM copy Email [EMAIL_ADDRESS][DOMAIN_NAME]…" at bounding box center [269, 259] width 156 height 350
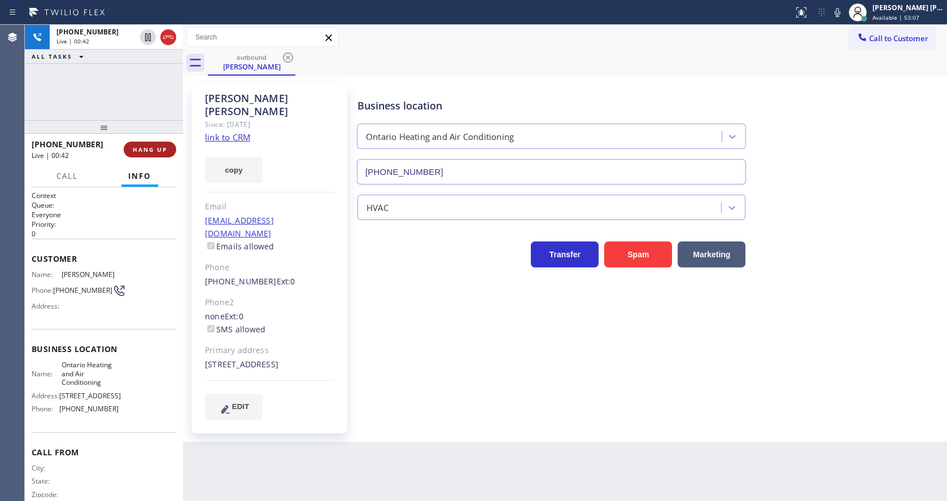
click at [147, 152] on span "HANG UP" at bounding box center [150, 150] width 34 height 8
click at [137, 139] on div "[PHONE_NUMBER] Wrap up | 00:53 COMPLETE" at bounding box center [104, 149] width 145 height 29
click at [137, 142] on button "COMPLETE" at bounding box center [147, 150] width 57 height 16
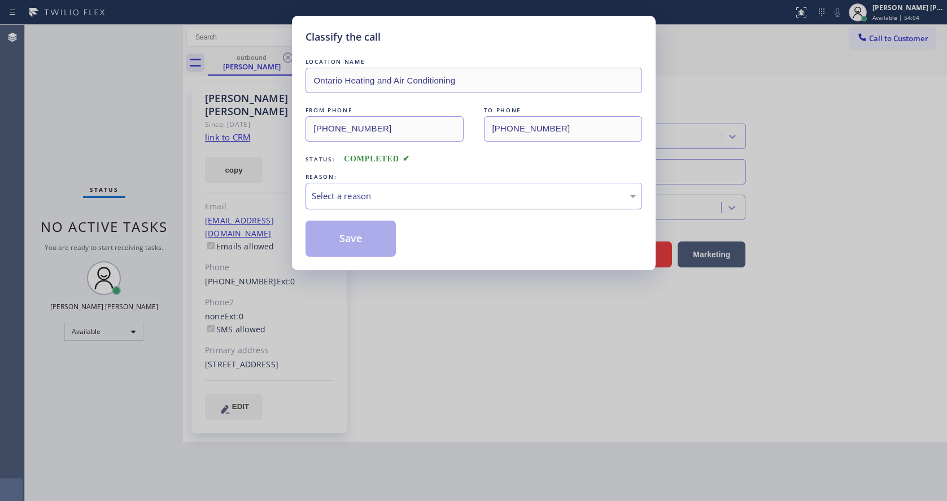
click at [353, 202] on div "Select a reason" at bounding box center [474, 196] width 324 height 13
click at [349, 239] on button "Save" at bounding box center [350, 239] width 91 height 36
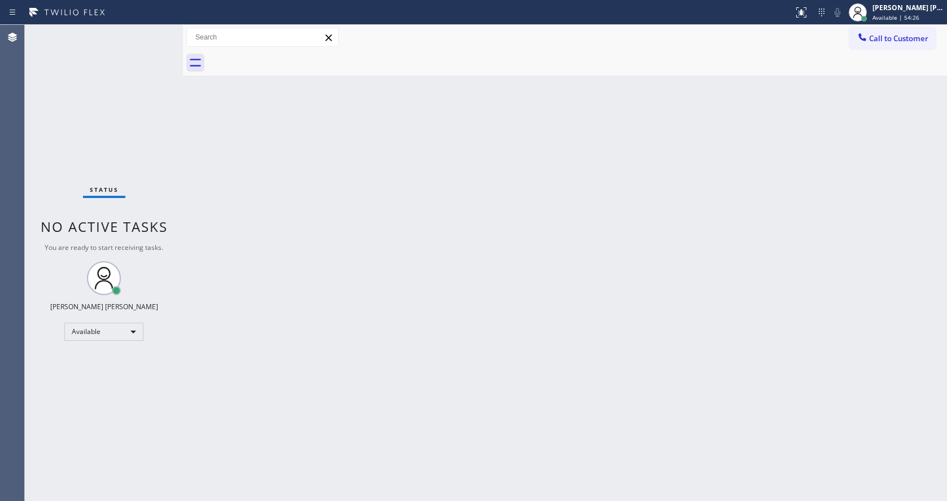
click at [119, 70] on div "Status No active tasks You are ready to start receiving tasks. [PERSON_NAME] [P…" at bounding box center [104, 263] width 158 height 477
click at [156, 32] on div "Status No active tasks You are ready to start receiving tasks. [PERSON_NAME] [P…" at bounding box center [104, 263] width 158 height 477
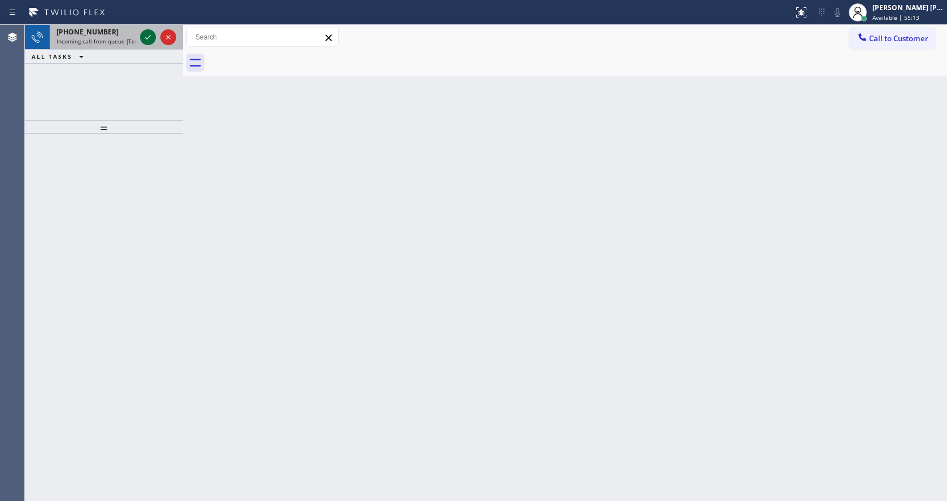
click at [148, 29] on button at bounding box center [148, 37] width 16 height 16
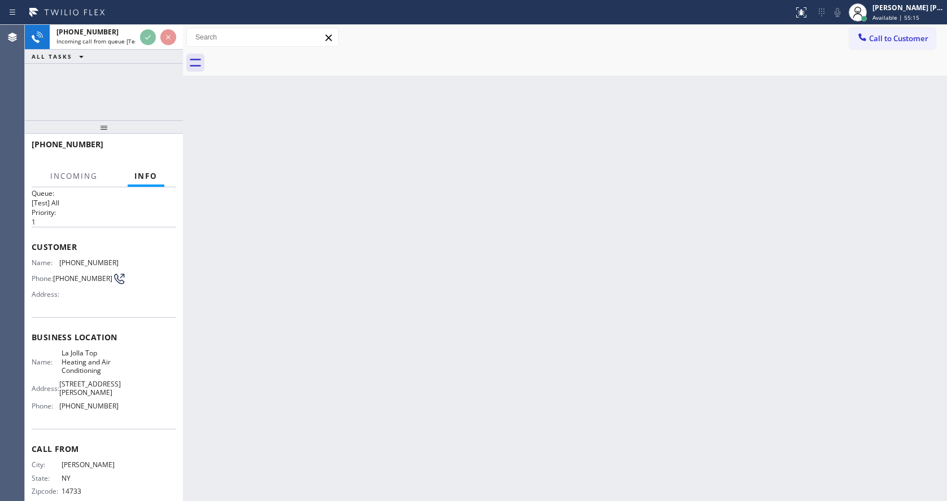
scroll to position [24, 0]
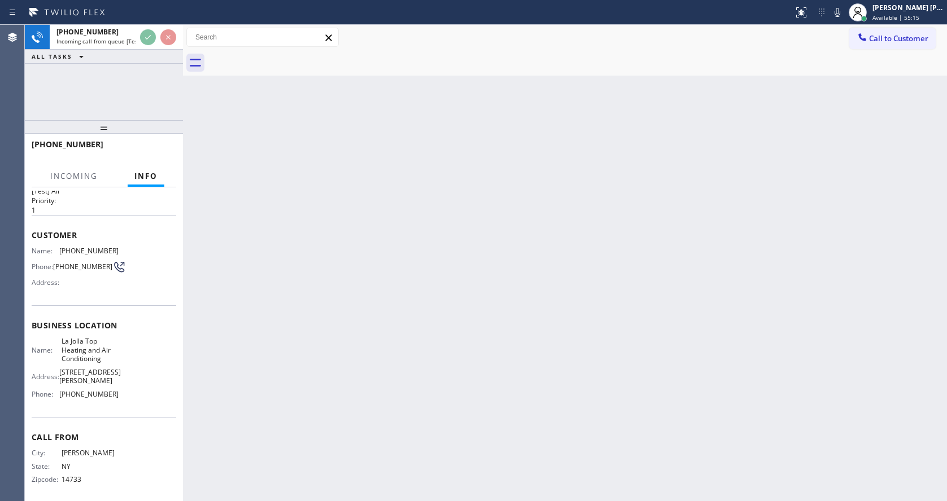
click at [346, 328] on div "Back to Dashboard Change Sender ID Customers Technicians Select a contact Outbo…" at bounding box center [565, 263] width 764 height 477
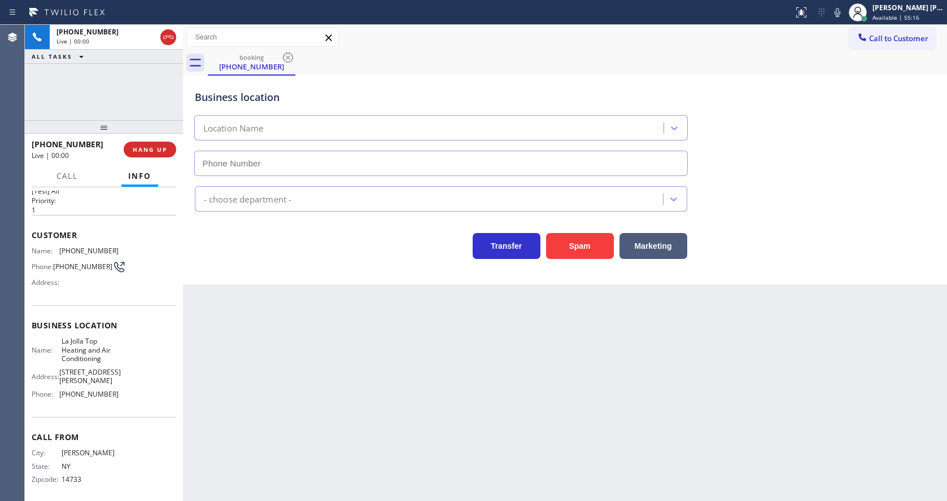
type input "[PHONE_NUMBER]"
click at [346, 328] on div "Back to Dashboard Change Sender ID Customers Technicians Select a contact Outbo…" at bounding box center [565, 263] width 764 height 477
click at [248, 480] on div "Back to Dashboard Change Sender ID Customers Technicians Select a contact Outbo…" at bounding box center [565, 263] width 764 height 477
click at [436, 368] on div "Back to Dashboard Change Sender ID Customers Technicians Select a contact Outbo…" at bounding box center [565, 263] width 764 height 477
click at [147, 147] on span "HANG UP" at bounding box center [150, 150] width 34 height 8
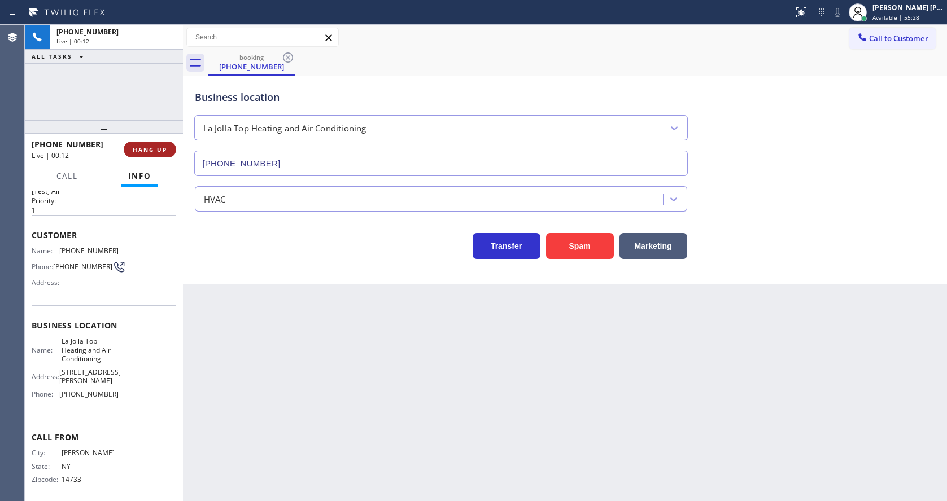
click at [147, 147] on span "HANG UP" at bounding box center [150, 150] width 34 height 8
click at [147, 147] on span "COMPLETE" at bounding box center [147, 150] width 39 height 8
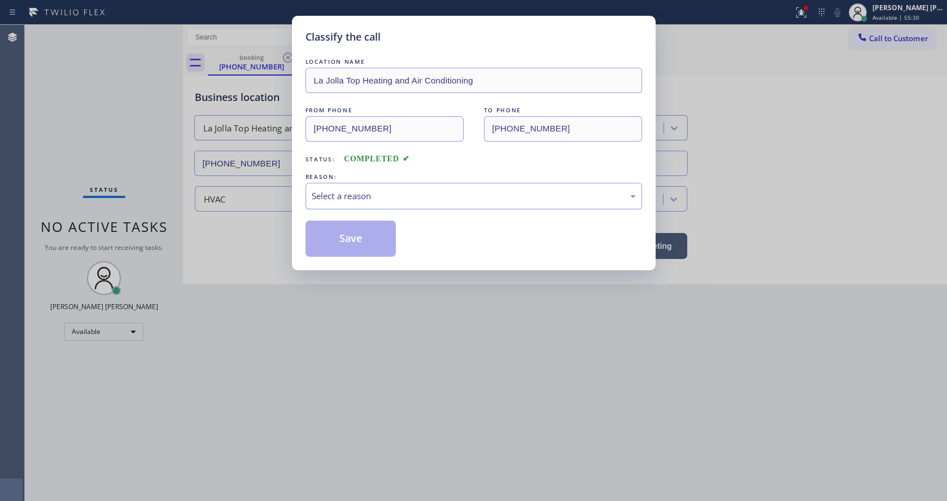
click at [397, 199] on div "Select a reason" at bounding box center [474, 196] width 324 height 13
click at [353, 243] on button "Save" at bounding box center [350, 239] width 91 height 36
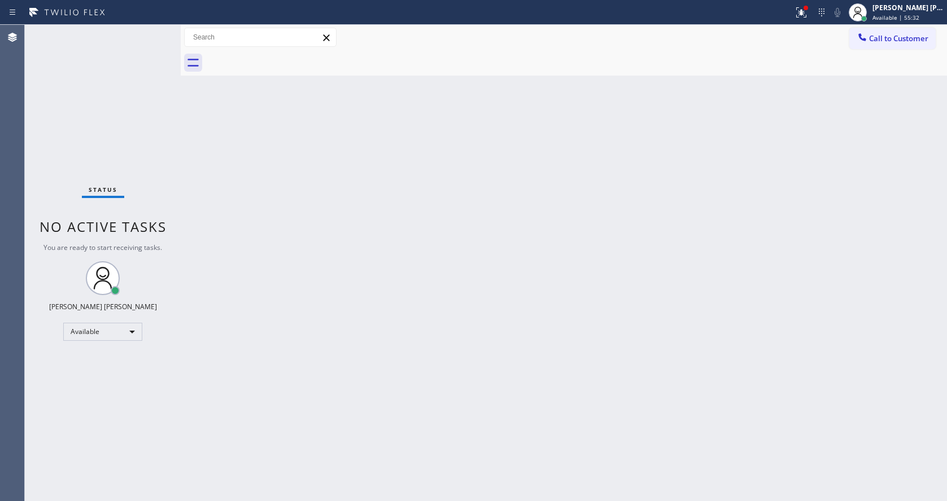
drag, startPoint x: 184, startPoint y: 43, endPoint x: 151, endPoint y: 41, distance: 32.8
click at [151, 41] on div "Status No active tasks You are ready to start receiving tasks. [PERSON_NAME] [P…" at bounding box center [486, 263] width 922 height 477
click at [151, 34] on div "Status No active tasks You are ready to start receiving tasks. [PERSON_NAME] [P…" at bounding box center [103, 263] width 156 height 477
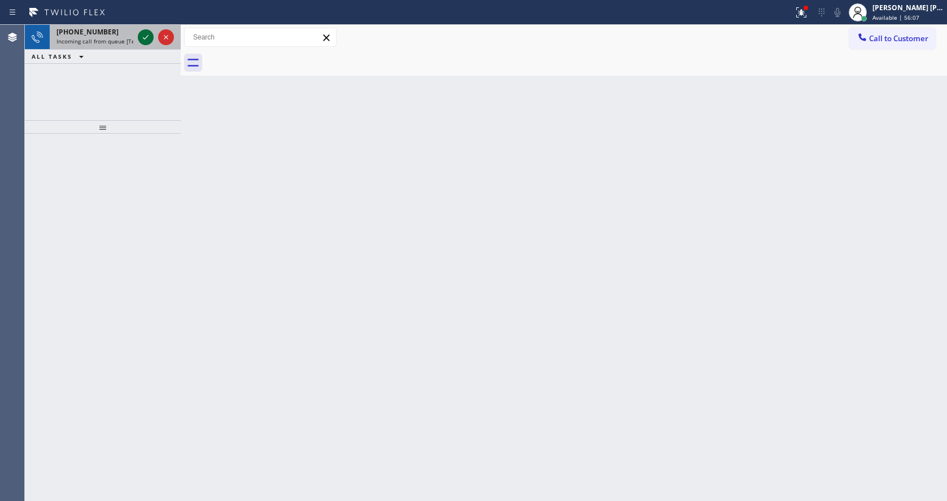
click at [151, 34] on icon at bounding box center [146, 37] width 14 height 14
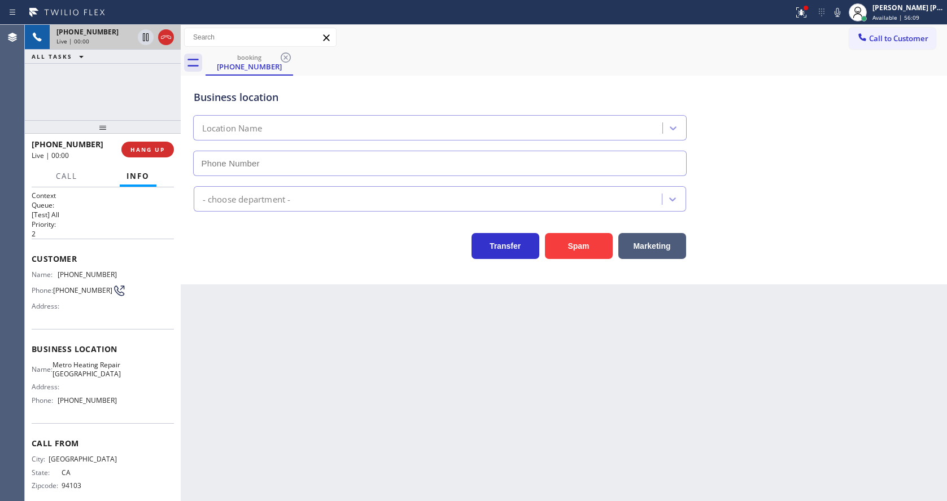
type input "[PHONE_NUMBER]"
click at [356, 348] on div "Back to Dashboard Change Sender ID Customers Technicians Select a contact Outbo…" at bounding box center [564, 263] width 766 height 477
click at [272, 338] on div "Back to Dashboard Change Sender ID Customers Technicians Select a contact Outbo…" at bounding box center [564, 263] width 766 height 477
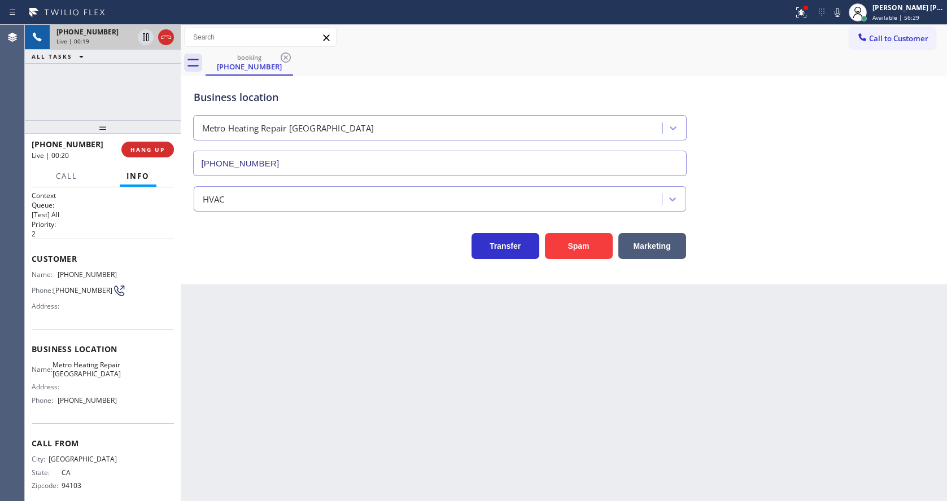
click at [243, 403] on div "Back to Dashboard Change Sender ID Customers Technicians Select a contact Outbo…" at bounding box center [564, 263] width 766 height 477
click at [285, 460] on div "Back to Dashboard Change Sender ID Customers Technicians Select a contact Outbo…" at bounding box center [564, 263] width 766 height 477
click at [457, 451] on div "Back to Dashboard Change Sender ID Customers Technicians Select a contact Outbo…" at bounding box center [564, 263] width 766 height 477
click at [368, 421] on div "Back to Dashboard Change Sender ID Customers Technicians Select a contact Outbo…" at bounding box center [564, 263] width 766 height 477
click at [117, 279] on div "Name: [PHONE_NUMBER] Phone: [PHONE_NUMBER] Address:" at bounding box center [103, 292] width 142 height 45
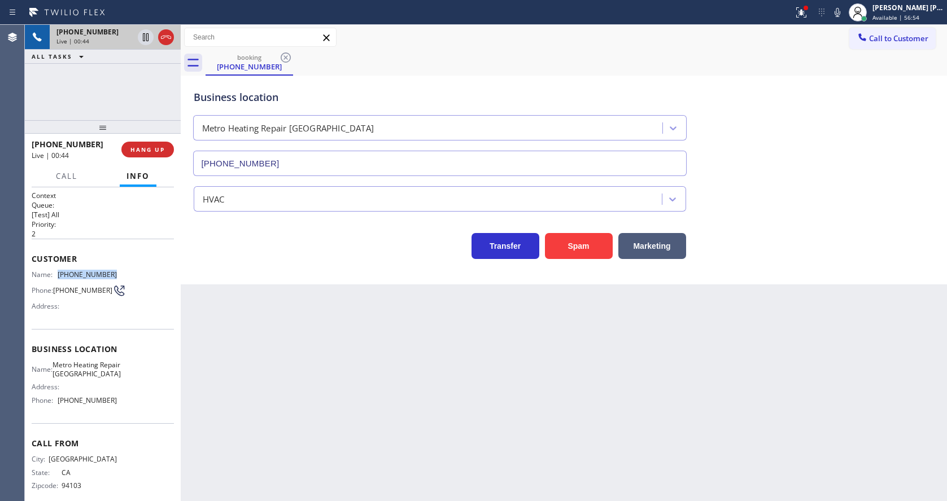
drag, startPoint x: 56, startPoint y: 274, endPoint x: 118, endPoint y: 277, distance: 62.2
click at [118, 277] on div "Name: [PHONE_NUMBER] Phone: [PHONE_NUMBER] Address:" at bounding box center [103, 292] width 142 height 45
click at [295, 333] on div "Back to Dashboard Change Sender ID Customers Technicians Select a contact Outbo…" at bounding box center [564, 263] width 766 height 477
click at [126, 365] on div "Name: Metro Heating Repair [GEOGRAPHIC_DATA] Address: Phone: [PHONE_NUMBER]" at bounding box center [103, 385] width 142 height 49
drag, startPoint x: 59, startPoint y: 367, endPoint x: 94, endPoint y: 388, distance: 40.8
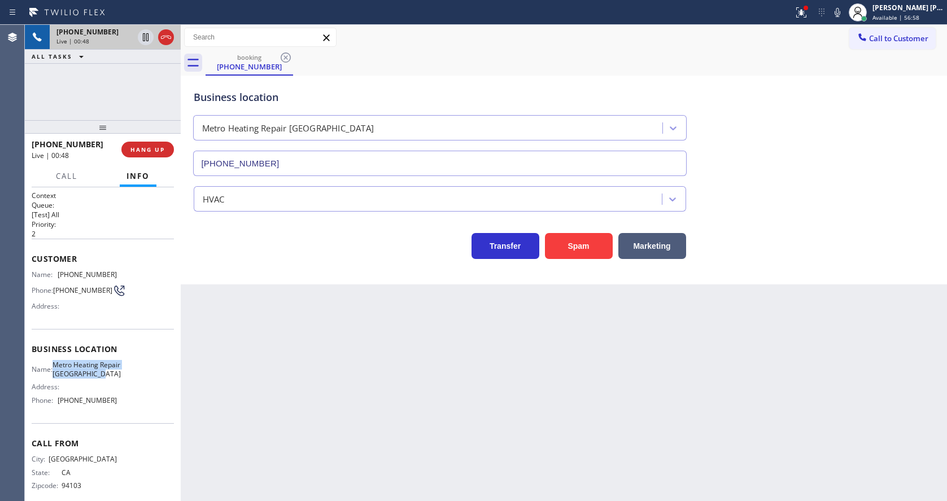
click at [94, 378] on span "Metro Heating Repair [GEOGRAPHIC_DATA]" at bounding box center [87, 370] width 68 height 18
click at [264, 382] on div "Back to Dashboard Change Sender ID Customers Technicians Select a contact Outbo…" at bounding box center [564, 263] width 766 height 477
click at [109, 378] on span "Metro Heating Repair [GEOGRAPHIC_DATA]" at bounding box center [87, 370] width 68 height 18
drag, startPoint x: 59, startPoint y: 412, endPoint x: 132, endPoint y: 412, distance: 73.4
click at [132, 409] on div "Name: Metro Heating Repair [GEOGRAPHIC_DATA] Address: Phone: [PHONE_NUMBER]" at bounding box center [103, 385] width 142 height 49
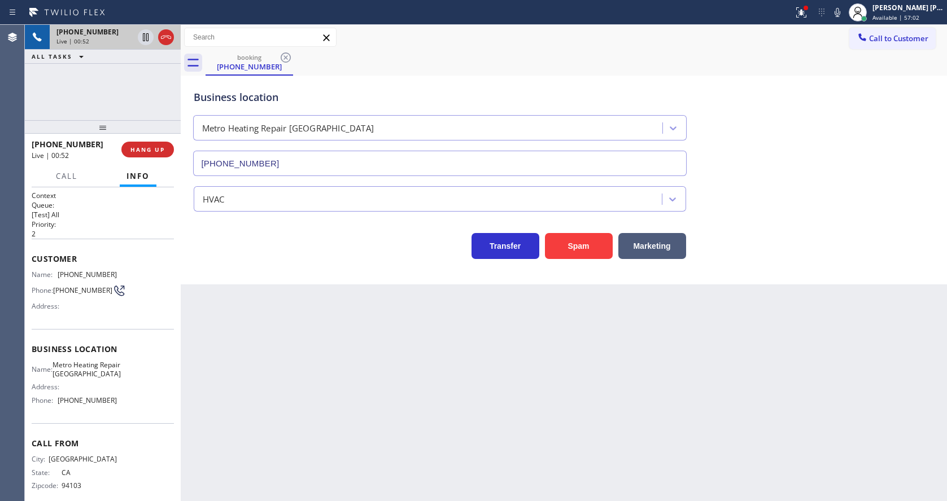
click at [275, 413] on div "Back to Dashboard Change Sender ID Customers Technicians Select a contact Outbo…" at bounding box center [564, 263] width 766 height 477
drag, startPoint x: 800, startPoint y: 10, endPoint x: 803, endPoint y: 49, distance: 39.6
click at [800, 10] on icon at bounding box center [801, 13] width 14 height 14
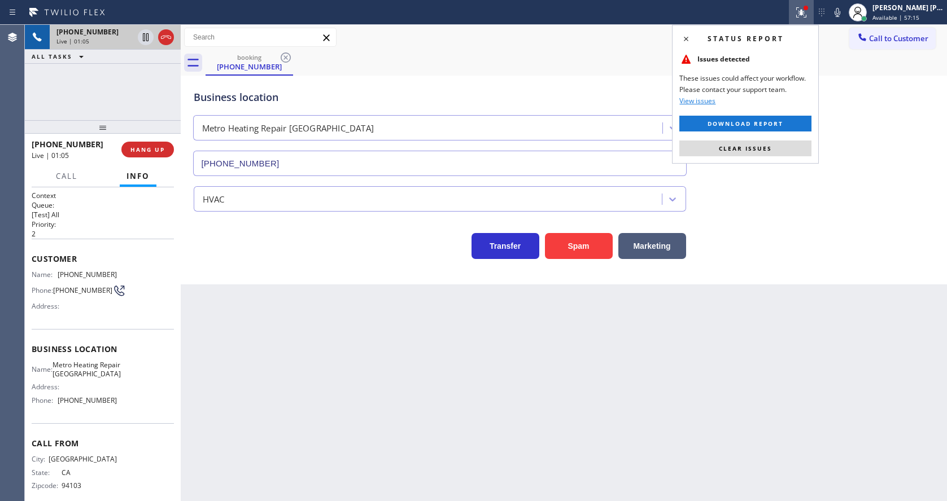
click at [769, 147] on span "Clear issues" at bounding box center [745, 149] width 53 height 8
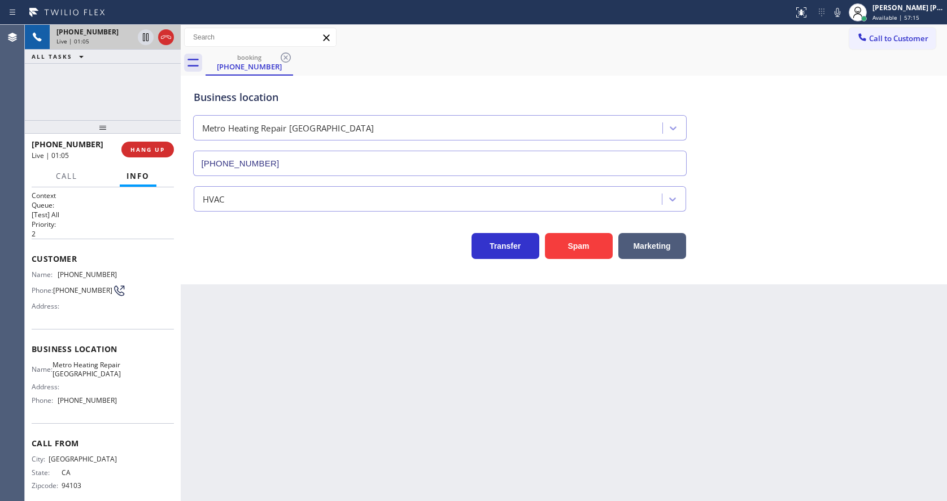
click at [795, 152] on div "Business location Metro Heating Repair [GEOGRAPHIC_DATA] [PHONE_NUMBER]" at bounding box center [563, 125] width 745 height 102
click at [403, 405] on div "Back to Dashboard Change Sender ID Customers Technicians Select a contact Outbo…" at bounding box center [564, 263] width 766 height 477
click at [347, 446] on div "Back to Dashboard Change Sender ID Customers Technicians Select a contact Outbo…" at bounding box center [564, 263] width 766 height 477
click at [475, 356] on div "Back to Dashboard Change Sender ID Customers Technicians Select a contact Outbo…" at bounding box center [564, 263] width 766 height 477
click at [840, 15] on icon at bounding box center [838, 12] width 6 height 9
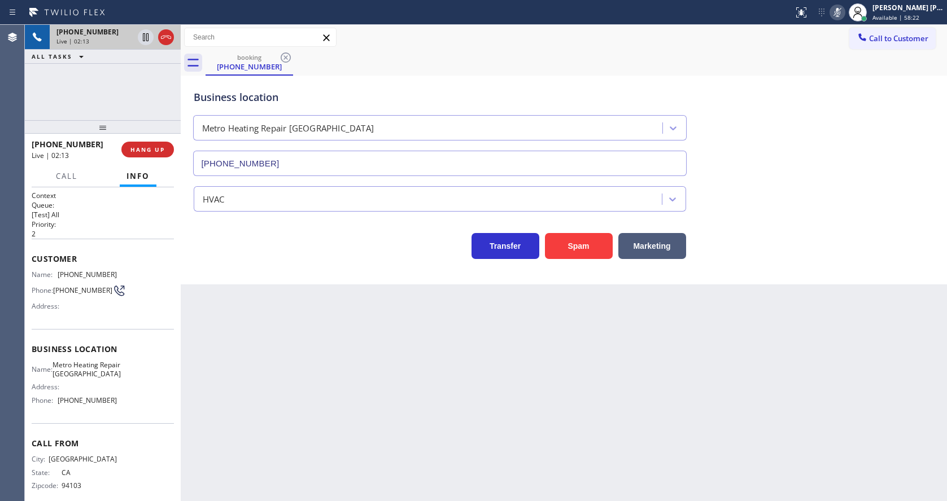
click at [822, 98] on div "Business location Metro Heating Repair [GEOGRAPHIC_DATA] [PHONE_NUMBER]" at bounding box center [563, 125] width 745 height 102
click at [835, 15] on div at bounding box center [837, 13] width 16 height 14
click at [806, 174] on div "Business location Metro Heating Repair [GEOGRAPHIC_DATA] [PHONE_NUMBER]" at bounding box center [563, 125] width 745 height 102
click at [350, 384] on div "Back to Dashboard Change Sender ID Customers Technicians Select a contact Outbo…" at bounding box center [564, 263] width 766 height 477
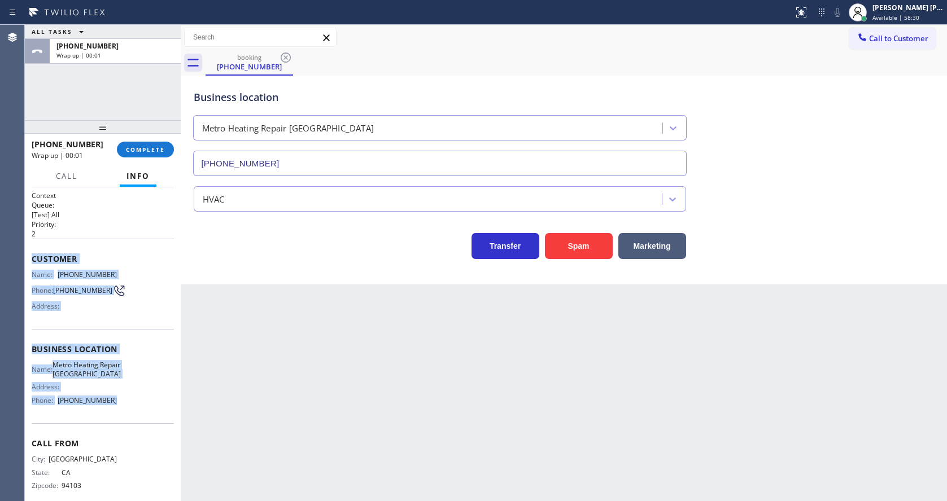
drag, startPoint x: 31, startPoint y: 255, endPoint x: 119, endPoint y: 417, distance: 184.2
click at [119, 417] on div "Context Queue: [Test] All Priority: 2 Customer Name: [PHONE_NUMBER] Phone: [PHO…" at bounding box center [103, 344] width 156 height 314
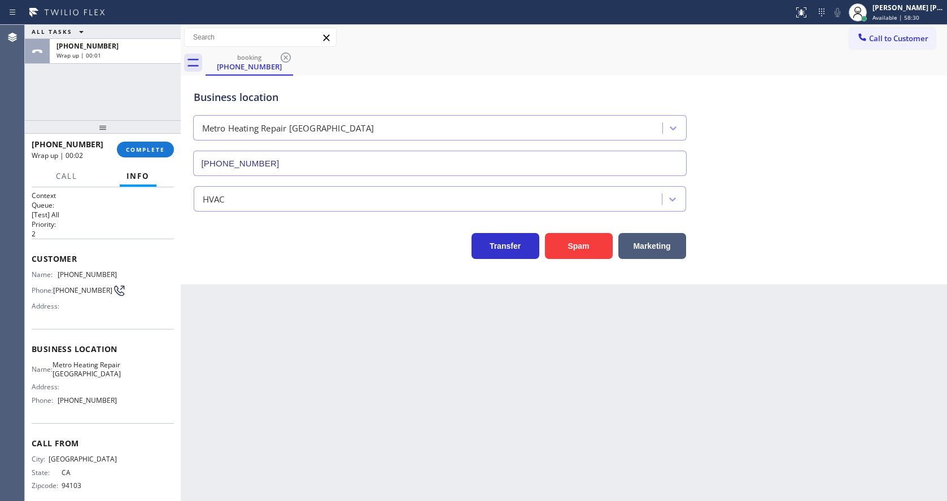
click at [311, 416] on div "Back to Dashboard Change Sender ID Customers Technicians Select a contact Outbo…" at bounding box center [564, 263] width 766 height 477
click at [334, 347] on div "Back to Dashboard Change Sender ID Customers Technicians Select a contact Outbo…" at bounding box center [564, 263] width 766 height 477
click at [138, 146] on span "COMPLETE" at bounding box center [145, 150] width 39 height 8
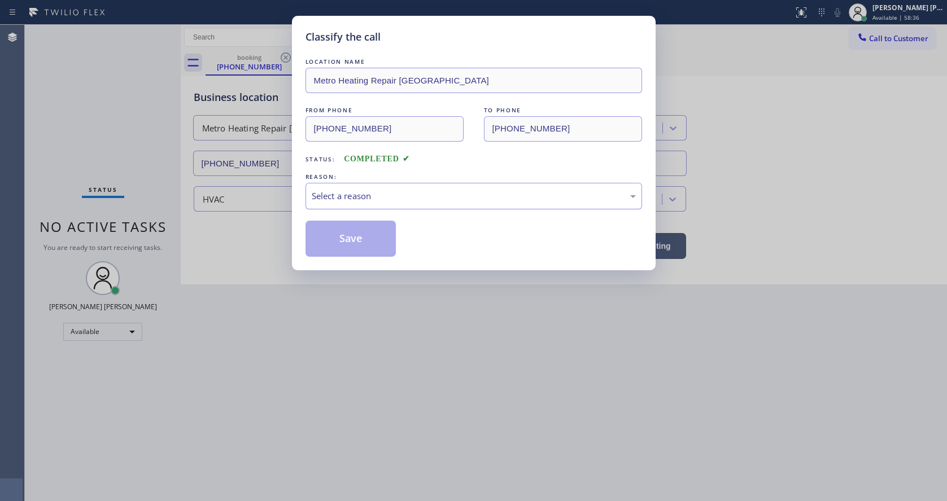
click at [350, 198] on div "Select a reason" at bounding box center [474, 196] width 324 height 13
click at [340, 234] on button "Save" at bounding box center [350, 239] width 91 height 36
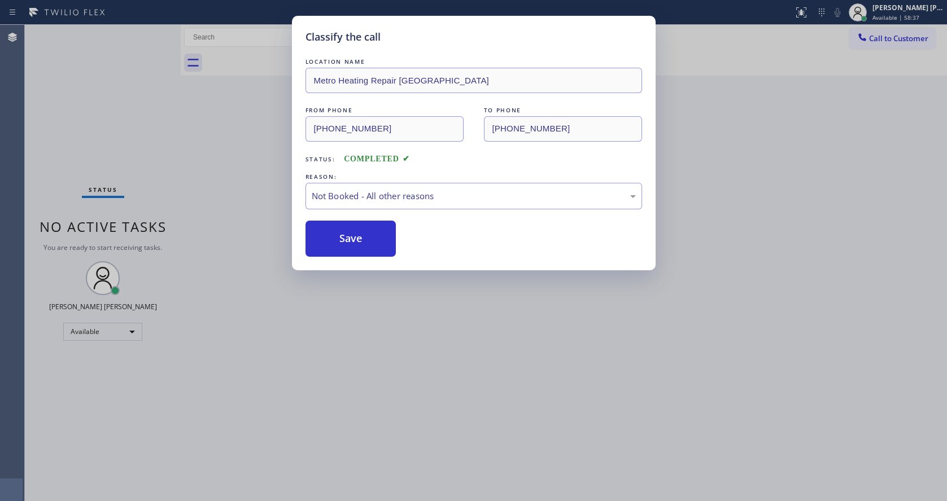
click at [391, 320] on div "Classify the call LOCATION NAME Metro Heating Repair [GEOGRAPHIC_DATA] FROM PHO…" at bounding box center [473, 250] width 947 height 501
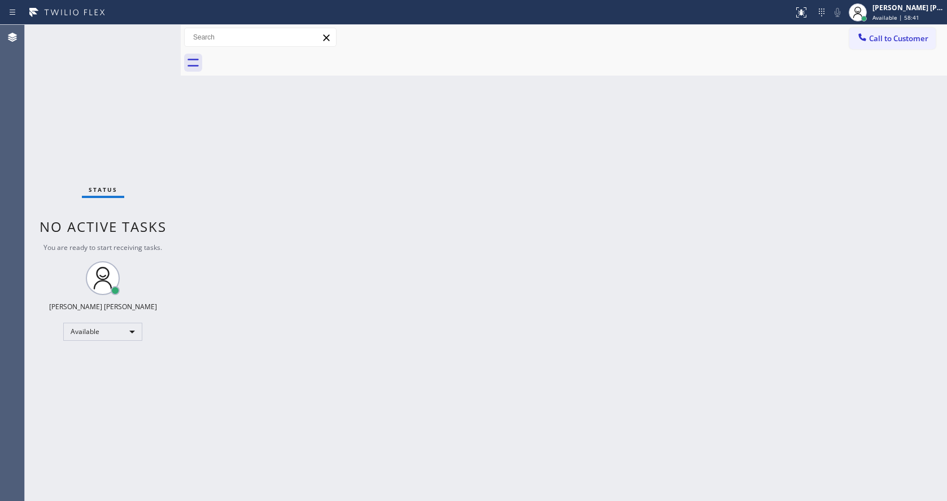
click at [624, 315] on div "Back to Dashboard Change Sender ID Customers Technicians Select a contact Outbo…" at bounding box center [564, 263] width 766 height 477
click at [234, 249] on div "Back to Dashboard Change Sender ID Customers Technicians Select a contact Outbo…" at bounding box center [564, 263] width 766 height 477
click at [98, 58] on div "Status No active tasks You are ready to start receiving tasks. [PERSON_NAME] [P…" at bounding box center [103, 263] width 156 height 477
click at [154, 32] on div "Status No active tasks You are ready to start receiving tasks. [PERSON_NAME] [P…" at bounding box center [103, 263] width 156 height 477
click at [152, 29] on div "Status No active tasks You are ready to start receiving tasks. [PERSON_NAME] [P…" at bounding box center [103, 263] width 156 height 477
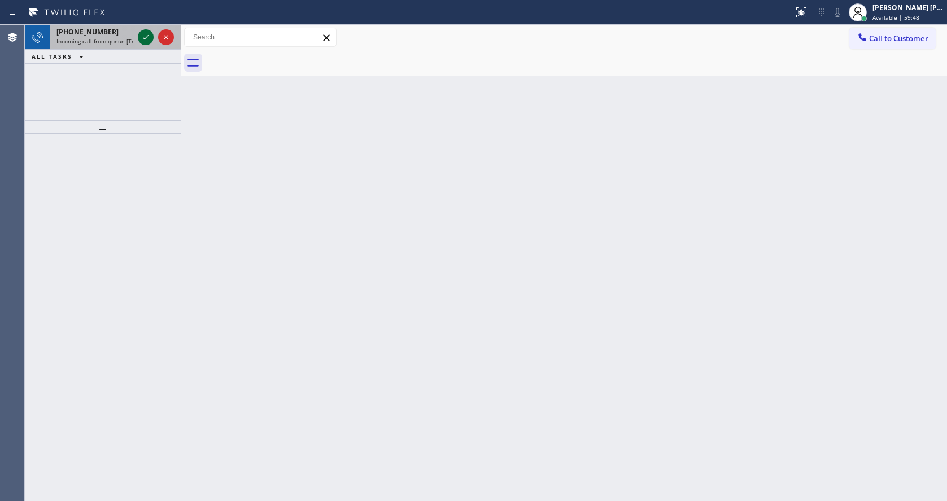
click at [145, 41] on icon at bounding box center [146, 37] width 14 height 14
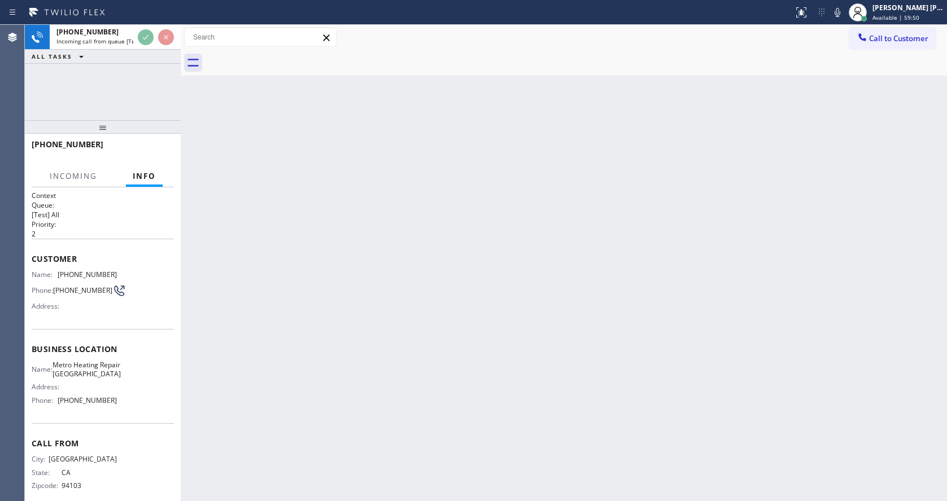
click at [373, 282] on div "Back to Dashboard Change Sender ID Customers Technicians Select a contact Outbo…" at bounding box center [564, 263] width 766 height 477
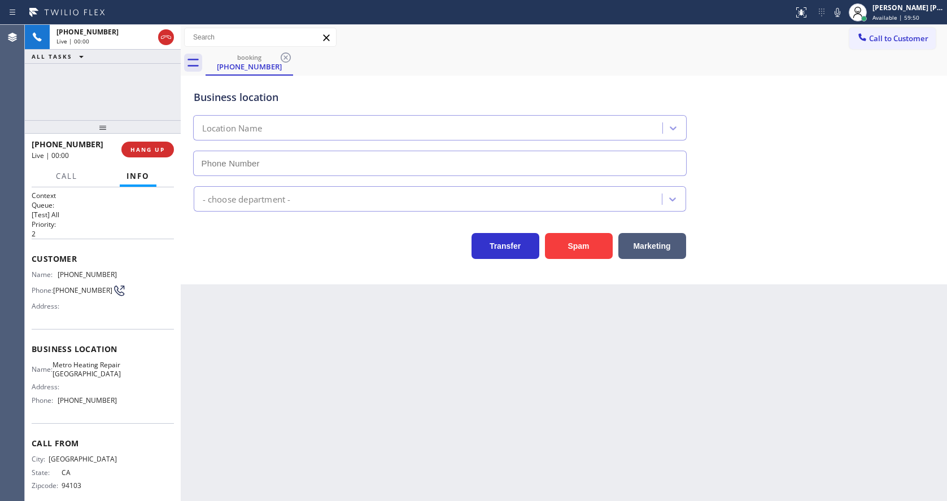
type input "[PHONE_NUMBER]"
click at [372, 317] on div "Back to Dashboard Change Sender ID Customers Technicians Select a contact Outbo…" at bounding box center [564, 263] width 766 height 477
click at [379, 343] on div "Back to Dashboard Change Sender ID Customers Technicians Select a contact Outbo…" at bounding box center [564, 263] width 766 height 477
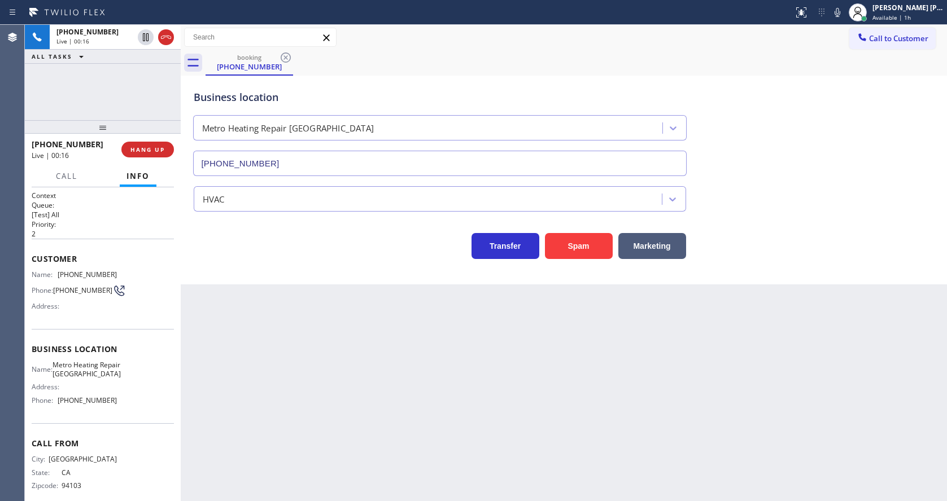
click at [251, 409] on div "Back to Dashboard Change Sender ID Customers Technicians Select a contact Outbo…" at bounding box center [564, 263] width 766 height 477
click at [479, 401] on div "Back to Dashboard Change Sender ID Customers Technicians Select a contact Outbo…" at bounding box center [564, 263] width 766 height 477
click at [842, 18] on icon at bounding box center [838, 13] width 14 height 14
drag, startPoint x: 54, startPoint y: 274, endPoint x: 133, endPoint y: 274, distance: 79.6
click at [133, 274] on div "Name: [PHONE_NUMBER] Phone: [PHONE_NUMBER] Address:" at bounding box center [103, 292] width 142 height 45
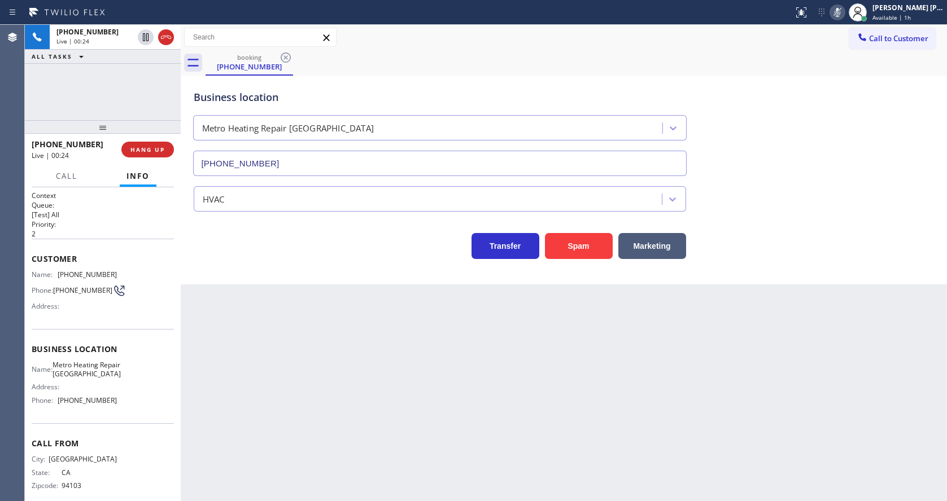
drag, startPoint x: 343, startPoint y: 379, endPoint x: 337, endPoint y: 392, distance: 15.2
click at [342, 380] on div "Back to Dashboard Change Sender ID Customers Technicians Select a contact Outbo…" at bounding box center [564, 263] width 766 height 477
drag, startPoint x: 296, startPoint y: 392, endPoint x: 268, endPoint y: 341, distance: 58.1
click at [296, 392] on div "Back to Dashboard Change Sender ID Customers Technicians Select a contact Outbo…" at bounding box center [564, 263] width 766 height 477
click at [73, 181] on button "Call" at bounding box center [66, 176] width 35 height 22
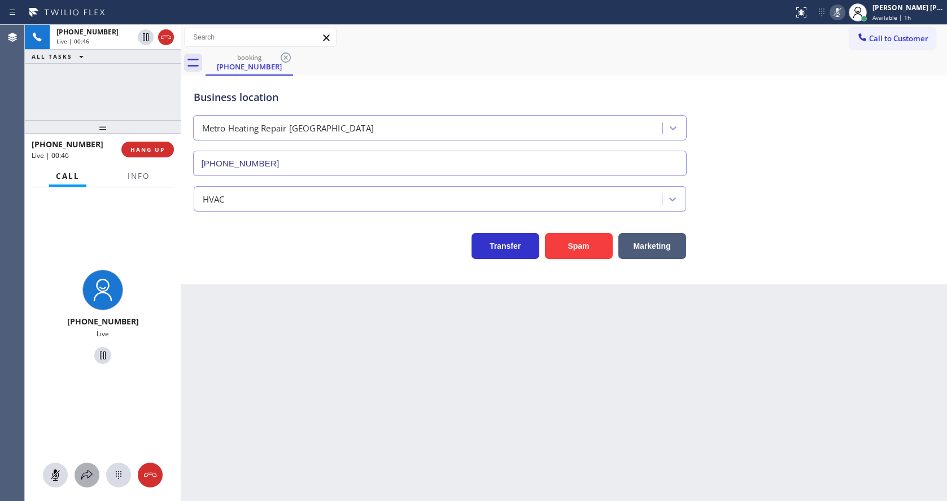
click at [82, 479] on icon at bounding box center [87, 476] width 14 height 14
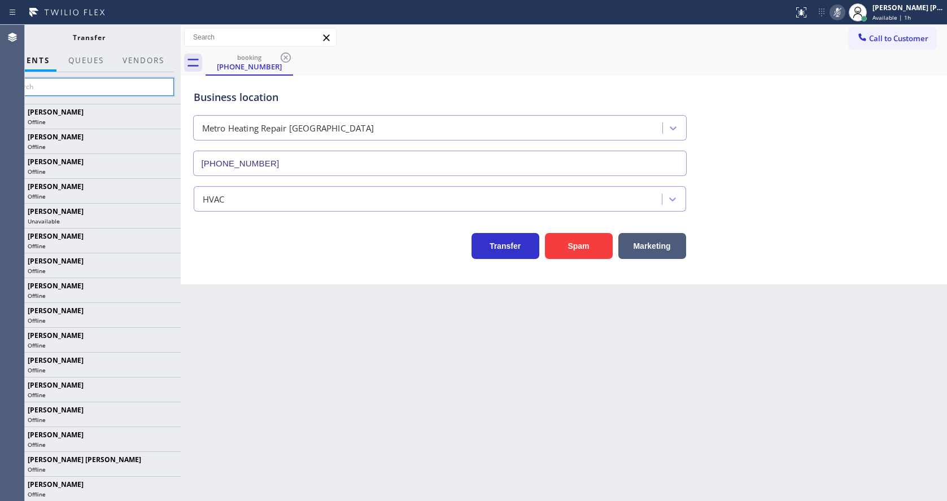
click at [91, 82] on input "text" at bounding box center [89, 87] width 170 height 18
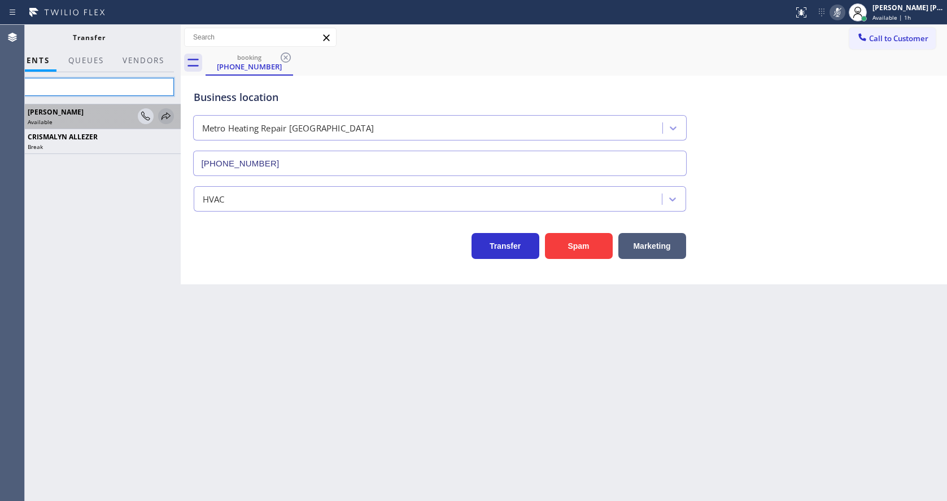
type input "aly"
click at [164, 114] on icon at bounding box center [166, 117] width 14 height 14
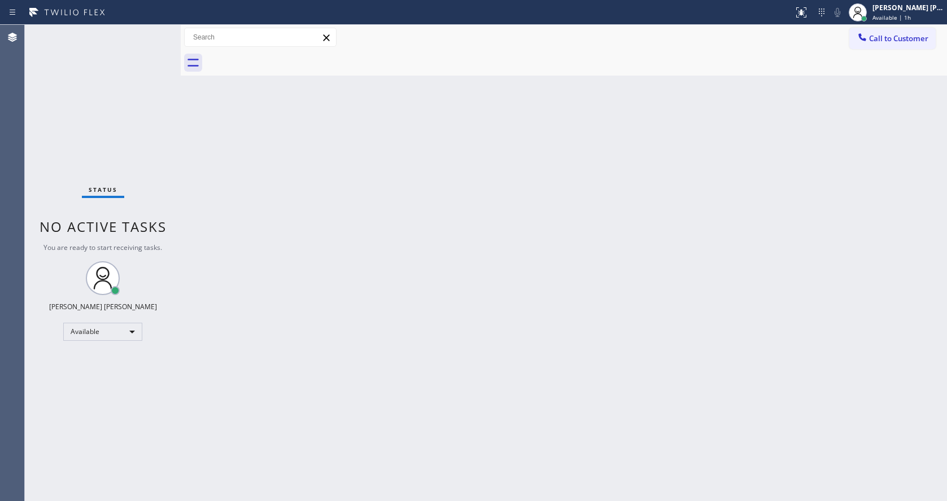
drag, startPoint x: 268, startPoint y: 250, endPoint x: 207, endPoint y: 116, distance: 147.1
click at [268, 250] on div "Back to Dashboard Change Sender ID Customers Technicians Select a contact Outbo…" at bounding box center [564, 263] width 766 height 477
click at [155, 30] on div "Status No active tasks You are ready to start receiving tasks. [PERSON_NAME] [P…" at bounding box center [103, 263] width 156 height 477
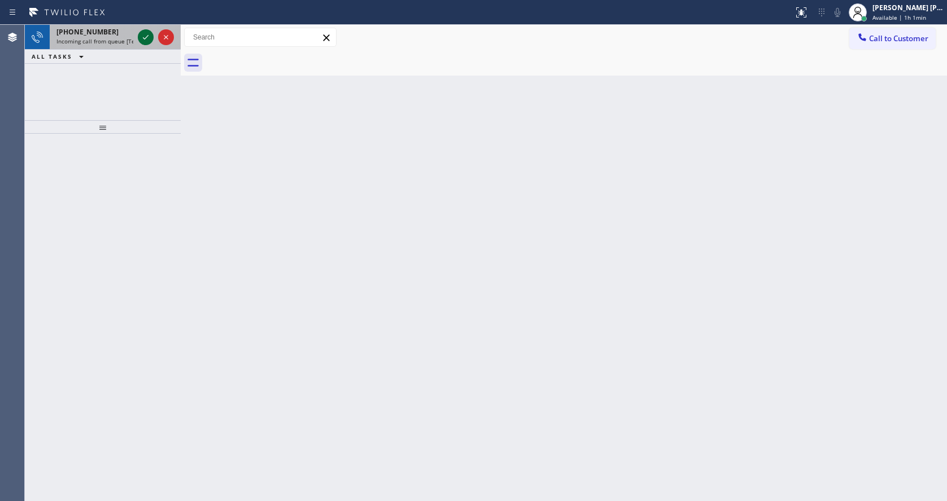
click at [149, 39] on icon at bounding box center [146, 37] width 14 height 14
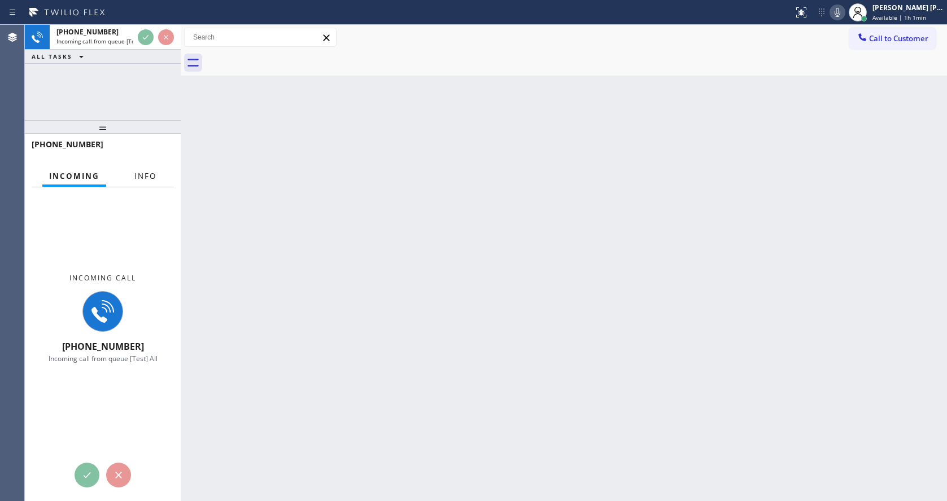
click at [136, 176] on span "Info" at bounding box center [145, 176] width 22 height 10
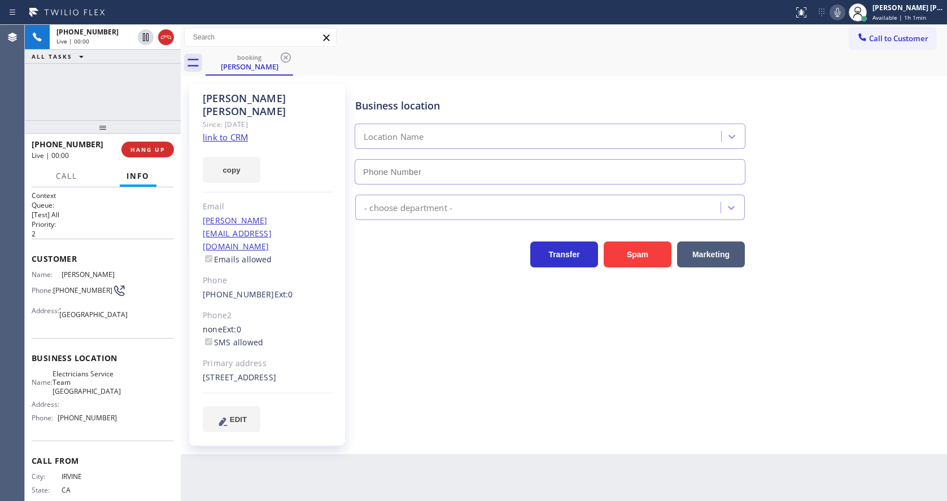
type input "[PHONE_NUMBER]"
click at [369, 317] on div "Business location Electricians Service Team [GEOGRAPHIC_DATA] [PHONE_NUMBER] El…" at bounding box center [648, 258] width 591 height 342
click at [397, 325] on div "Business location Electricians Service Team [GEOGRAPHIC_DATA] [PHONE_NUMBER] El…" at bounding box center [648, 258] width 591 height 342
click at [514, 399] on div "Business location Electricians Service Team [GEOGRAPHIC_DATA] [PHONE_NUMBER] El…" at bounding box center [648, 258] width 591 height 342
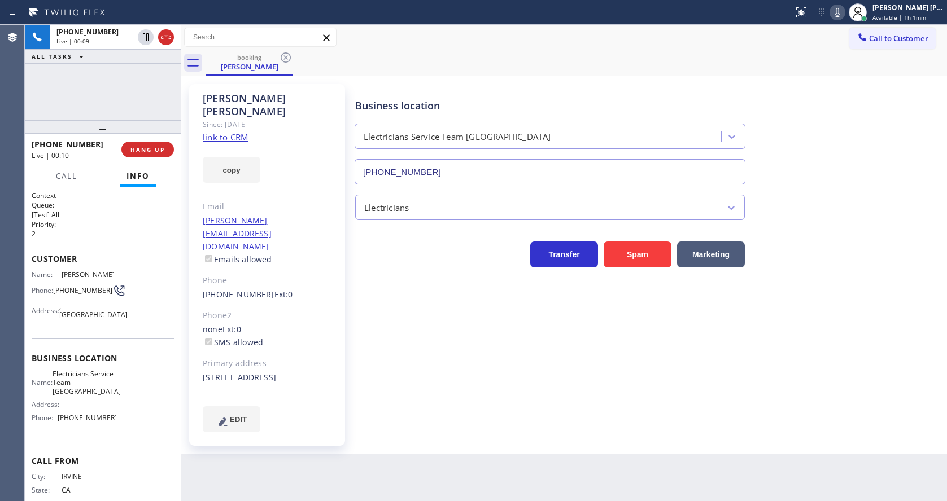
click at [238, 132] on link "link to CRM" at bounding box center [225, 137] width 45 height 11
click at [279, 372] on div "[STREET_ADDRESS]" at bounding box center [267, 378] width 129 height 13
click at [269, 499] on div "Back to Dashboard Change Sender ID Customers Technicians Select a contact Outbo…" at bounding box center [564, 263] width 766 height 477
click at [340, 470] on div "Back to Dashboard Change Sender ID Customers Technicians Select a contact Outbo…" at bounding box center [564, 263] width 766 height 477
click at [126, 289] on div "Name: [PERSON_NAME] Phone: [PHONE_NUMBER] Address: [GEOGRAPHIC_DATA]" at bounding box center [103, 296] width 142 height 53
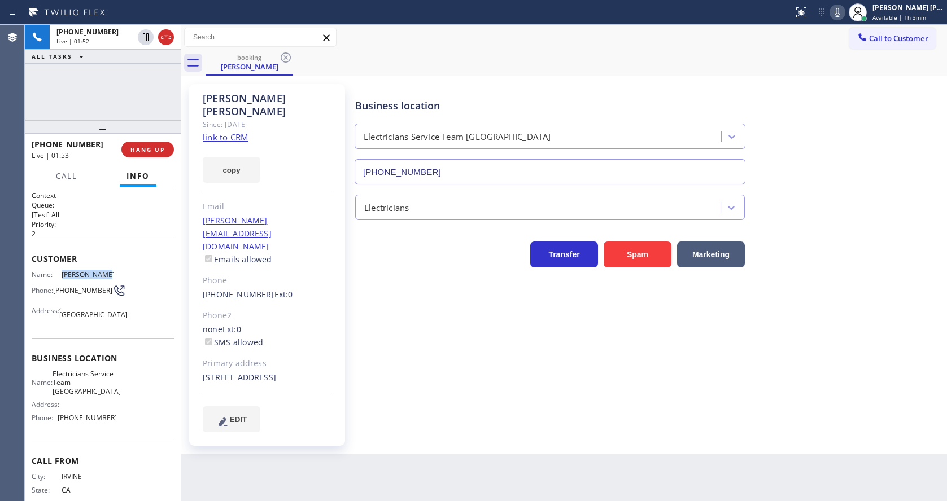
drag, startPoint x: 59, startPoint y: 274, endPoint x: 142, endPoint y: 278, distance: 83.1
click at [142, 278] on div "Name: [PERSON_NAME] Phone: [PHONE_NUMBER] Address: [GEOGRAPHIC_DATA]" at bounding box center [103, 296] width 142 height 53
click at [110, 333] on div "Customer Name: [PERSON_NAME] Phone: [PHONE_NUMBER] Address: [GEOGRAPHIC_DATA]" at bounding box center [103, 288] width 142 height 99
drag, startPoint x: 53, startPoint y: 283, endPoint x: 77, endPoint y: 295, distance: 27.5
click at [77, 295] on div "Phone: [PHONE_NUMBER]" at bounding box center [74, 291] width 85 height 14
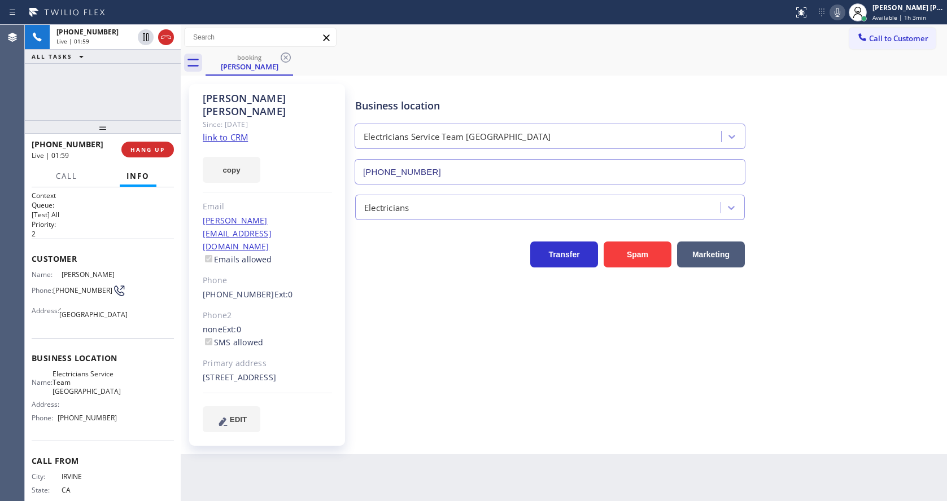
click at [152, 347] on div "Business location Name: Electricians Service Team Lake Forest Address: Phone: […" at bounding box center [103, 389] width 142 height 103
drag, startPoint x: 57, startPoint y: 378, endPoint x: 115, endPoint y: 395, distance: 60.7
click at [115, 395] on div "Name: Electricians Service Team Lake Forest Address: Phone: [PHONE_NUMBER]" at bounding box center [103, 398] width 142 height 57
click at [116, 391] on div "Name: Electricians Service Team Lake Forest Address: Phone: [PHONE_NUMBER]" at bounding box center [103, 398] width 142 height 57
drag, startPoint x: 58, startPoint y: 423, endPoint x: 137, endPoint y: 426, distance: 79.7
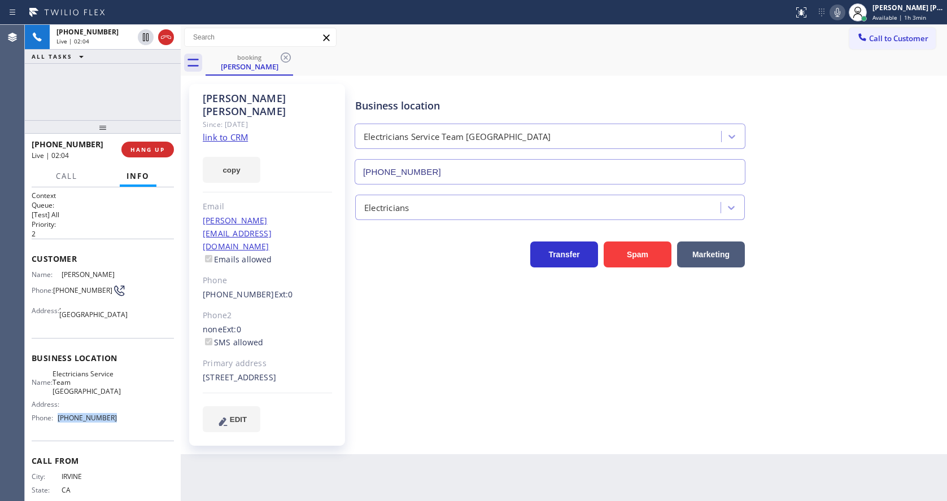
click at [137, 426] on div "Name: Electricians Service Team Lake Forest Address: Phone: [PHONE_NUMBER]" at bounding box center [103, 398] width 142 height 57
click at [483, 388] on div "Business location Electricians Service Team [GEOGRAPHIC_DATA] [PHONE_NUMBER] El…" at bounding box center [648, 258] width 591 height 342
click at [488, 484] on div "Back to Dashboard Change Sender ID Customers Technicians Select a contact Outbo…" at bounding box center [564, 263] width 766 height 477
click at [463, 400] on div "Business location Electricians Service Team [GEOGRAPHIC_DATA] [PHONE_NUMBER] El…" at bounding box center [648, 258] width 591 height 342
click at [311, 460] on div "Back to Dashboard Change Sender ID Customers Technicians Select a contact Outbo…" at bounding box center [564, 263] width 766 height 477
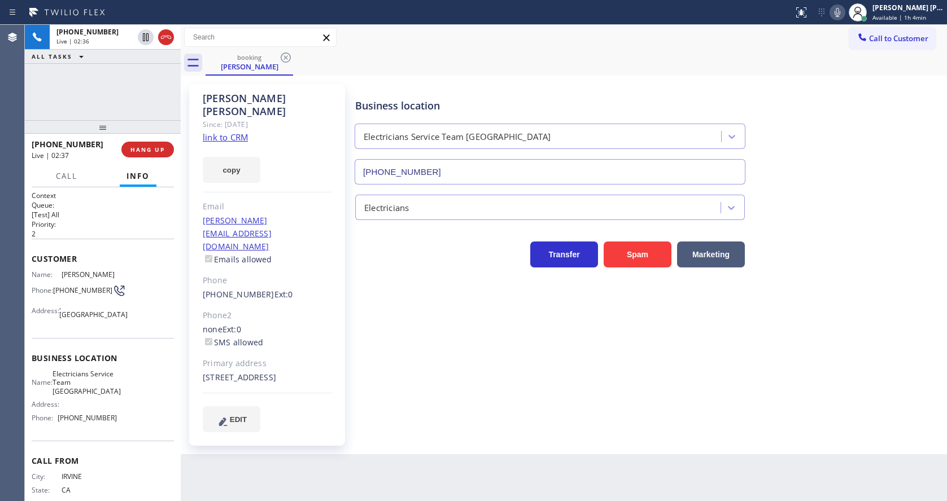
click at [462, 442] on div "Back to Dashboard Change Sender ID Customers Technicians Select a contact Outbo…" at bounding box center [564, 263] width 766 height 477
click at [526, 438] on div "Back to Dashboard Change Sender ID Customers Technicians Select a contact Outbo…" at bounding box center [564, 263] width 766 height 477
click at [332, 459] on div "Back to Dashboard Change Sender ID Customers Technicians Select a contact Outbo…" at bounding box center [564, 263] width 766 height 477
drag, startPoint x: 475, startPoint y: 383, endPoint x: 763, endPoint y: 255, distance: 315.2
click at [475, 383] on div "Business location Electricians Service Team [GEOGRAPHIC_DATA] [PHONE_NUMBER] El…" at bounding box center [648, 258] width 591 height 342
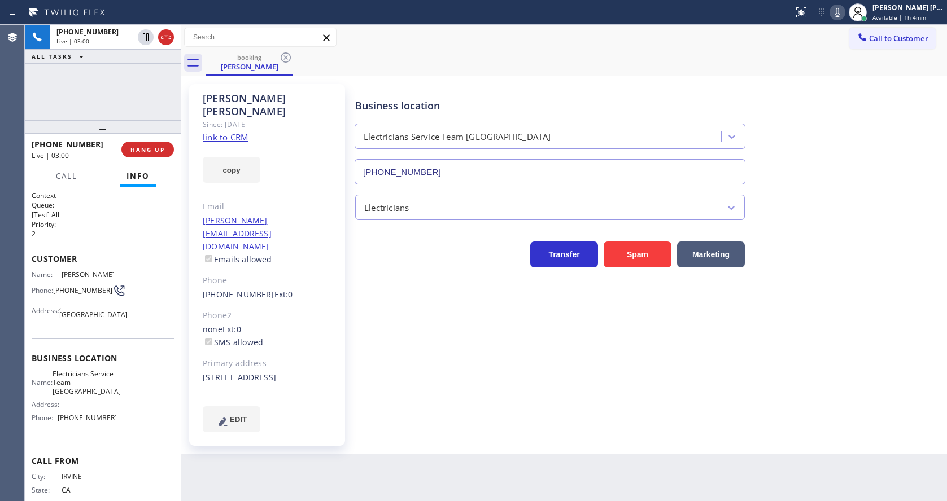
click at [844, 10] on icon at bounding box center [838, 13] width 14 height 14
click at [147, 35] on icon at bounding box center [146, 37] width 6 height 8
click at [407, 268] on div "Business location Electricians Service Team [GEOGRAPHIC_DATA] [PHONE_NUMBER] El…" at bounding box center [648, 258] width 591 height 342
click at [147, 40] on icon at bounding box center [146, 37] width 8 height 8
click at [841, 11] on rect at bounding box center [837, 11] width 8 height 8
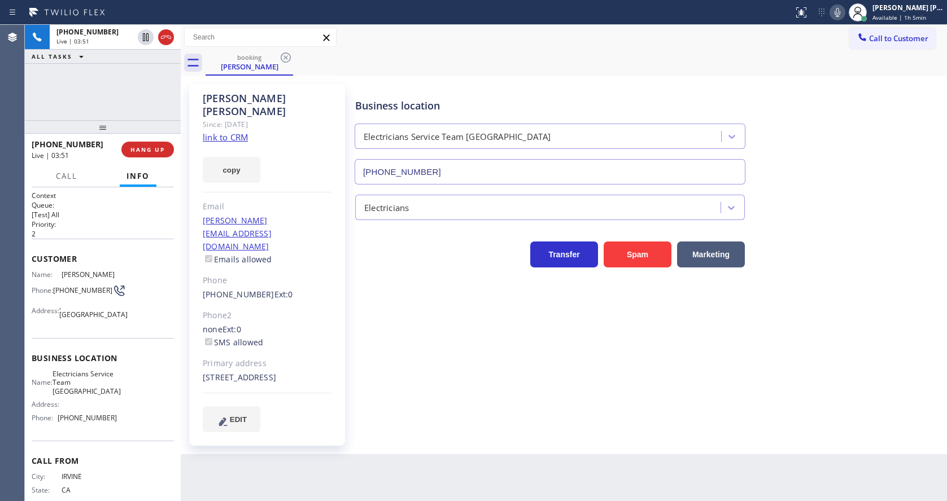
click at [841, 50] on div "booking [PERSON_NAME]" at bounding box center [576, 62] width 741 height 25
click at [418, 348] on div "Business location Electricians Service Team [GEOGRAPHIC_DATA] [PHONE_NUMBER] El…" at bounding box center [648, 258] width 591 height 342
click at [291, 466] on div "Back to Dashboard Change Sender ID Customers Technicians Select a contact Outbo…" at bounding box center [564, 263] width 766 height 477
click at [510, 439] on div "Back to Dashboard Change Sender ID Customers Technicians Select a contact Outbo…" at bounding box center [564, 263] width 766 height 477
click at [388, 460] on div "Back to Dashboard Change Sender ID Customers Technicians Select a contact Outbo…" at bounding box center [564, 263] width 766 height 477
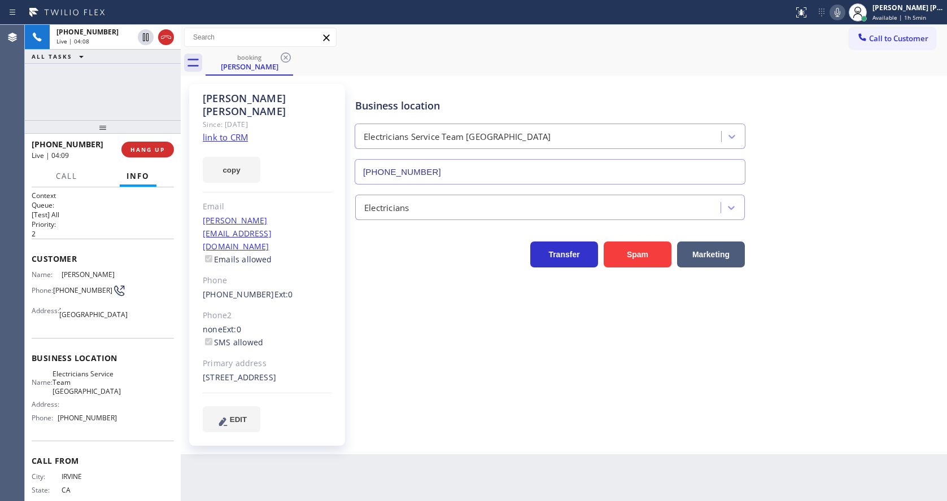
click at [546, 375] on div "Business location Electricians Service Team [GEOGRAPHIC_DATA] [PHONE_NUMBER] El…" at bounding box center [648, 258] width 591 height 342
drag, startPoint x: 198, startPoint y: 205, endPoint x: 319, endPoint y: 206, distance: 120.8
click at [319, 206] on div "[PERSON_NAME] Since: [DATE] link to CRM copy Email [PERSON_NAME][EMAIL_ADDRESS]…" at bounding box center [267, 265] width 156 height 362
click at [342, 348] on div "[PERSON_NAME] Since: [DATE] link to CRM copy Email [PERSON_NAME][EMAIL_ADDRESS]…" at bounding box center [267, 265] width 156 height 362
click at [465, 335] on div "Business location Electricians Service Team [GEOGRAPHIC_DATA] [PHONE_NUMBER] El…" at bounding box center [648, 258] width 591 height 342
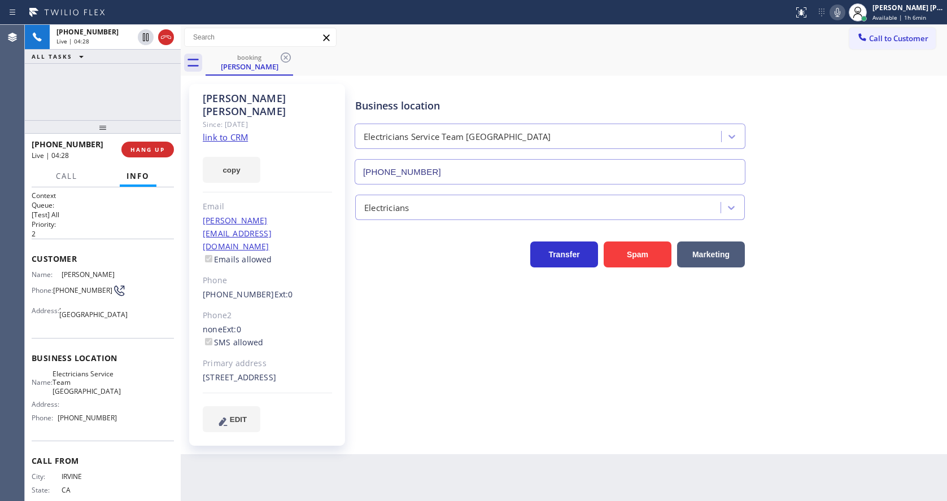
click at [409, 360] on div "Business location Electricians Service Team [GEOGRAPHIC_DATA] [PHONE_NUMBER] El…" at bounding box center [648, 258] width 591 height 342
click at [331, 407] on div "EDIT" at bounding box center [267, 420] width 129 height 26
click at [428, 391] on div "Business location Electricians Service Team [GEOGRAPHIC_DATA] [PHONE_NUMBER] El…" at bounding box center [648, 258] width 591 height 342
click at [839, 15] on icon at bounding box center [838, 13] width 14 height 14
click at [853, 150] on div "Business location Electricians Service Team [GEOGRAPHIC_DATA] [PHONE_NUMBER]" at bounding box center [648, 133] width 591 height 102
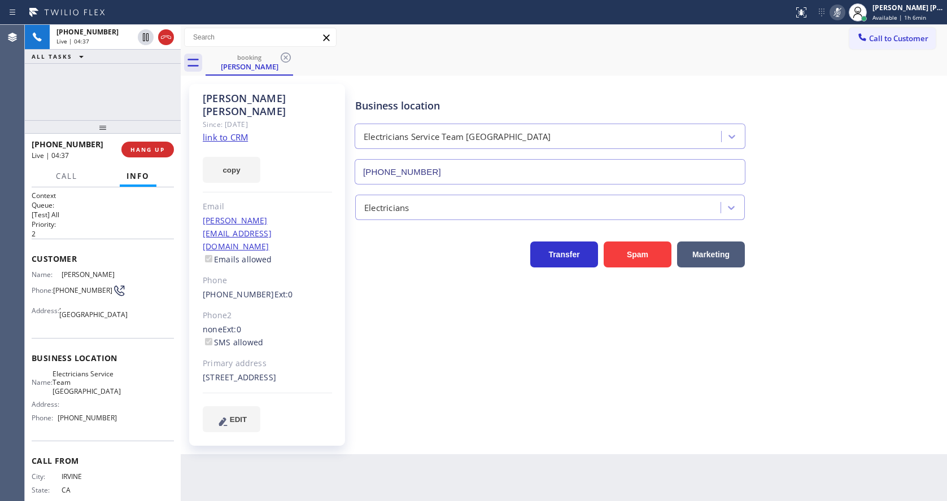
click at [320, 408] on div "[PERSON_NAME] Since: [DATE] link to CRM copy Email [PERSON_NAME][EMAIL_ADDRESS]…" at bounding box center [267, 265] width 156 height 362
click at [527, 395] on div "Business location Electricians Service Team [GEOGRAPHIC_DATA] [PHONE_NUMBER] El…" at bounding box center [648, 258] width 591 height 342
click at [842, 5] on button at bounding box center [837, 13] width 16 height 16
click at [854, 114] on div "Business location Electricians Service Team [GEOGRAPHIC_DATA] [PHONE_NUMBER]" at bounding box center [648, 133] width 591 height 102
click at [337, 388] on div "[PERSON_NAME] Since: [DATE] link to CRM copy Email [PERSON_NAME][EMAIL_ADDRESS]…" at bounding box center [267, 265] width 156 height 362
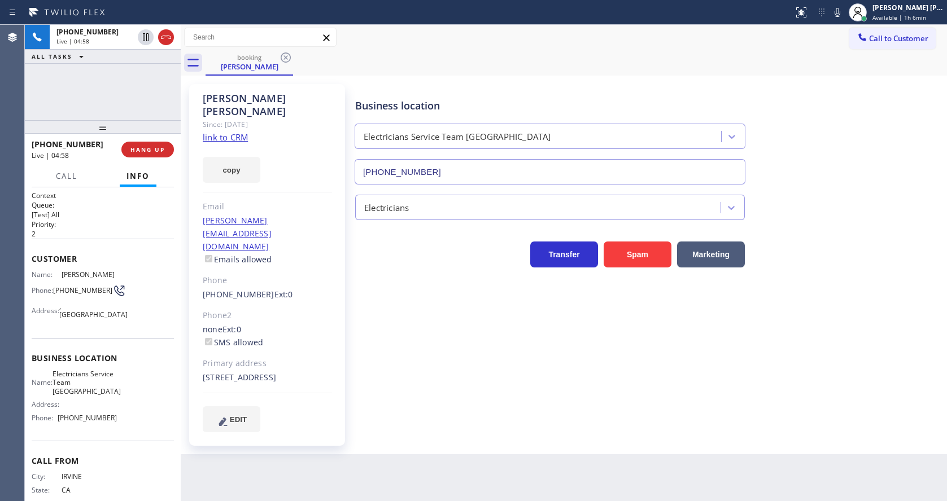
click at [383, 338] on div "Business location Electricians Service Team [GEOGRAPHIC_DATA] [PHONE_NUMBER] El…" at bounding box center [648, 258] width 591 height 342
click at [370, 440] on div "Back to Dashboard Change Sender ID Customers Technicians Select a contact Outbo…" at bounding box center [564, 263] width 766 height 477
click at [615, 488] on div "Back to Dashboard Change Sender ID Customers Technicians Select a contact Outbo…" at bounding box center [564, 263] width 766 height 477
click at [604, 391] on div "Business location Electricians Service Team [GEOGRAPHIC_DATA] [PHONE_NUMBER] El…" at bounding box center [648, 258] width 591 height 342
click at [853, 375] on div "Business location Electricians Service Team [GEOGRAPHIC_DATA] [PHONE_NUMBER] El…" at bounding box center [648, 258] width 591 height 342
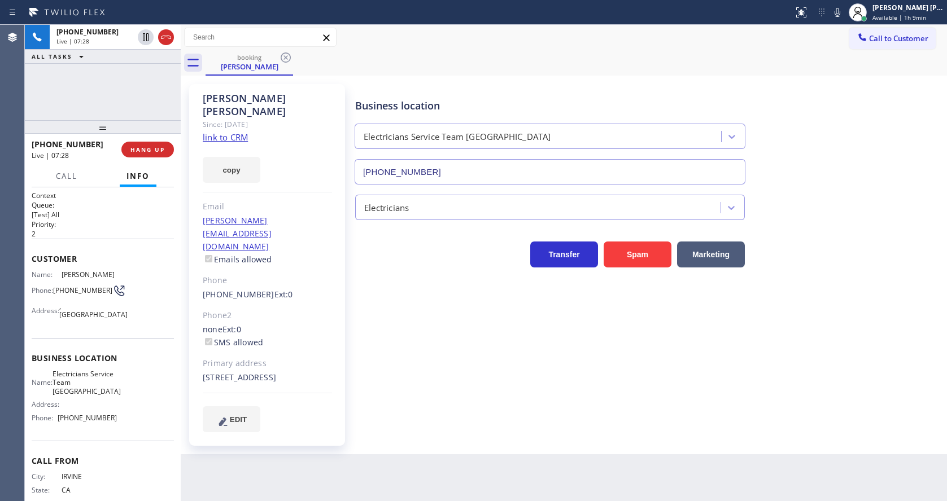
click at [430, 339] on div "Business location Electricians Service Team [GEOGRAPHIC_DATA] [PHONE_NUMBER] El…" at bounding box center [648, 258] width 591 height 342
click at [132, 151] on span "COMPLETE" at bounding box center [145, 150] width 39 height 8
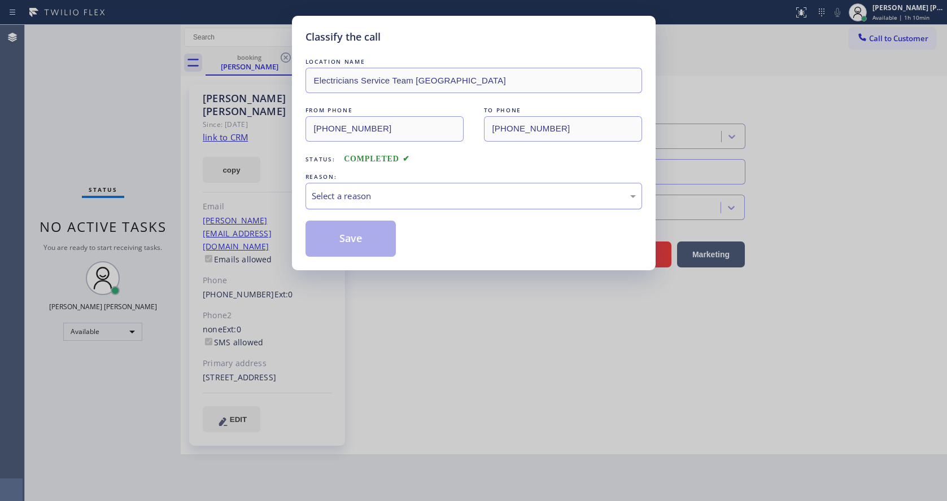
click at [372, 200] on div "Select a reason" at bounding box center [474, 196] width 324 height 13
click at [350, 229] on button "Save" at bounding box center [350, 239] width 91 height 36
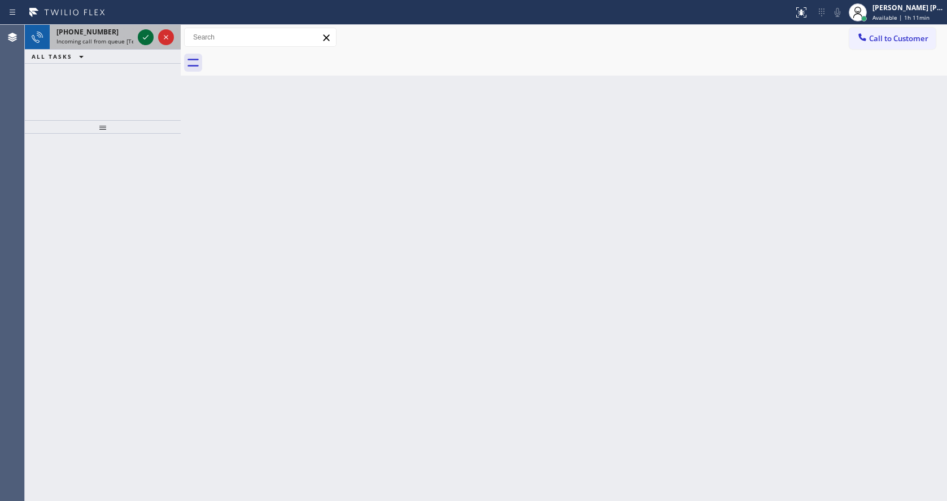
click at [140, 37] on icon at bounding box center [146, 37] width 14 height 14
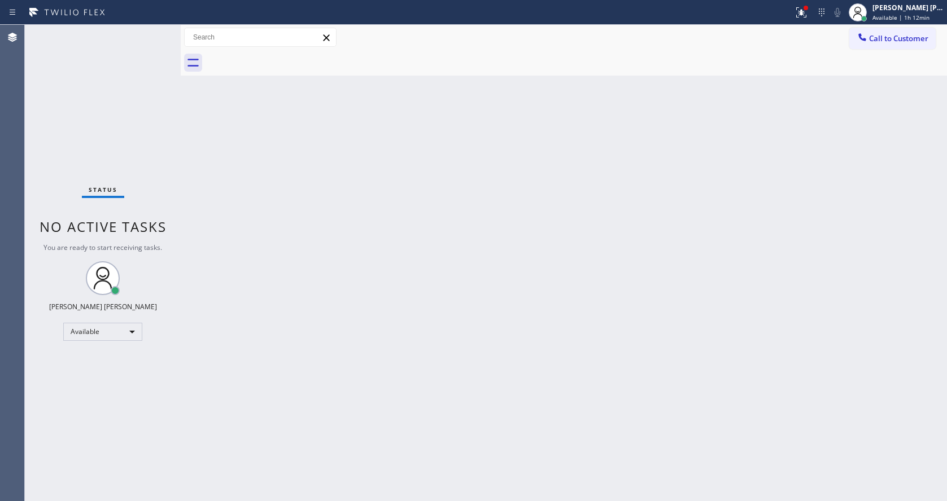
click at [343, 362] on div "Back to Dashboard Change Sender ID Customers Technicians Select a contact Outbo…" at bounding box center [564, 263] width 766 height 477
click at [181, 219] on div at bounding box center [181, 263] width 0 height 477
click at [888, 27] on div "Call to Customer Outbound call Location [GEOGRAPHIC_DATA] Heating and Air Condi…" at bounding box center [564, 37] width 766 height 25
click at [889, 19] on span "Available | 1h 12min" at bounding box center [900, 18] width 57 height 8
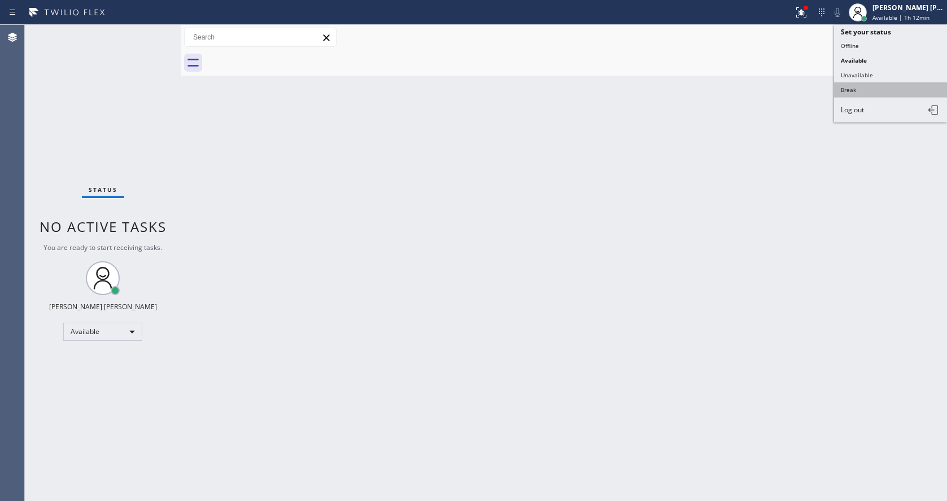
click at [870, 86] on button "Break" at bounding box center [890, 89] width 113 height 15
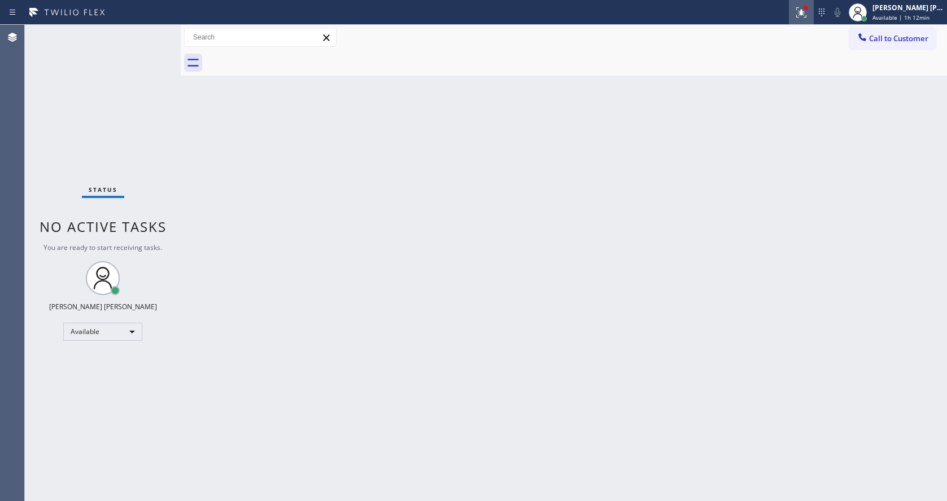
click at [797, 16] on div at bounding box center [801, 13] width 25 height 14
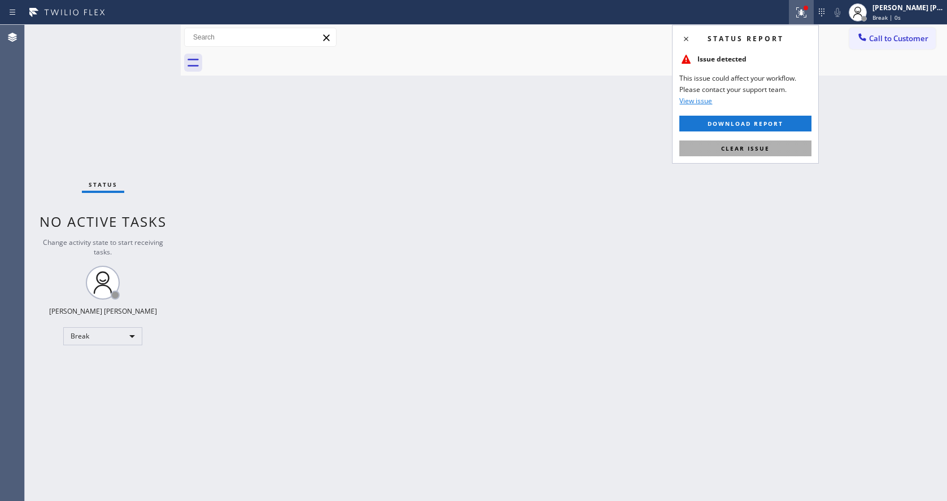
click at [744, 152] on span "Clear issue" at bounding box center [745, 149] width 49 height 8
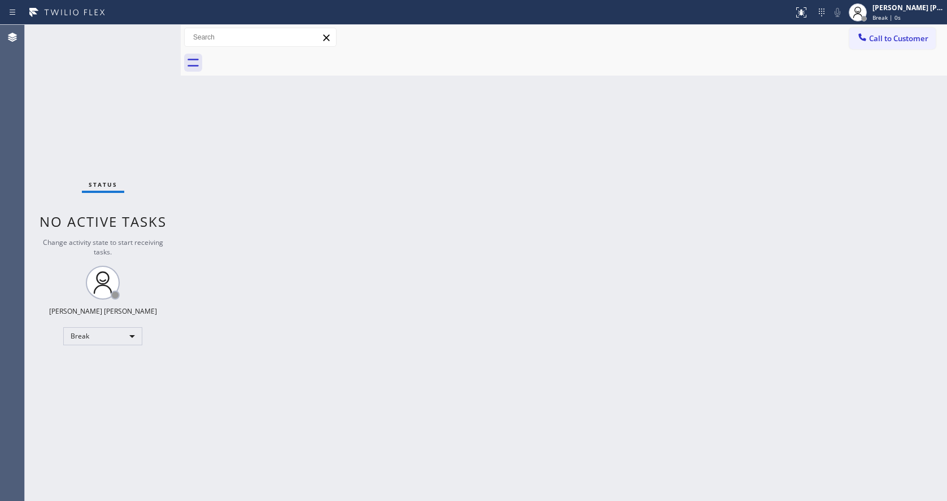
click at [744, 152] on div "Back to Dashboard Change Sender ID Customers Technicians Select a contact Outbo…" at bounding box center [564, 263] width 766 height 477
click at [457, 324] on div "Back to Dashboard Change Sender ID Customers Technicians Select a contact Outbo…" at bounding box center [564, 263] width 766 height 477
click at [354, 316] on div "Back to Dashboard Change Sender ID Customers Technicians Select a contact Outbo…" at bounding box center [564, 263] width 766 height 477
click at [613, 264] on div "Back to Dashboard Change Sender ID Customers Technicians Select a contact Outbo…" at bounding box center [564, 263] width 766 height 477
click at [159, 165] on div "Status No active tasks Change activity state to start receiving tasks. [PERSON_…" at bounding box center [103, 263] width 156 height 477
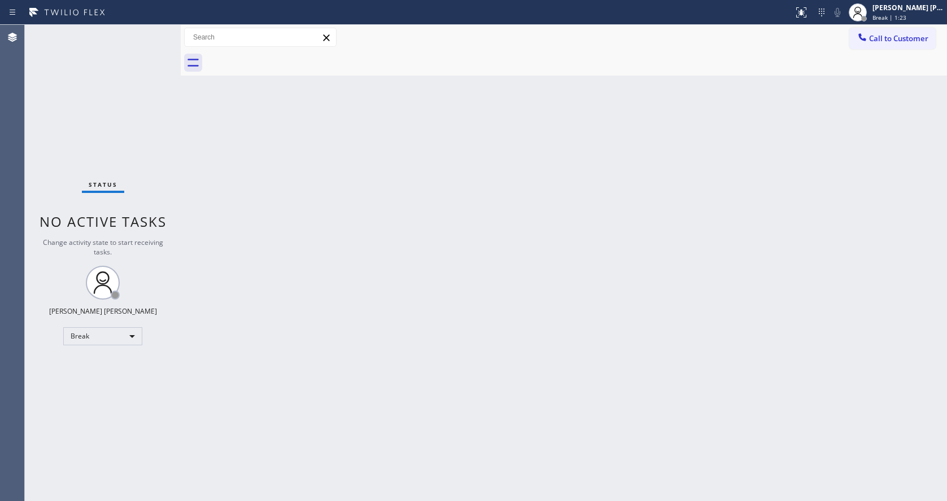
click at [384, 325] on div "Back to Dashboard Change Sender ID Customers Technicians Select a contact Outbo…" at bounding box center [564, 263] width 766 height 477
click at [403, 421] on div "Back to Dashboard Change Sender ID Customers Technicians Select a contact Outbo…" at bounding box center [564, 263] width 766 height 477
click at [757, 240] on div "Back to Dashboard Change Sender ID Customers Technicians Select a contact Outbo…" at bounding box center [564, 263] width 766 height 477
click at [898, 14] on span "Break | 16:17" at bounding box center [890, 18] width 37 height 8
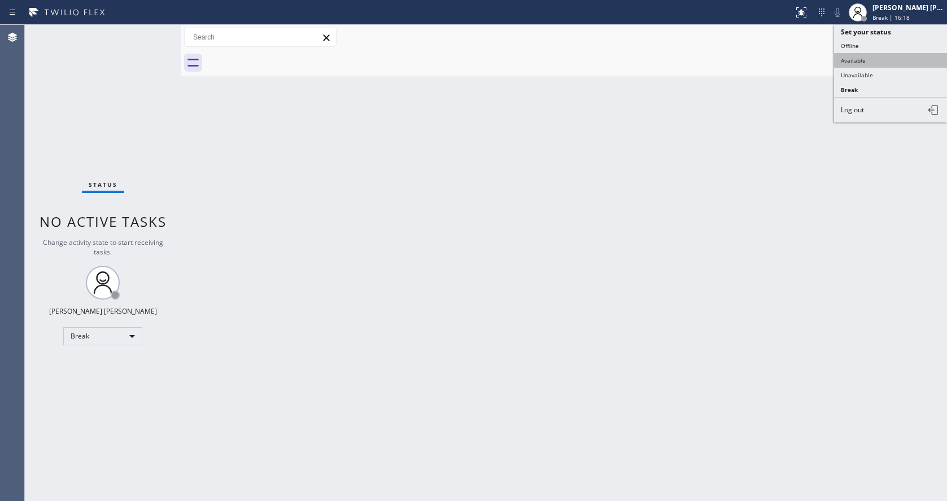
click at [842, 58] on button "Available" at bounding box center [890, 60] width 113 height 15
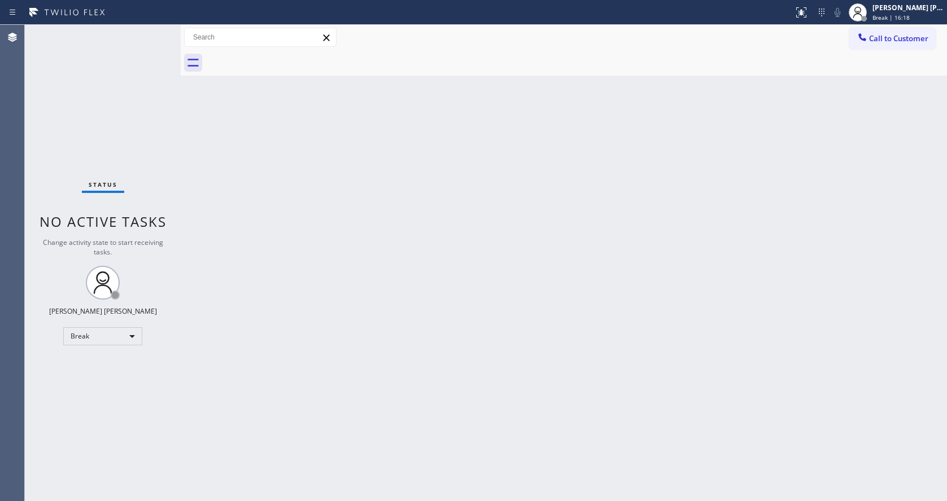
click at [778, 212] on div "Back to Dashboard Change Sender ID Customers Technicians Select a contact Outbo…" at bounding box center [564, 263] width 766 height 477
click at [336, 231] on div "Back to Dashboard Change Sender ID Customers Technicians Select a contact Outbo…" at bounding box center [564, 263] width 766 height 477
drag, startPoint x: 178, startPoint y: 40, endPoint x: 155, endPoint y: 35, distance: 24.3
click at [162, 39] on div "Status No active tasks You are ready to start receiving tasks. [PERSON_NAME] [P…" at bounding box center [486, 263] width 922 height 477
click at [155, 31] on div "Status No active tasks You are ready to start receiving tasks. [PERSON_NAME] [P…" at bounding box center [103, 263] width 156 height 477
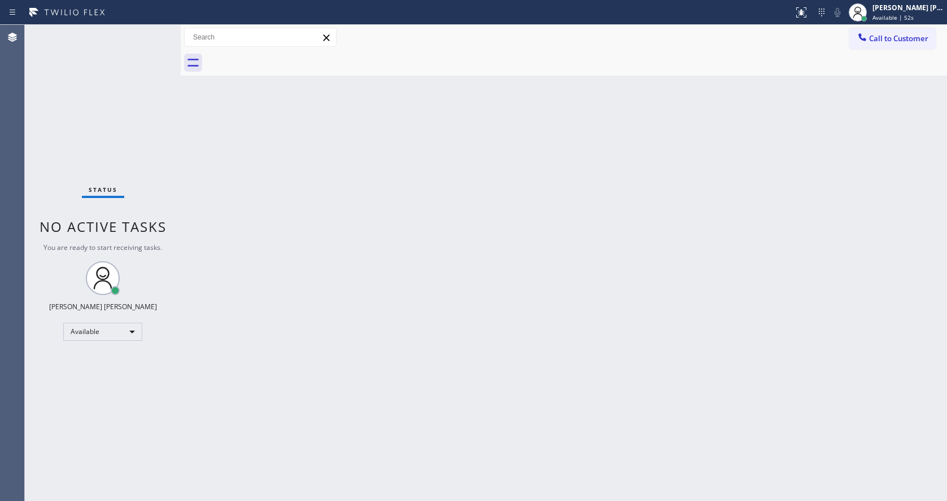
click at [174, 247] on div "Status No active tasks You are ready to start receiving tasks. [PERSON_NAME] [P…" at bounding box center [103, 263] width 156 height 477
click at [541, 326] on div "Back to Dashboard Change Sender ID Customers Technicians Select a contact Outbo…" at bounding box center [564, 263] width 766 height 477
click at [282, 215] on div "Back to Dashboard Change Sender ID Customers Technicians Select a contact Outbo…" at bounding box center [564, 263] width 766 height 477
click at [154, 29] on div "Status No active tasks You are ready to start receiving tasks. [PERSON_NAME] [P…" at bounding box center [103, 263] width 156 height 477
click at [155, 31] on div "Status No active tasks You are ready to start receiving tasks. [PERSON_NAME] [P…" at bounding box center [103, 263] width 156 height 477
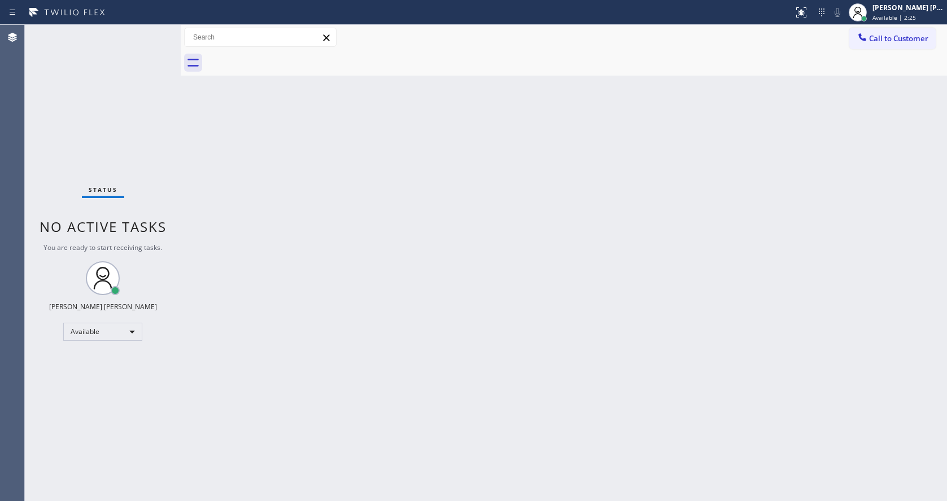
click at [133, 34] on div "Status No active tasks You are ready to start receiving tasks. [PERSON_NAME] [P…" at bounding box center [103, 263] width 156 height 477
click at [342, 376] on div "Back to Dashboard Change Sender ID Customers Technicians Select a contact Outbo…" at bounding box center [564, 263] width 766 height 477
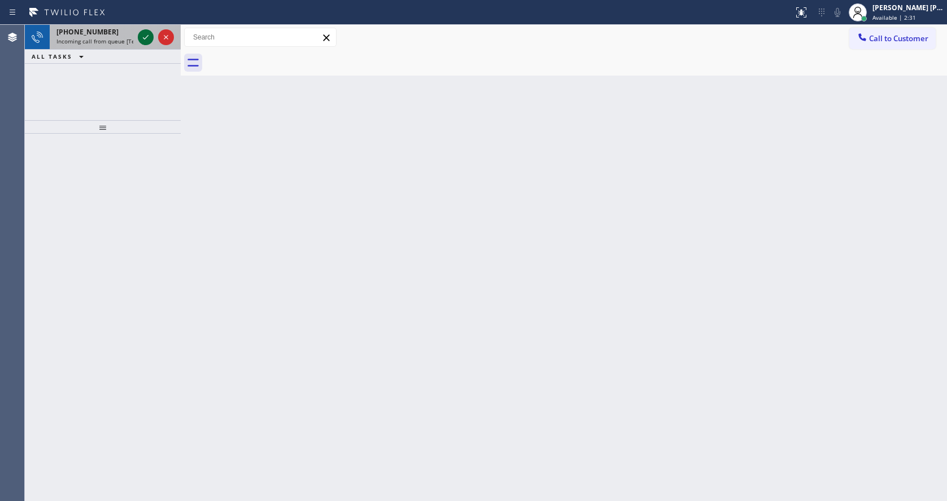
click at [138, 42] on div at bounding box center [146, 37] width 16 height 14
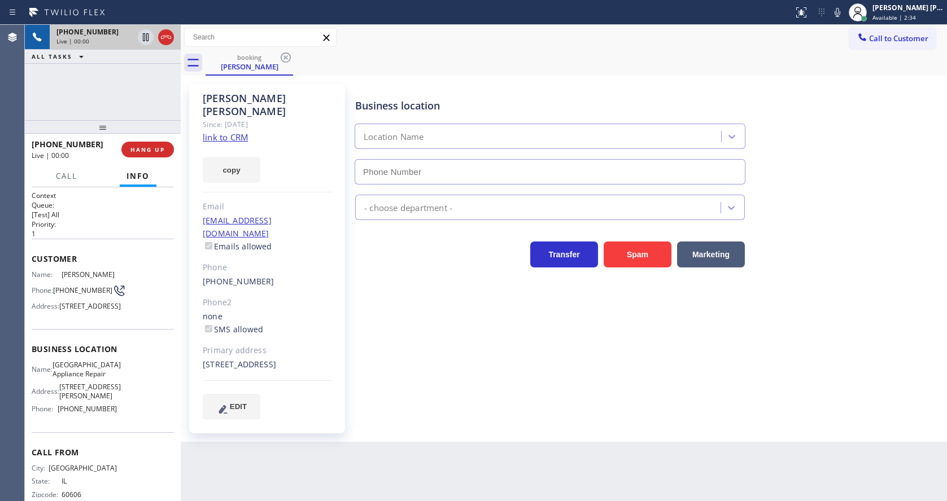
type input "[PHONE_NUMBER]"
click at [469, 357] on div "Business location [GEOGRAPHIC_DATA] Appliance Repair [PHONE_NUMBER] Appliance R…" at bounding box center [648, 252] width 591 height 330
click at [237, 132] on link "link to CRM" at bounding box center [225, 137] width 45 height 11
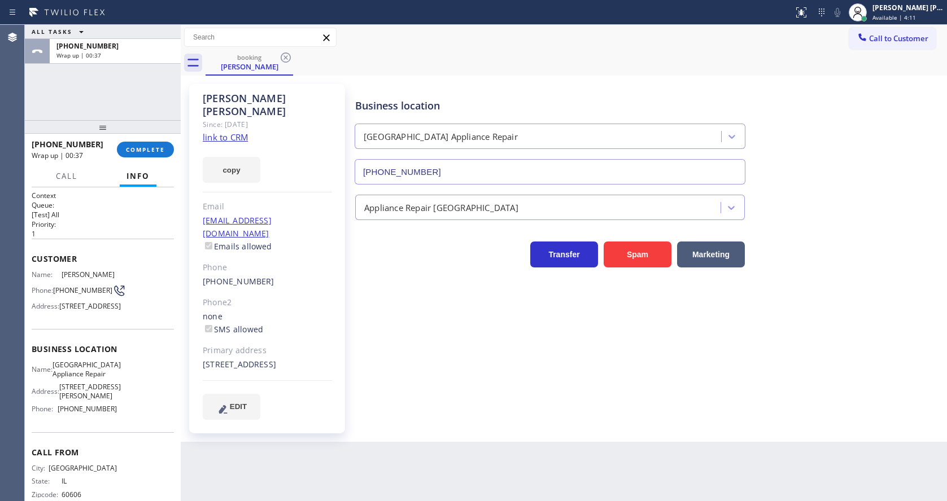
click at [306, 268] on div "[PERSON_NAME] Since: [DATE] link to CRM copy Email [EMAIL_ADDRESS][DOMAIN_NAME]…" at bounding box center [267, 259] width 156 height 350
click at [152, 156] on button "COMPLETE" at bounding box center [145, 150] width 57 height 16
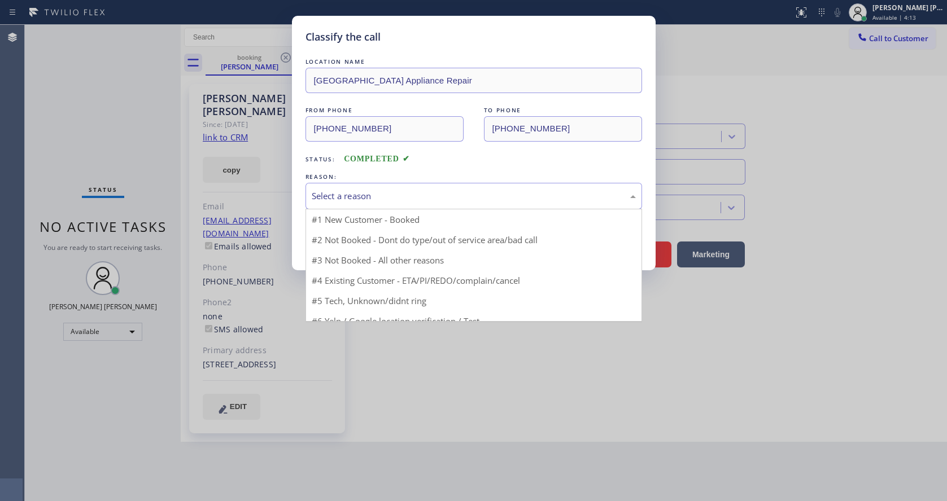
click at [370, 190] on div "Select a reason" at bounding box center [474, 196] width 324 height 13
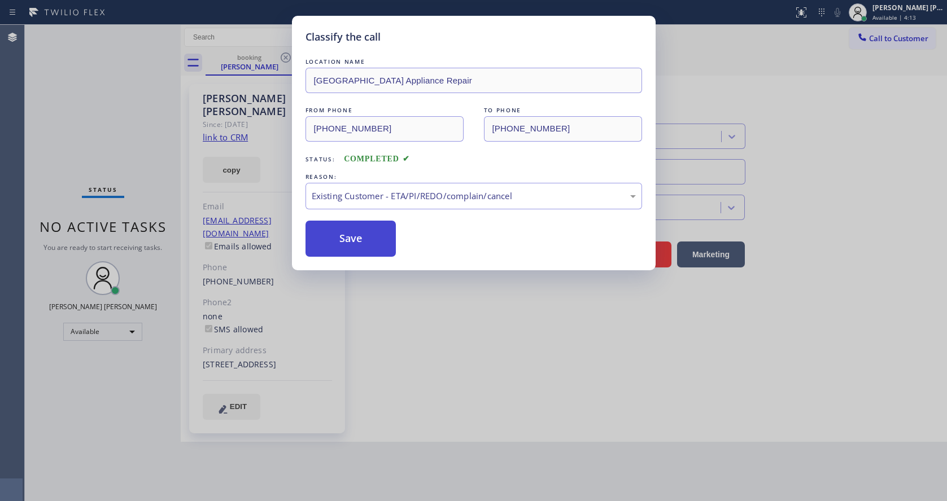
click at [344, 232] on button "Save" at bounding box center [350, 239] width 91 height 36
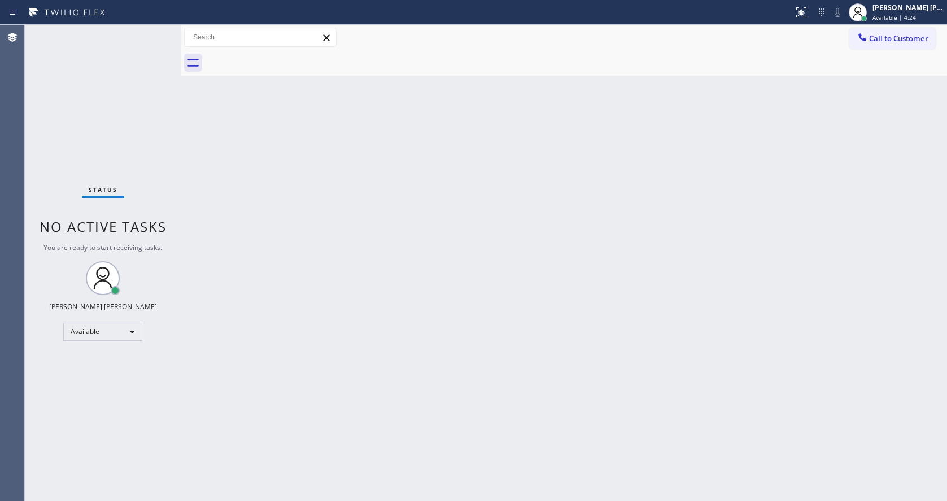
drag, startPoint x: 259, startPoint y: 272, endPoint x: 216, endPoint y: 239, distance: 53.6
click at [259, 272] on div "Back to Dashboard Change Sender ID Customers Technicians Select a contact Outbo…" at bounding box center [564, 263] width 766 height 477
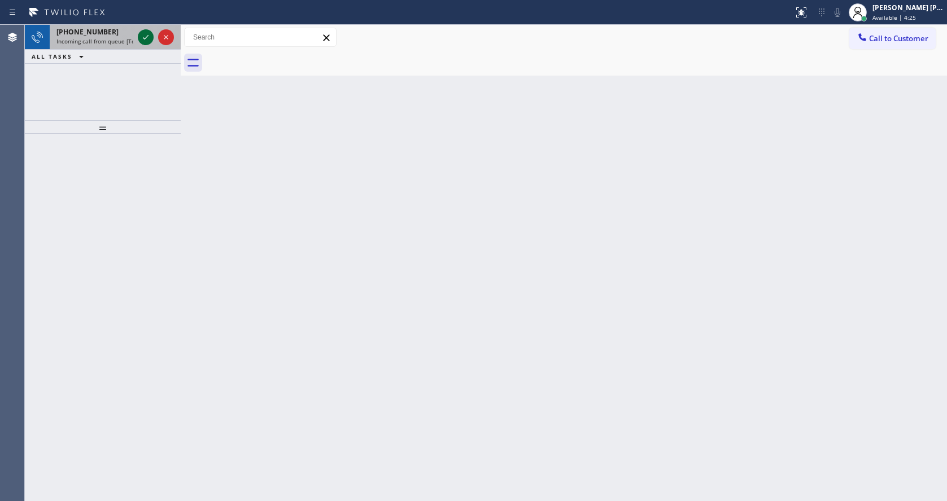
click at [142, 40] on icon at bounding box center [146, 37] width 14 height 14
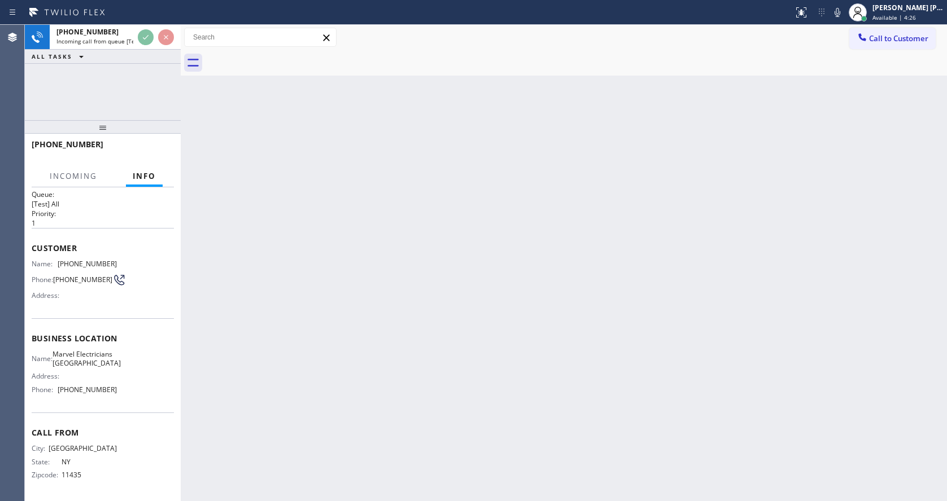
scroll to position [50, 0]
click at [340, 384] on div "Back to Dashboard Change Sender ID Customers Technicians Select a contact Outbo…" at bounding box center [564, 263] width 766 height 477
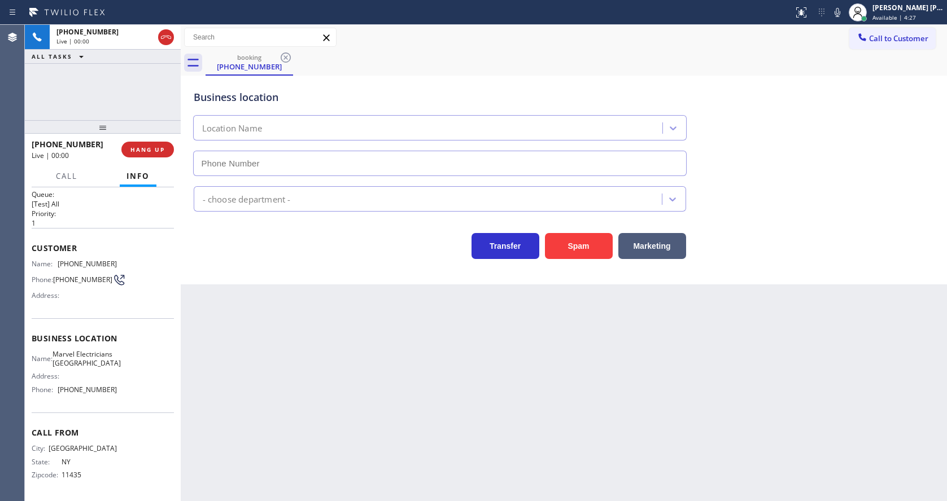
type input "[PHONE_NUMBER]"
click at [392, 390] on div "Back to Dashboard Change Sender ID Customers Technicians Select a contact Outbo…" at bounding box center [564, 263] width 766 height 477
click at [98, 318] on div "Business location Name: Marvel Electricians [GEOGRAPHIC_DATA] Address: Phone: […" at bounding box center [103, 365] width 142 height 94
drag, startPoint x: 57, startPoint y: 229, endPoint x: 119, endPoint y: 226, distance: 61.6
click at [119, 260] on div "Name: [PHONE_NUMBER] Phone: [PHONE_NUMBER] Address:" at bounding box center [103, 282] width 142 height 45
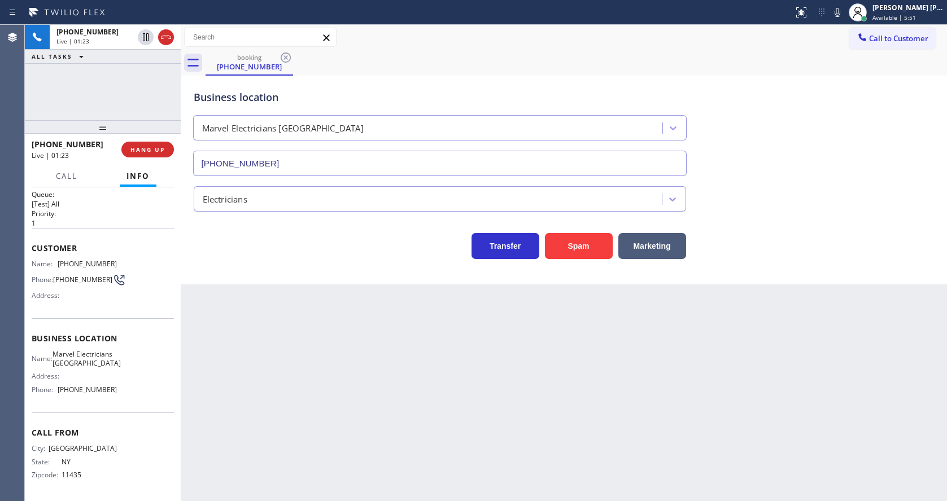
click at [368, 358] on div "Back to Dashboard Change Sender ID Customers Technicians Select a contact Outbo…" at bounding box center [564, 263] width 766 height 477
click at [105, 350] on span "Marvel Electricians [GEOGRAPHIC_DATA]" at bounding box center [87, 359] width 68 height 18
drag, startPoint x: 60, startPoint y: 318, endPoint x: 108, endPoint y: 343, distance: 53.5
click at [108, 350] on span "Marvel Electricians [GEOGRAPHIC_DATA]" at bounding box center [87, 359] width 68 height 18
click at [288, 366] on div "Back to Dashboard Change Sender ID Customers Technicians Select a contact Outbo…" at bounding box center [564, 263] width 766 height 477
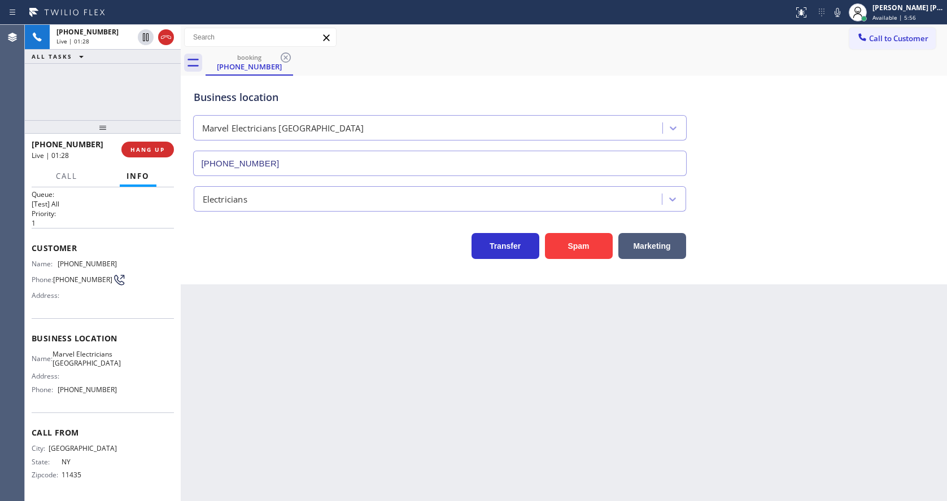
click at [111, 350] on span "Marvel Electricians [GEOGRAPHIC_DATA]" at bounding box center [87, 359] width 68 height 18
drag, startPoint x: 55, startPoint y: 372, endPoint x: 129, endPoint y: 366, distance: 74.7
click at [129, 366] on div "Name: Marvel Electricians [GEOGRAPHIC_DATA] Address: Phone: [PHONE_NUMBER]" at bounding box center [103, 374] width 142 height 49
click at [267, 378] on div "Back to Dashboard Change Sender ID Customers Technicians Select a contact Outbo…" at bounding box center [564, 263] width 766 height 477
click at [634, 388] on div "Back to Dashboard Change Sender ID Customers Technicians Select a contact Outbo…" at bounding box center [564, 263] width 766 height 477
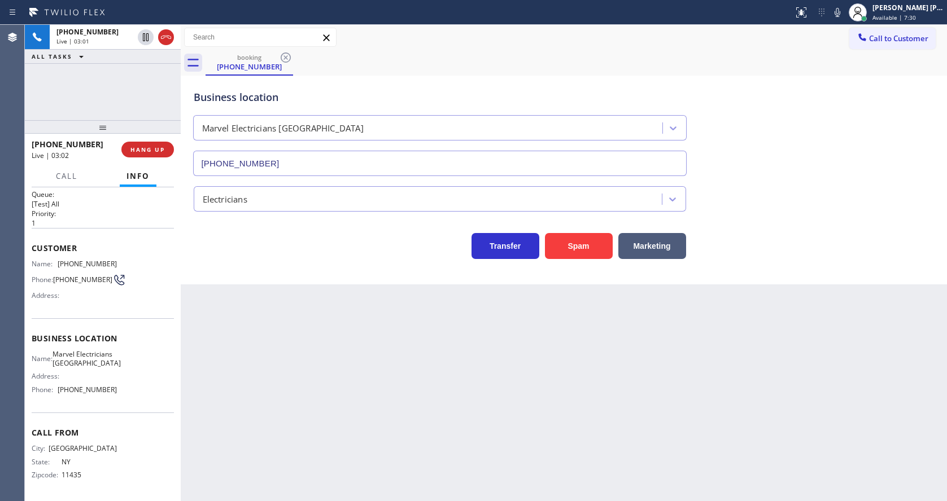
click at [325, 420] on div "Back to Dashboard Change Sender ID Customers Technicians Select a contact Outbo…" at bounding box center [564, 263] width 766 height 477
click at [513, 339] on div "Back to Dashboard Change Sender ID Customers Technicians Select a contact Outbo…" at bounding box center [564, 263] width 766 height 477
click at [844, 13] on icon at bounding box center [838, 13] width 14 height 14
click at [143, 34] on icon at bounding box center [146, 37] width 6 height 8
click at [340, 370] on div "Back to Dashboard Change Sender ID Customers Technicians Select a contact Outbo…" at bounding box center [564, 263] width 766 height 477
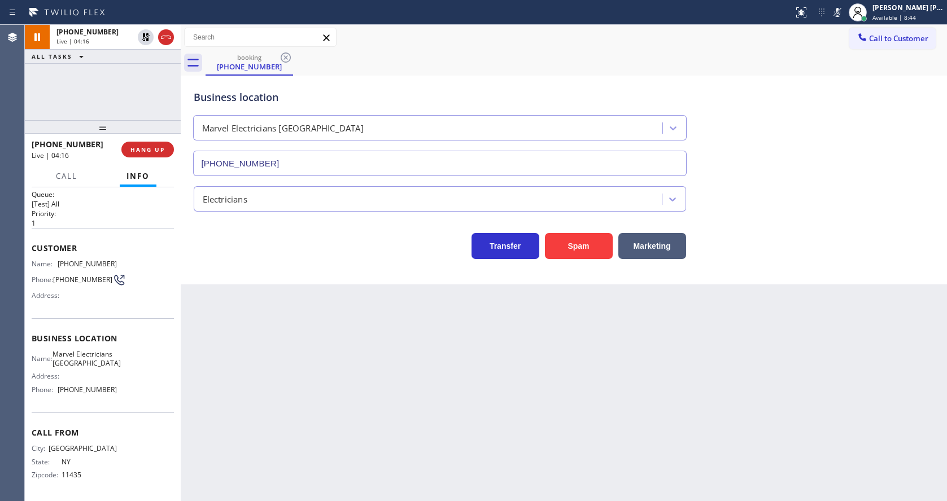
drag, startPoint x: 593, startPoint y: 447, endPoint x: 481, endPoint y: 434, distance: 113.1
click at [593, 447] on div "Back to Dashboard Change Sender ID Customers Technicians Select a contact Outbo…" at bounding box center [564, 263] width 766 height 477
click at [227, 349] on div "Back to Dashboard Change Sender ID Customers Technicians Select a contact Outbo…" at bounding box center [564, 263] width 766 height 477
click at [313, 407] on div "Back to Dashboard Change Sender ID Customers Technicians Select a contact Outbo…" at bounding box center [564, 263] width 766 height 477
click at [442, 381] on div "Back to Dashboard Change Sender ID Customers Technicians Select a contact Outbo…" at bounding box center [564, 263] width 766 height 477
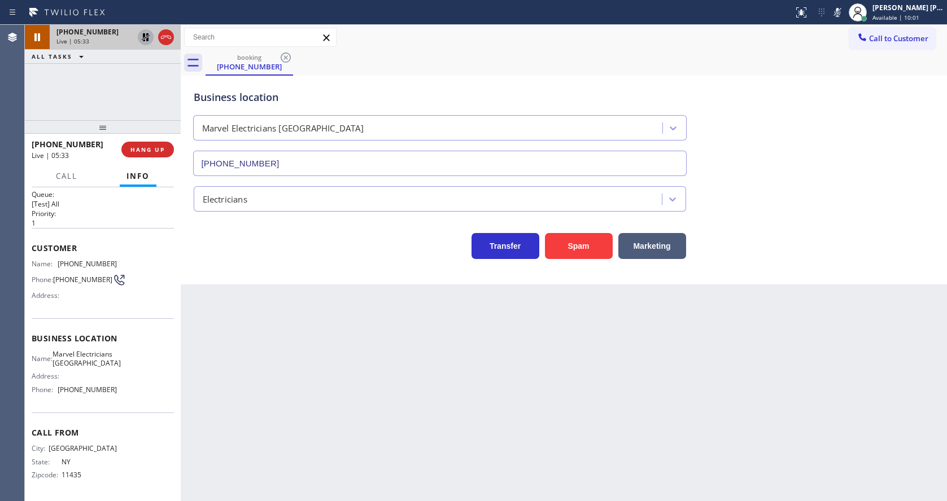
click at [144, 40] on icon at bounding box center [146, 37] width 8 height 8
click at [839, 10] on icon at bounding box center [838, 13] width 14 height 14
click at [835, 107] on div "Business location Marvel Electricians [GEOGRAPHIC_DATA] [PHONE_NUMBER]" at bounding box center [563, 125] width 745 height 102
click at [273, 446] on div "Back to Dashboard Change Sender ID Customers Technicians Select a contact Outbo…" at bounding box center [564, 263] width 766 height 477
click at [278, 361] on div "Back to Dashboard Change Sender ID Customers Technicians Select a contact Outbo…" at bounding box center [564, 263] width 766 height 477
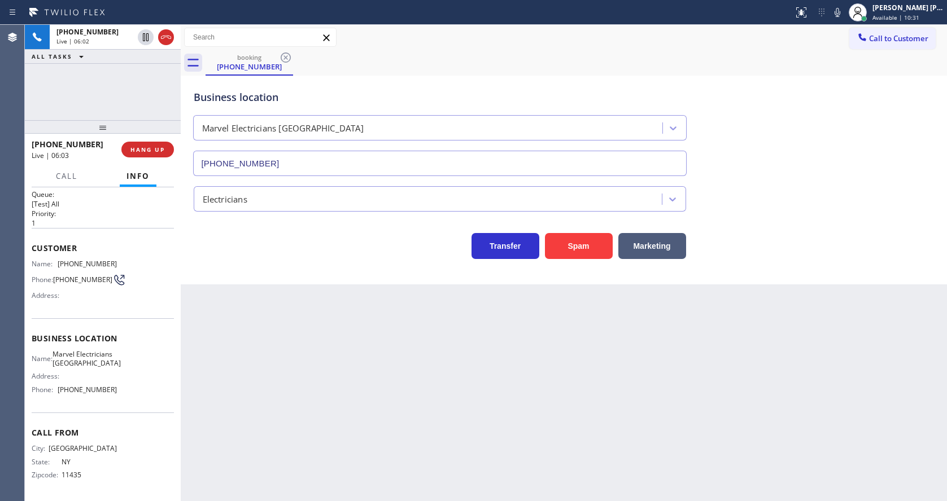
click at [565, 378] on div "Back to Dashboard Change Sender ID Customers Technicians Select a contact Outbo…" at bounding box center [564, 263] width 766 height 477
click at [486, 351] on div "Back to Dashboard Change Sender ID Customers Technicians Select a contact Outbo…" at bounding box center [564, 263] width 766 height 477
click at [355, 367] on div "Back to Dashboard Change Sender ID Customers Technicians Select a contact Outbo…" at bounding box center [564, 263] width 766 height 477
click at [499, 412] on div "Back to Dashboard Change Sender ID Customers Technicians Select a contact Outbo…" at bounding box center [564, 263] width 766 height 477
click at [754, 334] on div "Back to Dashboard Change Sender ID Customers Technicians Select a contact Outbo…" at bounding box center [564, 263] width 766 height 477
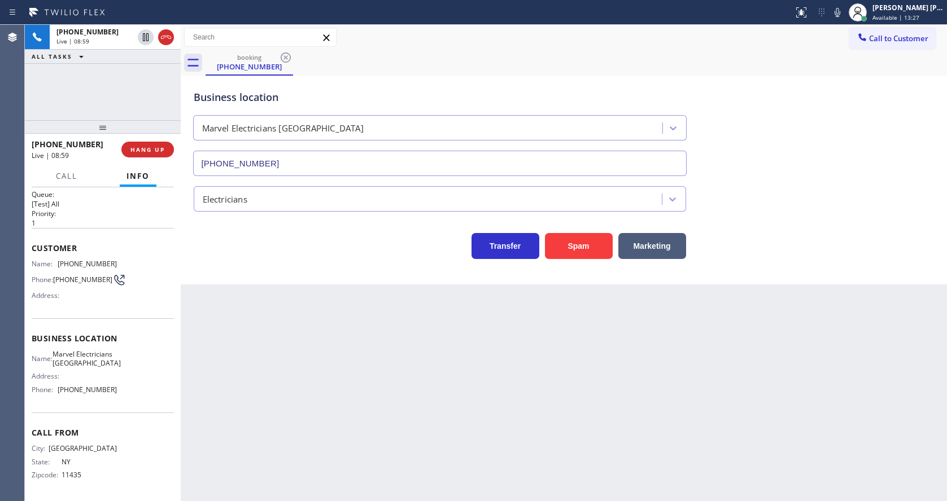
click at [531, 347] on div "Back to Dashboard Change Sender ID Customers Technicians Select a contact Outbo…" at bounding box center [564, 263] width 766 height 477
click at [291, 392] on div "Back to Dashboard Change Sender ID Customers Technicians Select a contact Outbo…" at bounding box center [564, 263] width 766 height 477
click at [451, 416] on div "Back to Dashboard Change Sender ID Customers Technicians Select a contact Outbo…" at bounding box center [564, 263] width 766 height 477
click at [138, 154] on button "COMPLETE" at bounding box center [145, 150] width 57 height 16
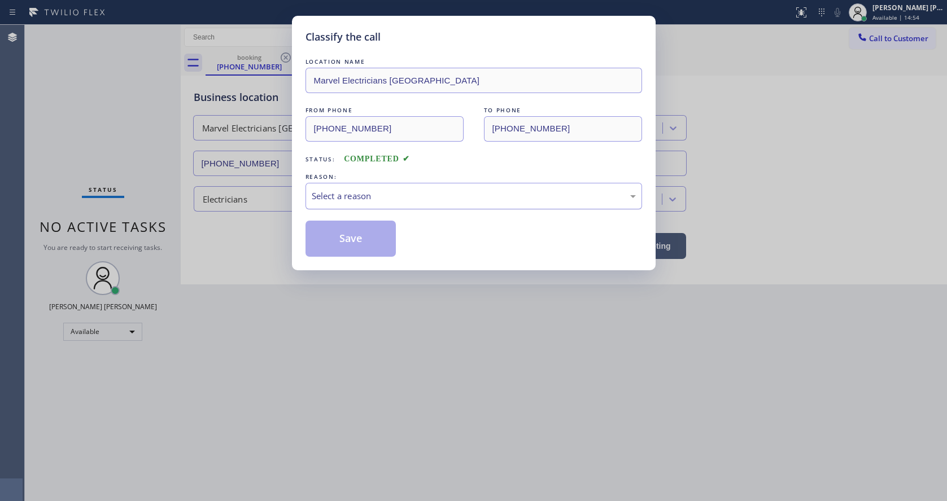
click at [317, 205] on div "Select a reason" at bounding box center [473, 196] width 337 height 27
click at [337, 246] on button "Save" at bounding box center [350, 239] width 91 height 36
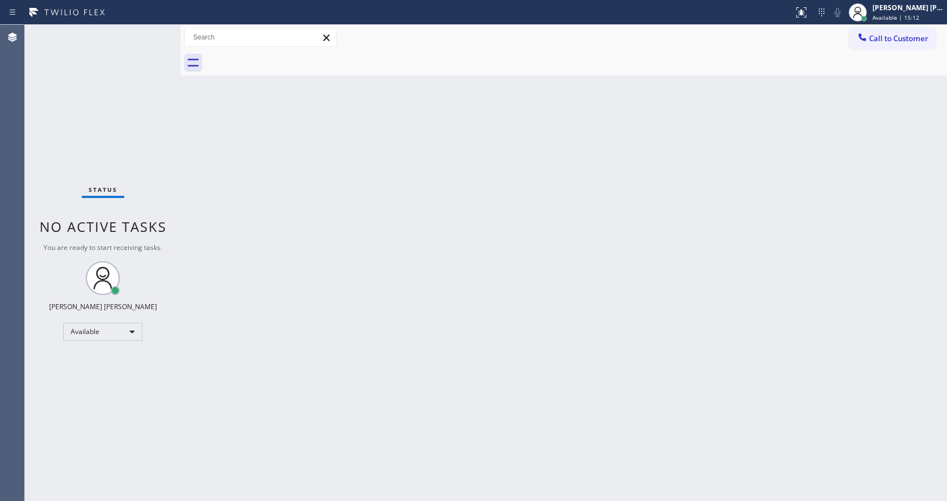
drag, startPoint x: 220, startPoint y: 151, endPoint x: 100, endPoint y: 21, distance: 176.6
click at [220, 151] on div "Back to Dashboard Change Sender ID Customers Technicians Select a contact Outbo…" at bounding box center [564, 263] width 766 height 477
click at [292, 311] on div "Back to Dashboard Change Sender ID Customers Technicians Select a contact Outbo…" at bounding box center [564, 263] width 766 height 477
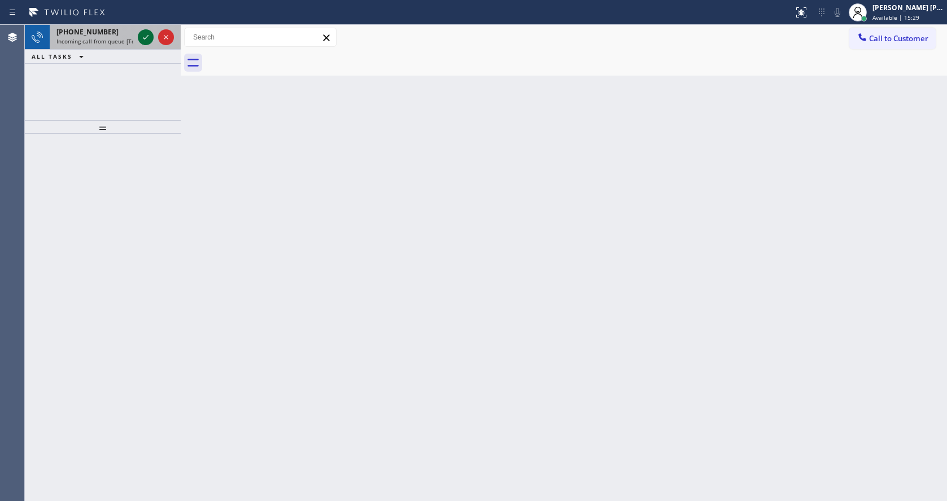
click at [144, 32] on icon at bounding box center [146, 37] width 14 height 14
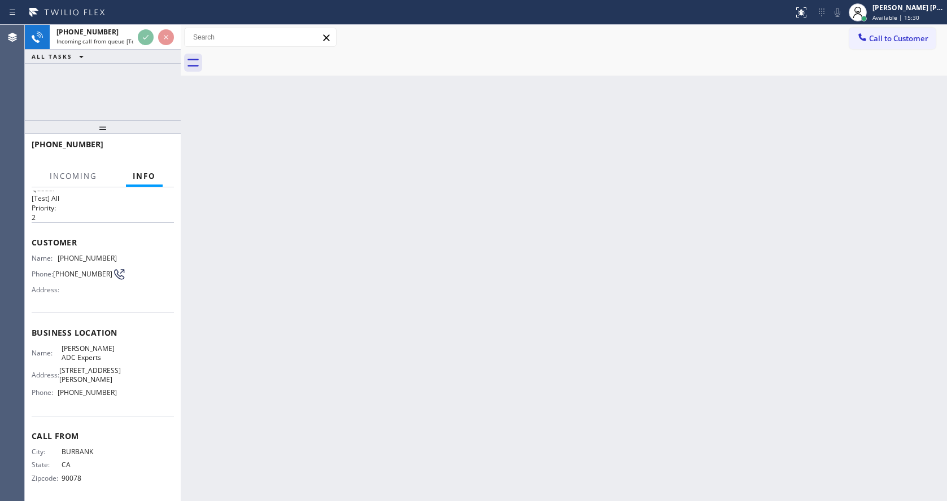
scroll to position [24, 0]
click at [420, 332] on div "Back to Dashboard Change Sender ID Customers Technicians Select a contact Outbo…" at bounding box center [564, 263] width 766 height 477
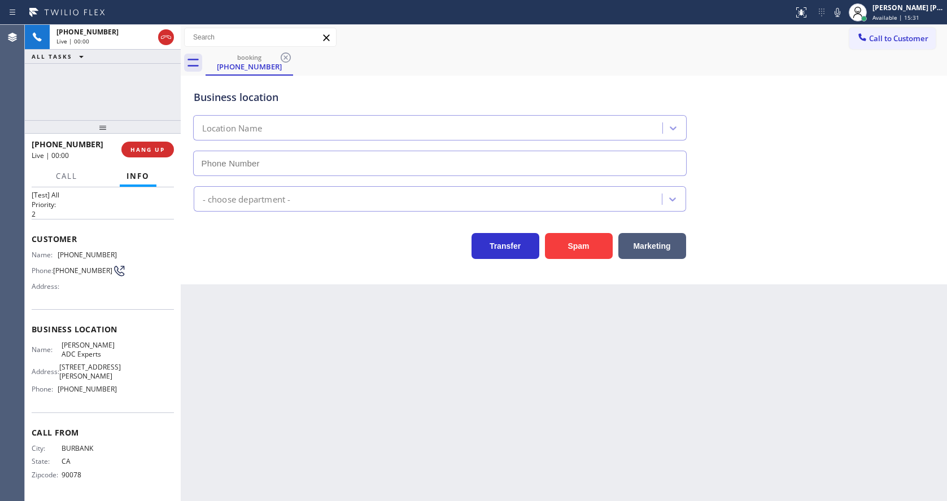
type input "[PHONE_NUMBER]"
click at [312, 355] on div "Back to Dashboard Change Sender ID Customers Technicians Select a contact Outbo…" at bounding box center [564, 263] width 766 height 477
click at [293, 331] on div "Back to Dashboard Change Sender ID Customers Technicians Select a contact Outbo…" at bounding box center [564, 263] width 766 height 477
click at [286, 351] on div "Back to Dashboard Change Sender ID Customers Technicians Select a contact Outbo…" at bounding box center [564, 263] width 766 height 477
click at [143, 146] on span "HANG UP" at bounding box center [147, 150] width 34 height 8
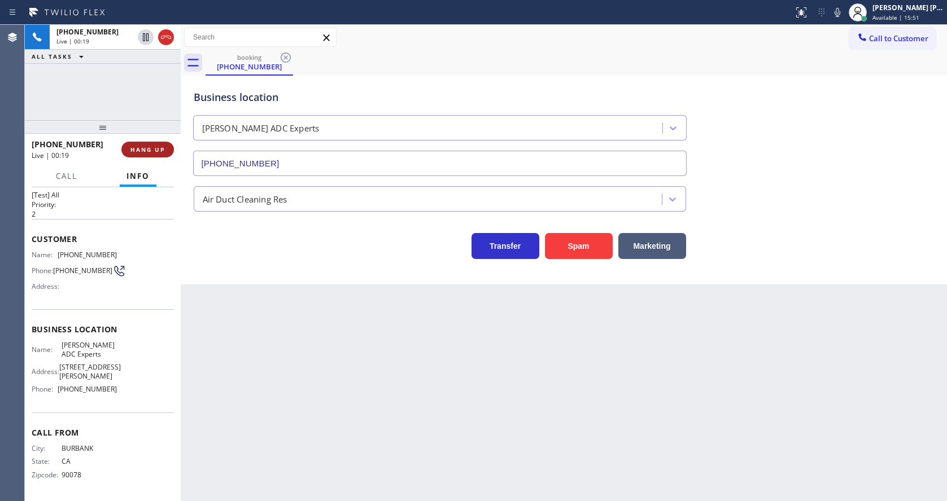
click at [144, 146] on span "HANG UP" at bounding box center [147, 150] width 34 height 8
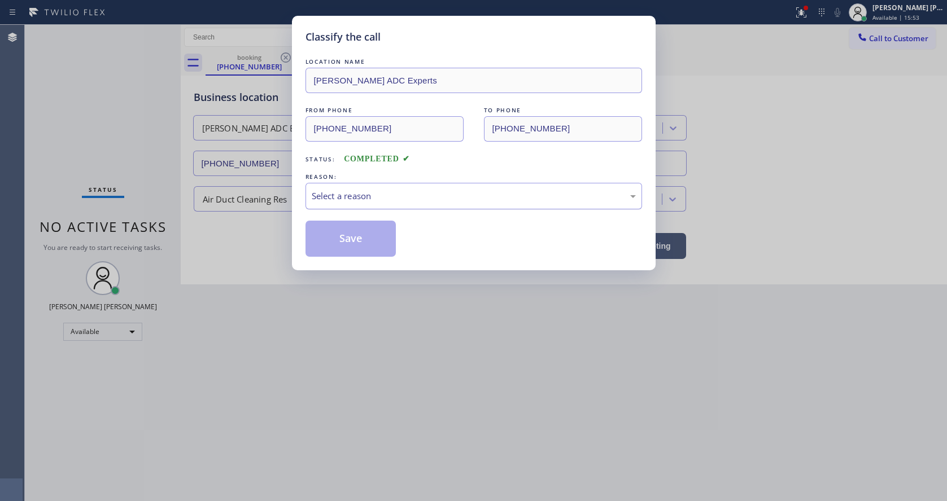
click at [340, 195] on div "Select a reason" at bounding box center [474, 196] width 324 height 13
click at [342, 244] on button "Save" at bounding box center [350, 239] width 91 height 36
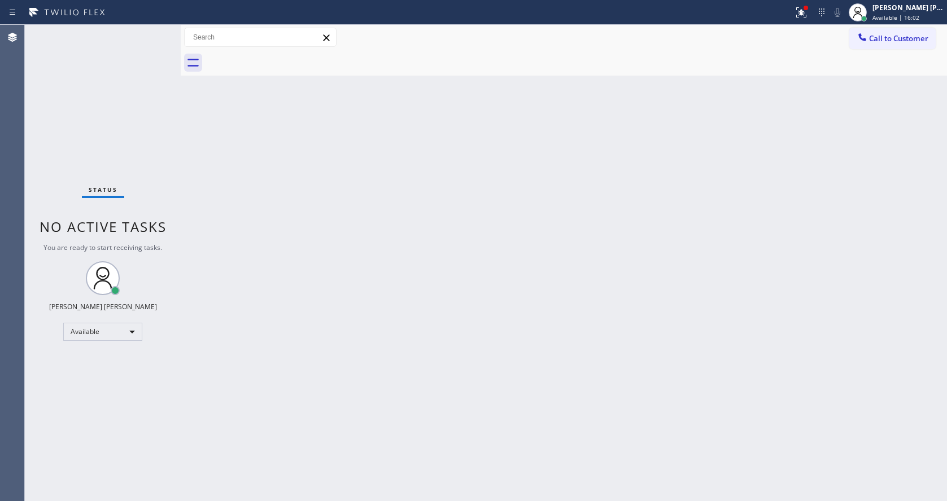
click at [307, 379] on div "Back to Dashboard Change Sender ID Customers Technicians Select a contact Outbo…" at bounding box center [564, 263] width 766 height 477
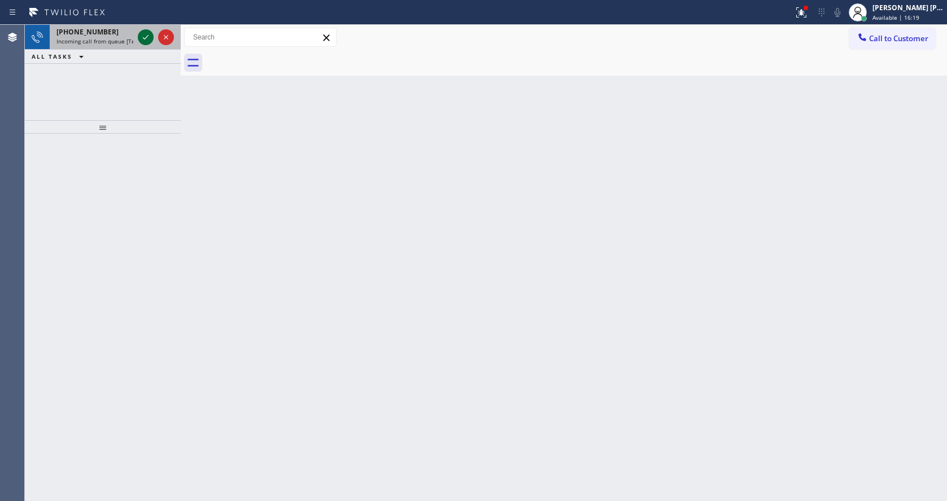
click at [149, 34] on icon at bounding box center [146, 37] width 14 height 14
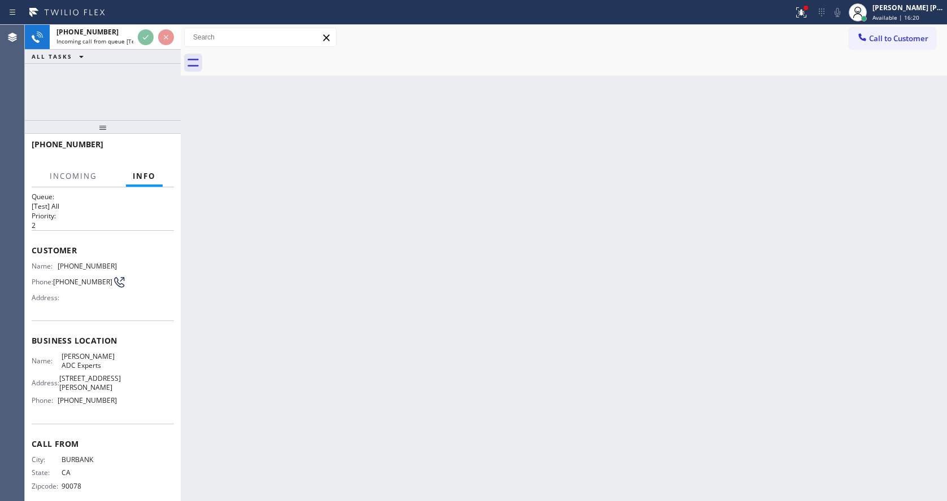
scroll to position [24, 0]
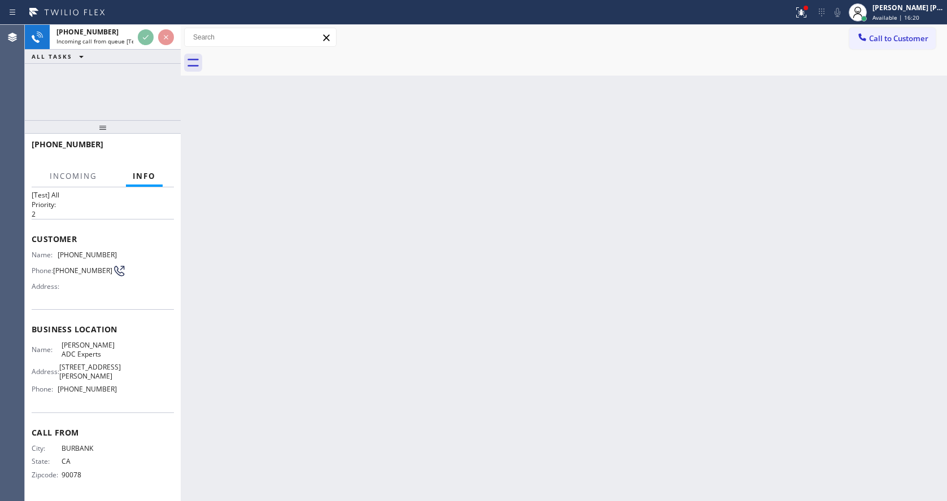
click at [363, 333] on div "Back to Dashboard Change Sender ID Customers Technicians Select a contact Outbo…" at bounding box center [564, 263] width 766 height 477
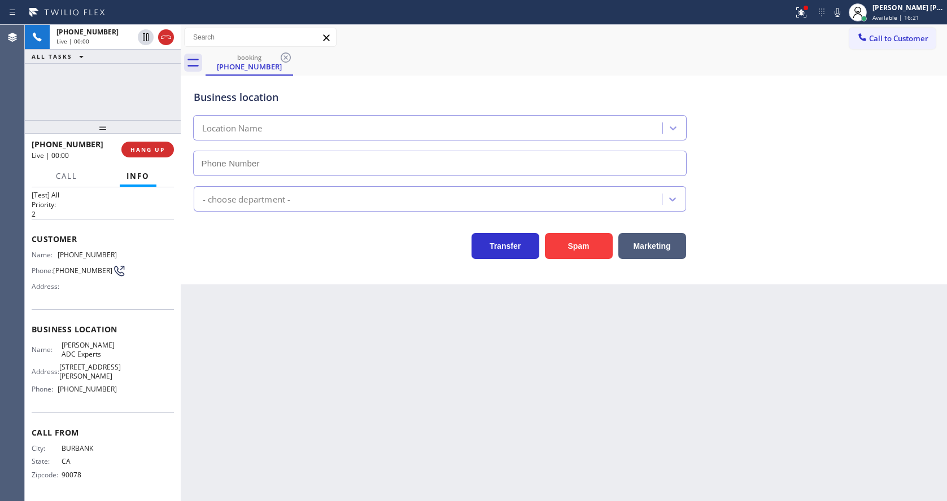
type input "[PHONE_NUMBER]"
click at [252, 422] on div "Back to Dashboard Change Sender ID Customers Technicians Select a contact Outbo…" at bounding box center [564, 263] width 766 height 477
drag, startPoint x: 308, startPoint y: 347, endPoint x: 298, endPoint y: 365, distance: 21.0
click at [308, 347] on div "Back to Dashboard Change Sender ID Customers Technicians Select a contact Outbo…" at bounding box center [564, 263] width 766 height 477
click at [519, 394] on div "Back to Dashboard Change Sender ID Customers Technicians Select a contact Outbo…" at bounding box center [564, 263] width 766 height 477
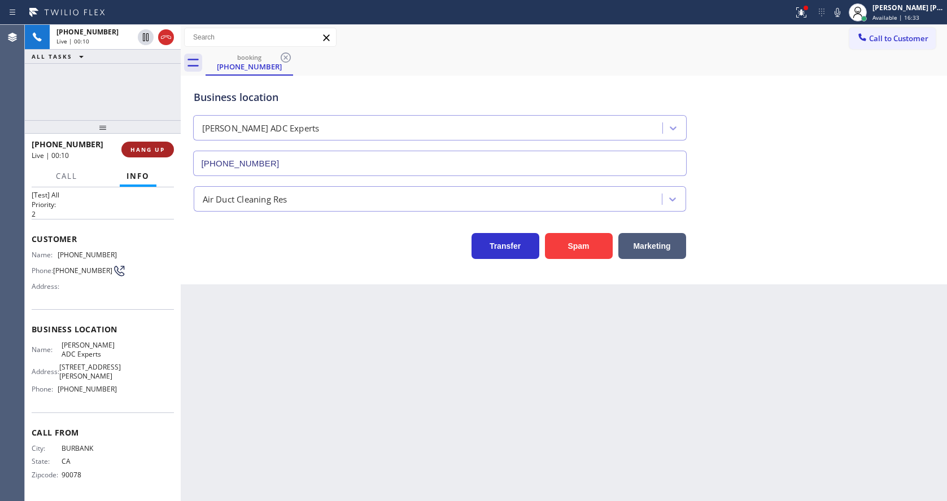
click at [151, 154] on button "HANG UP" at bounding box center [147, 150] width 53 height 16
click at [143, 133] on div at bounding box center [103, 127] width 156 height 14
click at [145, 146] on span "COMPLETE" at bounding box center [145, 150] width 39 height 8
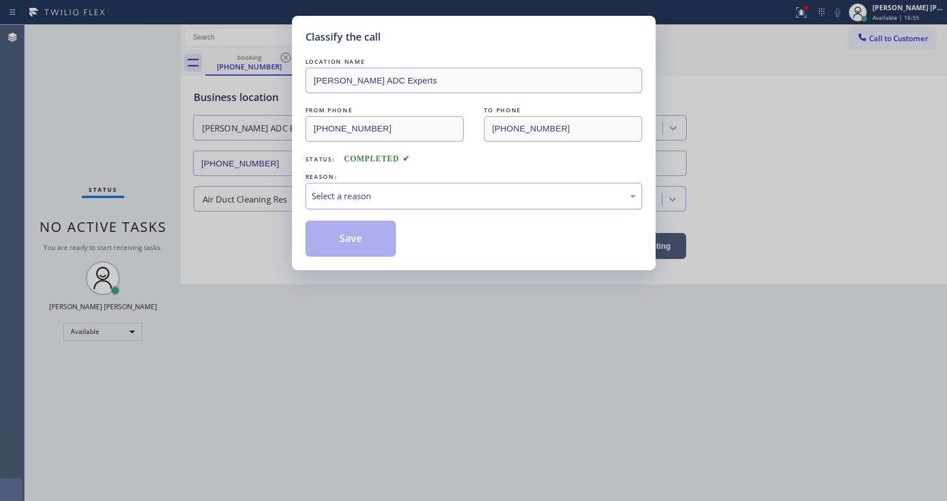
click at [361, 190] on div "Select a reason" at bounding box center [474, 196] width 324 height 13
click at [331, 221] on button "Save" at bounding box center [350, 239] width 91 height 36
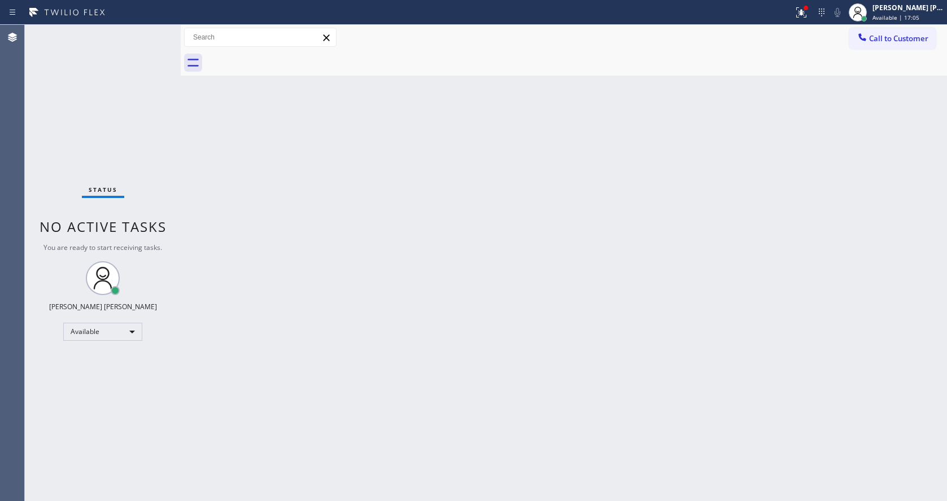
click at [497, 203] on div "Back to Dashboard Change Sender ID Customers Technicians Select a contact Outbo…" at bounding box center [564, 263] width 766 height 477
click at [800, 6] on icon at bounding box center [801, 13] width 14 height 14
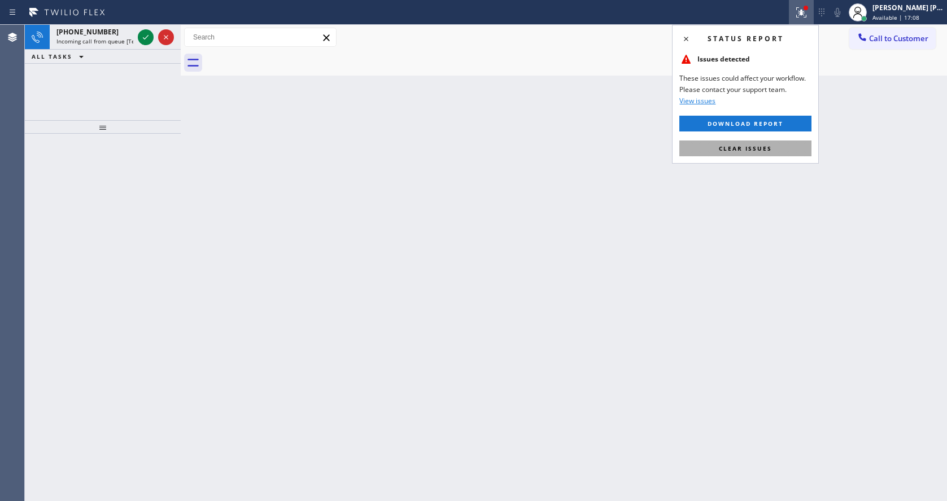
click at [772, 144] on button "Clear issues" at bounding box center [745, 149] width 132 height 16
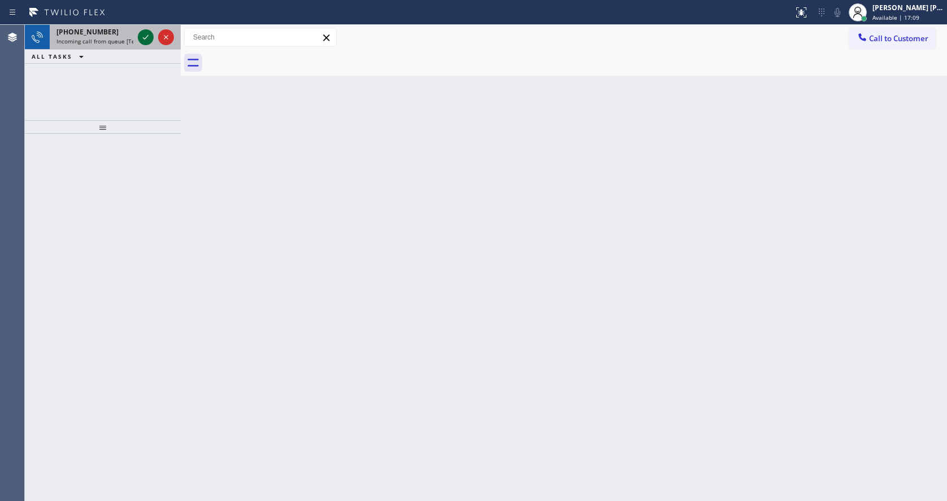
click at [145, 35] on icon at bounding box center [146, 37] width 14 height 14
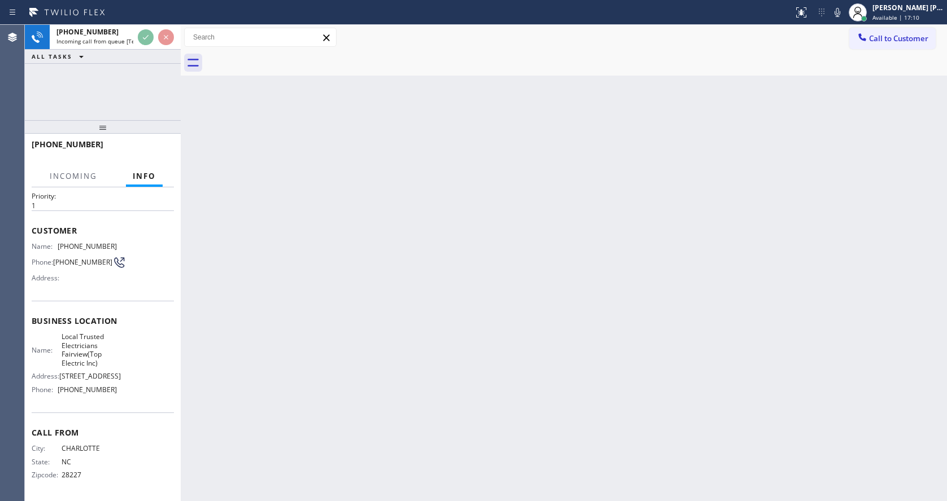
scroll to position [50, 0]
click at [387, 368] on div "Back to Dashboard Change Sender ID Customers Technicians Select a contact Outbo…" at bounding box center [564, 263] width 766 height 477
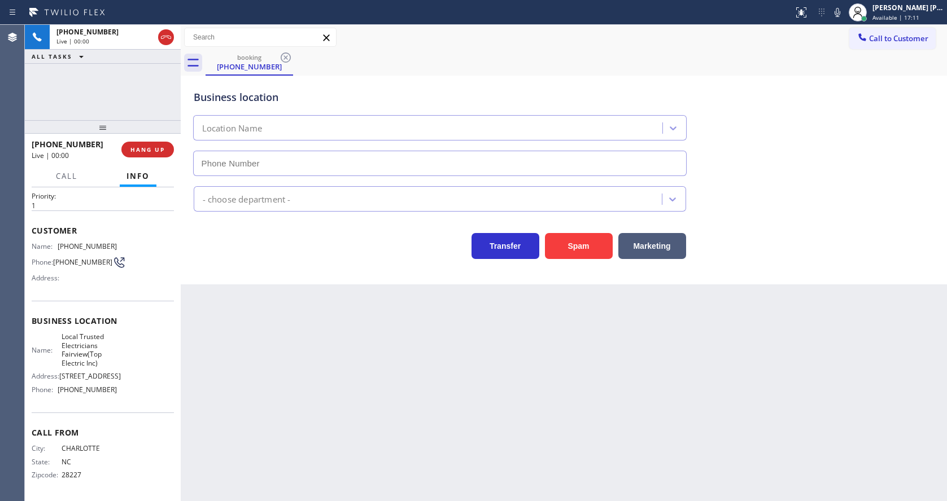
type input "[PHONE_NUMBER]"
click at [348, 374] on div "Back to Dashboard Change Sender ID Customers Technicians Select a contact Outbo…" at bounding box center [564, 263] width 766 height 477
click at [318, 365] on div "Back to Dashboard Change Sender ID Customers Technicians Select a contact Outbo…" at bounding box center [564, 263] width 766 height 477
click at [517, 395] on div "Back to Dashboard Change Sender ID Customers Technicians Select a contact Outbo…" at bounding box center [564, 263] width 766 height 477
click at [250, 376] on div "Back to Dashboard Change Sender ID Customers Technicians Select a contact Outbo…" at bounding box center [564, 263] width 766 height 477
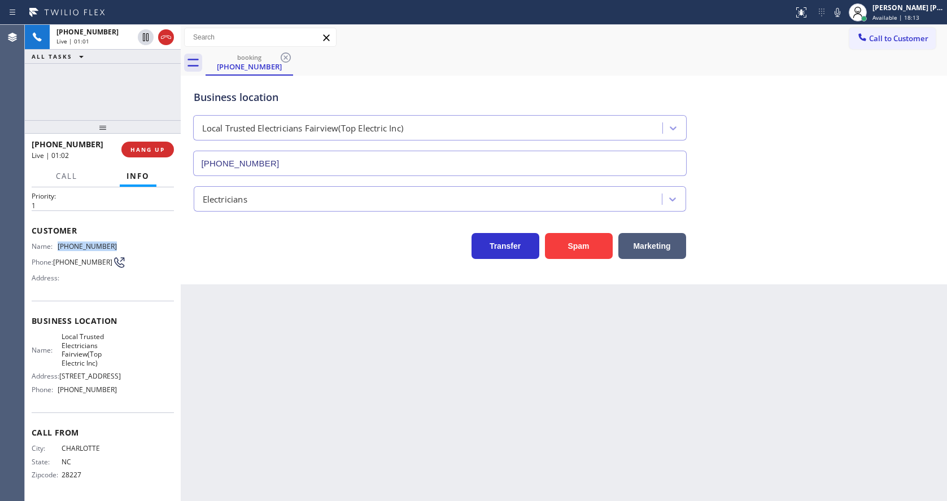
drag, startPoint x: 56, startPoint y: 226, endPoint x: 125, endPoint y: 228, distance: 69.5
click at [125, 242] on div "Name: [PHONE_NUMBER] Phone: [PHONE_NUMBER] Address:" at bounding box center [103, 264] width 142 height 45
drag, startPoint x: 381, startPoint y: 375, endPoint x: 285, endPoint y: 454, distance: 124.4
click at [380, 375] on div "Back to Dashboard Change Sender ID Customers Technicians Select a contact Outbo…" at bounding box center [564, 263] width 766 height 477
click at [89, 349] on span "Local Trusted Electricians Fairview(Top Electric Inc)" at bounding box center [90, 350] width 56 height 35
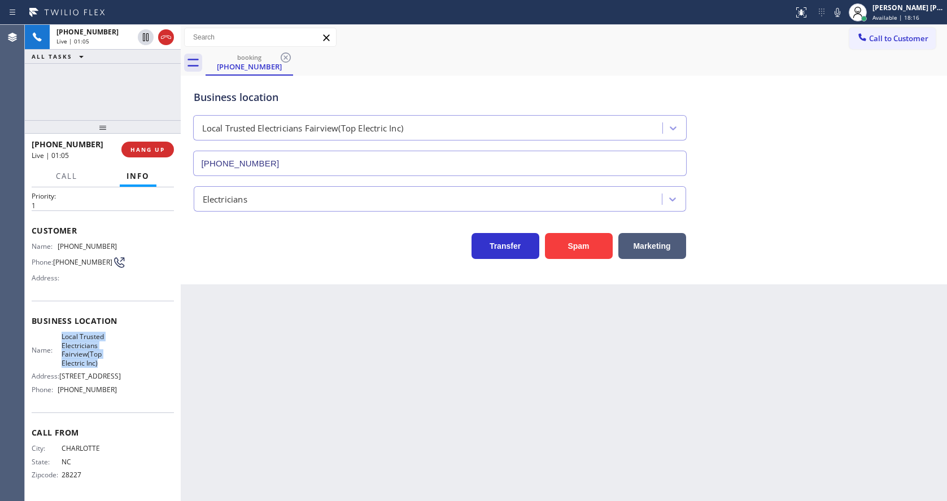
drag, startPoint x: 56, startPoint y: 316, endPoint x: 107, endPoint y: 342, distance: 56.8
click at [107, 342] on div "Name: Local Trusted Electricians Fairview(Top Electric Inc)" at bounding box center [74, 350] width 85 height 35
click at [247, 380] on div "Back to Dashboard Change Sender ID Customers Technicians Select a contact Outbo…" at bounding box center [564, 263] width 766 height 477
click at [22, 386] on div "Agent Desktop" at bounding box center [12, 263] width 24 height 477
drag, startPoint x: 58, startPoint y: 388, endPoint x: 130, endPoint y: 392, distance: 72.4
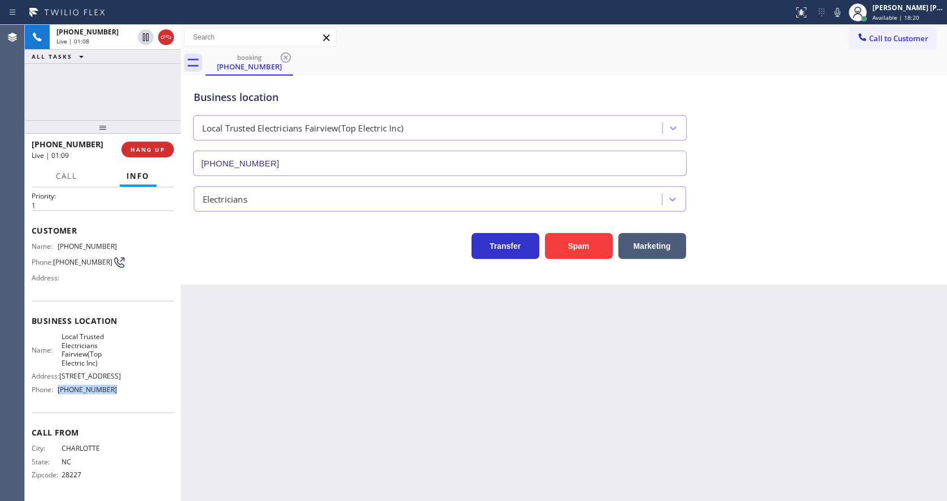
click at [130, 392] on div "Name: Local Trusted Electricians Fairview(Top Electric Inc) Address: [STREET_AD…" at bounding box center [103, 366] width 142 height 66
drag, startPoint x: 264, startPoint y: 409, endPoint x: 249, endPoint y: 495, distance: 87.1
click at [260, 412] on div "Back to Dashboard Change Sender ID Customers Technicians Select a contact Outbo…" at bounding box center [564, 263] width 766 height 477
click at [604, 360] on div "Back to Dashboard Change Sender ID Customers Technicians Select a contact Outbo…" at bounding box center [564, 263] width 766 height 477
click at [356, 473] on div "Back to Dashboard Change Sender ID Customers Technicians Select a contact Outbo…" at bounding box center [564, 263] width 766 height 477
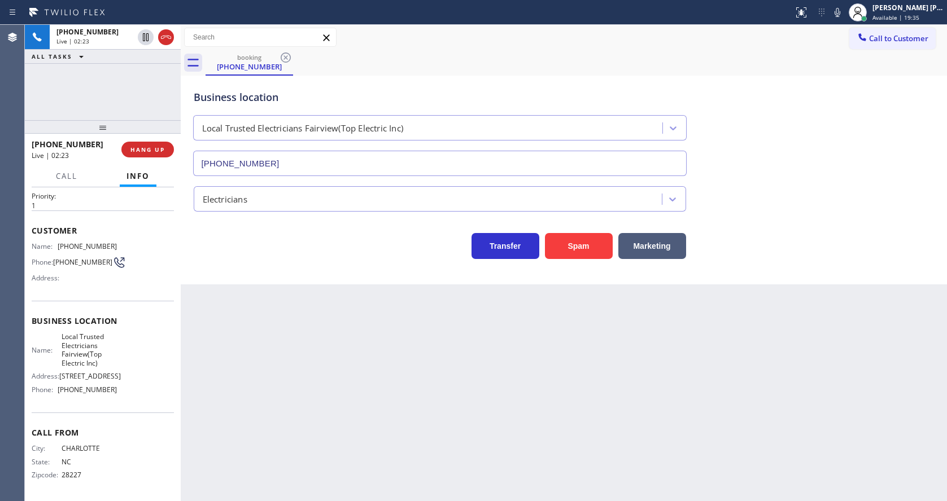
click at [468, 387] on div "Back to Dashboard Change Sender ID Customers Technicians Select a contact Outbo…" at bounding box center [564, 263] width 766 height 477
click at [246, 438] on div "Back to Dashboard Change Sender ID Customers Technicians Select a contact Outbo…" at bounding box center [564, 263] width 766 height 477
click at [499, 409] on div "Back to Dashboard Change Sender ID Customers Technicians Select a contact Outbo…" at bounding box center [564, 263] width 766 height 477
click at [840, 8] on icon at bounding box center [838, 13] width 14 height 14
click at [147, 32] on icon at bounding box center [146, 37] width 14 height 14
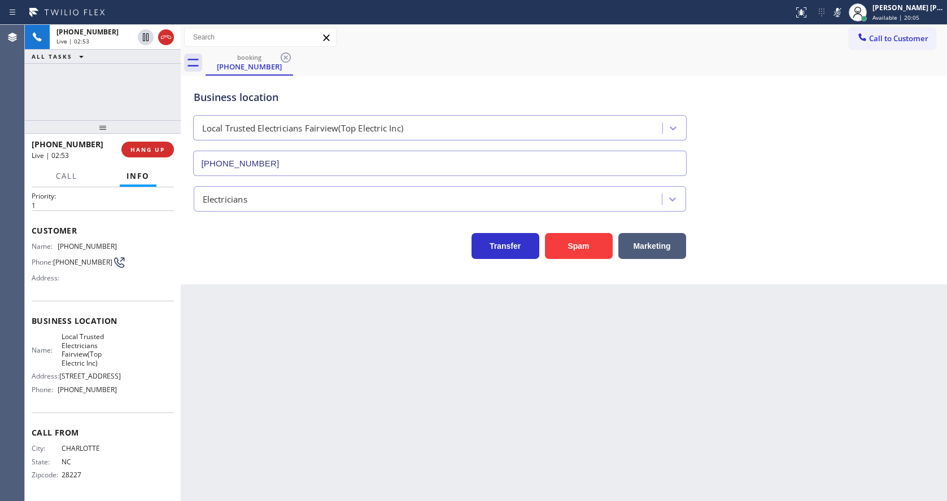
click at [328, 416] on div "Back to Dashboard Change Sender ID Customers Technicians Select a contact Outbo…" at bounding box center [564, 263] width 766 height 477
click at [391, 424] on div "Back to Dashboard Change Sender ID Customers Technicians Select a contact Outbo…" at bounding box center [564, 263] width 766 height 477
click at [362, 394] on div "Back to Dashboard Change Sender ID Customers Technicians Select a contact Outbo…" at bounding box center [564, 263] width 766 height 477
drag, startPoint x: 485, startPoint y: 381, endPoint x: 370, endPoint y: 302, distance: 139.7
click at [485, 381] on div "Back to Dashboard Change Sender ID Customers Technicians Select a contact Outbo…" at bounding box center [564, 263] width 766 height 477
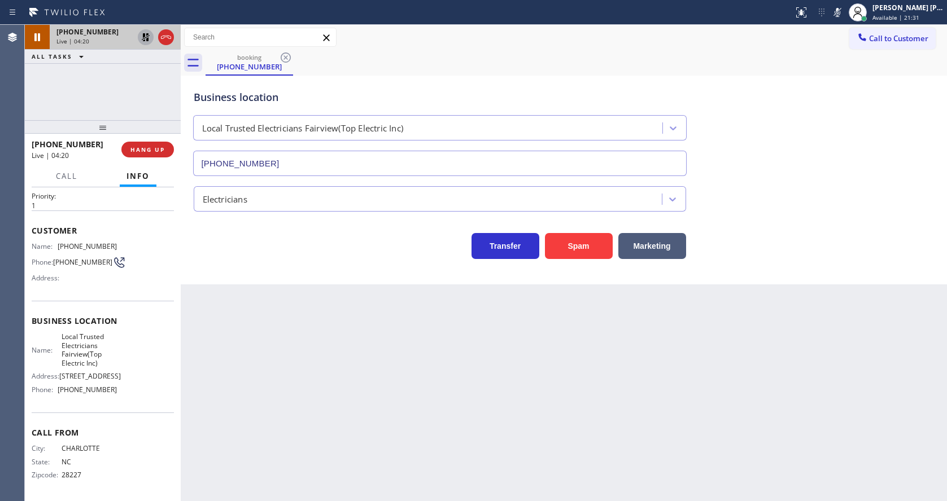
click at [146, 33] on icon at bounding box center [146, 37] width 14 height 14
click at [838, 16] on icon at bounding box center [838, 13] width 14 height 14
click at [849, 93] on div "Business location Local Trusted Electricians Fairview(Top Electric Inc) [PHONE_…" at bounding box center [563, 125] width 745 height 102
click at [307, 366] on div "Back to Dashboard Change Sender ID Customers Technicians Select a contact Outbo…" at bounding box center [564, 263] width 766 height 477
click at [612, 428] on div "Back to Dashboard Change Sender ID Customers Technicians Select a contact Outbo…" at bounding box center [564, 263] width 766 height 477
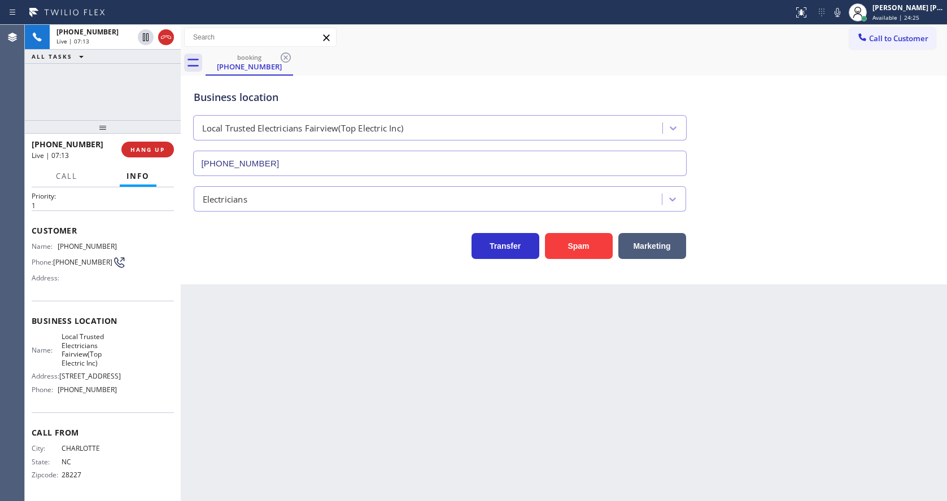
click at [376, 446] on div "Back to Dashboard Change Sender ID Customers Technicians Select a contact Outbo…" at bounding box center [564, 263] width 766 height 477
click at [336, 370] on div "Back to Dashboard Change Sender ID Customers Technicians Select a contact Outbo…" at bounding box center [564, 263] width 766 height 477
click at [380, 363] on div "Back to Dashboard Change Sender ID Customers Technicians Select a contact Outbo…" at bounding box center [564, 263] width 766 height 477
click at [468, 380] on div "Back to Dashboard Change Sender ID Customers Technicians Select a contact Outbo…" at bounding box center [564, 263] width 766 height 477
click at [146, 138] on div "[PHONE_NUMBER] Wrap up | 00:11 COMPLETE" at bounding box center [103, 149] width 142 height 29
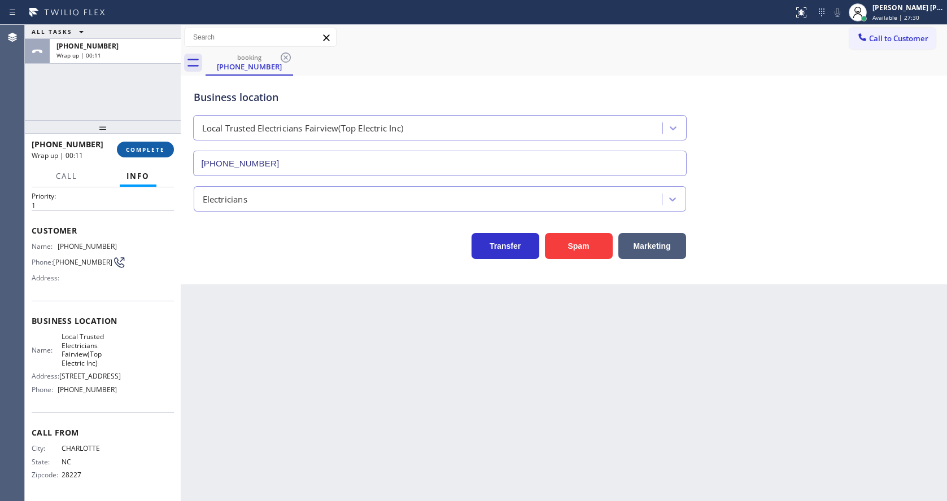
click at [141, 146] on span "COMPLETE" at bounding box center [145, 150] width 39 height 8
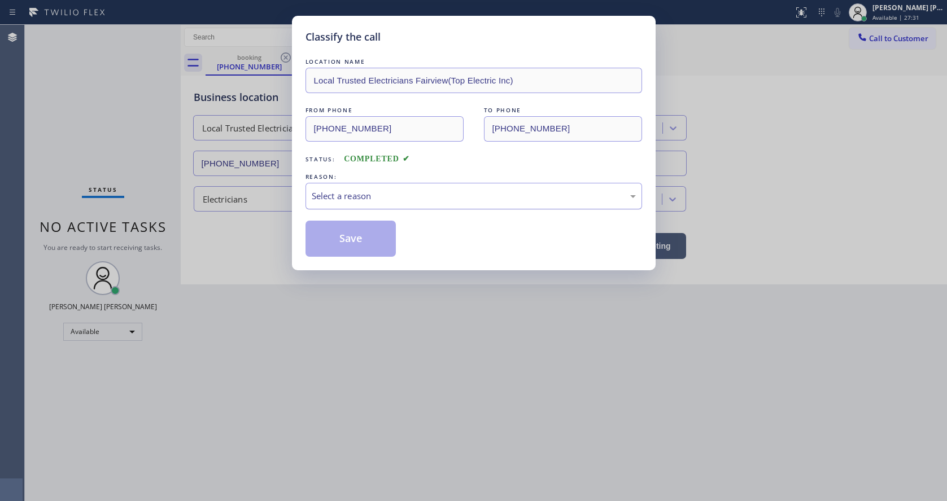
click at [347, 197] on div "Select a reason" at bounding box center [474, 196] width 324 height 13
click at [340, 238] on button "Save" at bounding box center [350, 239] width 91 height 36
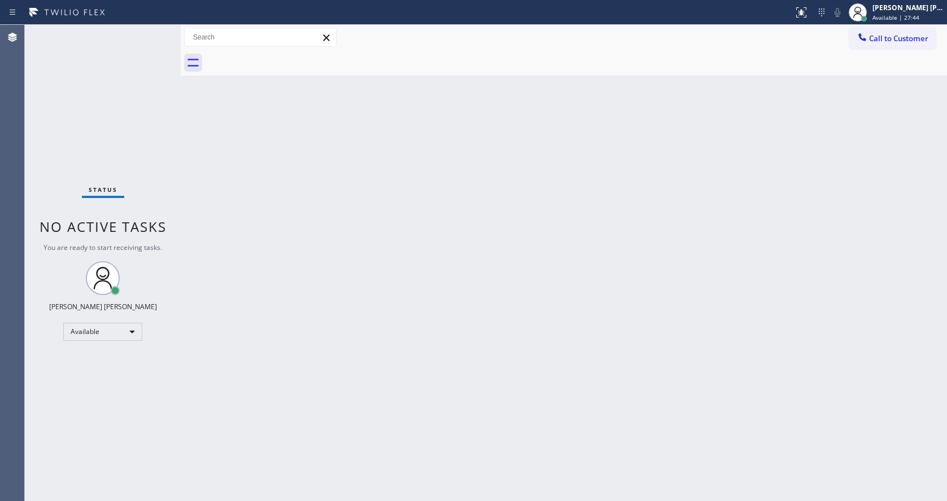
click at [278, 283] on div "Back to Dashboard Change Sender ID Customers Technicians Select a contact Outbo…" at bounding box center [564, 263] width 766 height 477
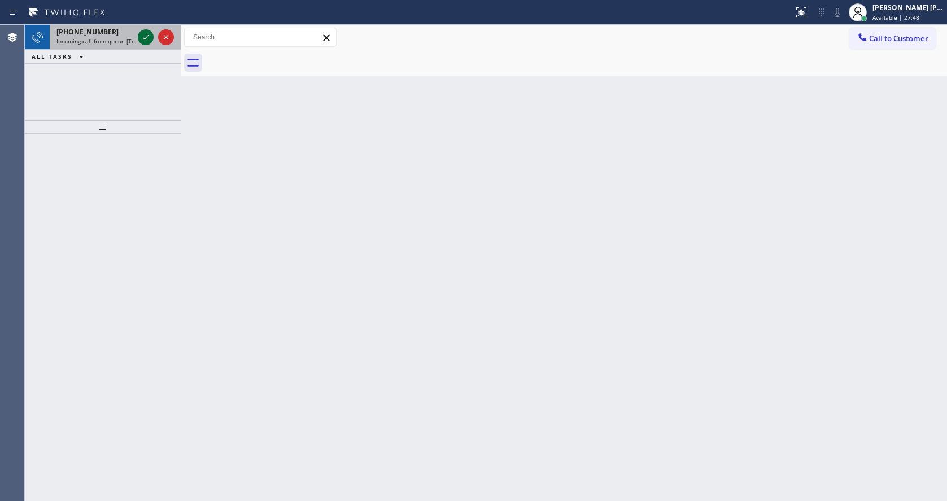
click at [147, 34] on icon at bounding box center [146, 37] width 14 height 14
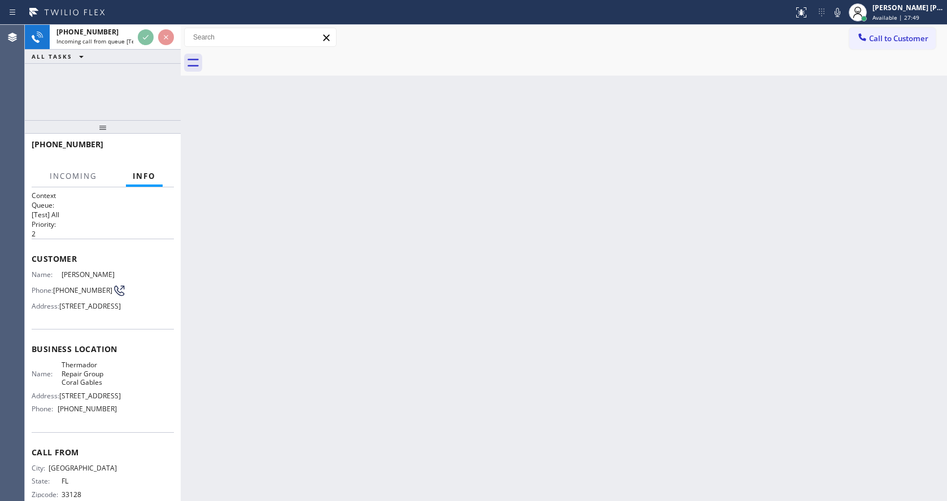
click at [482, 340] on div "Back to Dashboard Change Sender ID Customers Technicians Select a contact Outbo…" at bounding box center [564, 263] width 766 height 477
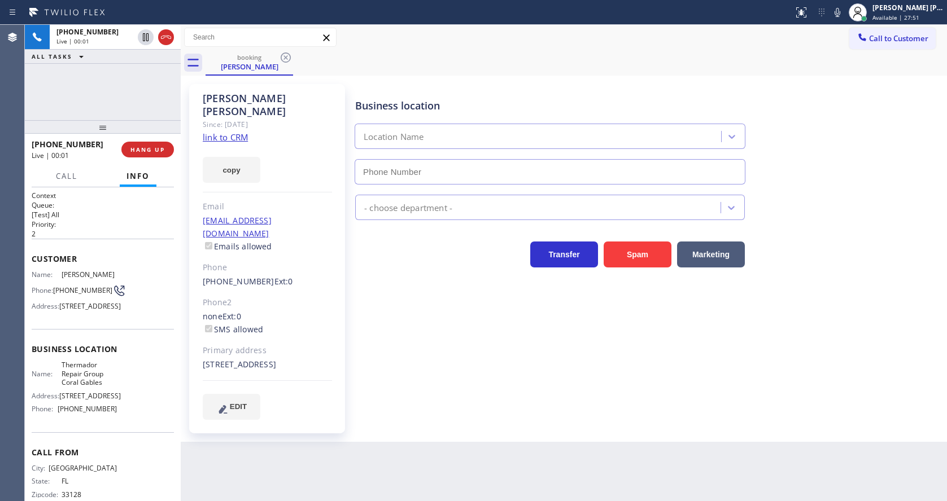
type input "[PHONE_NUMBER]"
drag, startPoint x: 554, startPoint y: 458, endPoint x: 412, endPoint y: 438, distance: 143.7
click at [554, 458] on div "Back to Dashboard Change Sender ID Customers Technicians Select a contact Outbo…" at bounding box center [564, 263] width 766 height 477
click at [418, 359] on div "Business location Thermador Repair Group Coral Gables [PHONE_NUMBER] Appliance …" at bounding box center [648, 252] width 591 height 330
click at [228, 118] on div "Since: [DATE]" at bounding box center [267, 124] width 129 height 13
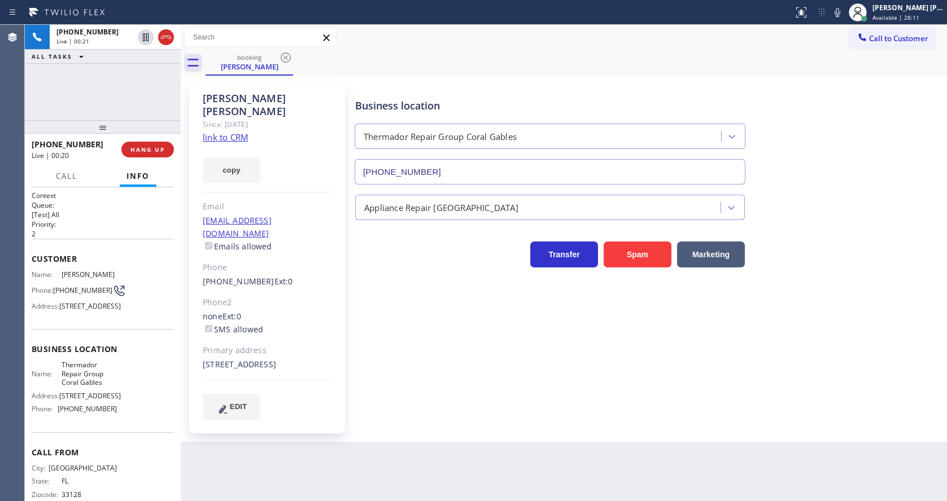
click at [233, 132] on link "link to CRM" at bounding box center [225, 137] width 45 height 11
click at [140, 147] on span "COMPLETE" at bounding box center [145, 150] width 39 height 8
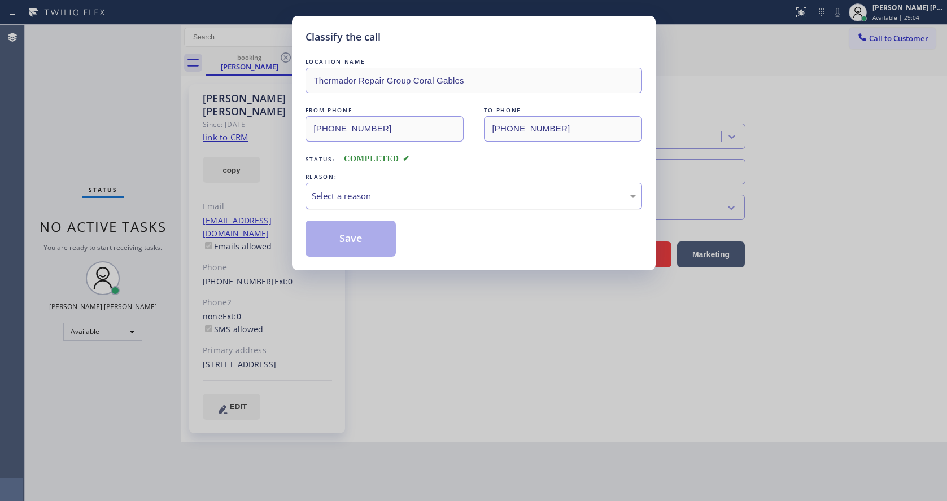
click at [365, 193] on div "Select a reason" at bounding box center [474, 196] width 324 height 13
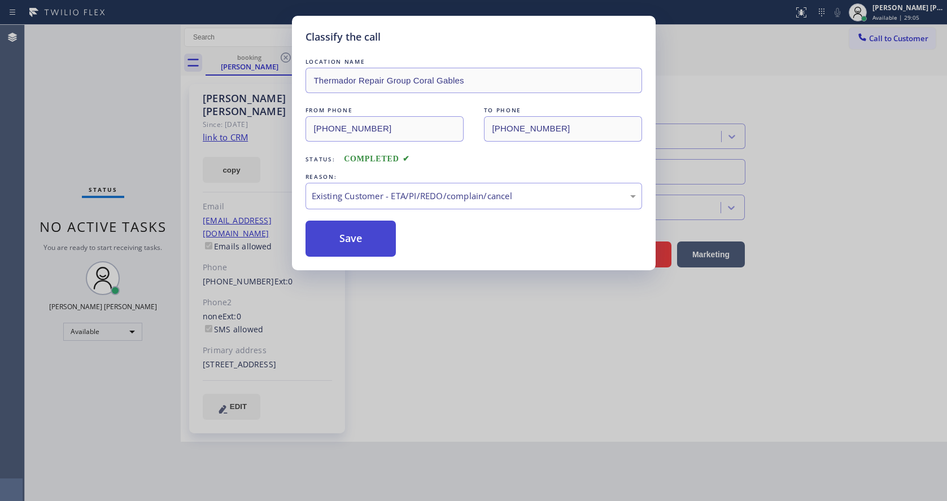
click at [353, 247] on button "Save" at bounding box center [350, 239] width 91 height 36
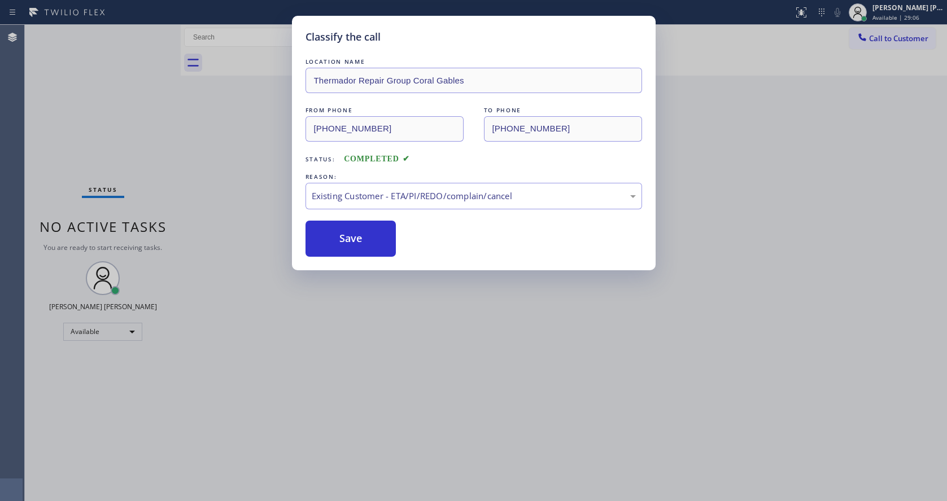
click at [351, 500] on div "Classify the call LOCATION NAME Thermador Repair Group Coral Gables FROM PHONE …" at bounding box center [473, 250] width 947 height 501
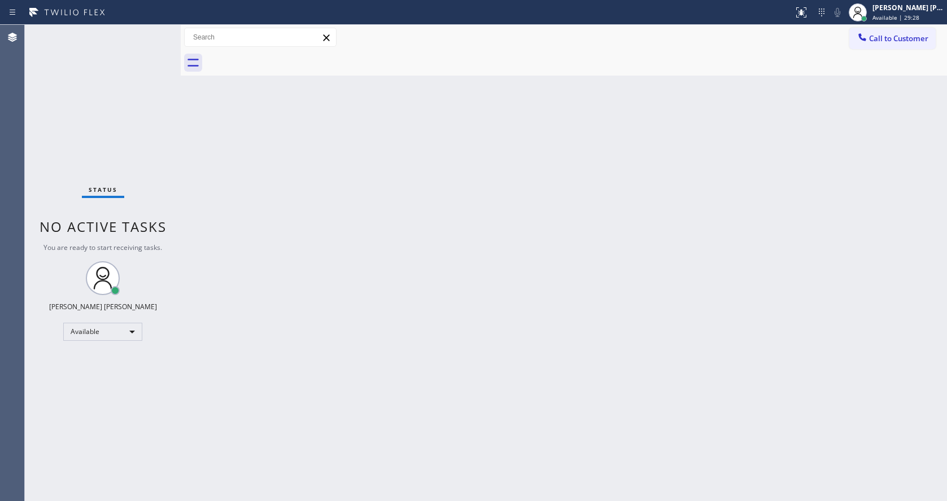
drag, startPoint x: 208, startPoint y: 134, endPoint x: 103, endPoint y: 52, distance: 133.5
click at [208, 134] on div "Back to Dashboard Change Sender ID Customers Technicians Select a contact Outbo…" at bounding box center [564, 263] width 766 height 477
click at [155, 31] on div "Status No active tasks You are ready to start receiving tasks. [PERSON_NAME] [P…" at bounding box center [103, 263] width 156 height 477
drag, startPoint x: 182, startPoint y: 53, endPoint x: 165, endPoint y: 51, distance: 17.0
click at [165, 51] on div "Status No active tasks You are ready to start receiving tasks. [PERSON_NAME] [P…" at bounding box center [486, 263] width 922 height 477
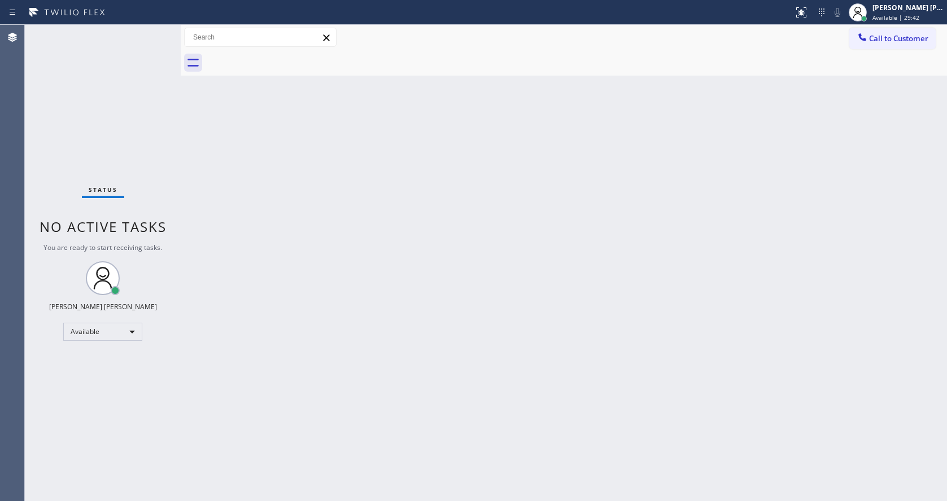
click at [154, 30] on div "Status No active tasks You are ready to start receiving tasks. [PERSON_NAME] [P…" at bounding box center [103, 263] width 156 height 477
click at [154, 34] on div "Status No active tasks You are ready to start receiving tasks. [PERSON_NAME] [P…" at bounding box center [103, 263] width 156 height 477
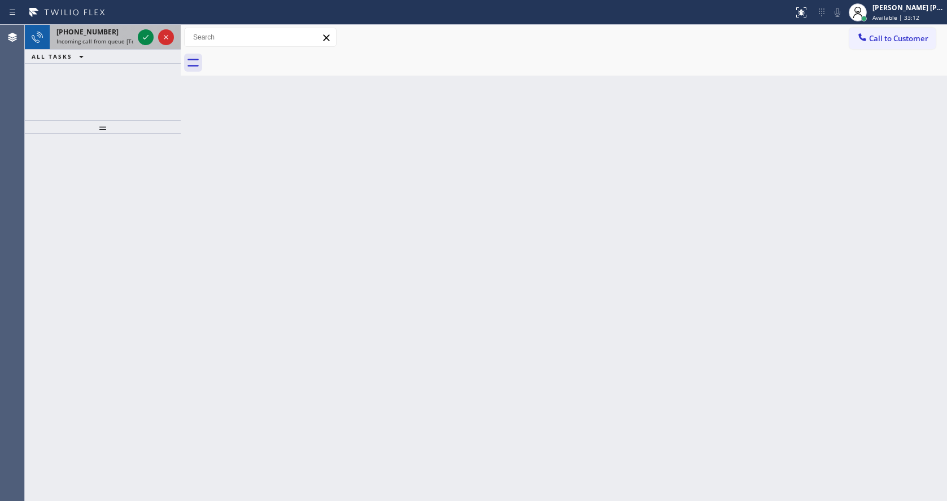
click at [121, 36] on div "[PHONE_NUMBER]" at bounding box center [94, 32] width 77 height 10
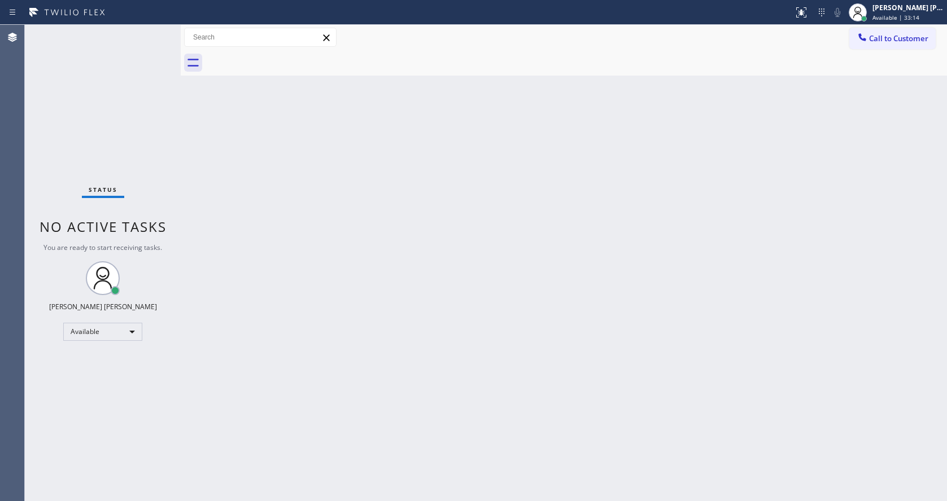
drag, startPoint x: 385, startPoint y: 295, endPoint x: 364, endPoint y: 333, distance: 42.9
click at [385, 294] on div "Back to Dashboard Change Sender ID Customers Technicians Select a contact Outbo…" at bounding box center [564, 263] width 766 height 477
drag, startPoint x: 283, startPoint y: 266, endPoint x: 278, endPoint y: 254, distance: 12.9
click at [283, 266] on div "Back to Dashboard Change Sender ID Customers Technicians Select a contact Outbo…" at bounding box center [564, 263] width 766 height 477
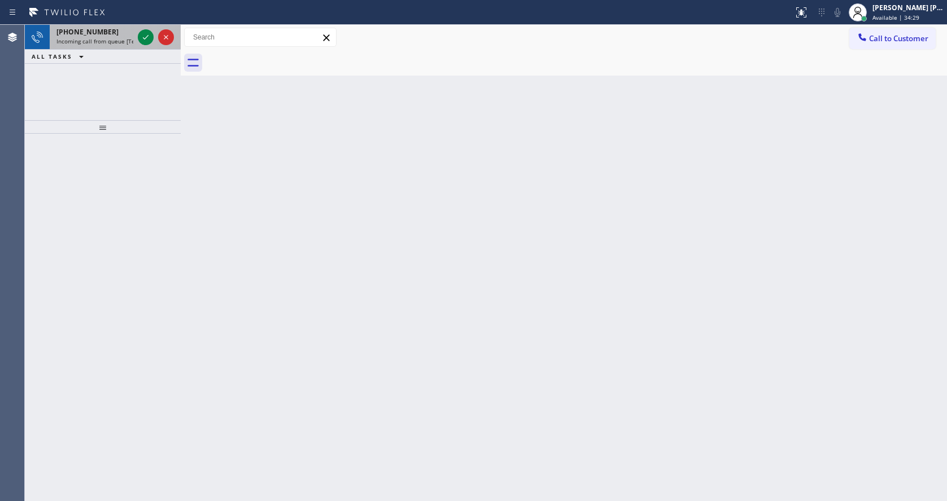
click at [108, 36] on div "[PHONE_NUMBER]" at bounding box center [94, 32] width 77 height 10
click at [88, 39] on span "Incoming call from queue [Test] All" at bounding box center [103, 41] width 94 height 8
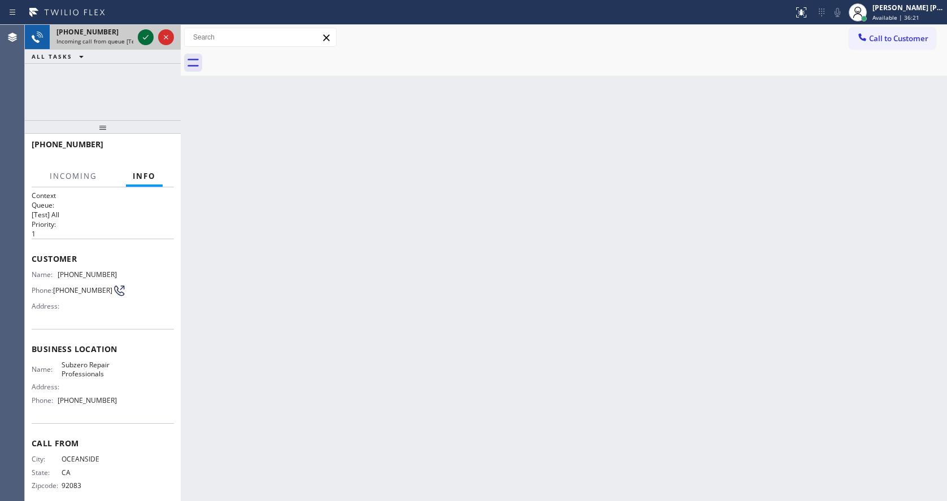
click at [141, 37] on icon at bounding box center [146, 37] width 14 height 14
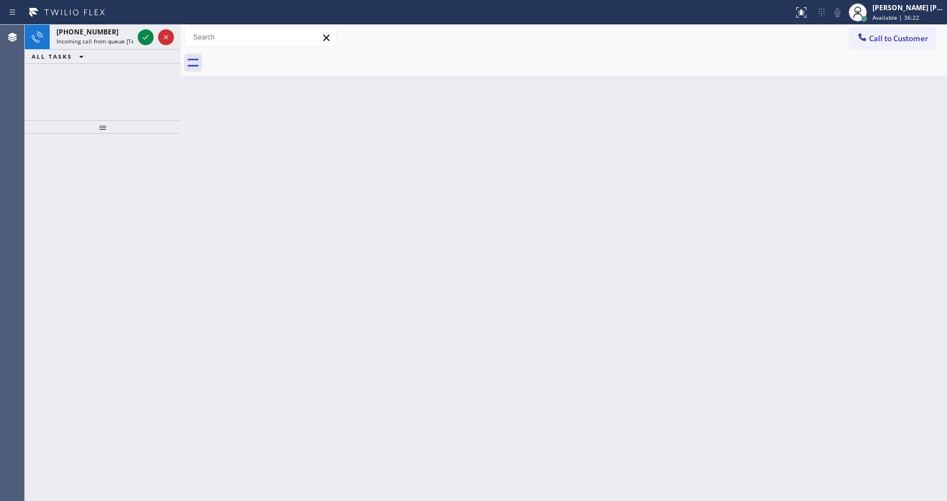
click at [141, 37] on icon at bounding box center [146, 37] width 14 height 14
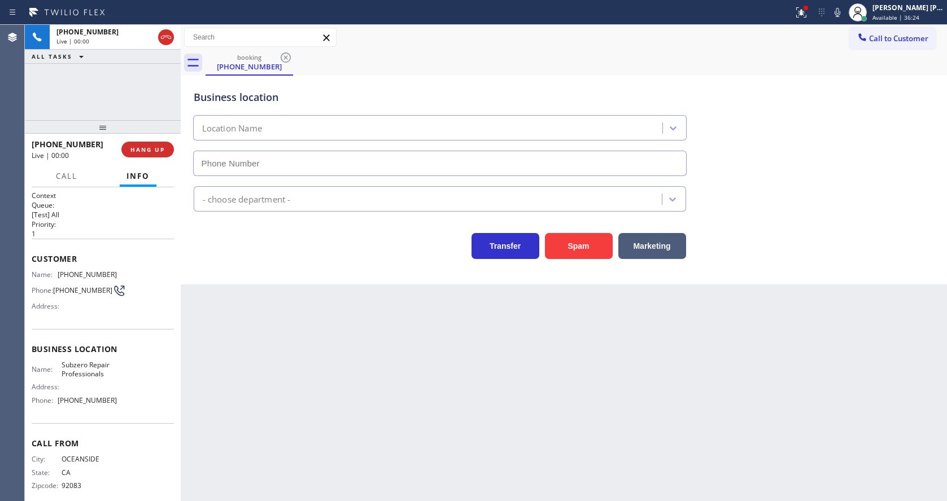
type input "[PHONE_NUMBER]"
click at [350, 330] on div "Back to Dashboard Change Sender ID Customers Technicians Select a contact Outbo…" at bounding box center [564, 263] width 766 height 477
click at [327, 379] on div "Back to Dashboard Change Sender ID Customers Technicians Select a contact Outbo…" at bounding box center [564, 263] width 766 height 477
drag, startPoint x: 291, startPoint y: 302, endPoint x: 314, endPoint y: 294, distance: 24.5
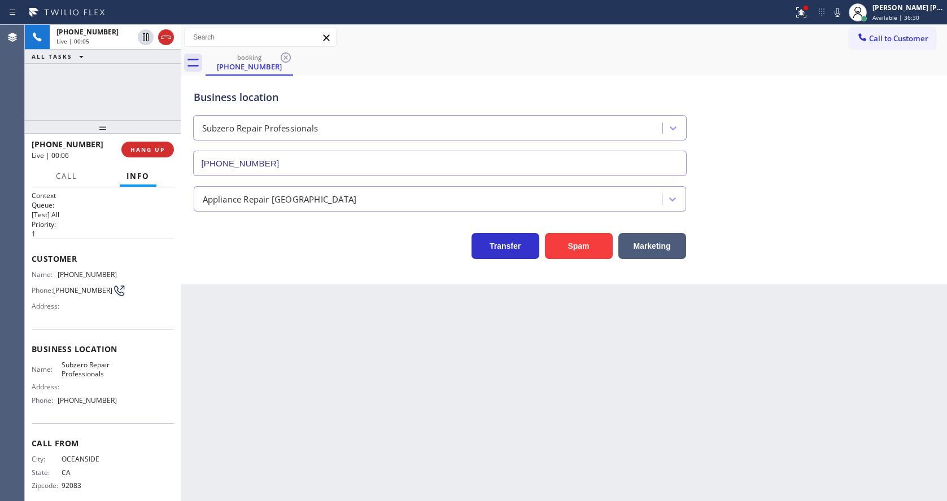
click at [291, 302] on div "Back to Dashboard Change Sender ID Customers Technicians Select a contact Outbo…" at bounding box center [564, 263] width 766 height 477
click at [840, 14] on icon at bounding box center [838, 13] width 14 height 14
click at [246, 416] on div "Back to Dashboard Change Sender ID Customers Technicians Select a contact Outbo…" at bounding box center [564, 263] width 766 height 477
click at [836, 15] on icon at bounding box center [838, 13] width 14 height 14
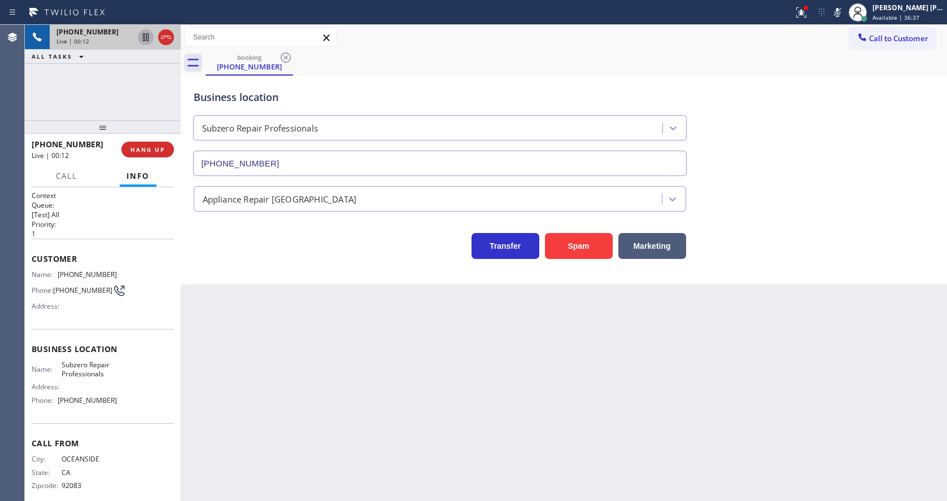
click at [143, 37] on icon at bounding box center [146, 37] width 6 height 8
click at [129, 325] on div "Customer Name: [PHONE_NUMBER] Phone: [PHONE_NUMBER] Address:" at bounding box center [103, 284] width 142 height 90
drag, startPoint x: 55, startPoint y: 272, endPoint x: 124, endPoint y: 278, distance: 69.2
click at [124, 278] on div "Name: [PHONE_NUMBER] Phone: [PHONE_NUMBER] Address:" at bounding box center [103, 292] width 142 height 45
click at [335, 424] on div "Back to Dashboard Change Sender ID Customers Technicians Select a contact Outbo…" at bounding box center [564, 263] width 766 height 477
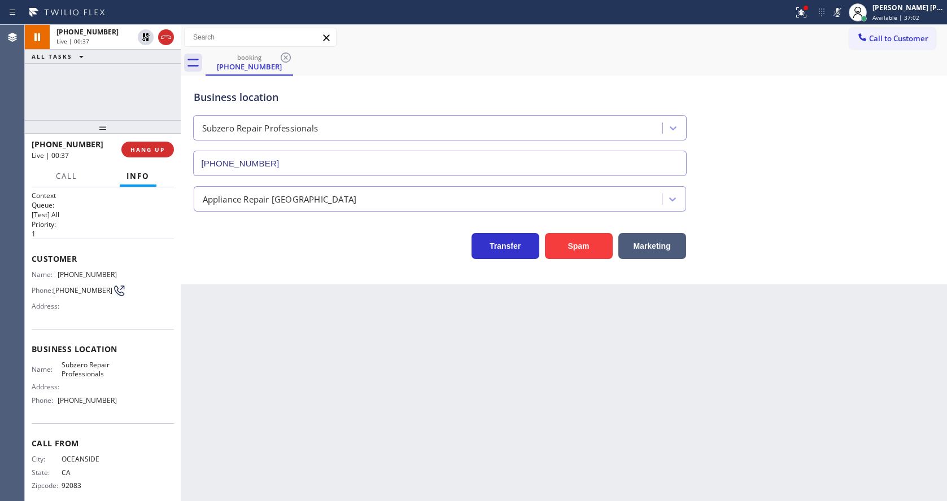
drag, startPoint x: 602, startPoint y: 388, endPoint x: 454, endPoint y: 310, distance: 167.7
click at [602, 388] on div "Back to Dashboard Change Sender ID Customers Technicians Select a contact Outbo…" at bounding box center [564, 263] width 766 height 477
click at [77, 174] on span "Call" at bounding box center [66, 176] width 21 height 10
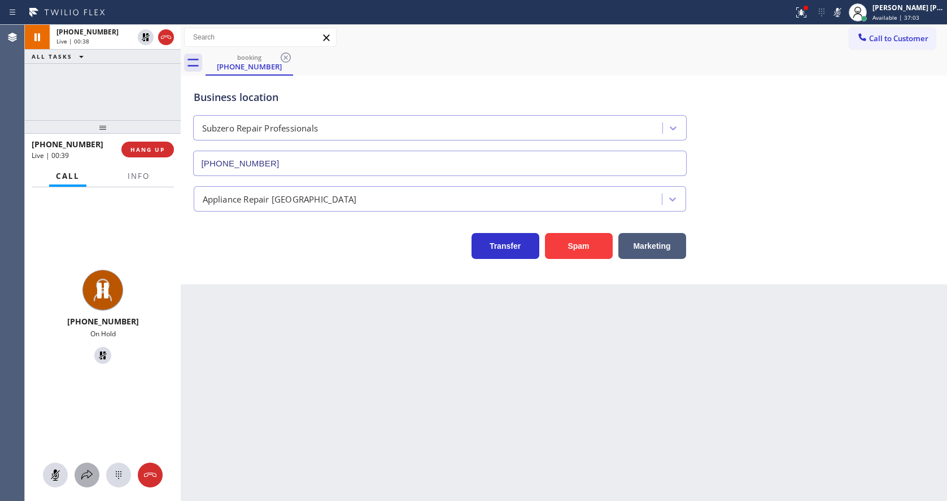
click at [91, 476] on icon at bounding box center [86, 475] width 11 height 10
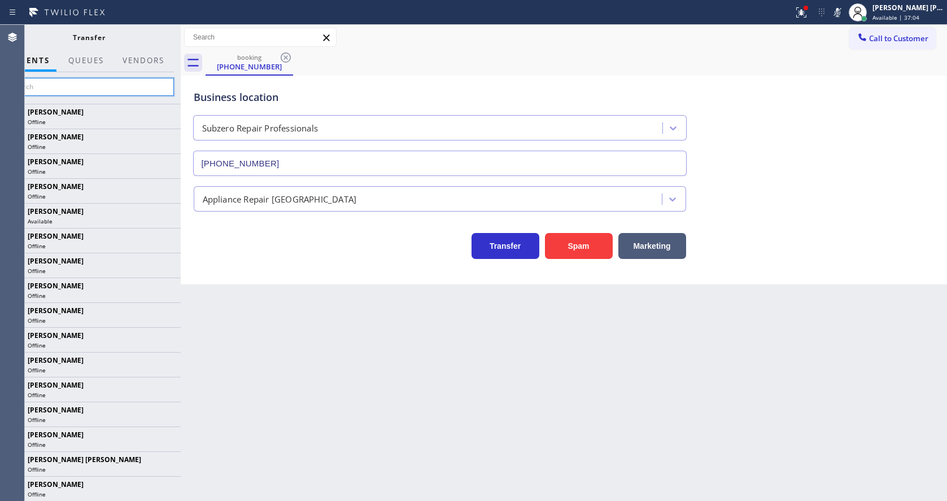
click at [91, 89] on input "text" at bounding box center [89, 87] width 170 height 18
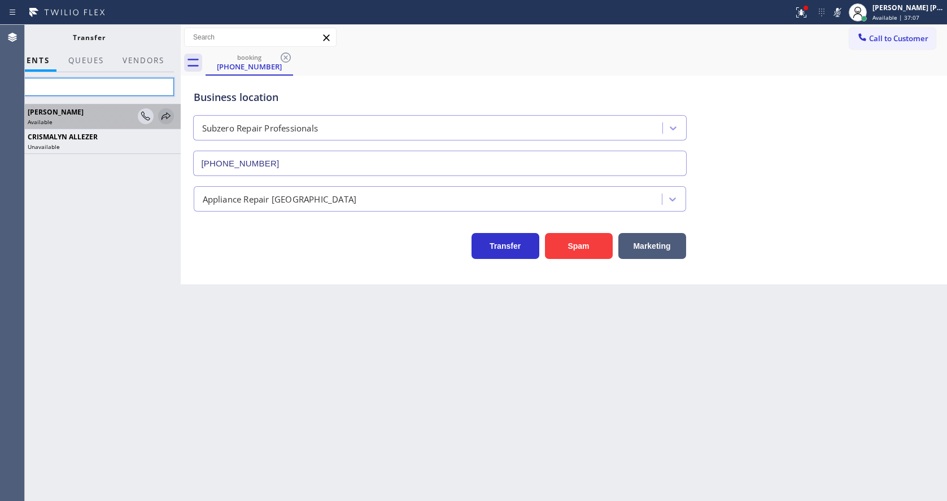
type input "aly"
click at [159, 114] on icon at bounding box center [166, 117] width 14 height 14
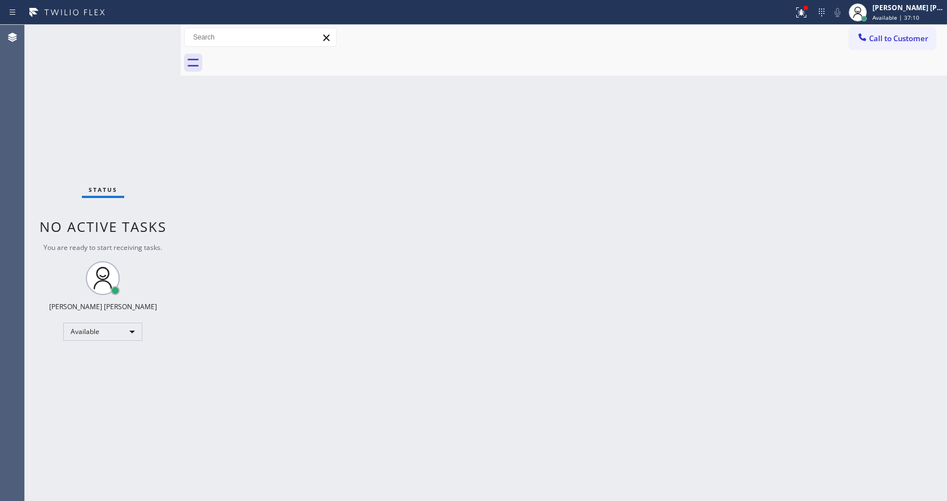
click at [314, 362] on div "Back to Dashboard Change Sender ID Customers Technicians Select a contact Outbo…" at bounding box center [564, 263] width 766 height 477
click at [155, 29] on div "Status No active tasks You are ready to start receiving tasks. [PERSON_NAME] [P…" at bounding box center [103, 263] width 156 height 477
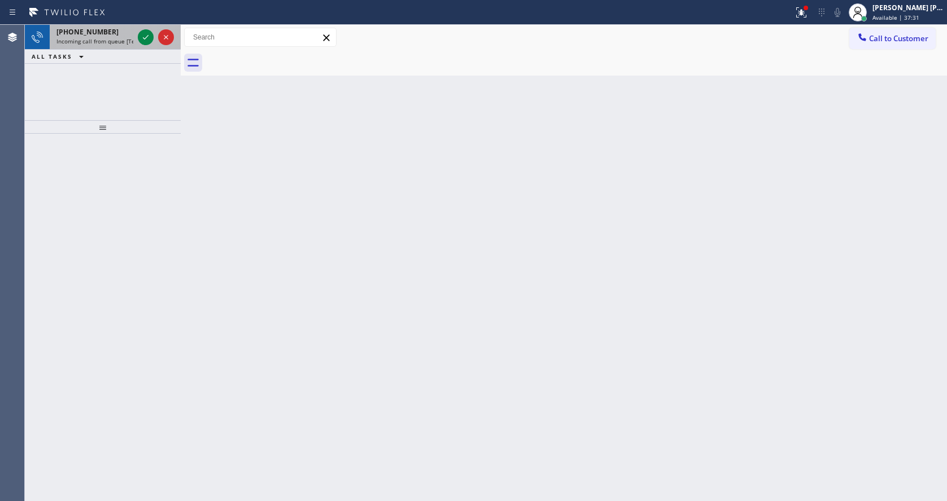
click at [120, 40] on span "Incoming call from queue [Test] All" at bounding box center [103, 41] width 94 height 8
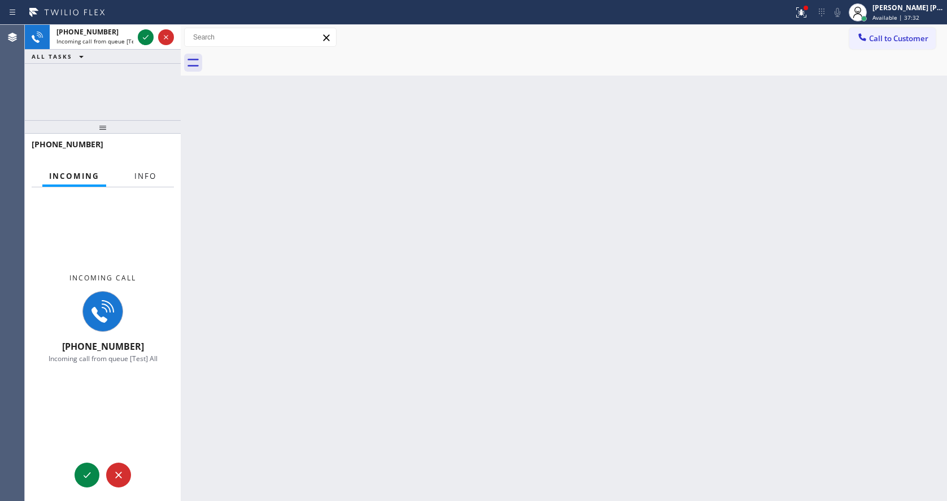
click at [140, 181] on span "Info" at bounding box center [145, 176] width 22 height 10
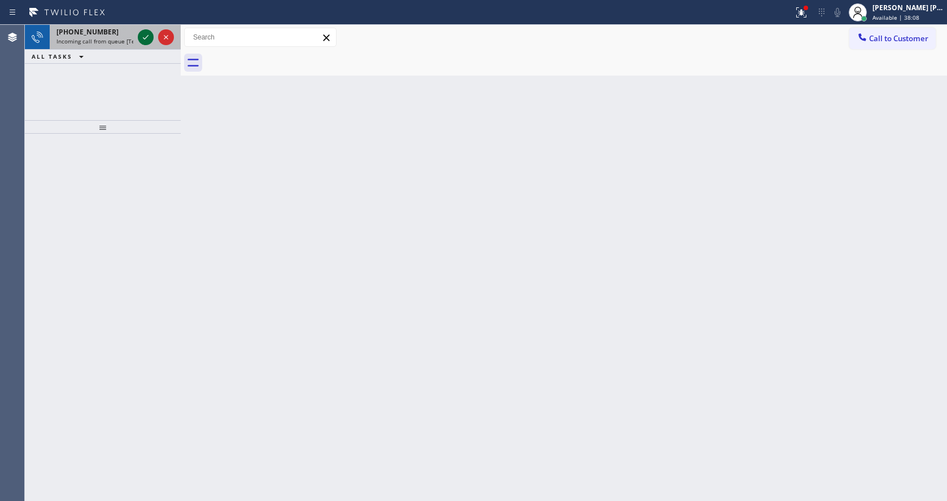
click at [145, 33] on icon at bounding box center [146, 37] width 14 height 14
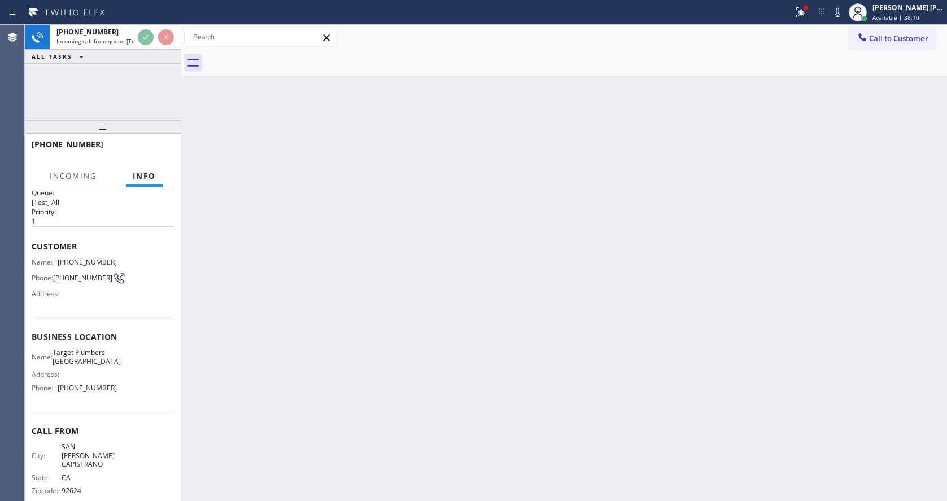
scroll to position [24, 0]
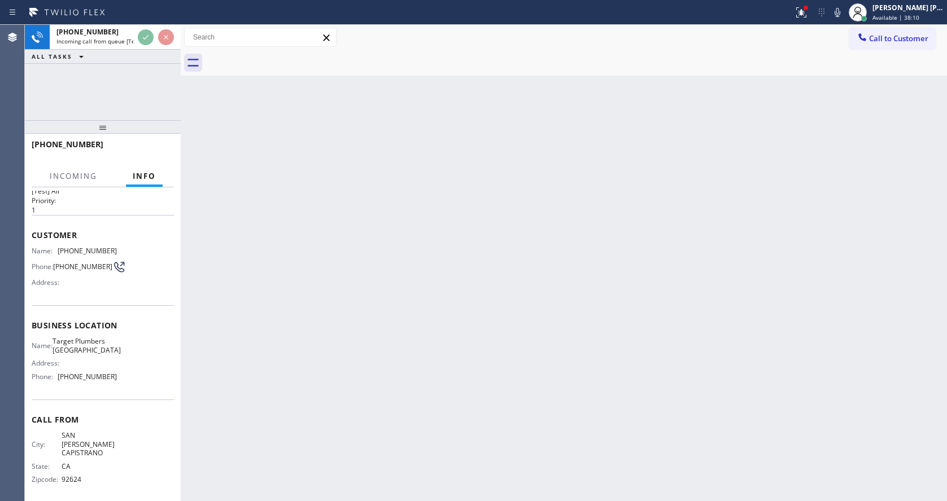
click at [470, 351] on div "Back to Dashboard Change Sender ID Customers Technicians Select a contact Outbo…" at bounding box center [564, 263] width 766 height 477
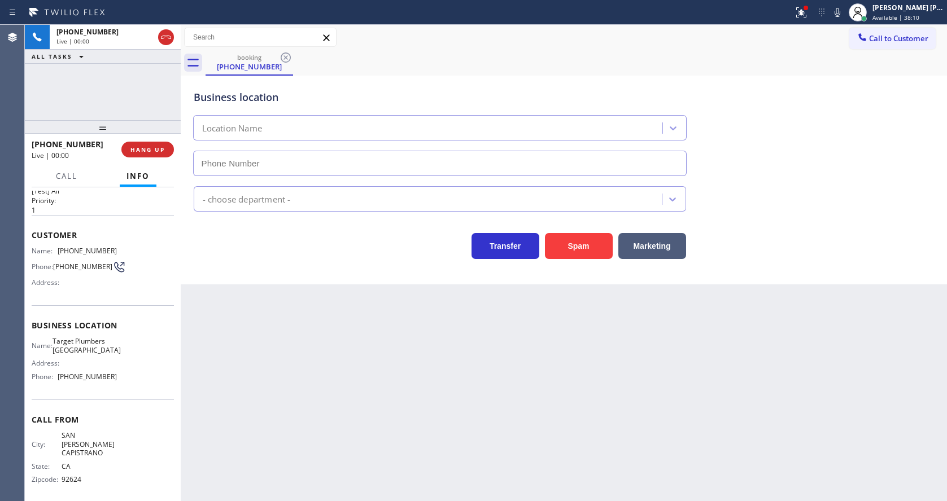
type input "[PHONE_NUMBER]"
click at [365, 356] on div "Back to Dashboard Change Sender ID Customers Technicians Select a contact Outbo…" at bounding box center [564, 263] width 766 height 477
click at [285, 372] on div "Back to Dashboard Change Sender ID Customers Technicians Select a contact Outbo…" at bounding box center [564, 263] width 766 height 477
click at [56, 271] on span "[PHONE_NUMBER]" at bounding box center [82, 267] width 59 height 8
drag, startPoint x: 58, startPoint y: 251, endPoint x: 151, endPoint y: 256, distance: 93.9
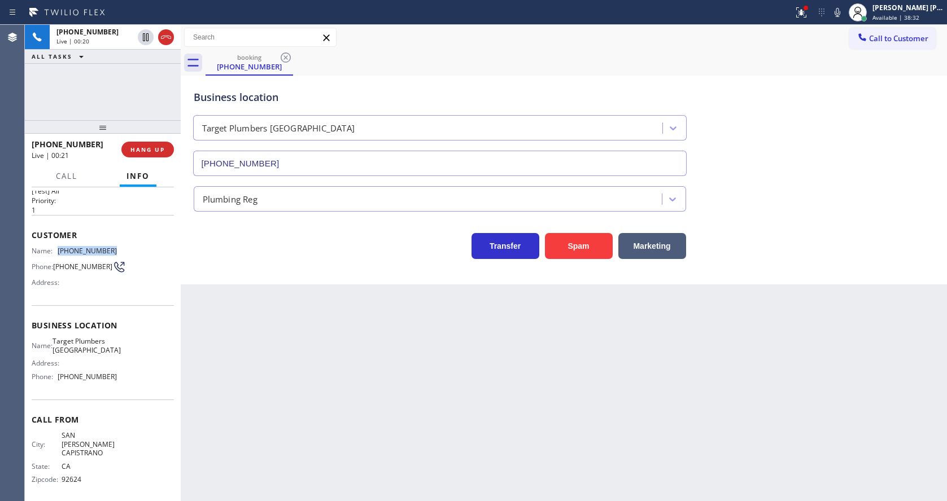
click at [151, 256] on div "Name: [PHONE_NUMBER] Phone: [PHONE_NUMBER] Address:" at bounding box center [103, 269] width 142 height 45
drag, startPoint x: 316, startPoint y: 405, endPoint x: 263, endPoint y: 490, distance: 100.7
click at [309, 409] on div "Back to Dashboard Change Sender ID Customers Technicians Select a contact Outbo…" at bounding box center [564, 263] width 766 height 477
click at [61, 350] on span "Target Plumbers [GEOGRAPHIC_DATA]" at bounding box center [87, 346] width 68 height 18
drag, startPoint x: 58, startPoint y: 342, endPoint x: 106, endPoint y: 361, distance: 51.2
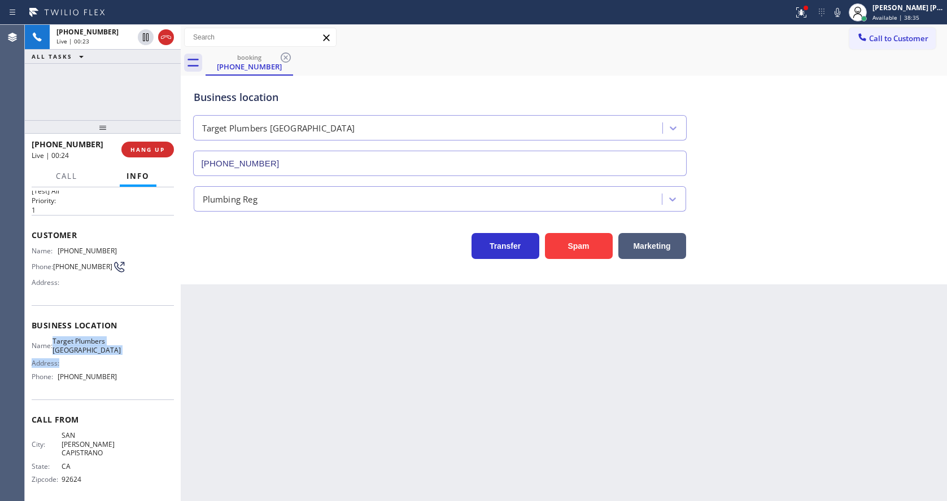
click at [106, 361] on div "Name: Target Plumbers [GEOGRAPHIC_DATA] Address: Phone: [PHONE_NUMBER]" at bounding box center [74, 361] width 85 height 49
drag, startPoint x: 101, startPoint y: 355, endPoint x: 59, endPoint y: 339, distance: 44.1
click at [59, 339] on div "Business location Name: Target Plumbers [GEOGRAPHIC_DATA] Address: Phone: [PHON…" at bounding box center [103, 352] width 142 height 94
click at [313, 364] on div "Back to Dashboard Change Sender ID Customers Technicians Select a contact Outbo…" at bounding box center [564, 263] width 766 height 477
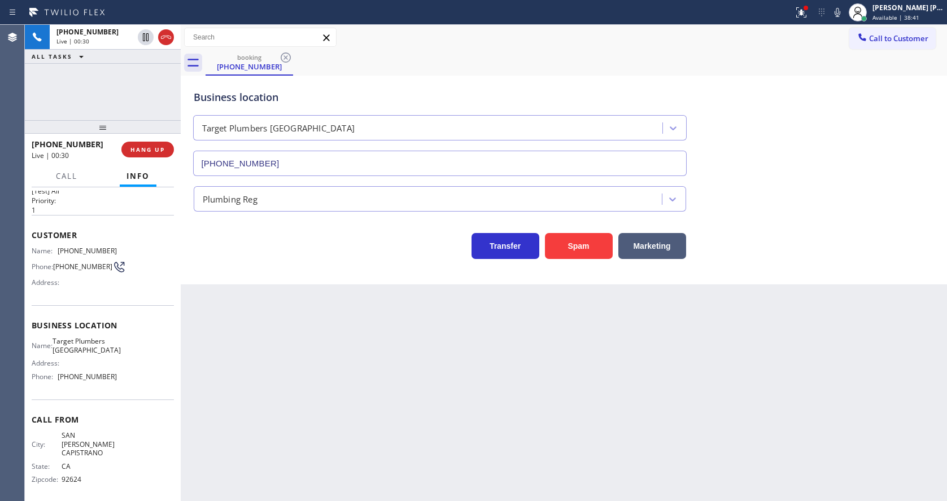
click at [73, 368] on div "Address:" at bounding box center [74, 363] width 85 height 8
drag, startPoint x: 59, startPoint y: 382, endPoint x: 129, endPoint y: 384, distance: 70.6
click at [129, 384] on div "Name: Target Plumbers [GEOGRAPHIC_DATA] Address: Phone: [PHONE_NUMBER]" at bounding box center [103, 361] width 142 height 49
click at [227, 384] on div "Back to Dashboard Change Sender ID Customers Technicians Select a contact Outbo…" at bounding box center [564, 263] width 766 height 477
drag, startPoint x: 634, startPoint y: 459, endPoint x: 549, endPoint y: 464, distance: 84.3
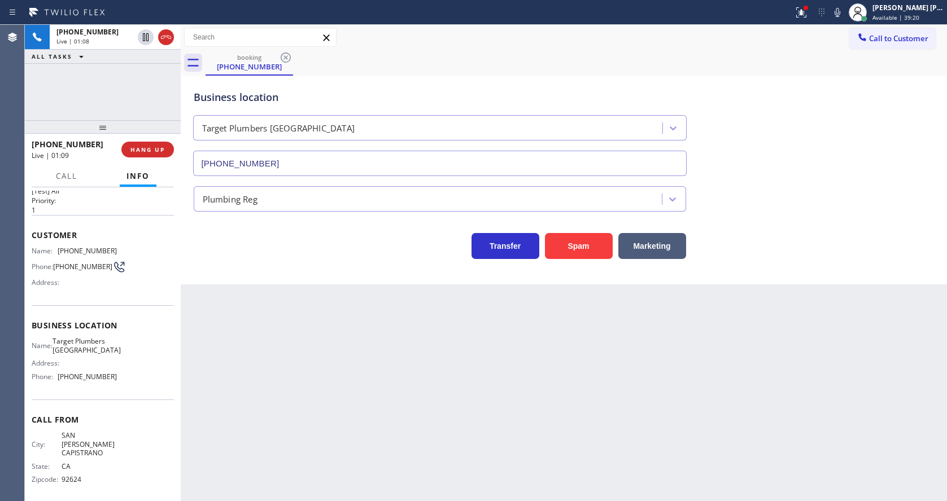
click at [634, 459] on div "Back to Dashboard Change Sender ID Customers Technicians Select a contact Outbo…" at bounding box center [564, 263] width 766 height 477
click at [234, 436] on div "Back to Dashboard Change Sender ID Customers Technicians Select a contact Outbo…" at bounding box center [564, 263] width 766 height 477
click at [678, 392] on div "Back to Dashboard Change Sender ID Customers Technicians Select a contact Outbo…" at bounding box center [564, 263] width 766 height 477
click at [808, 5] on button at bounding box center [801, 12] width 25 height 25
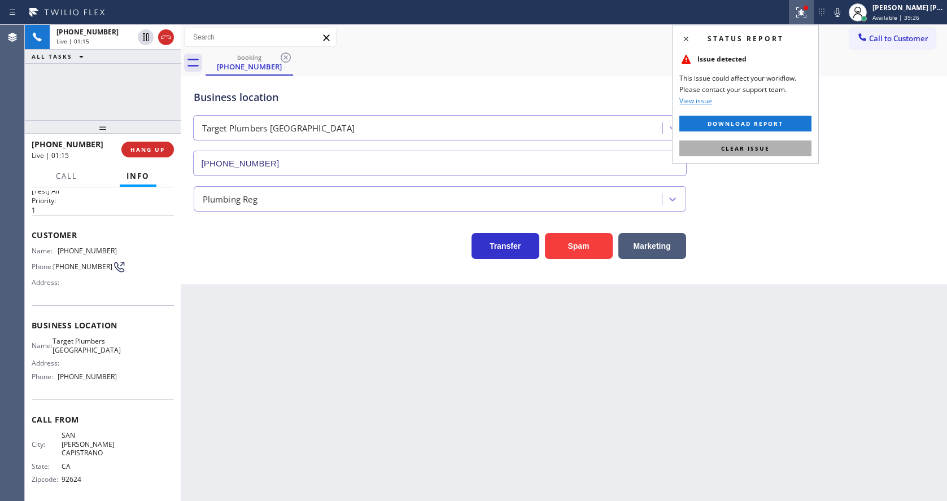
click at [765, 152] on span "Clear issue" at bounding box center [745, 149] width 49 height 8
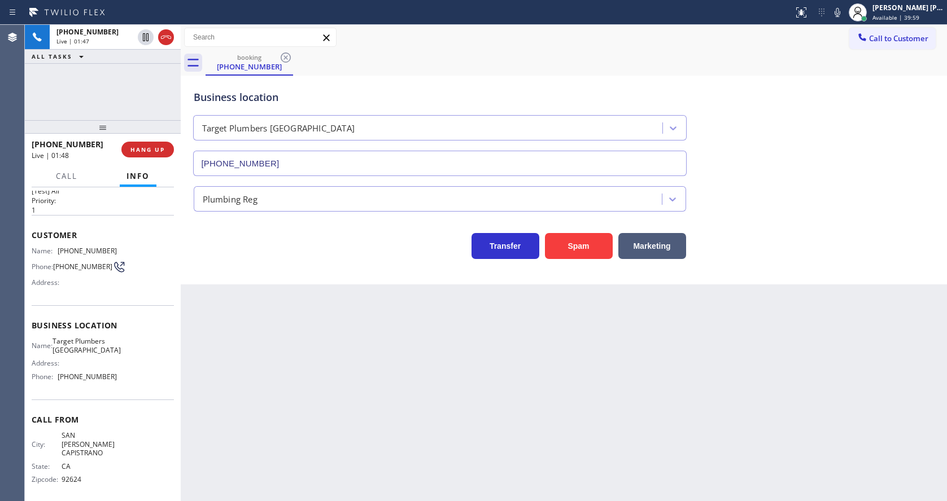
click at [285, 388] on div "Back to Dashboard Change Sender ID Customers Technicians Select a contact Outbo…" at bounding box center [564, 263] width 766 height 477
click at [559, 412] on div "Back to Dashboard Change Sender ID Customers Technicians Select a contact Outbo…" at bounding box center [564, 263] width 766 height 477
drag, startPoint x: 569, startPoint y: 433, endPoint x: 621, endPoint y: 453, distance: 56.1
click at [569, 433] on div "Back to Dashboard Change Sender ID Customers Technicians Select a contact Outbo…" at bounding box center [564, 263] width 766 height 477
click at [303, 384] on div "Back to Dashboard Change Sender ID Customers Technicians Select a contact Outbo…" at bounding box center [564, 263] width 766 height 477
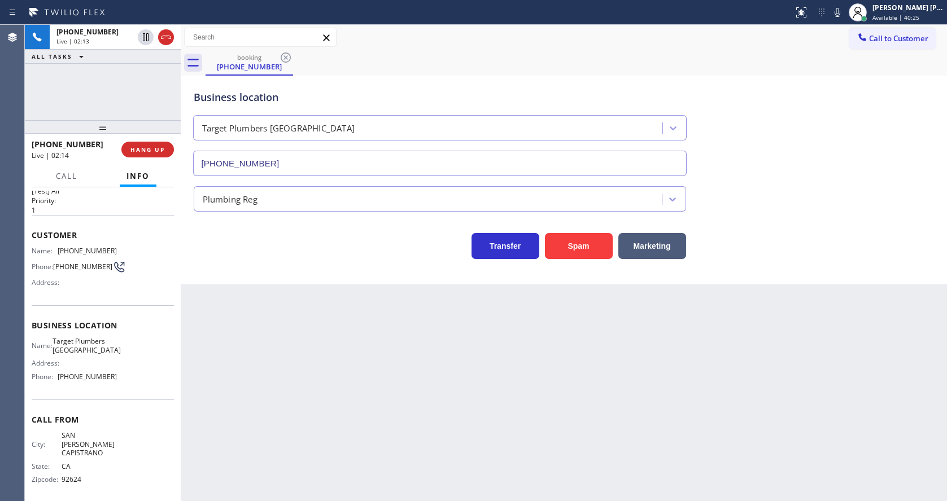
drag, startPoint x: 561, startPoint y: 402, endPoint x: 744, endPoint y: 302, distance: 208.7
click at [561, 402] on div "Back to Dashboard Change Sender ID Customers Technicians Select a contact Outbo…" at bounding box center [564, 263] width 766 height 477
click at [837, 8] on icon at bounding box center [838, 13] width 14 height 14
click at [146, 32] on icon at bounding box center [146, 37] width 14 height 14
click at [286, 318] on div "Back to Dashboard Change Sender ID Customers Technicians Select a contact Outbo…" at bounding box center [564, 263] width 766 height 477
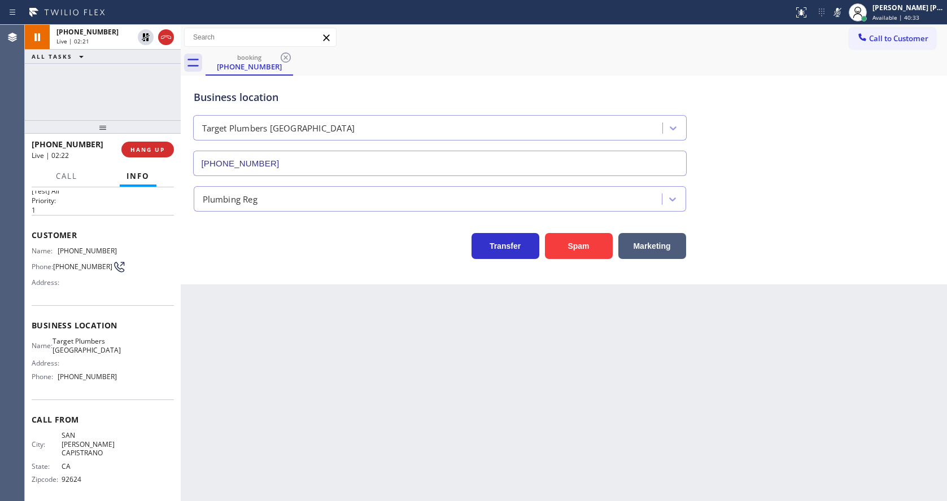
drag, startPoint x: 479, startPoint y: 388, endPoint x: 370, endPoint y: 431, distance: 117.1
click at [479, 388] on div "Back to Dashboard Change Sender ID Customers Technicians Select a contact Outbo…" at bounding box center [564, 263] width 766 height 477
click at [215, 334] on div "Back to Dashboard Change Sender ID Customers Technicians Select a contact Outbo…" at bounding box center [564, 263] width 766 height 477
click at [364, 474] on div "Back to Dashboard Change Sender ID Customers Technicians Select a contact Outbo…" at bounding box center [564, 263] width 766 height 477
drag, startPoint x: 303, startPoint y: 415, endPoint x: 288, endPoint y: 439, distance: 28.7
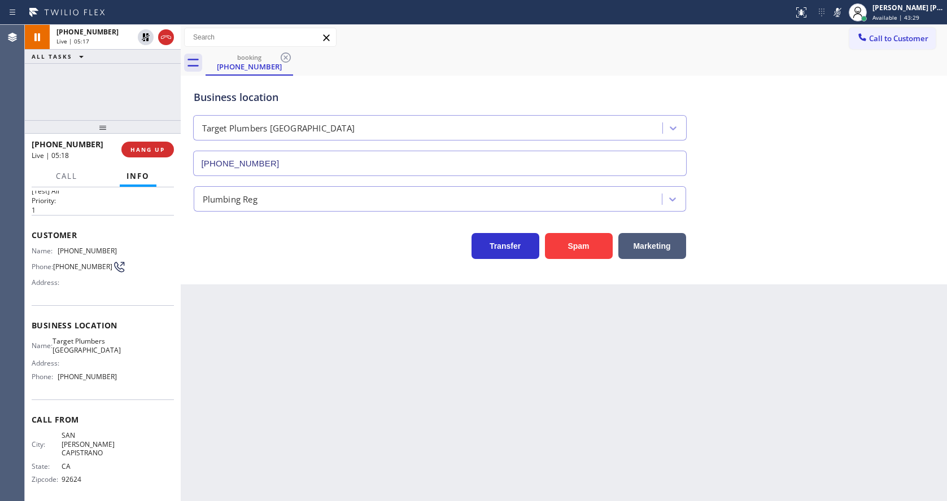
click at [303, 415] on div "Back to Dashboard Change Sender ID Customers Technicians Select a contact Outbo…" at bounding box center [564, 263] width 766 height 477
click at [760, 111] on div "Business location Target [GEOGRAPHIC_DATA] [PHONE_NUMBER]" at bounding box center [563, 125] width 745 height 102
click at [843, 7] on icon at bounding box center [838, 13] width 14 height 14
click at [146, 35] on icon at bounding box center [146, 37] width 8 height 8
click at [261, 388] on div "Back to Dashboard Change Sender ID Customers Technicians Select a contact Outbo…" at bounding box center [564, 263] width 766 height 477
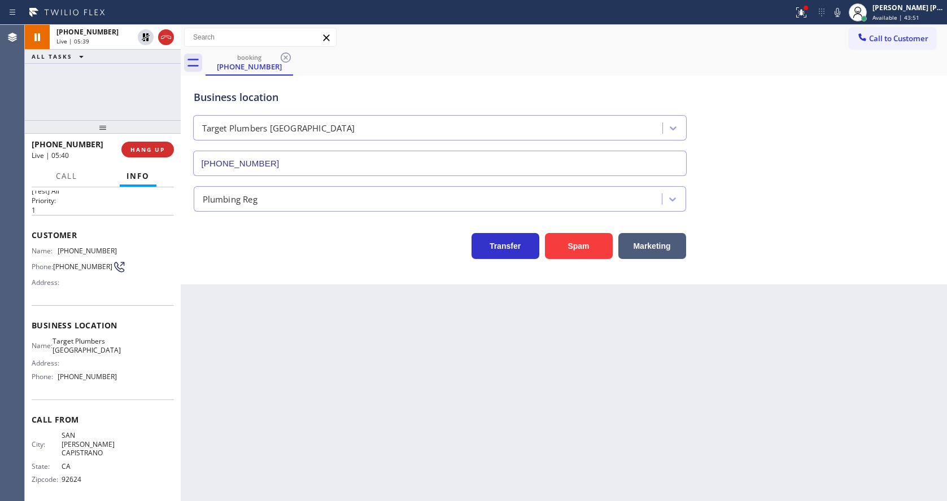
click at [417, 346] on div "Back to Dashboard Change Sender ID Customers Technicians Select a contact Outbo…" at bounding box center [564, 263] width 766 height 477
click at [314, 346] on div "Back to Dashboard Change Sender ID Customers Technicians Select a contact Outbo…" at bounding box center [564, 263] width 766 height 477
click at [146, 34] on icon at bounding box center [146, 37] width 8 height 8
click at [307, 340] on div "Back to Dashboard Change Sender ID Customers Technicians Select a contact Outbo…" at bounding box center [564, 263] width 766 height 477
click at [478, 421] on div "Back to Dashboard Change Sender ID Customers Technicians Select a contact Outbo…" at bounding box center [564, 263] width 766 height 477
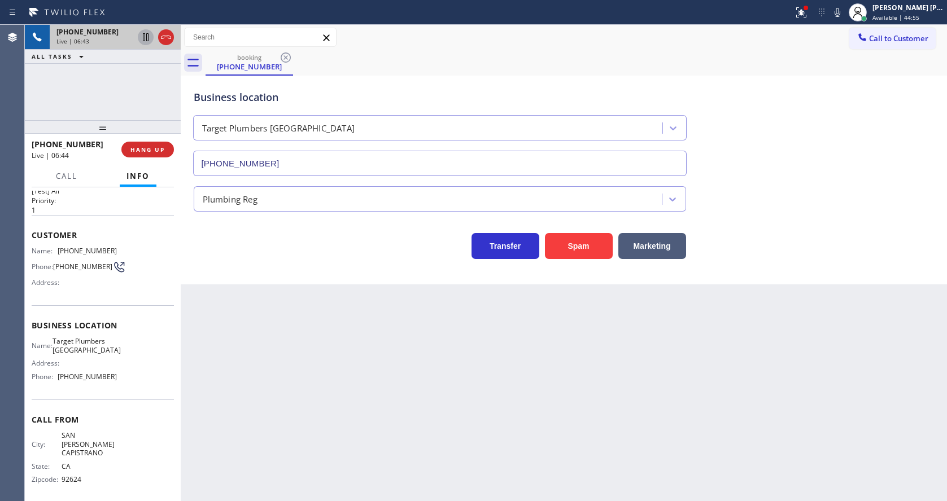
click at [266, 458] on div "Back to Dashboard Change Sender ID Customers Technicians Select a contact Outbo…" at bounding box center [564, 263] width 766 height 477
click at [443, 325] on div "Back to Dashboard Change Sender ID Customers Technicians Select a contact Outbo…" at bounding box center [564, 263] width 766 height 477
click at [321, 408] on div "Back to Dashboard Change Sender ID Customers Technicians Select a contact Outbo…" at bounding box center [564, 263] width 766 height 477
drag, startPoint x: 452, startPoint y: 405, endPoint x: 436, endPoint y: 411, distance: 16.3
click at [452, 405] on div "Back to Dashboard Change Sender ID Customers Technicians Select a contact Outbo…" at bounding box center [564, 263] width 766 height 477
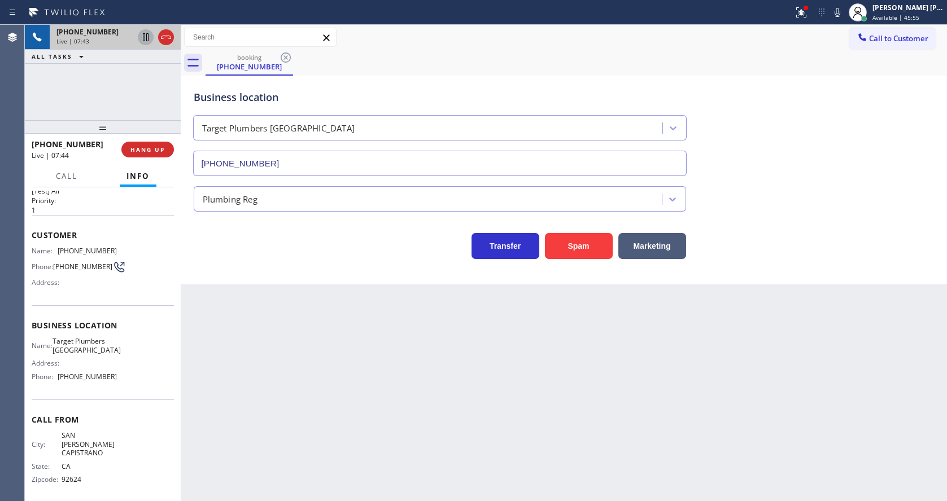
click at [217, 410] on div "Back to Dashboard Change Sender ID Customers Technicians Select a contact Outbo…" at bounding box center [564, 263] width 766 height 477
drag, startPoint x: 280, startPoint y: 443, endPoint x: 275, endPoint y: 500, distance: 57.8
click at [280, 443] on div "Back to Dashboard Change Sender ID Customers Technicians Select a contact Outbo…" at bounding box center [564, 263] width 766 height 477
click at [509, 394] on div "Back to Dashboard Change Sender ID Customers Technicians Select a contact Outbo…" at bounding box center [564, 263] width 766 height 477
click at [297, 361] on div "Back to Dashboard Change Sender ID Customers Technicians Select a contact Outbo…" at bounding box center [564, 263] width 766 height 477
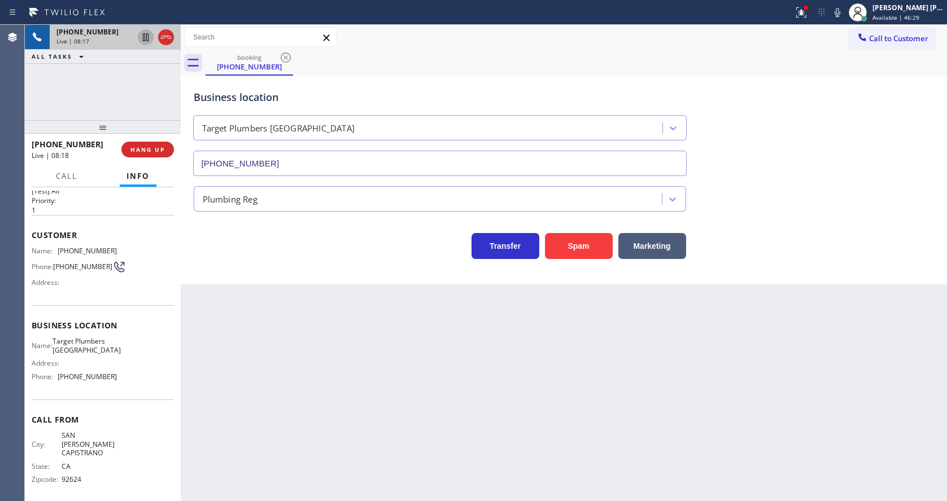
click at [455, 448] on div "Back to Dashboard Change Sender ID Customers Technicians Select a contact Outbo…" at bounding box center [564, 263] width 766 height 477
click at [462, 364] on div "Back to Dashboard Change Sender ID Customers Technicians Select a contact Outbo…" at bounding box center [564, 263] width 766 height 477
click at [291, 431] on div "Back to Dashboard Change Sender ID Customers Technicians Select a contact Outbo…" at bounding box center [564, 263] width 766 height 477
click at [678, 408] on div "Back to Dashboard Change Sender ID Customers Technicians Select a contact Outbo…" at bounding box center [564, 263] width 766 height 477
click at [323, 394] on div "Back to Dashboard Change Sender ID Customers Technicians Select a contact Outbo…" at bounding box center [564, 263] width 766 height 477
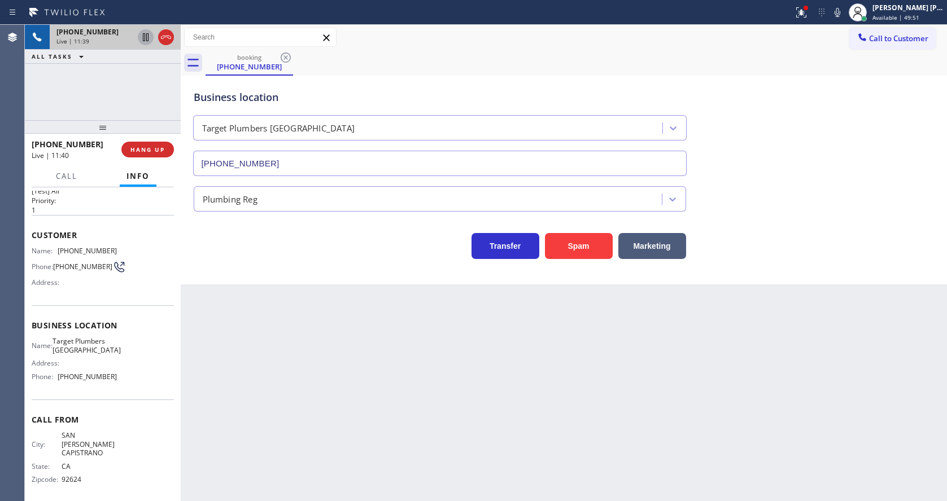
click at [829, 317] on div "Back to Dashboard Change Sender ID Customers Technicians Select a contact Outbo…" at bounding box center [564, 263] width 766 height 477
click at [487, 414] on div "Back to Dashboard Change Sender ID Customers Technicians Select a contact Outbo…" at bounding box center [564, 263] width 766 height 477
click at [313, 395] on div "Back to Dashboard Change Sender ID Customers Technicians Select a contact Outbo…" at bounding box center [564, 263] width 766 height 477
click at [475, 429] on div "Back to Dashboard Change Sender ID Customers Technicians Select a contact Outbo…" at bounding box center [564, 263] width 766 height 477
drag, startPoint x: 741, startPoint y: 418, endPoint x: 730, endPoint y: 420, distance: 11.3
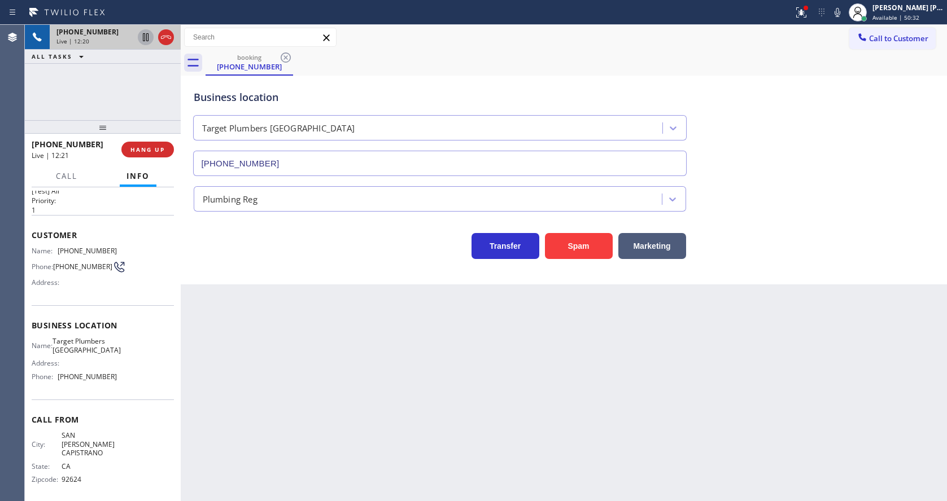
click at [741, 418] on div "Back to Dashboard Change Sender ID Customers Technicians Select a contact Outbo…" at bounding box center [564, 263] width 766 height 477
click at [305, 348] on div "Back to Dashboard Change Sender ID Customers Technicians Select a contact Outbo…" at bounding box center [564, 263] width 766 height 477
drag, startPoint x: 469, startPoint y: 378, endPoint x: 457, endPoint y: 387, distance: 14.9
click at [468, 379] on div "Back to Dashboard Change Sender ID Customers Technicians Select a contact Outbo…" at bounding box center [564, 263] width 766 height 477
click at [396, 448] on div "Back to Dashboard Change Sender ID Customers Technicians Select a contact Outbo…" at bounding box center [564, 263] width 766 height 477
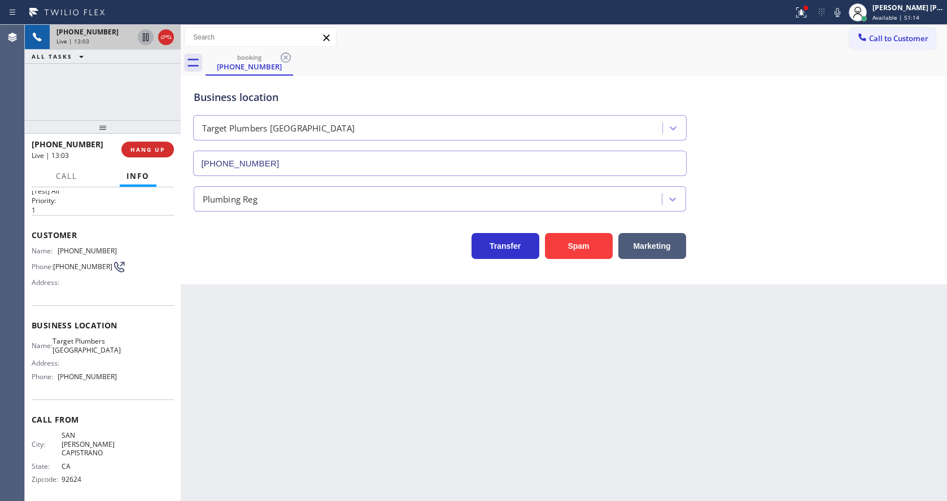
click at [749, 308] on div "Back to Dashboard Change Sender ID Customers Technicians Select a contact Outbo…" at bounding box center [564, 263] width 766 height 477
click at [556, 411] on div "Back to Dashboard Change Sender ID Customers Technicians Select a contact Outbo…" at bounding box center [564, 263] width 766 height 477
drag, startPoint x: 364, startPoint y: 443, endPoint x: 350, endPoint y: 497, distance: 56.0
click at [364, 443] on div "Back to Dashboard Change Sender ID Customers Technicians Select a contact Outbo…" at bounding box center [564, 263] width 766 height 477
drag, startPoint x: 303, startPoint y: 434, endPoint x: 292, endPoint y: 465, distance: 33.2
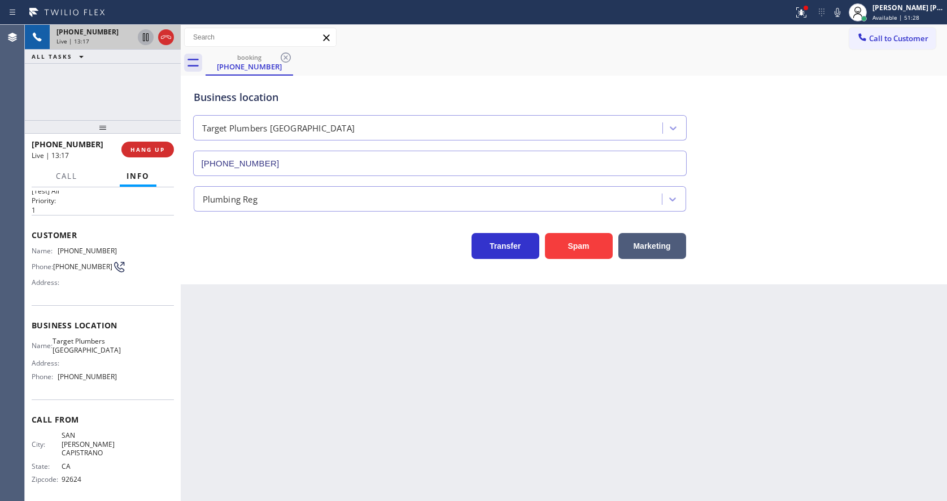
click at [303, 434] on div "Back to Dashboard Change Sender ID Customers Technicians Select a contact Outbo…" at bounding box center [564, 263] width 766 height 477
click at [483, 441] on div "Back to Dashboard Change Sender ID Customers Technicians Select a contact Outbo…" at bounding box center [564, 263] width 766 height 477
click at [648, 403] on div "Back to Dashboard Change Sender ID Customers Technicians Select a contact Outbo…" at bounding box center [564, 263] width 766 height 477
click at [706, 338] on div "Back to Dashboard Change Sender ID Customers Technicians Select a contact Outbo…" at bounding box center [564, 263] width 766 height 477
drag, startPoint x: 342, startPoint y: 461, endPoint x: 301, endPoint y: 498, distance: 55.2
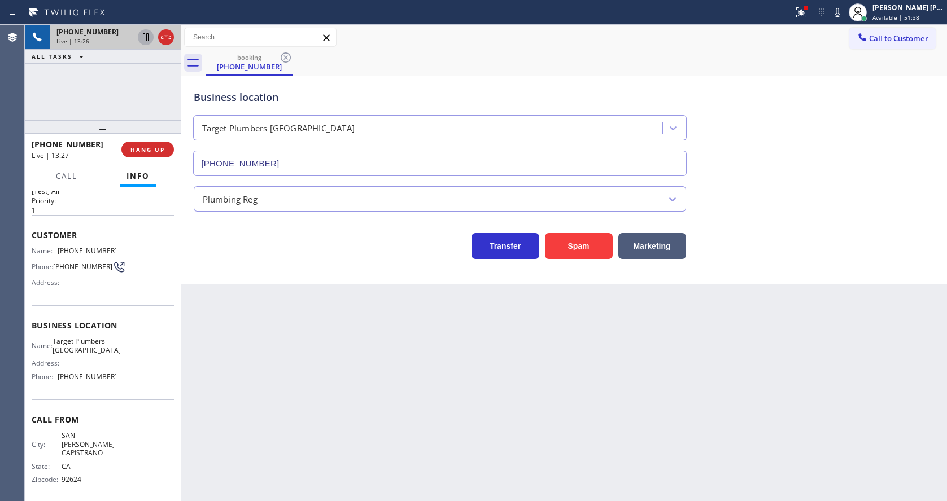
click at [342, 460] on div "Back to Dashboard Change Sender ID Customers Technicians Select a contact Outbo…" at bounding box center [564, 263] width 766 height 477
click at [421, 359] on div "Back to Dashboard Change Sender ID Customers Technicians Select a contact Outbo…" at bounding box center [564, 263] width 766 height 477
click at [319, 350] on div "Back to Dashboard Change Sender ID Customers Technicians Select a contact Outbo…" at bounding box center [564, 263] width 766 height 477
click at [479, 379] on div "Back to Dashboard Change Sender ID Customers Technicians Select a contact Outbo…" at bounding box center [564, 263] width 766 height 477
click at [364, 365] on div "Back to Dashboard Change Sender ID Customers Technicians Select a contact Outbo…" at bounding box center [564, 263] width 766 height 477
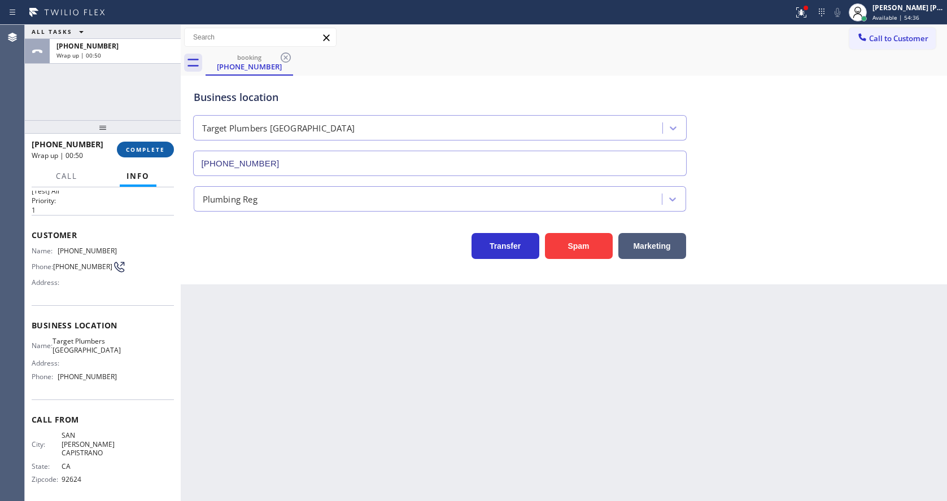
click at [128, 143] on button "COMPLETE" at bounding box center [145, 150] width 57 height 16
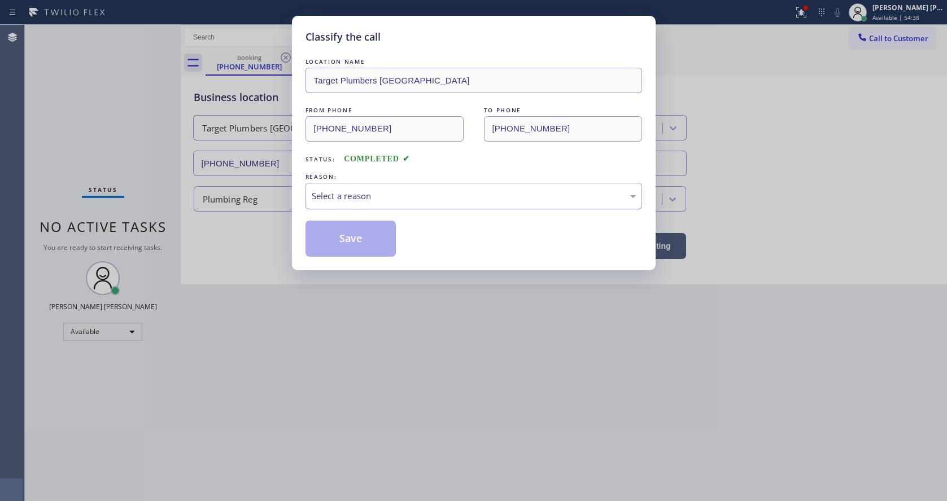
click at [345, 194] on div "Select a reason" at bounding box center [474, 196] width 324 height 13
click at [337, 243] on button "Save" at bounding box center [350, 239] width 91 height 36
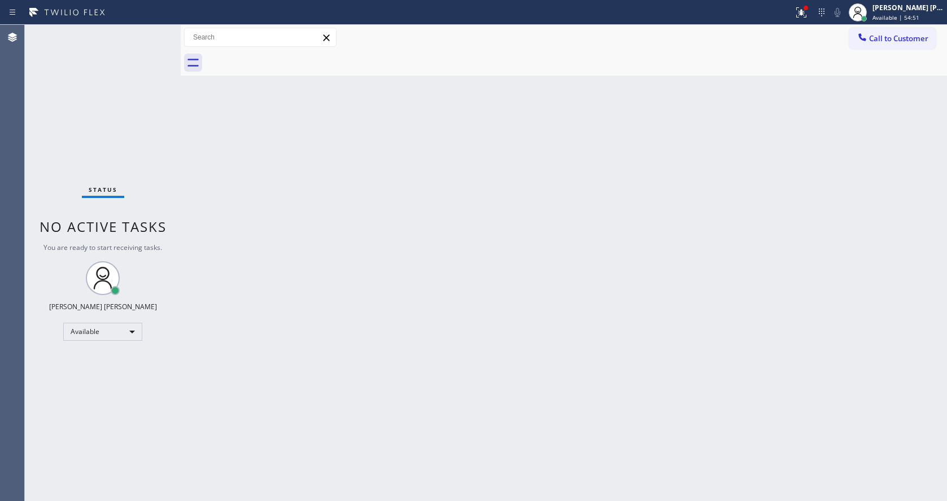
click at [357, 305] on div "Back to Dashboard Change Sender ID Customers Technicians Select a contact Outbo…" at bounding box center [564, 263] width 766 height 477
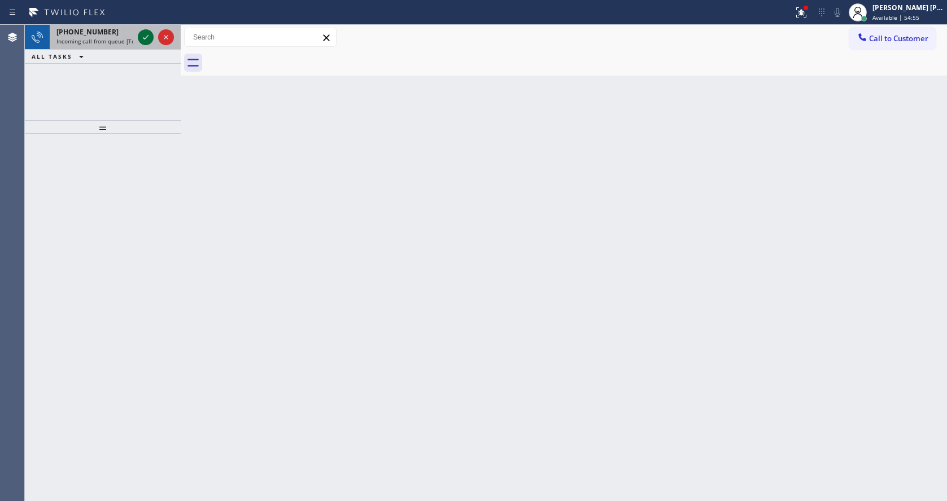
click at [147, 36] on icon at bounding box center [146, 37] width 6 height 5
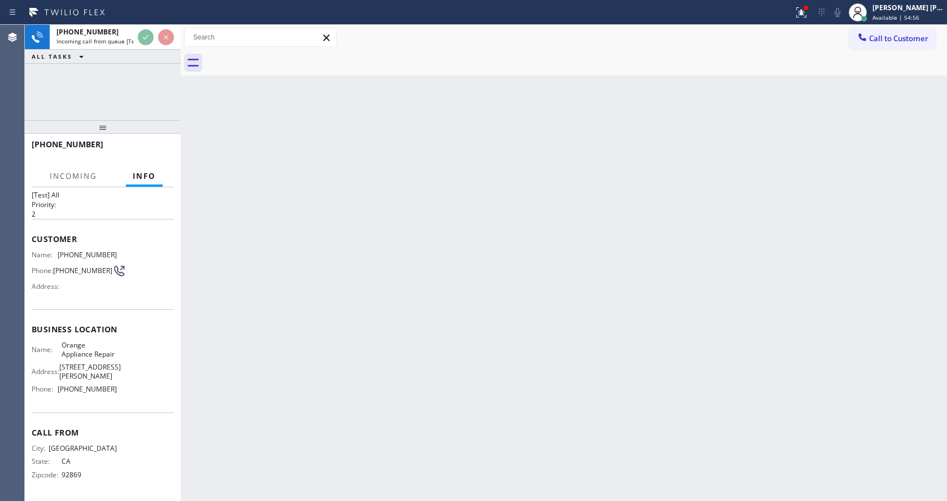
scroll to position [32, 0]
click at [287, 338] on div "Back to Dashboard Change Sender ID Customers Technicians Select a contact Outbo…" at bounding box center [564, 263] width 766 height 477
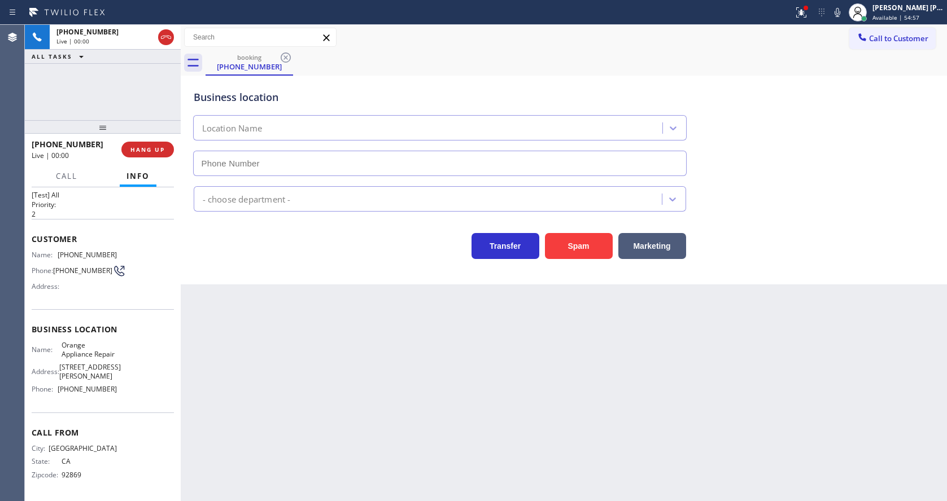
type input "[PHONE_NUMBER]"
click at [261, 351] on div "Back to Dashboard Change Sender ID Customers Technicians Select a contact Outbo…" at bounding box center [564, 263] width 766 height 477
click at [436, 381] on div "Back to Dashboard Change Sender ID Customers Technicians Select a contact Outbo…" at bounding box center [564, 263] width 766 height 477
click at [270, 326] on div "Back to Dashboard Change Sender ID Customers Technicians Select a contact Outbo…" at bounding box center [564, 263] width 766 height 477
click at [268, 497] on div "Back to Dashboard Change Sender ID Customers Technicians Select a contact Outbo…" at bounding box center [564, 263] width 766 height 477
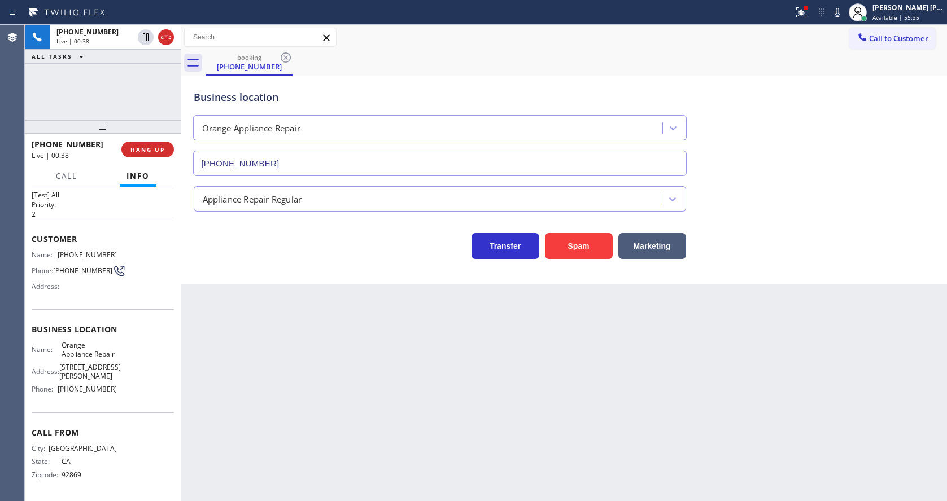
click at [244, 488] on div "Back to Dashboard Change Sender ID Customers Technicians Select a contact Outbo…" at bounding box center [564, 263] width 766 height 477
click at [338, 378] on div "Back to Dashboard Change Sender ID Customers Technicians Select a contact Outbo…" at bounding box center [564, 263] width 766 height 477
drag, startPoint x: 58, startPoint y: 242, endPoint x: 121, endPoint y: 248, distance: 63.6
click at [121, 251] on div "Name: [PHONE_NUMBER] Phone: [PHONE_NUMBER] Address:" at bounding box center [103, 273] width 142 height 45
click at [383, 399] on div "Back to Dashboard Change Sender ID Customers Technicians Select a contact Outbo…" at bounding box center [564, 263] width 766 height 477
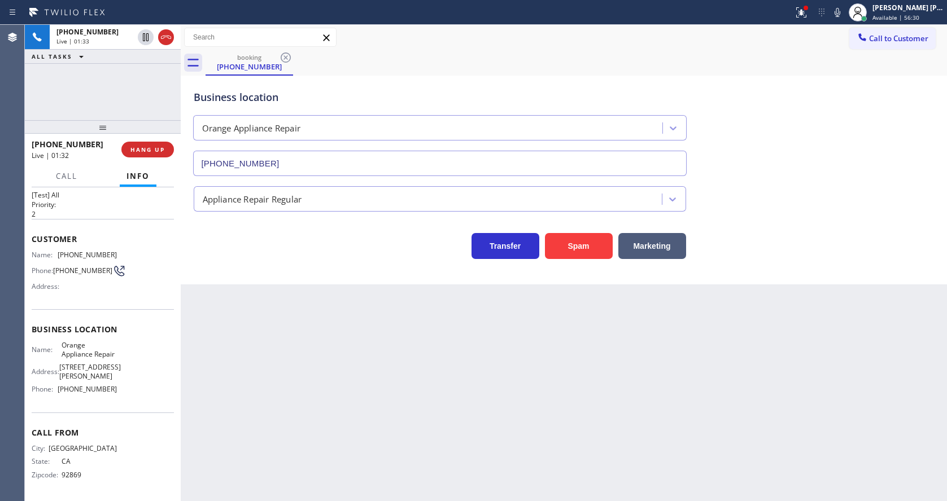
click at [77, 324] on span "Business location" at bounding box center [103, 329] width 142 height 11
drag, startPoint x: 58, startPoint y: 337, endPoint x: 87, endPoint y: 352, distance: 32.6
click at [87, 352] on div "Name: Orange Appliance Repair" at bounding box center [74, 350] width 85 height 18
drag, startPoint x: 323, startPoint y: 385, endPoint x: 295, endPoint y: 463, distance: 82.7
click at [320, 387] on div "Back to Dashboard Change Sender ID Customers Technicians Select a contact Outbo…" at bounding box center [564, 263] width 766 height 477
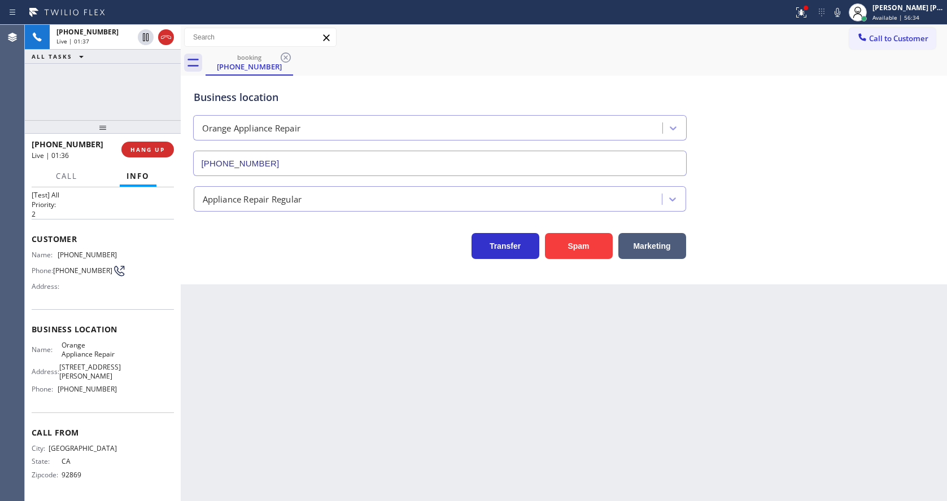
click at [81, 394] on span "[PHONE_NUMBER]" at bounding box center [87, 389] width 59 height 8
drag, startPoint x: 56, startPoint y: 388, endPoint x: 108, endPoint y: 395, distance: 52.4
click at [108, 395] on div "Name: Orange Appliance Repair Address: [STREET_ADDRESS][PERSON_NAME] Phone: [PH…" at bounding box center [74, 369] width 85 height 57
click at [285, 423] on div "Back to Dashboard Change Sender ID Customers Technicians Select a contact Outbo…" at bounding box center [564, 263] width 766 height 477
click at [247, 357] on div "Back to Dashboard Change Sender ID Customers Technicians Select a contact Outbo…" at bounding box center [564, 263] width 766 height 477
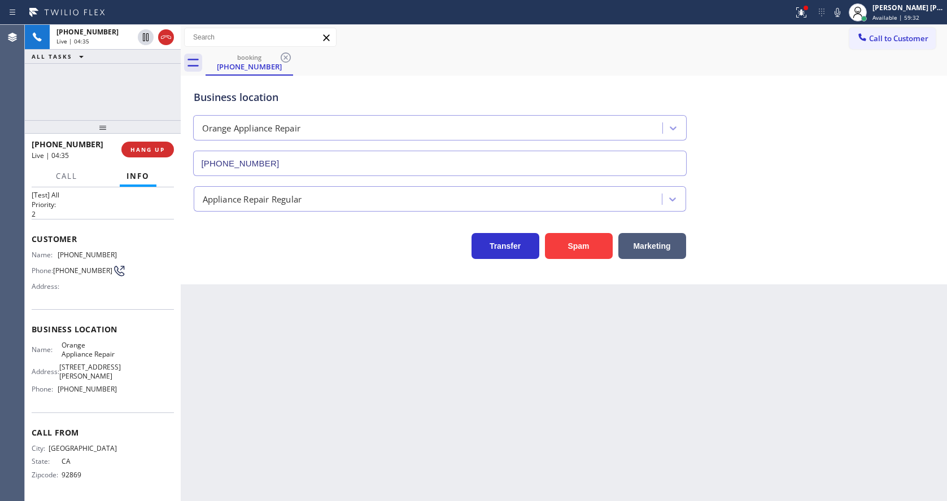
click at [474, 346] on div "Back to Dashboard Change Sender ID Customers Technicians Select a contact Outbo…" at bounding box center [564, 263] width 766 height 477
click at [318, 363] on div "Back to Dashboard Change Sender ID Customers Technicians Select a contact Outbo…" at bounding box center [564, 263] width 766 height 477
click at [433, 360] on div "Back to Dashboard Change Sender ID Customers Technicians Select a contact Outbo…" at bounding box center [564, 263] width 766 height 477
click at [409, 371] on div "Back to Dashboard Change Sender ID Customers Technicians Select a contact Outbo…" at bounding box center [564, 263] width 766 height 477
click at [455, 413] on div "Back to Dashboard Change Sender ID Customers Technicians Select a contact Outbo…" at bounding box center [564, 263] width 766 height 477
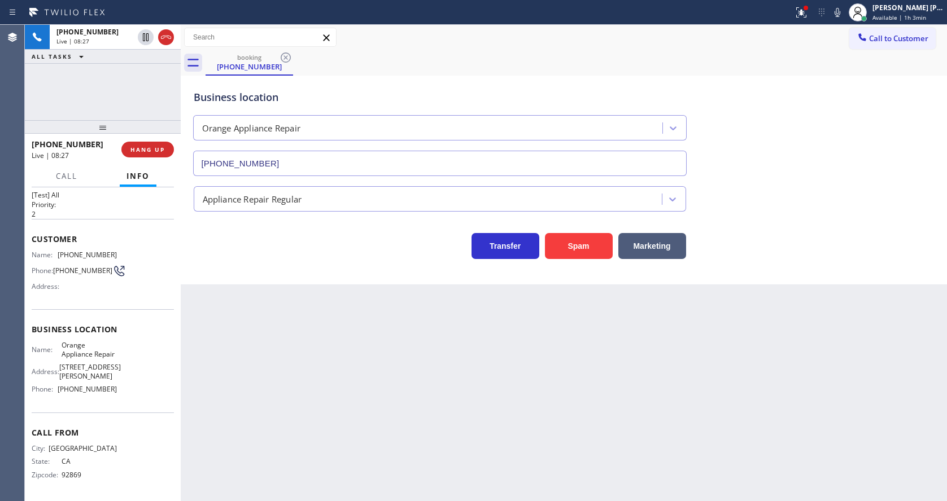
click at [382, 405] on div "Back to Dashboard Change Sender ID Customers Technicians Select a contact Outbo…" at bounding box center [564, 263] width 766 height 477
click at [579, 381] on div "Back to Dashboard Change Sender ID Customers Technicians Select a contact Outbo…" at bounding box center [564, 263] width 766 height 477
click at [142, 151] on span "COMPLETE" at bounding box center [145, 150] width 39 height 8
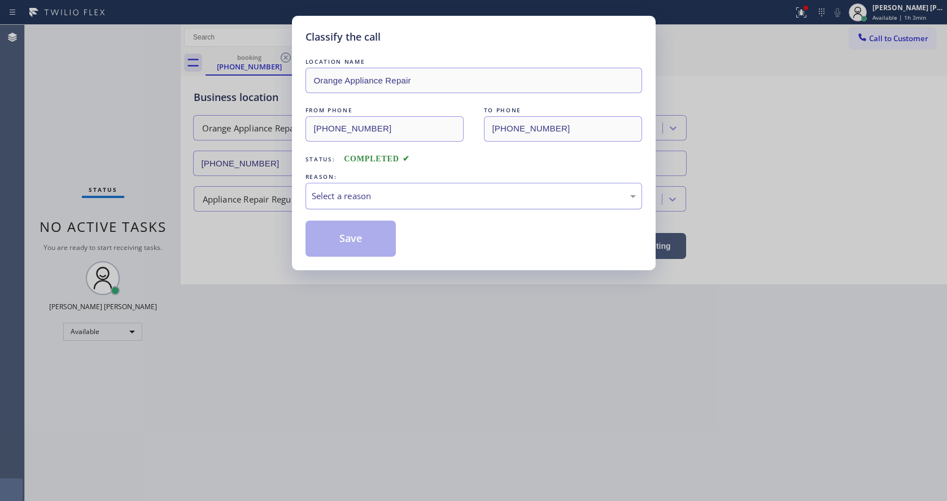
click at [328, 189] on div "Select a reason" at bounding box center [473, 196] width 337 height 27
click at [337, 239] on button "Save" at bounding box center [350, 239] width 91 height 36
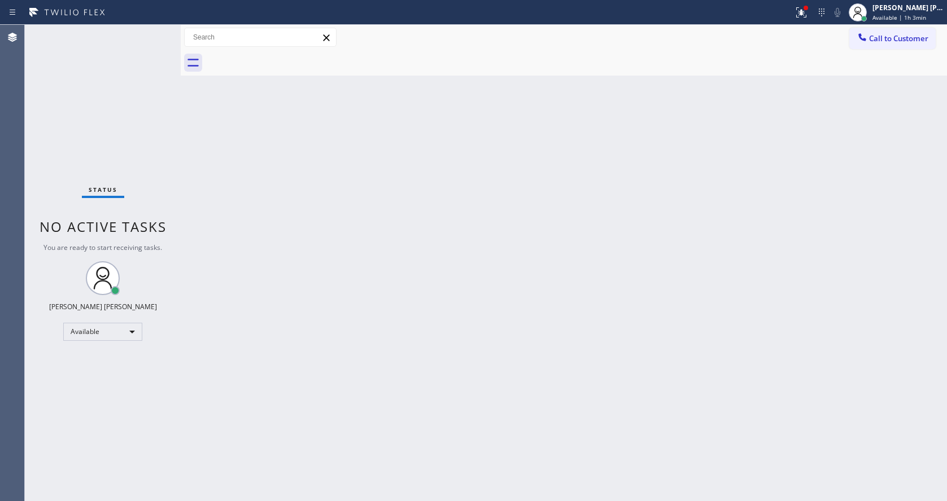
click at [475, 297] on div "Back to Dashboard Change Sender ID Customers Technicians Select a contact Outbo…" at bounding box center [564, 263] width 766 height 477
click at [522, 180] on div "Back to Dashboard Change Sender ID Customers Technicians Select a contact Outbo…" at bounding box center [564, 263] width 766 height 477
click at [794, 11] on div at bounding box center [801, 13] width 25 height 14
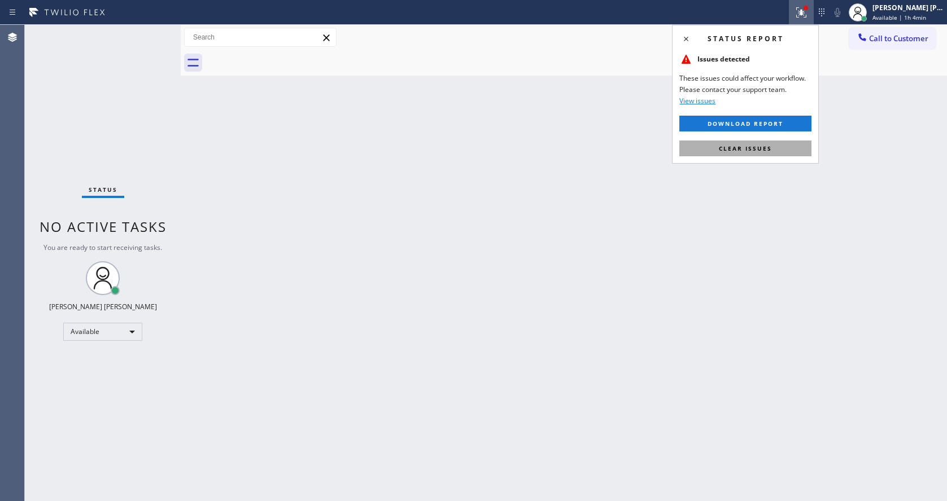
click at [744, 143] on button "Clear issues" at bounding box center [745, 149] width 132 height 16
drag, startPoint x: 744, startPoint y: 143, endPoint x: 759, endPoint y: 102, distance: 43.9
click at [745, 143] on div "Back to Dashboard Change Sender ID Customers Technicians Select a contact Outbo…" at bounding box center [564, 263] width 766 height 477
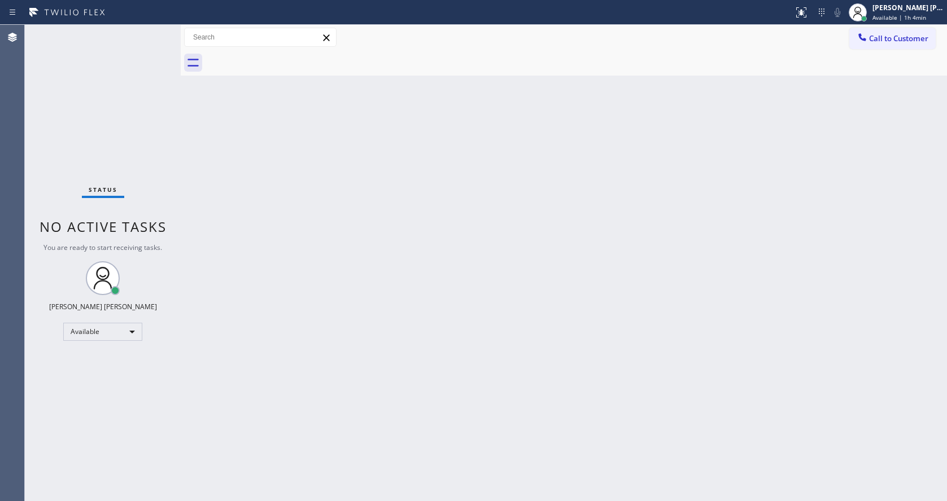
click at [698, 142] on div "Back to Dashboard Change Sender ID Customers Technicians Select a contact Outbo…" at bounding box center [564, 263] width 766 height 477
click at [343, 331] on div "Back to Dashboard Change Sender ID Customers Technicians Select a contact Outbo…" at bounding box center [564, 263] width 766 height 477
click at [632, 366] on div "Back to Dashboard Change Sender ID Customers Technicians Select a contact Outbo…" at bounding box center [564, 263] width 766 height 477
drag, startPoint x: 265, startPoint y: 244, endPoint x: 5, endPoint y: 8, distance: 351.4
click at [265, 244] on div "Back to Dashboard Change Sender ID Customers Technicians Select a contact Outbo…" at bounding box center [564, 263] width 766 height 477
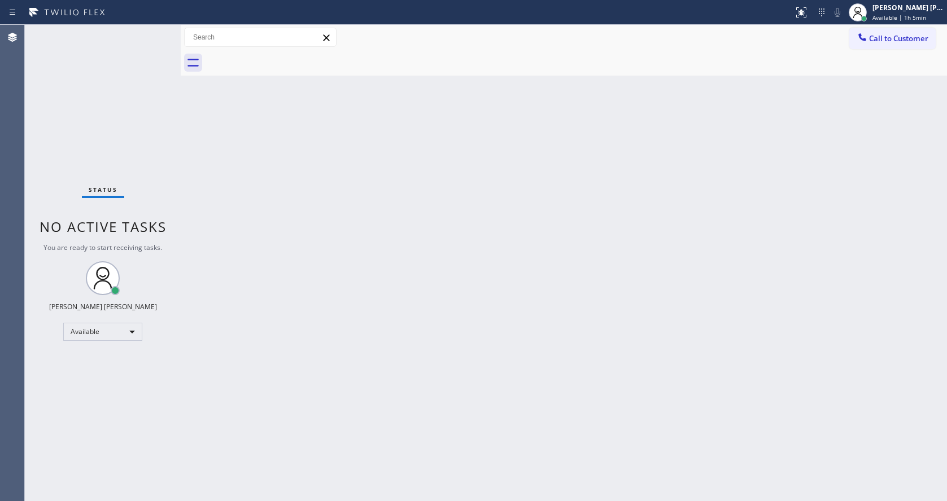
click at [407, 237] on div "Back to Dashboard Change Sender ID Customers Technicians Select a contact Outbo…" at bounding box center [564, 263] width 766 height 477
click at [270, 325] on div "Back to Dashboard Change Sender ID Customers Technicians Select a contact Outbo…" at bounding box center [564, 263] width 766 height 477
click at [579, 258] on div "Back to Dashboard Change Sender ID Customers Technicians Select a contact Outbo…" at bounding box center [564, 263] width 766 height 477
click at [900, 10] on div "[PERSON_NAME] [PERSON_NAME]" at bounding box center [907, 8] width 71 height 10
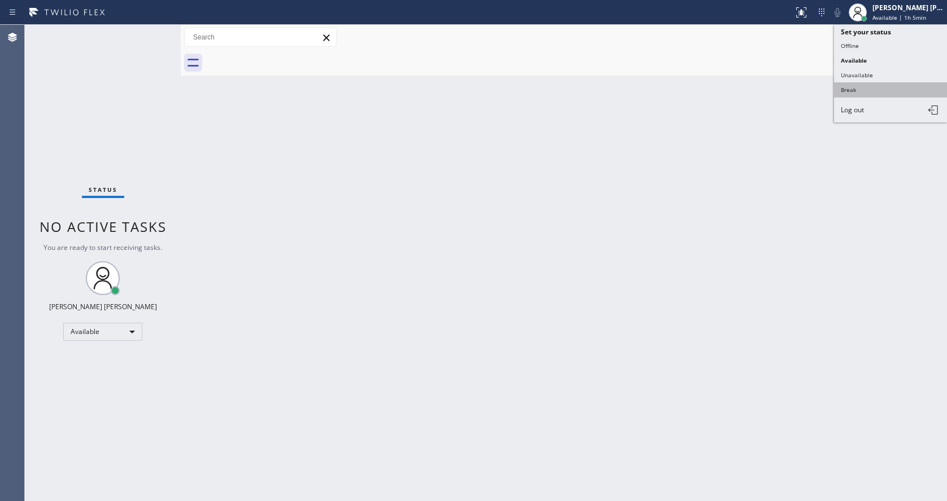
click at [878, 94] on button "Break" at bounding box center [890, 89] width 113 height 15
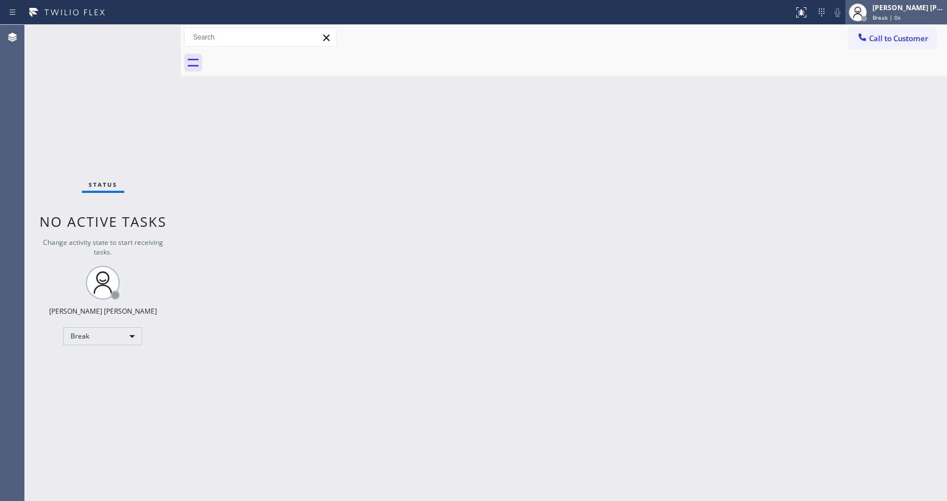
click at [883, 20] on span "Break | 0s" at bounding box center [886, 18] width 28 height 8
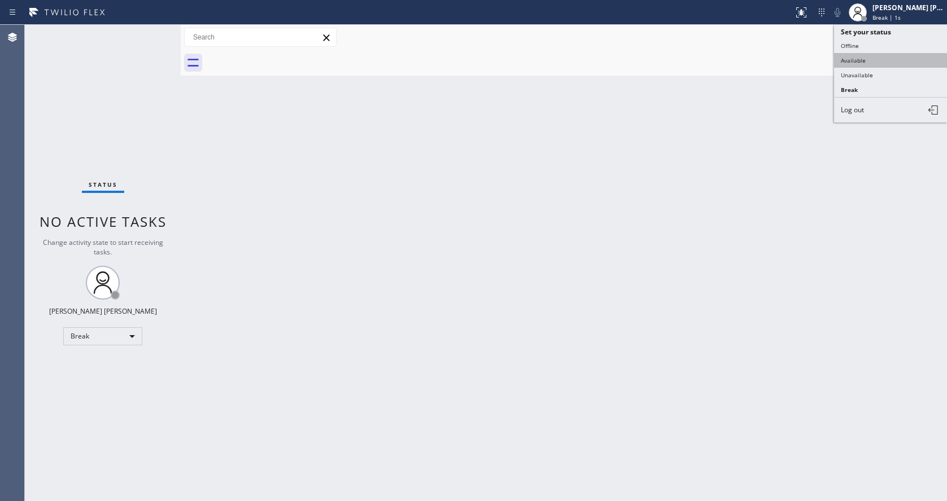
click at [861, 62] on button "Available" at bounding box center [890, 60] width 113 height 15
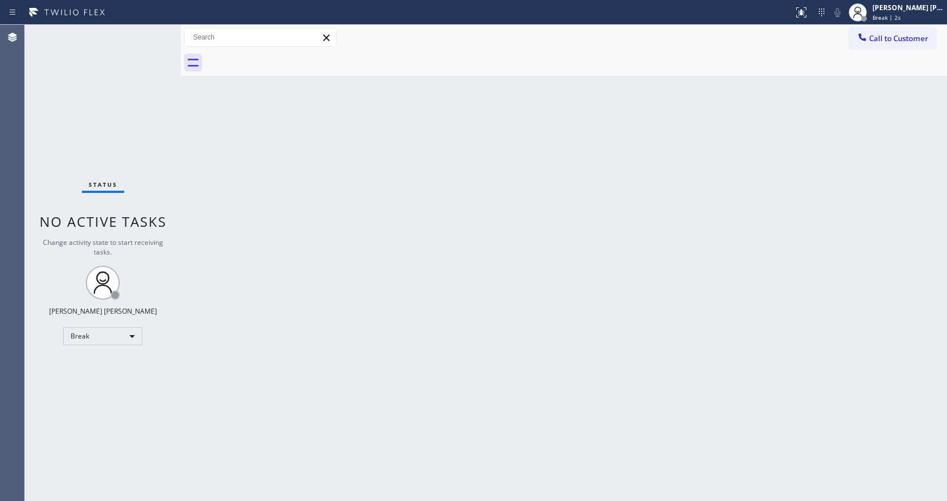
click at [438, 316] on div "Back to Dashboard Change Sender ID Customers Technicians Select a contact Outbo…" at bounding box center [564, 263] width 766 height 477
drag, startPoint x: 216, startPoint y: 160, endPoint x: 625, endPoint y: 96, distance: 413.8
click at [216, 160] on div "Back to Dashboard Change Sender ID Customers Technicians Select a contact Outbo…" at bounding box center [564, 263] width 766 height 477
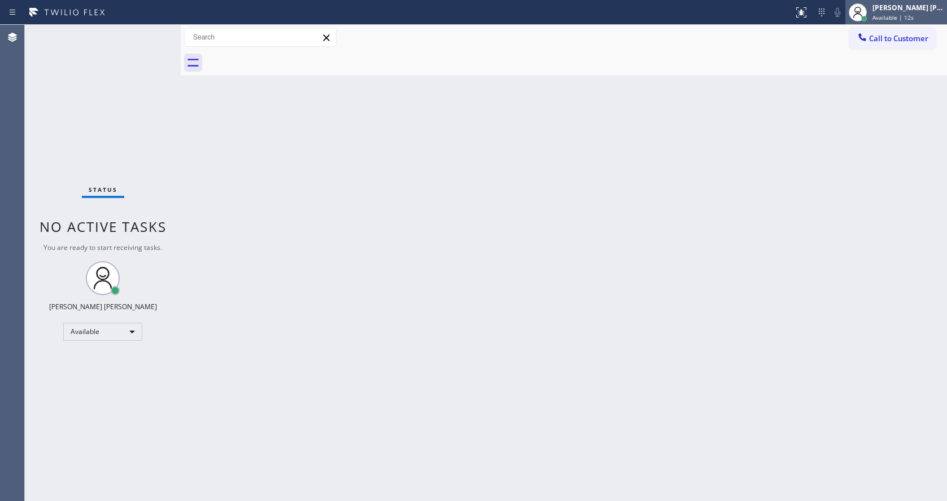
click at [888, 17] on span "Available | 12s" at bounding box center [892, 18] width 41 height 8
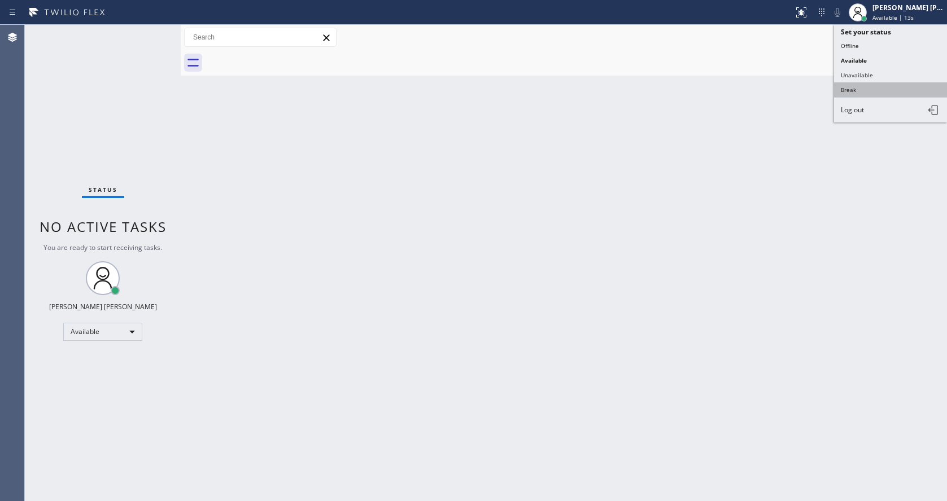
click at [872, 85] on button "Break" at bounding box center [890, 89] width 113 height 15
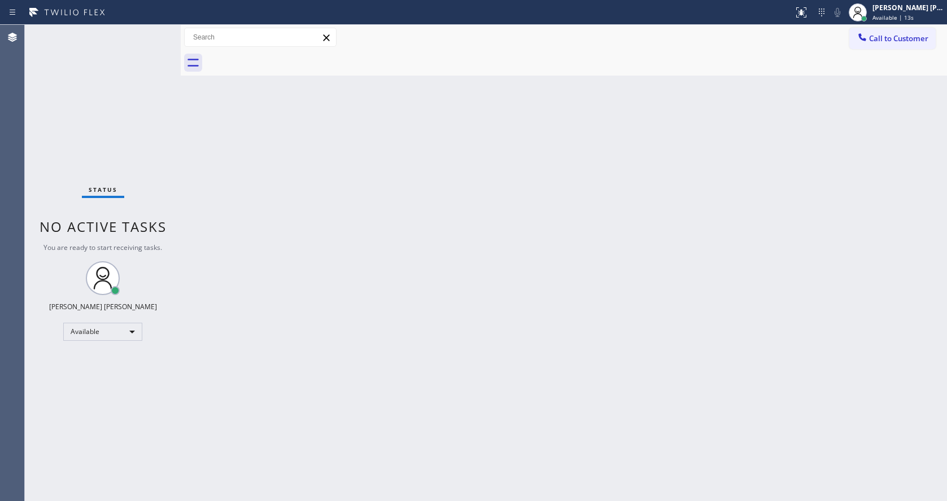
click at [507, 300] on div "Back to Dashboard Change Sender ID Customers Technicians Select a contact Outbo…" at bounding box center [564, 263] width 766 height 477
